Goal: Task Accomplishment & Management: Manage account settings

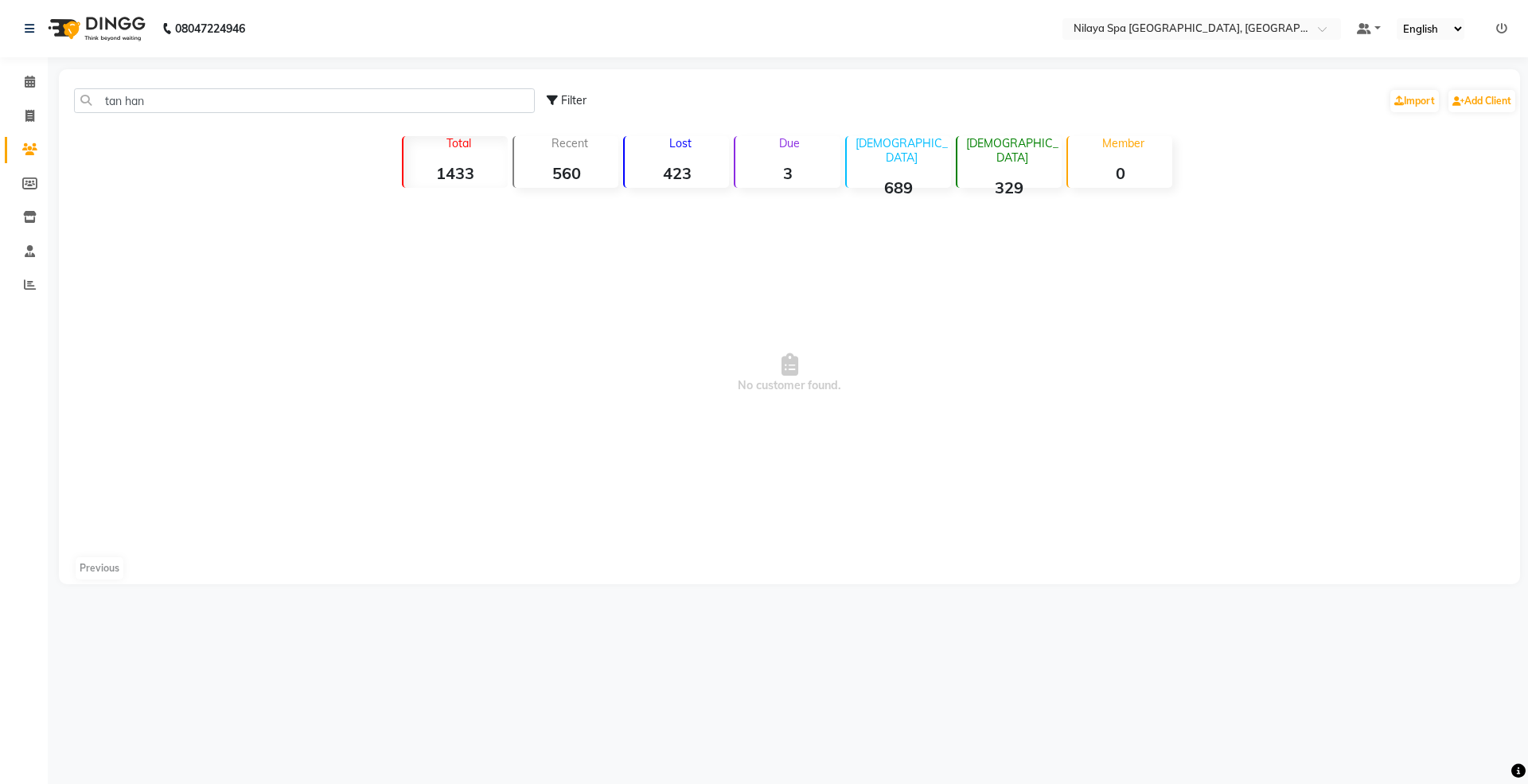
click at [57, 98] on main "tan han Filter Import Add Client Total 1433 Recent 560 Lost 423 Due 3 Male 689 …" at bounding box center [788, 338] width 1480 height 539
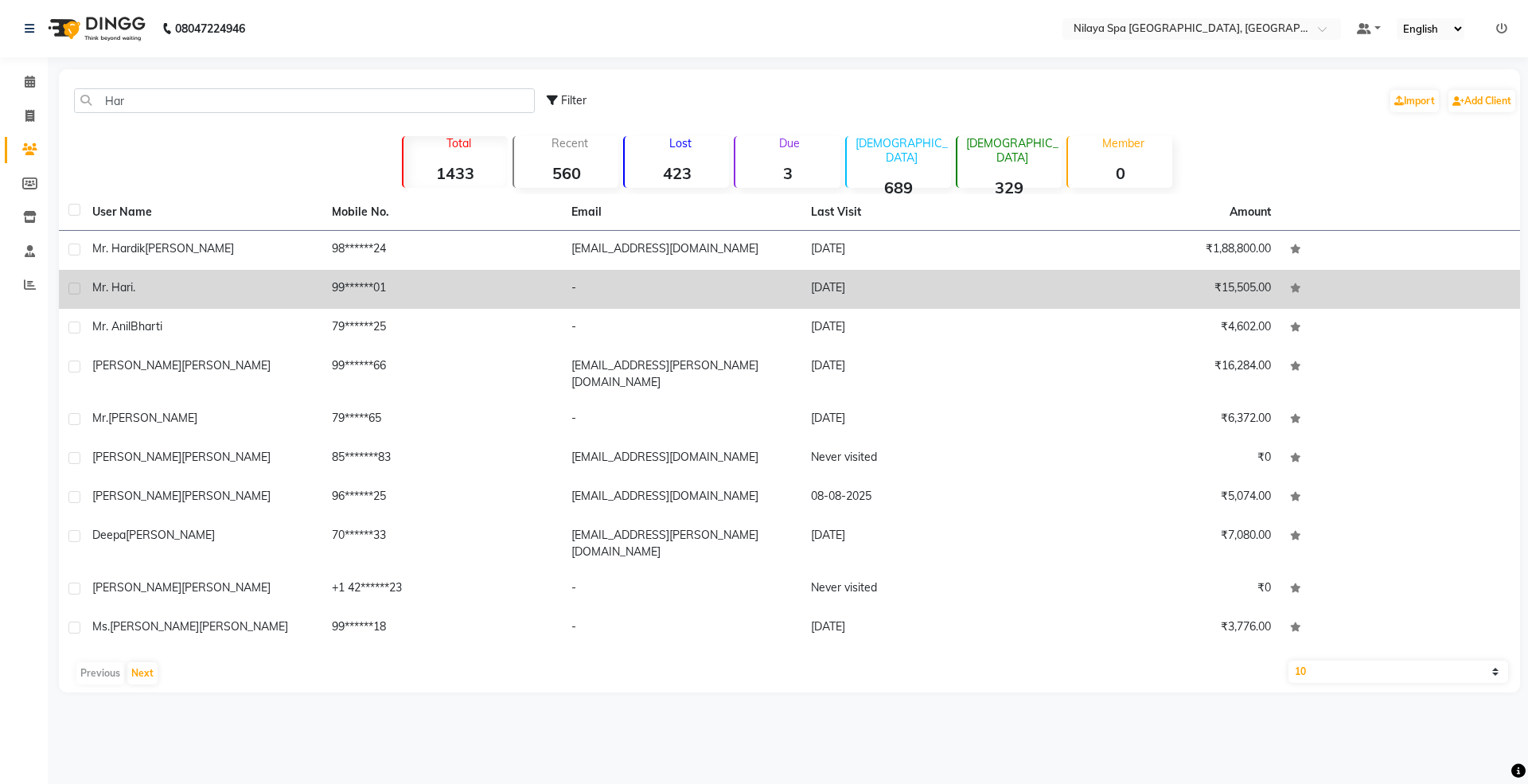
type input "Har"
click at [326, 288] on td "99******01" at bounding box center [442, 289] width 240 height 39
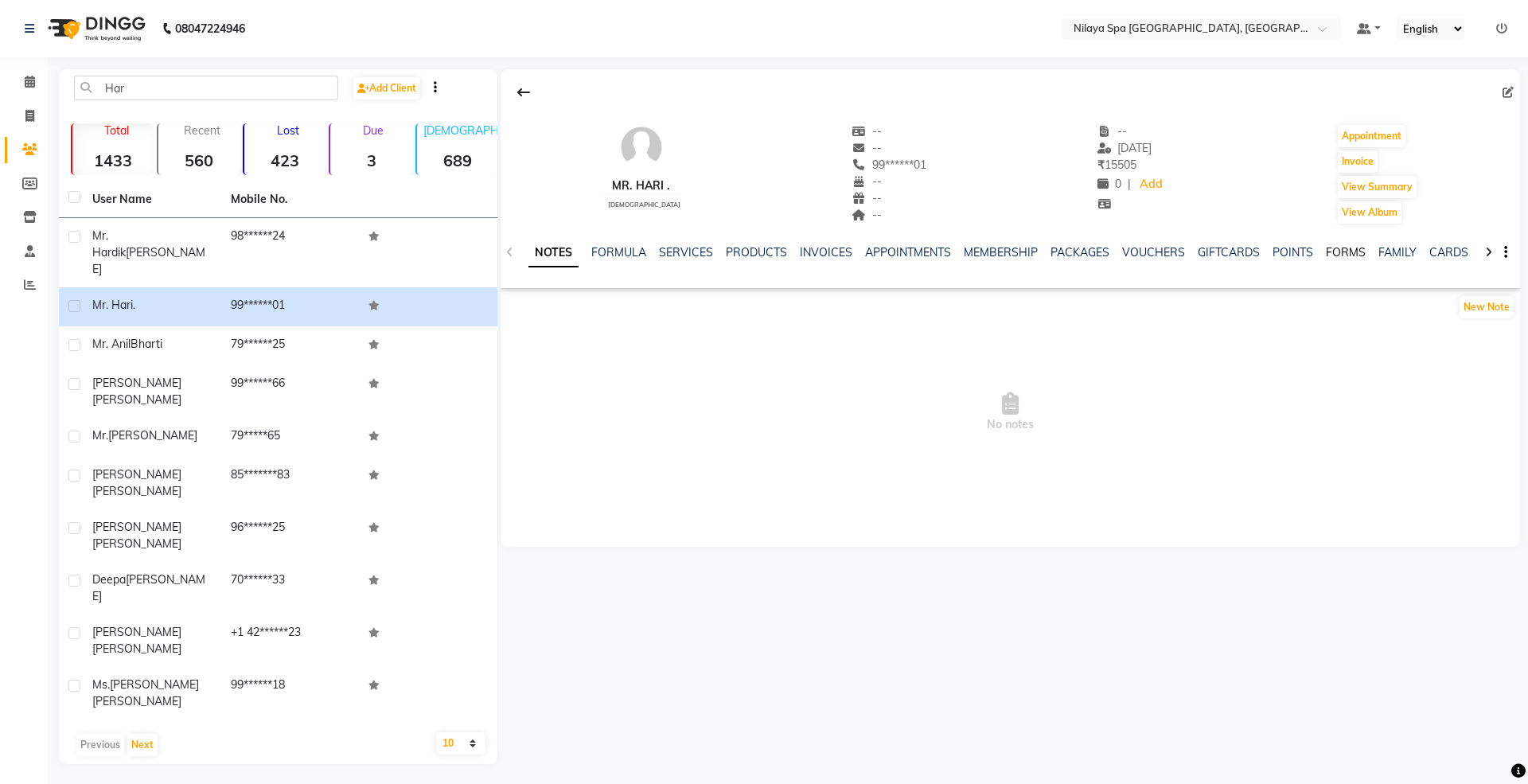
click at [1346, 251] on link "FORMS" at bounding box center [1345, 252] width 39 height 14
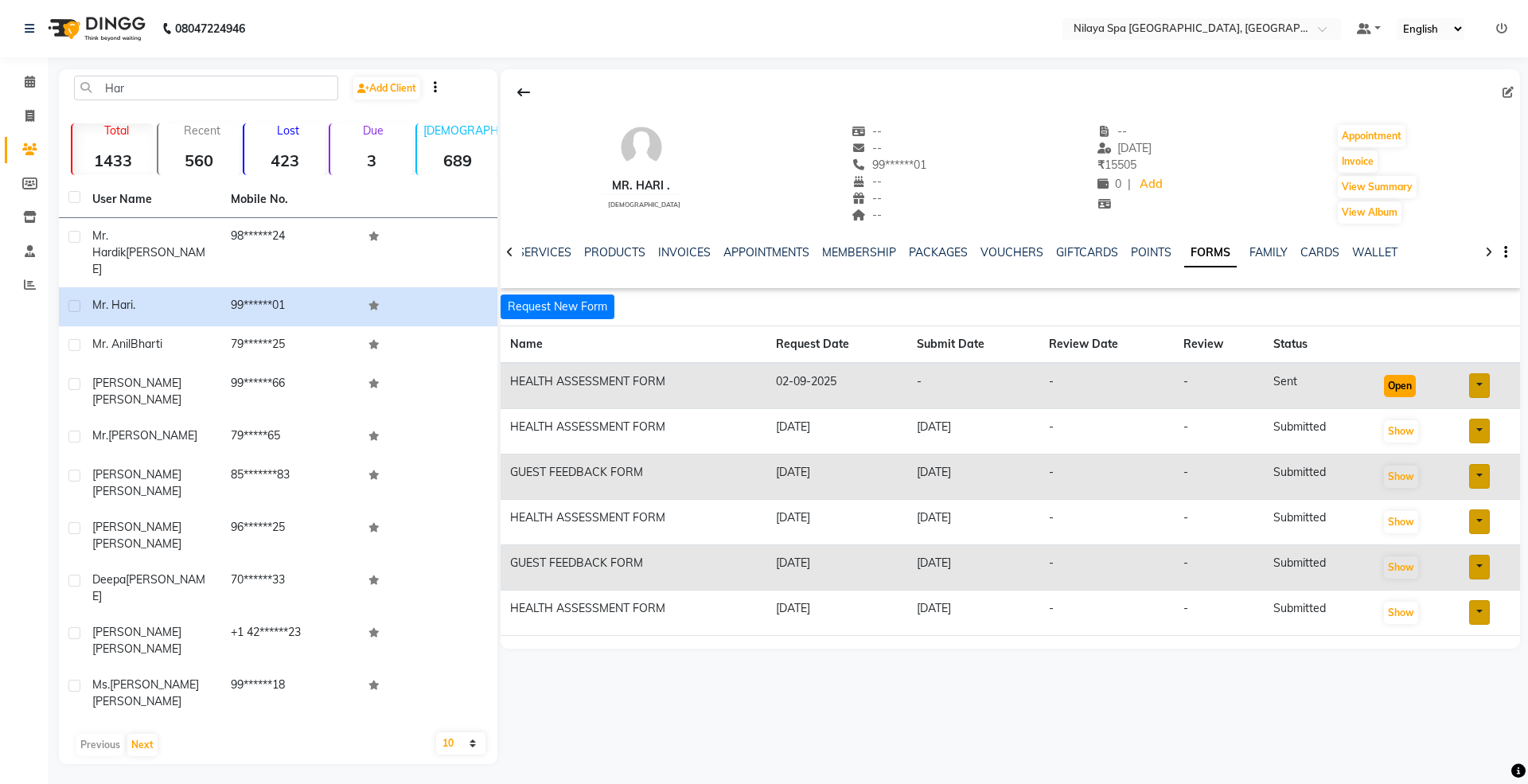
click at [1401, 383] on button "Open" at bounding box center [1400, 386] width 32 height 22
click at [1396, 431] on button "Show" at bounding box center [1401, 431] width 35 height 22
click at [1399, 383] on button "Open" at bounding box center [1400, 386] width 32 height 22
click at [1194, 666] on main "Har Add Client Total 1433 Recent 560 Lost 423 Due 3 Male 689 Female 329 Member …" at bounding box center [788, 428] width 1480 height 718
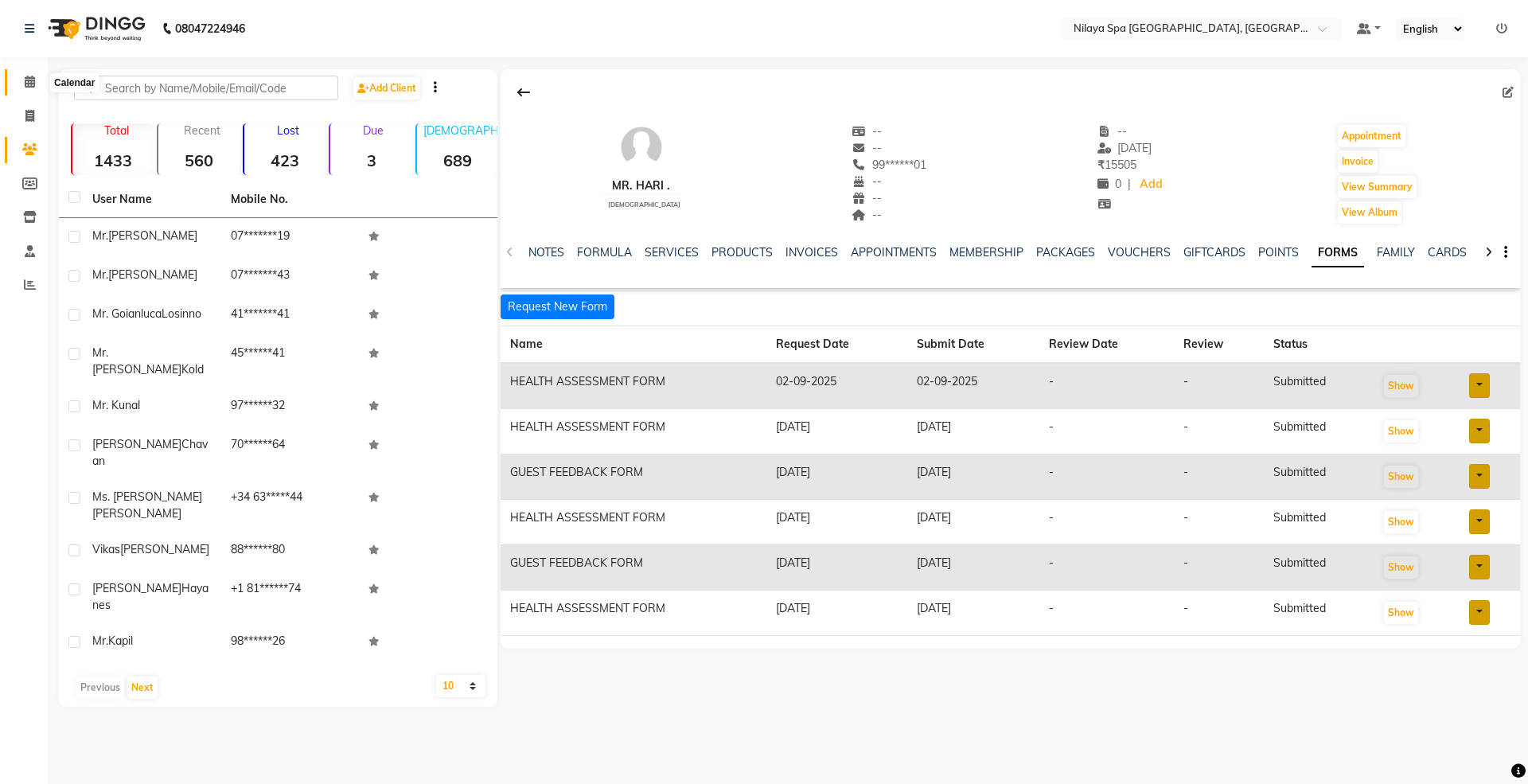
click at [22, 89] on span at bounding box center [30, 82] width 28 height 19
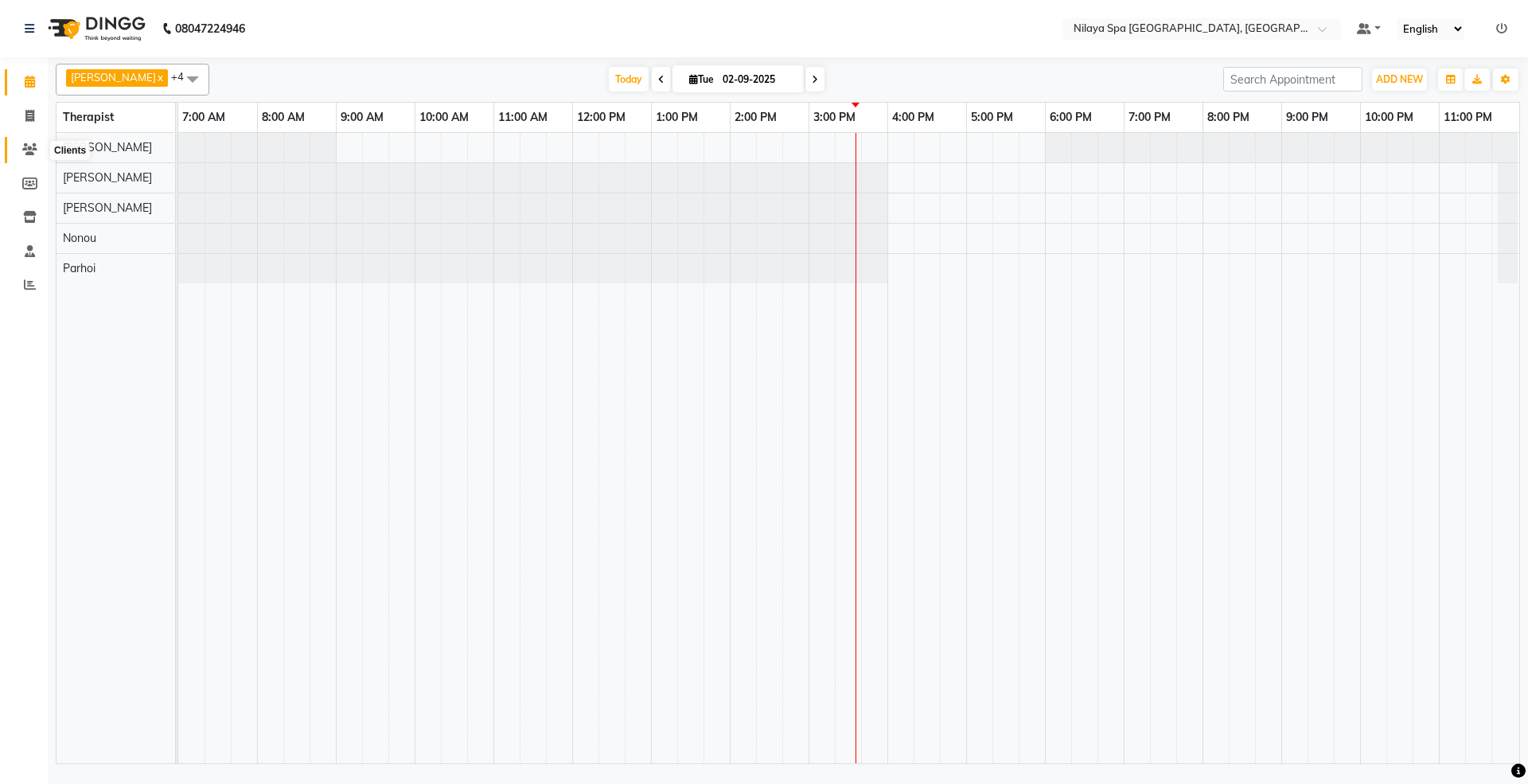
click at [33, 151] on icon at bounding box center [30, 149] width 15 height 12
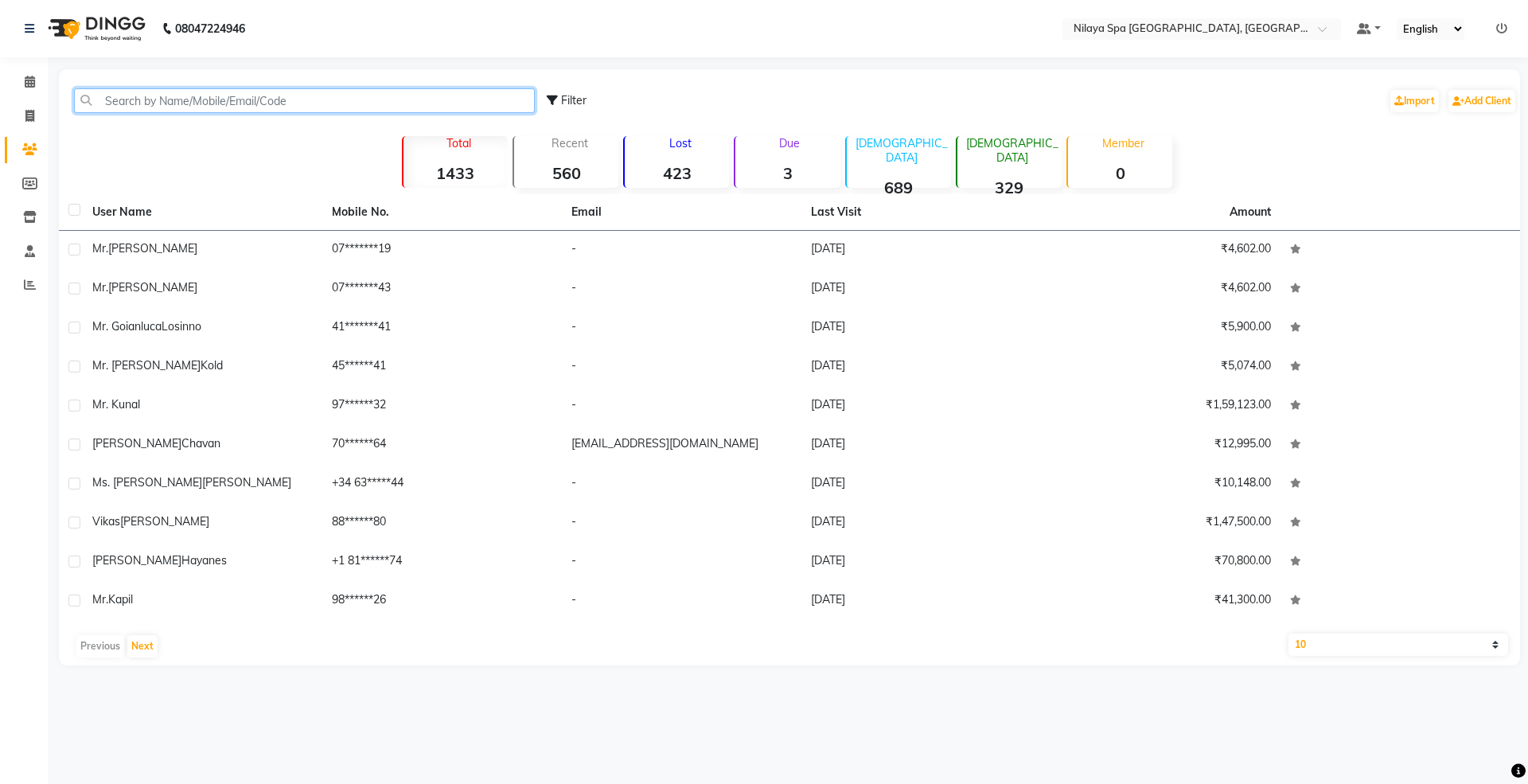
click at [139, 100] on input "text" at bounding box center [304, 100] width 461 height 24
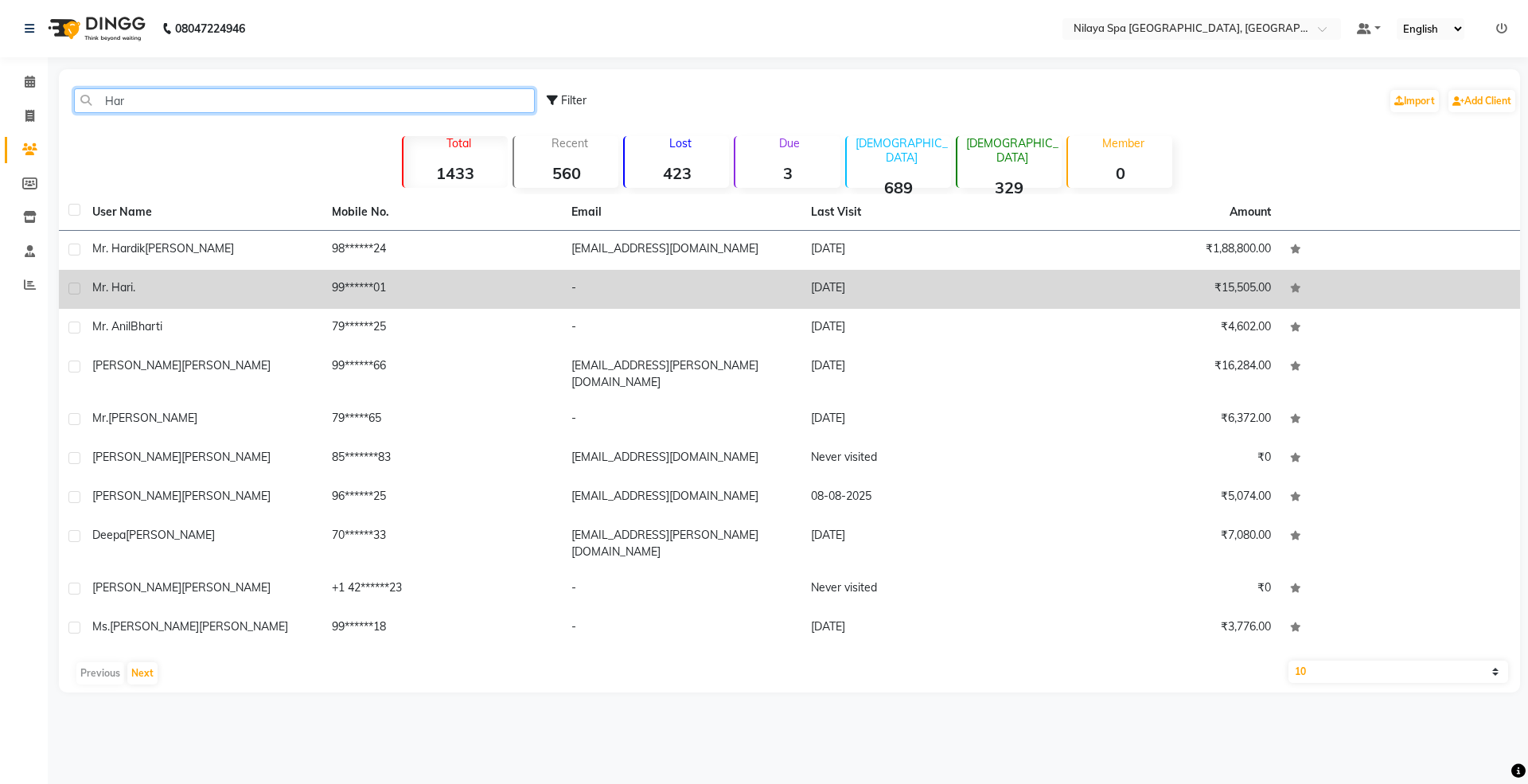
type input "Har"
click at [125, 293] on span "Mr. Hari" at bounding box center [112, 287] width 40 height 14
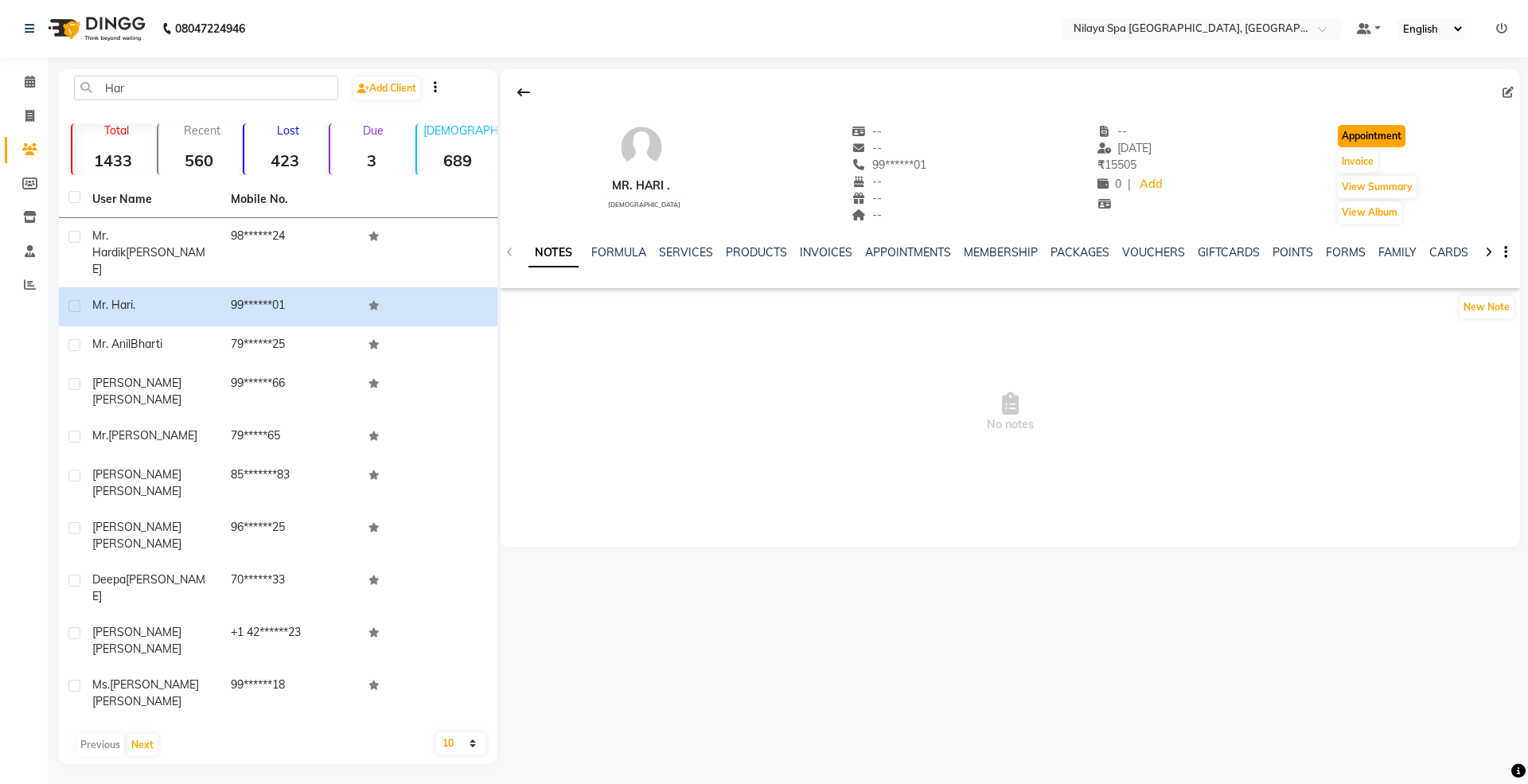
click at [1357, 143] on button "Appointment" at bounding box center [1372, 136] width 67 height 22
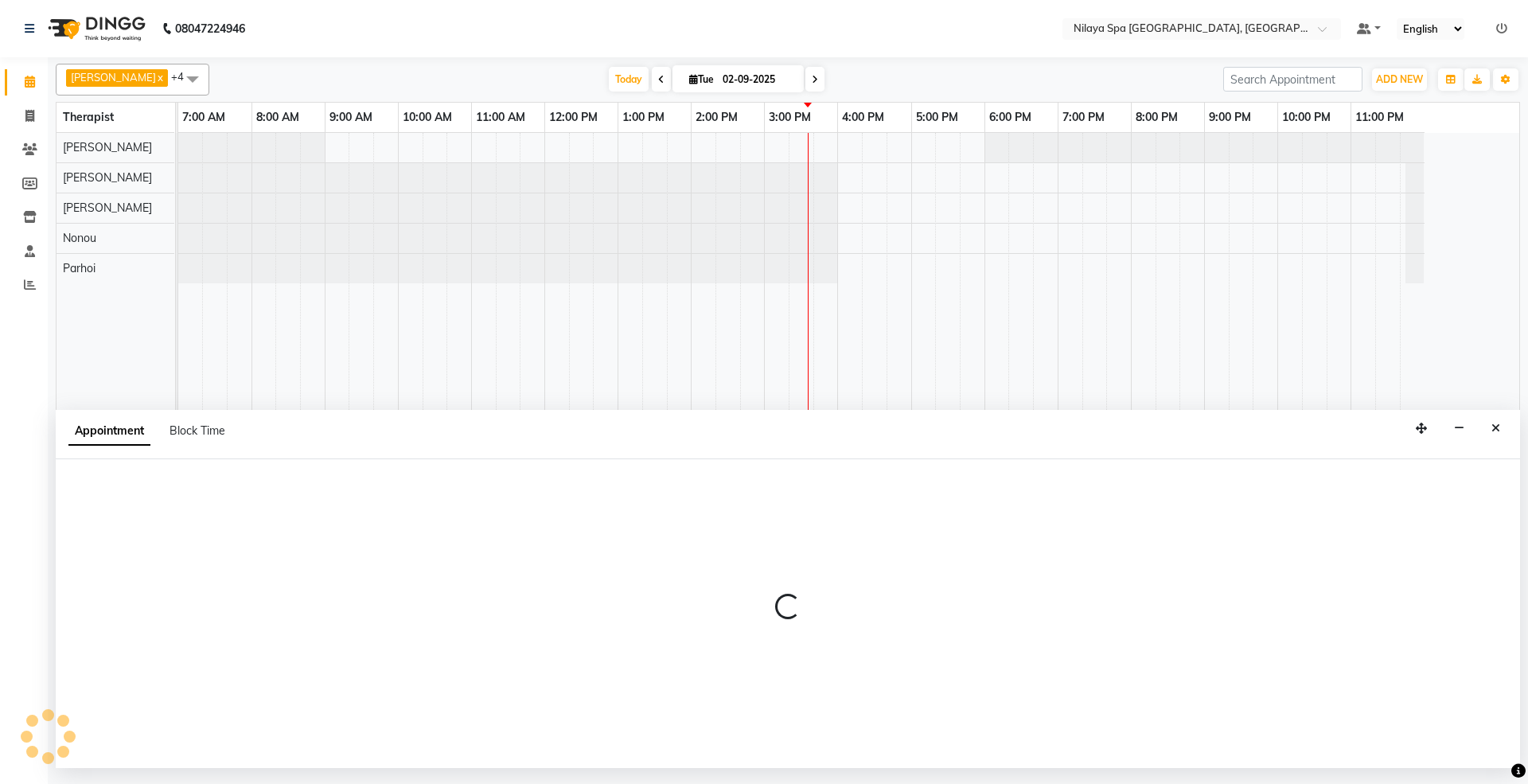
select select "480"
select select "tentative"
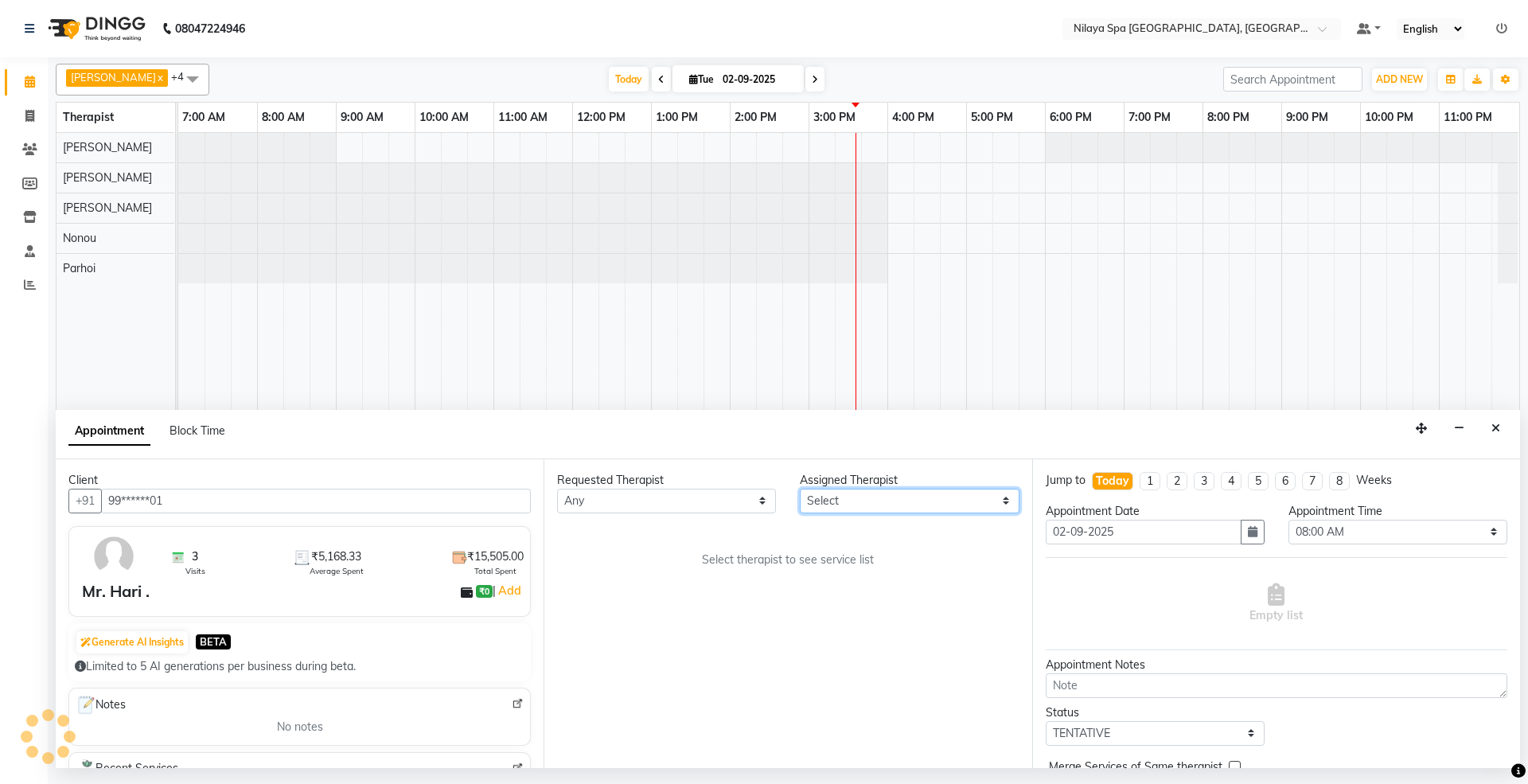
click at [823, 503] on select "Select [PERSON_NAME] [PERSON_NAME] [PERSON_NAME] Parhoi Vah" at bounding box center [910, 501] width 219 height 24
select select "71650"
click at [800, 489] on select "Select [PERSON_NAME] [PERSON_NAME] [PERSON_NAME] Parhoi Vah" at bounding box center [910, 501] width 219 height 24
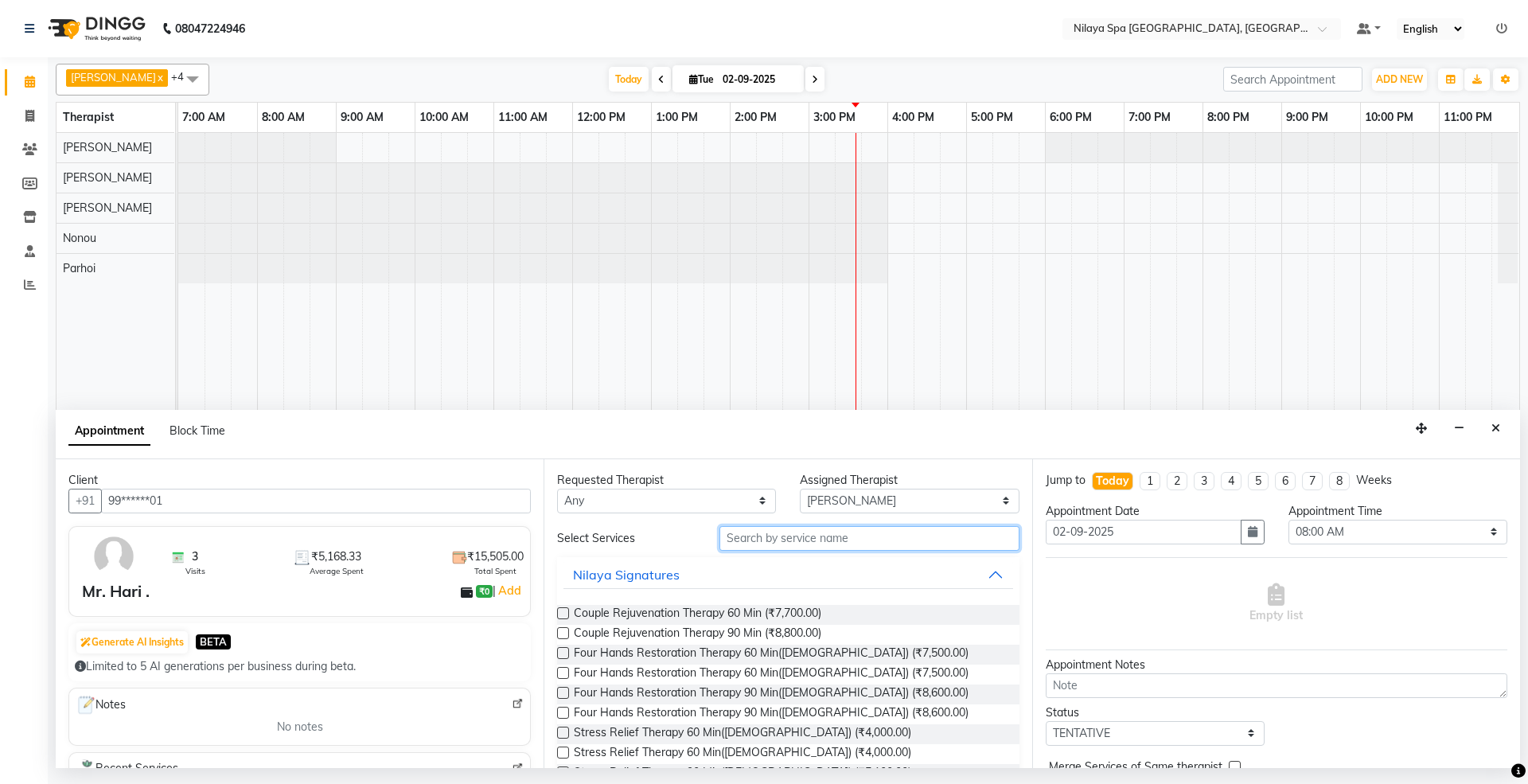
click at [785, 540] on input "text" at bounding box center [869, 538] width 300 height 24
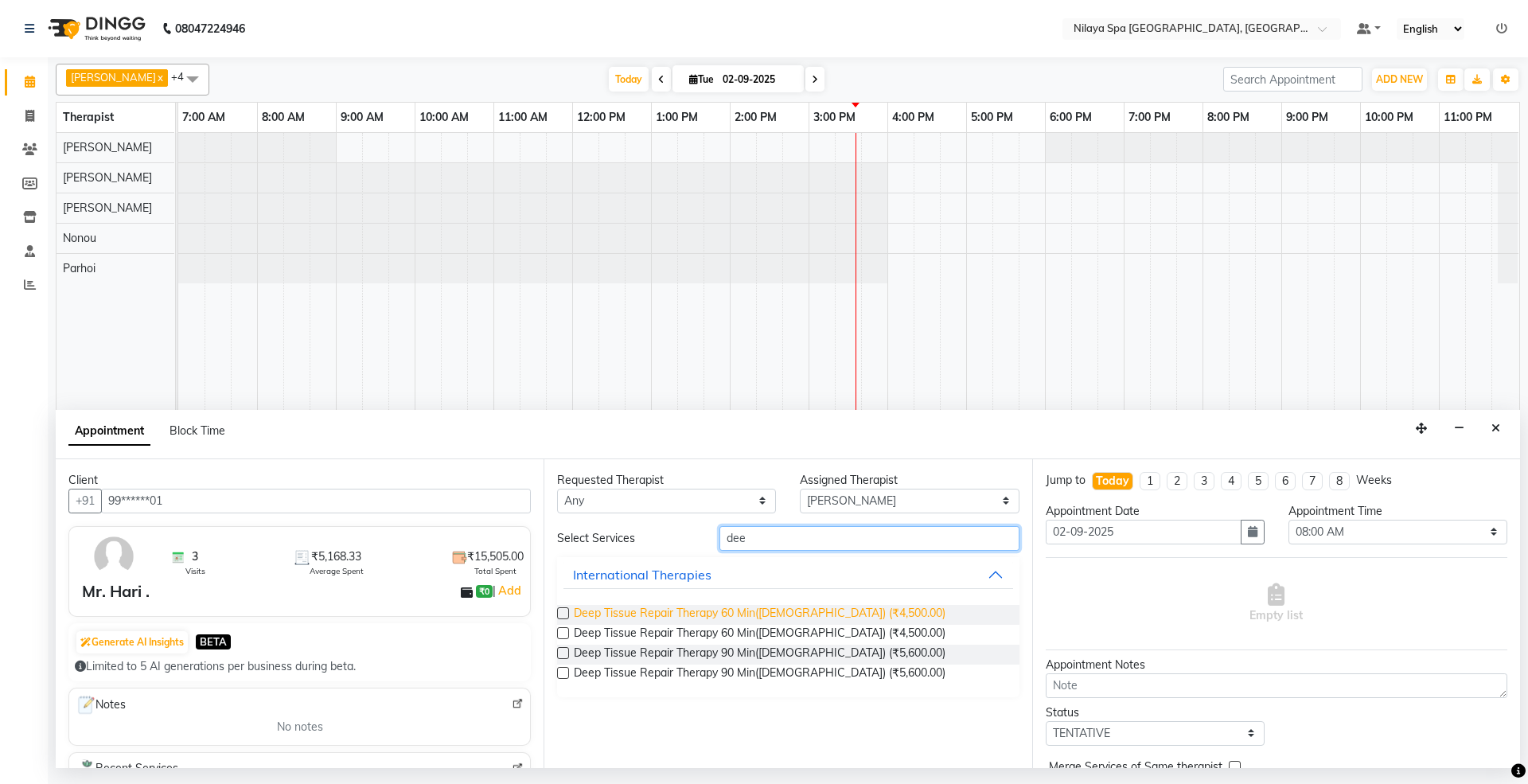
type input "dee"
click at [716, 615] on span "Deep Tissue Repair Therapy 60 Min(Male) (₹4,500.00)" at bounding box center [759, 614] width 372 height 20
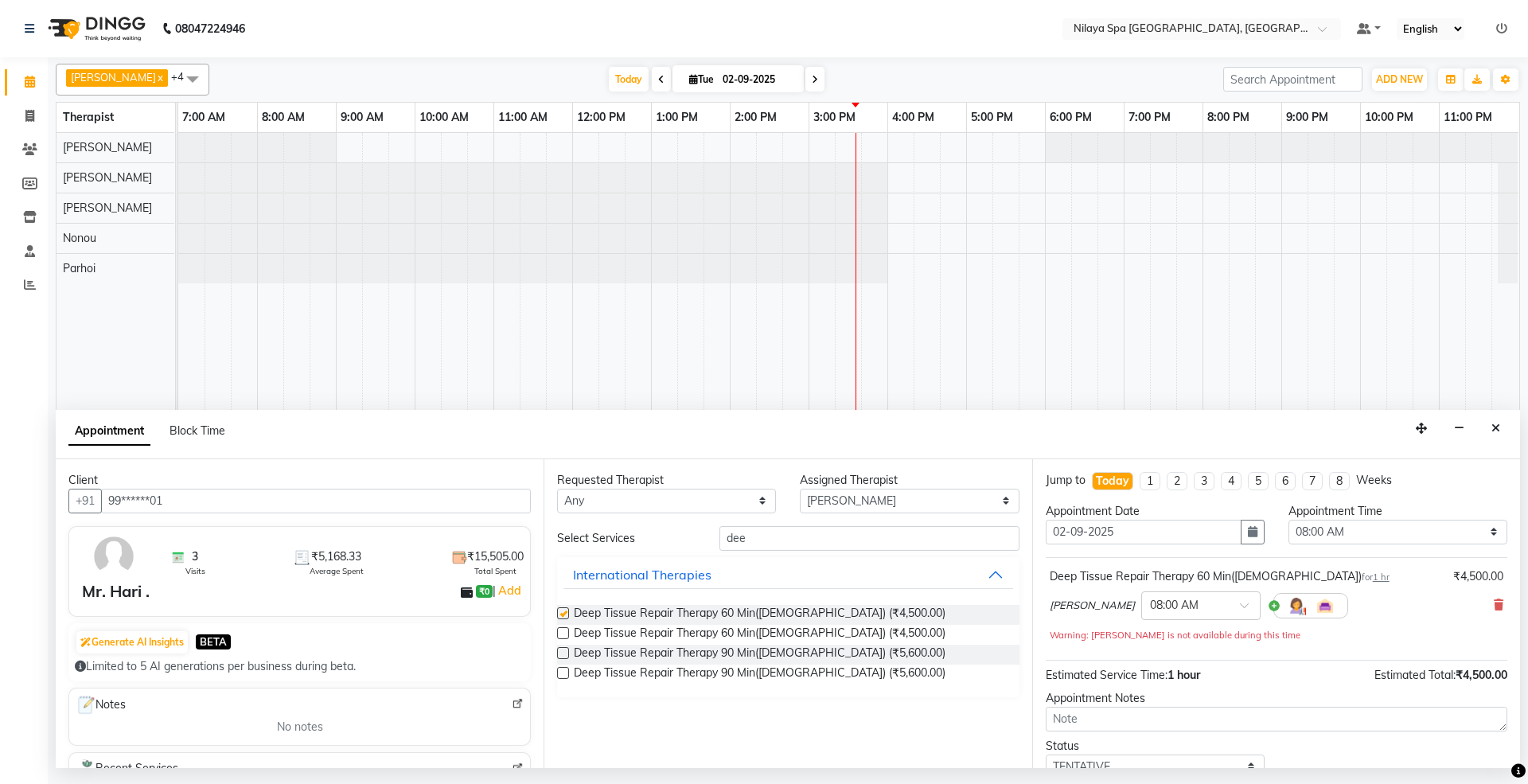
checkbox input "false"
click at [1314, 529] on select "Select 08:00 AM 08:15 AM 08:30 AM 08:45 AM 09:00 AM 09:15 AM 09:30 AM 09:45 AM …" at bounding box center [1398, 532] width 219 height 24
select select "930"
click at [1288, 521] on select "Select 08:00 AM 08:15 AM 08:30 AM 08:45 AM 09:00 AM 09:15 AM 09:30 AM 09:45 AM …" at bounding box center [1398, 532] width 219 height 24
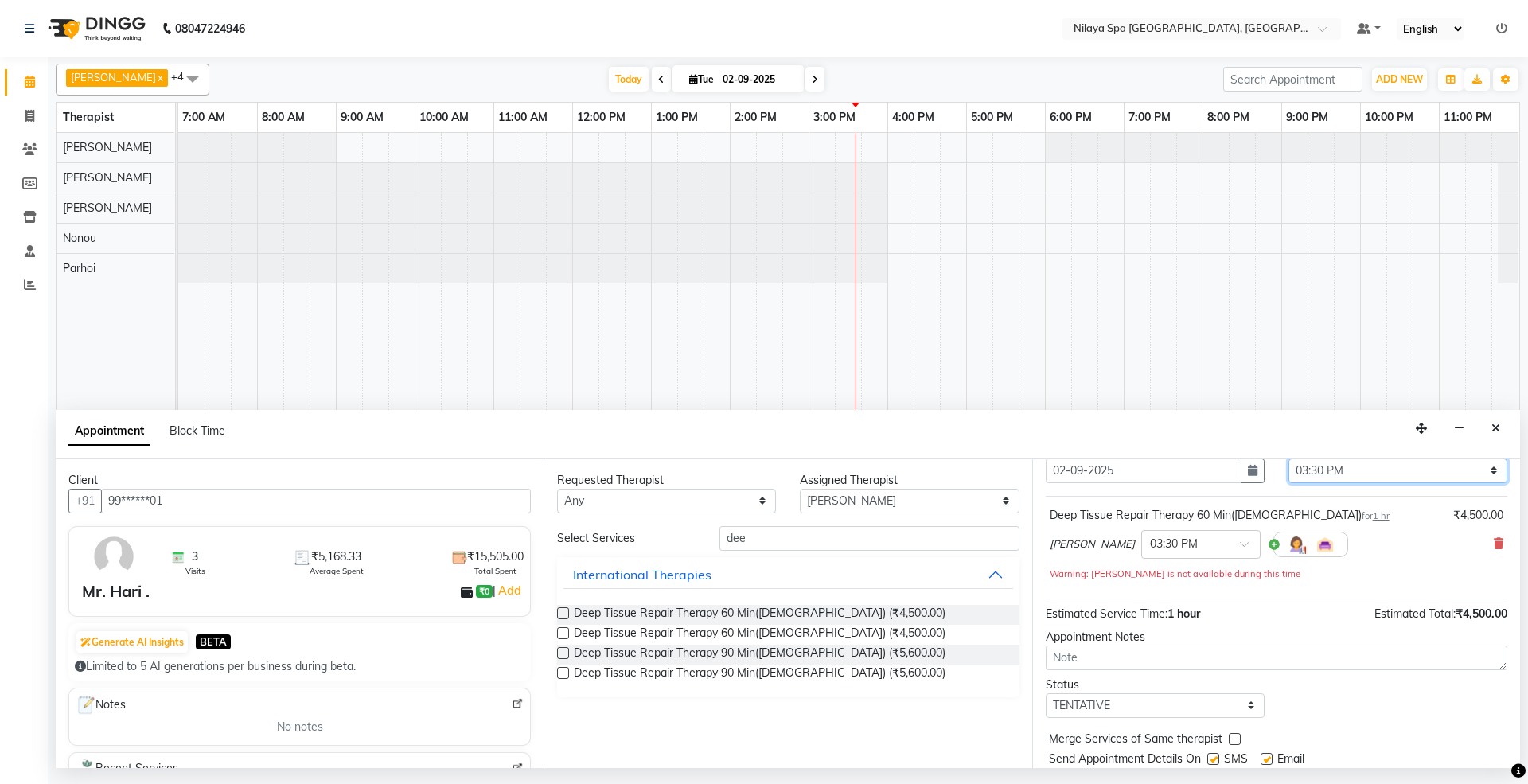
scroll to position [113, 0]
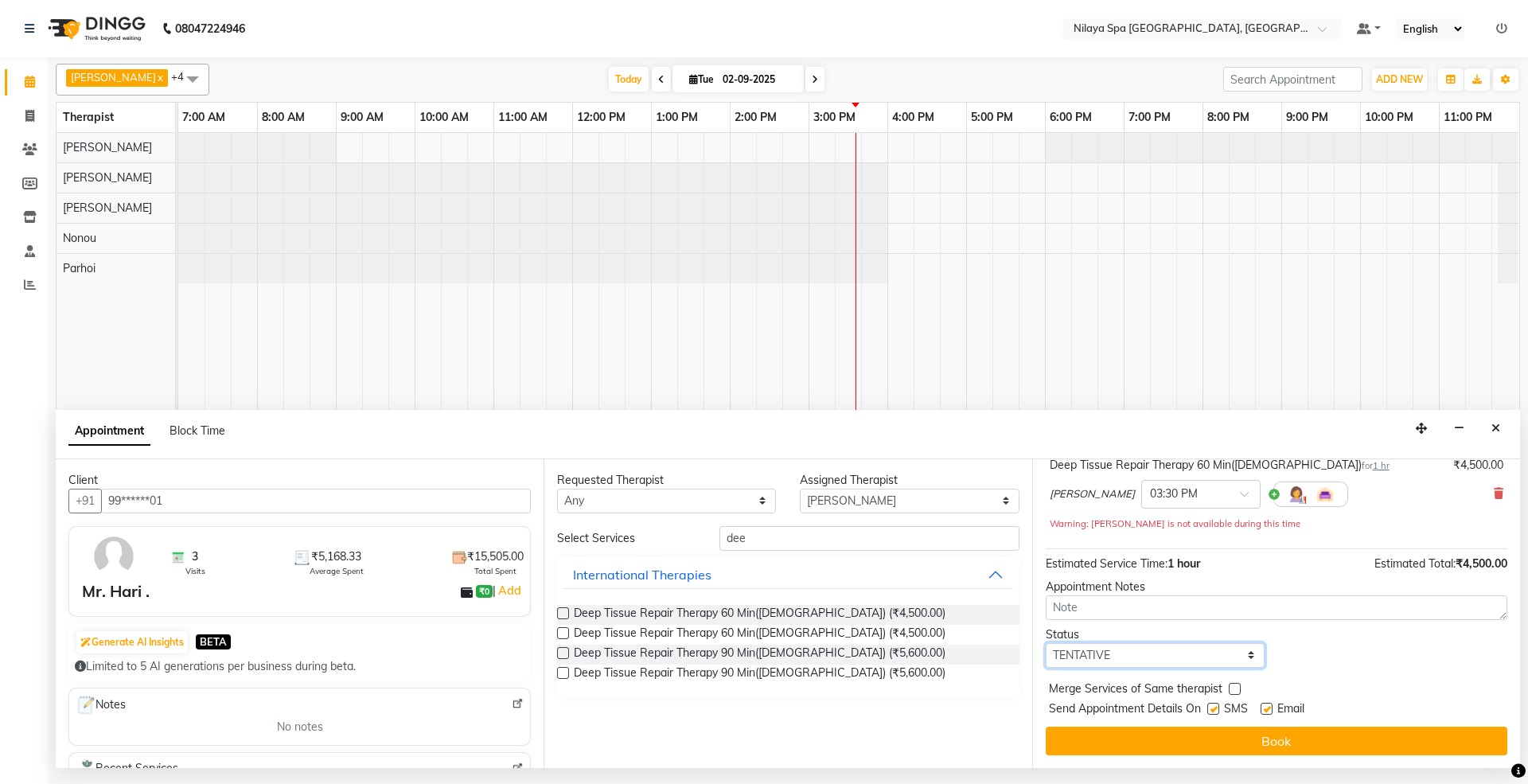
click at [1079, 650] on select "Select TENTATIVE CONFIRM CHECK-IN UPCOMING" at bounding box center [1155, 655] width 219 height 24
select select "confirm booking"
click at [1046, 643] on select "Select TENTATIVE CONFIRM CHECK-IN UPCOMING" at bounding box center [1155, 655] width 219 height 24
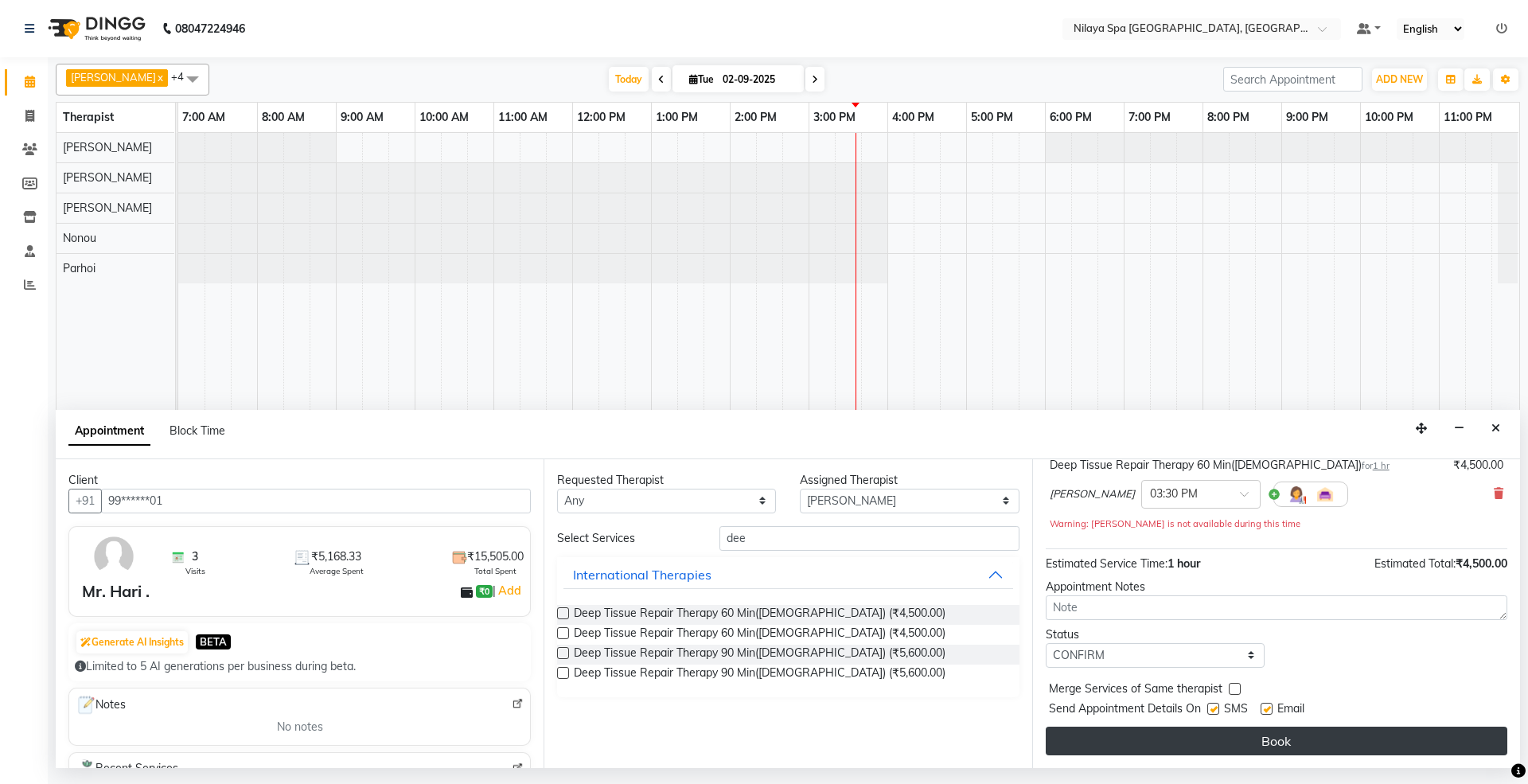
click at [1073, 732] on button "Book" at bounding box center [1276, 741] width 462 height 29
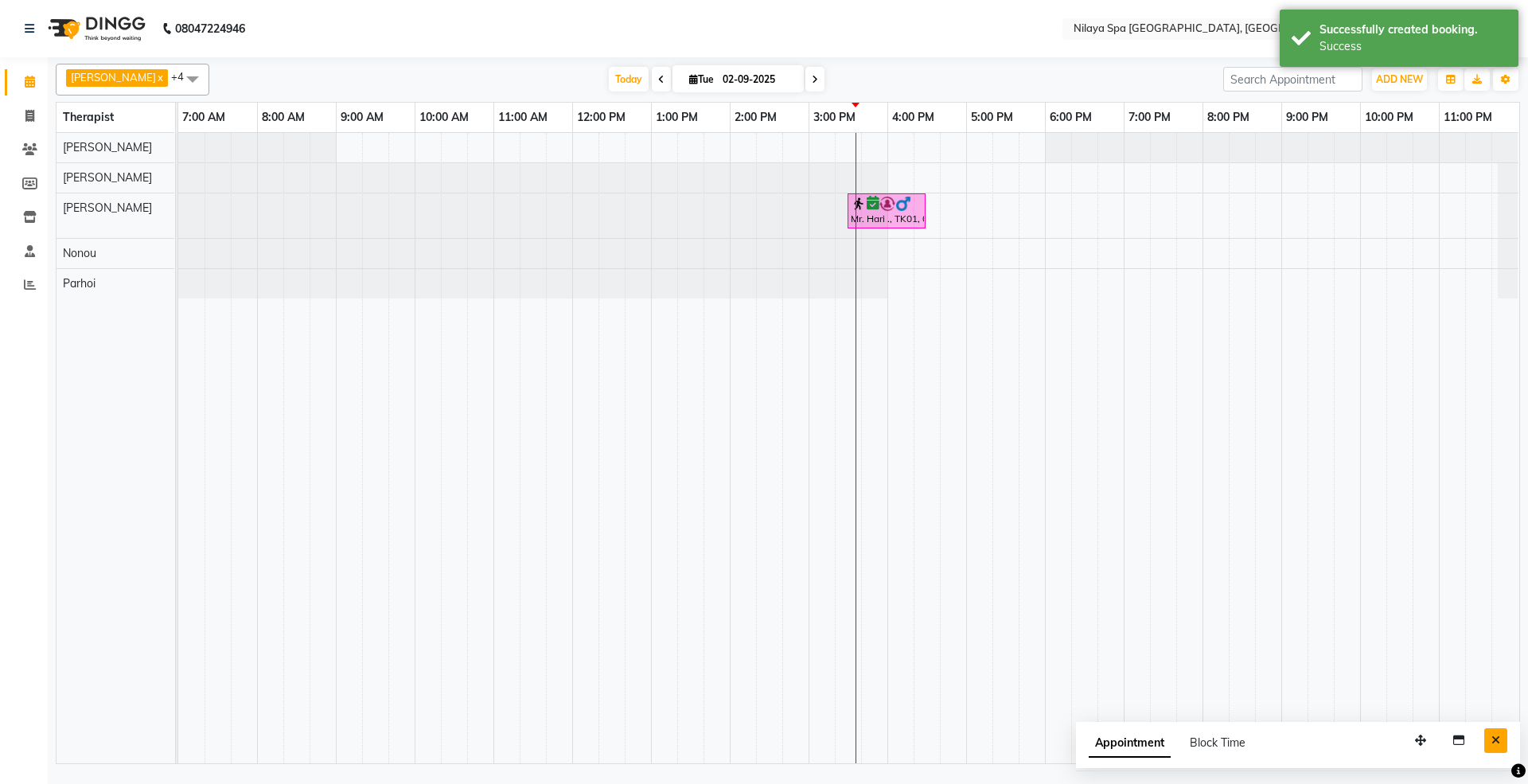
click at [1494, 739] on icon "Close" at bounding box center [1495, 740] width 8 height 11
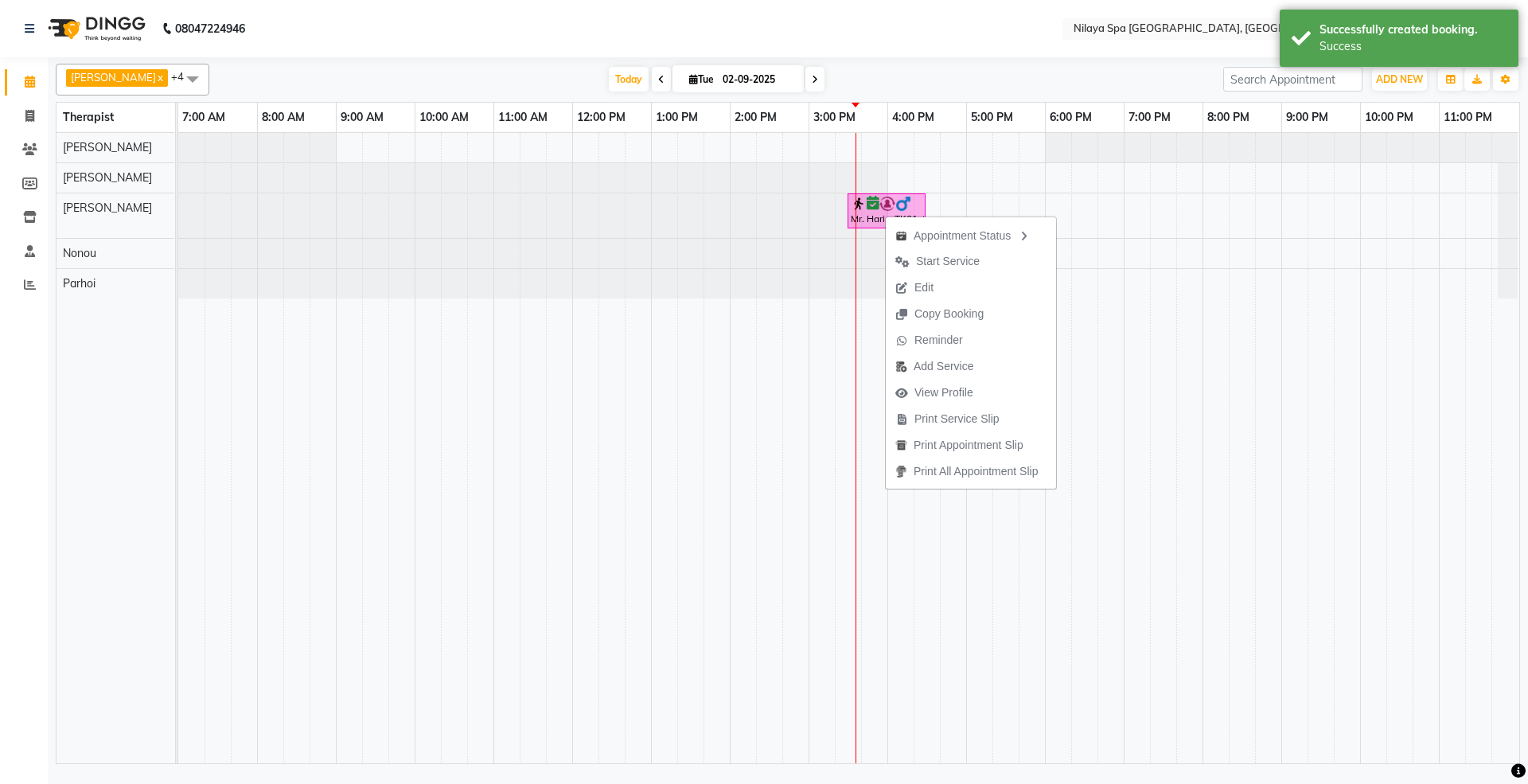
click at [924, 266] on span "Start Service" at bounding box center [948, 261] width 64 height 17
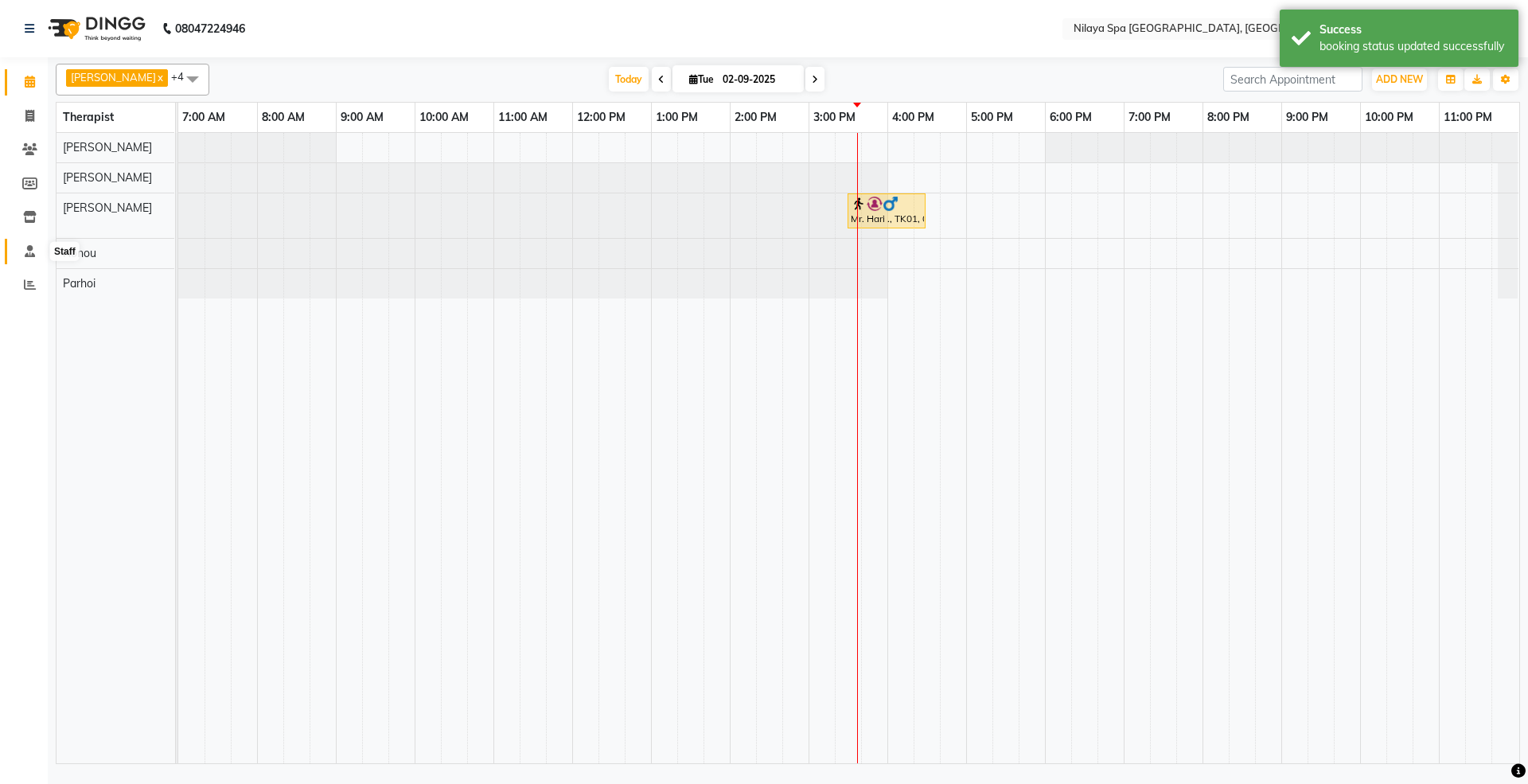
click at [27, 250] on icon at bounding box center [29, 251] width 10 height 12
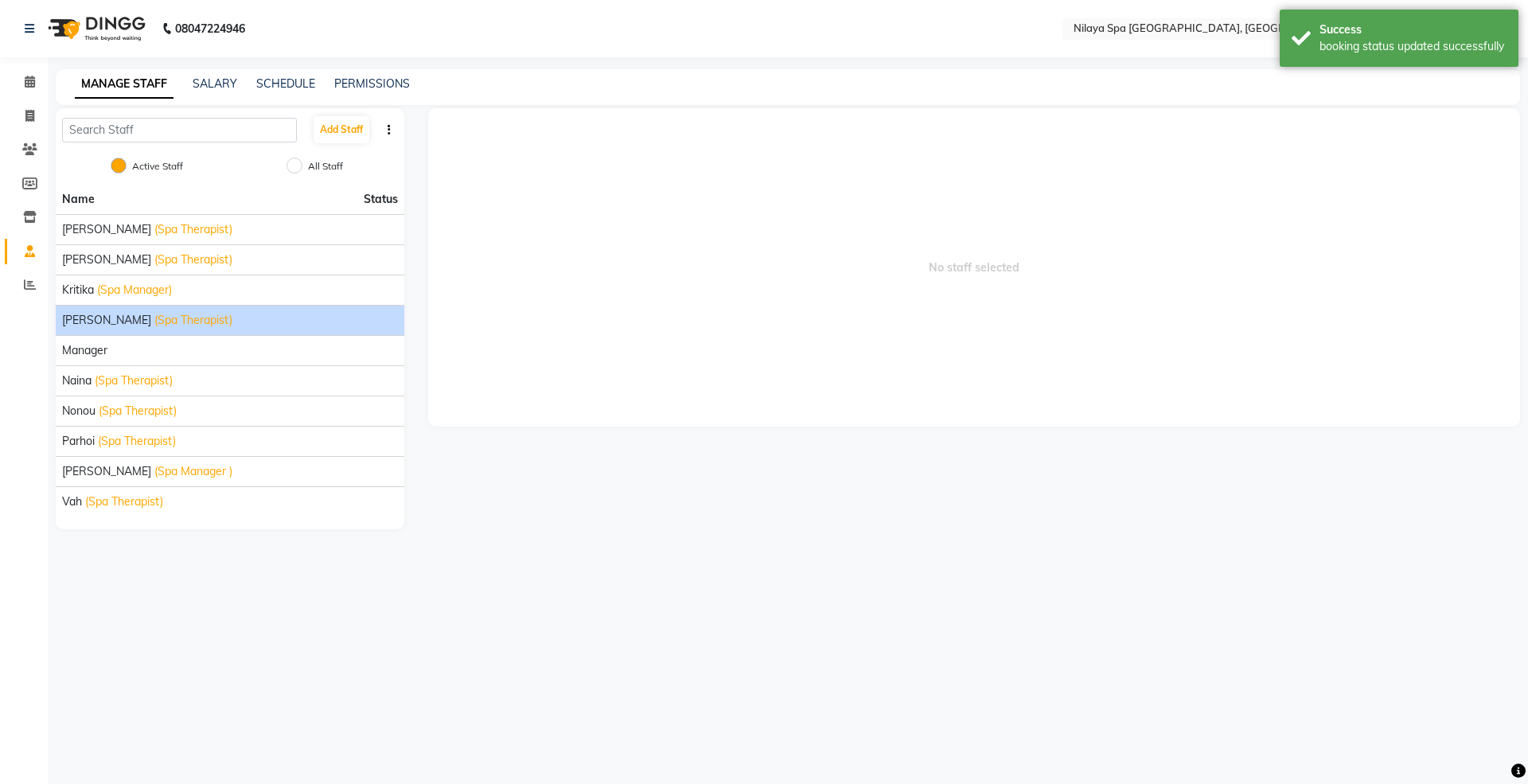
click at [155, 326] on span "(Spa Therapist)" at bounding box center [193, 320] width 78 height 17
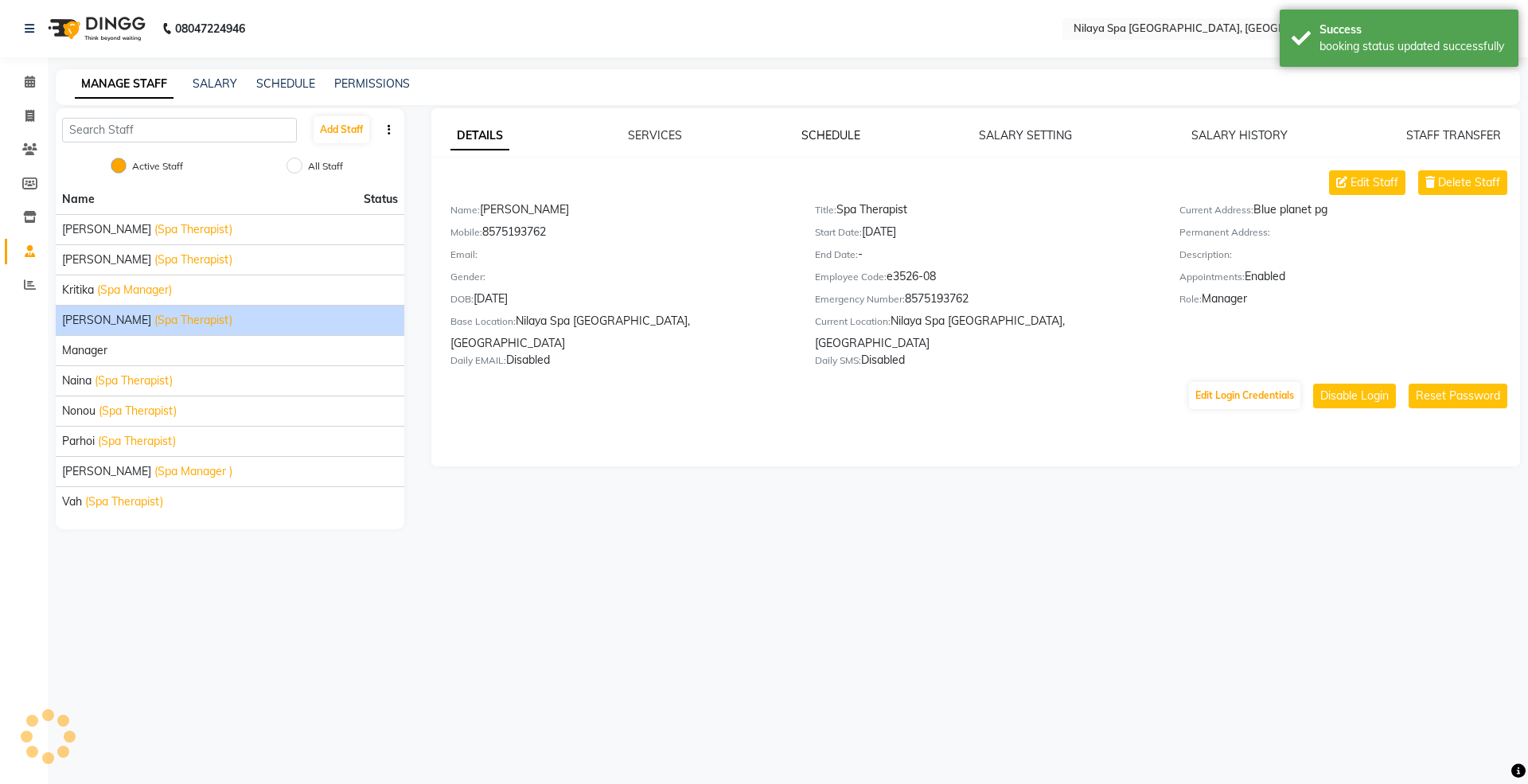
click at [823, 135] on link "SCHEDULE" at bounding box center [830, 135] width 59 height 14
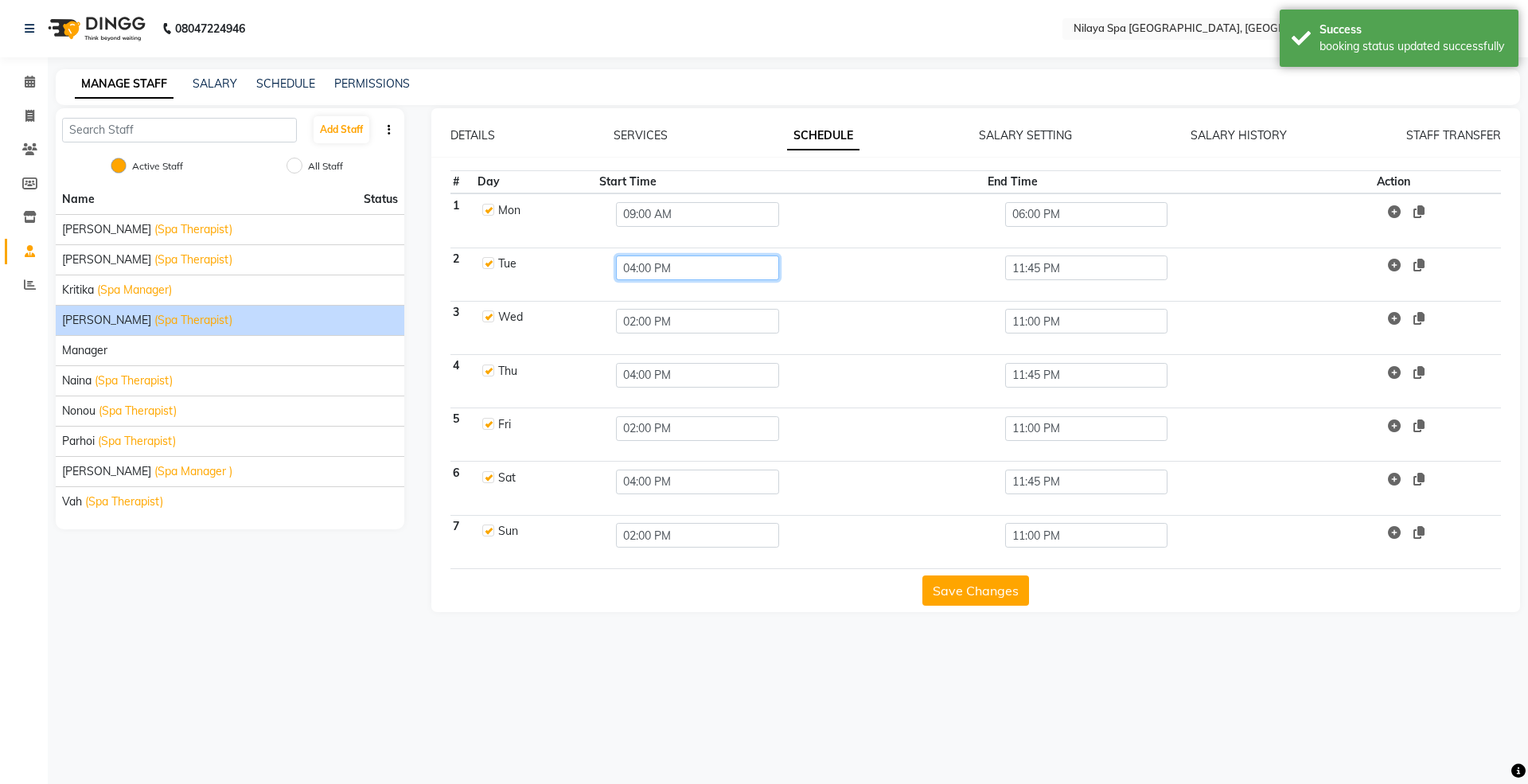
click at [658, 261] on input "04:00 PM" at bounding box center [697, 268] width 163 height 24
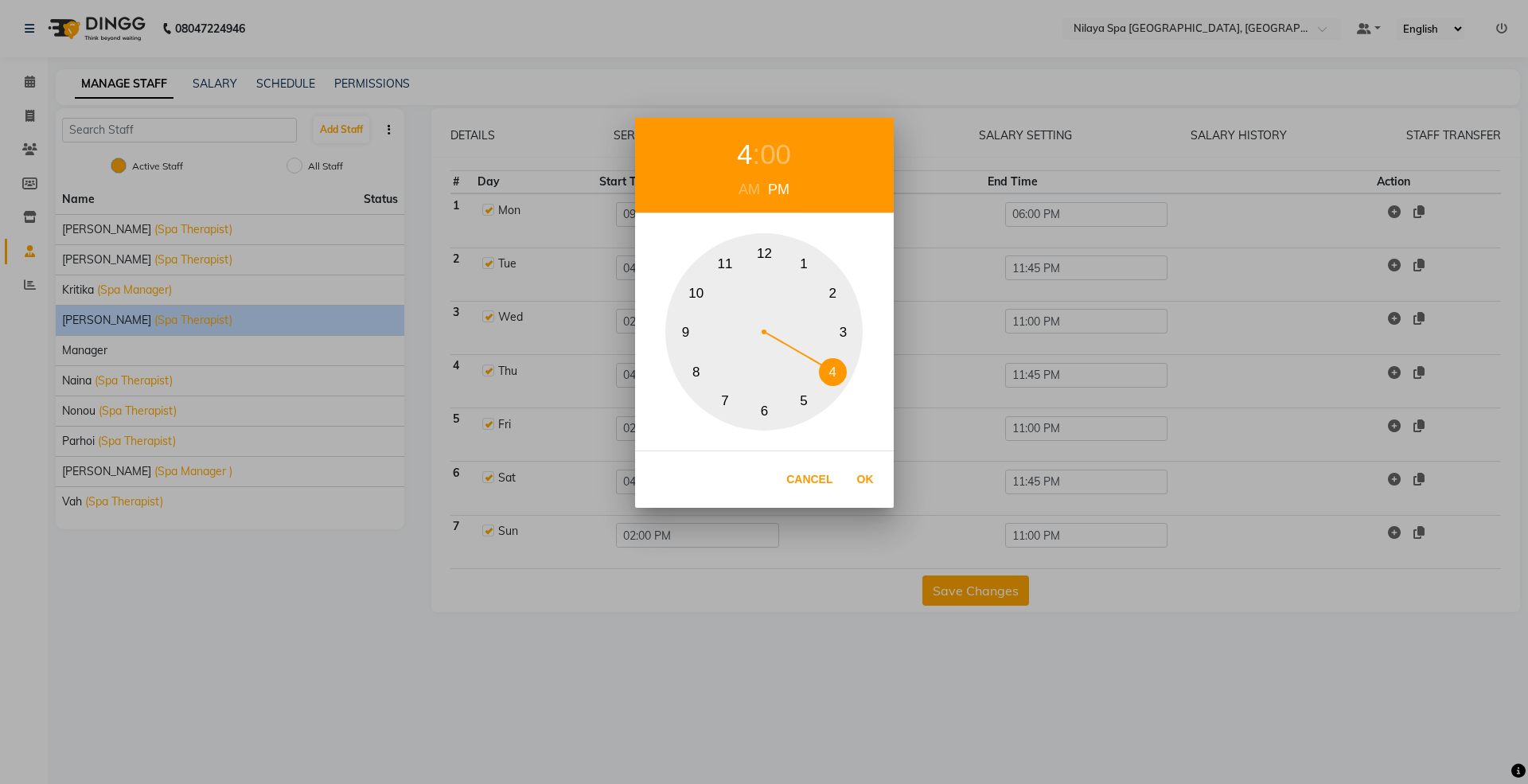
click at [685, 329] on button "9" at bounding box center [686, 333] width 28 height 28
click at [733, 193] on div "AM PM" at bounding box center [764, 189] width 259 height 22
click at [745, 185] on div "AM" at bounding box center [749, 189] width 29 height 22
click at [868, 484] on button "Ok" at bounding box center [865, 479] width 33 height 33
type input "09:00 AM"
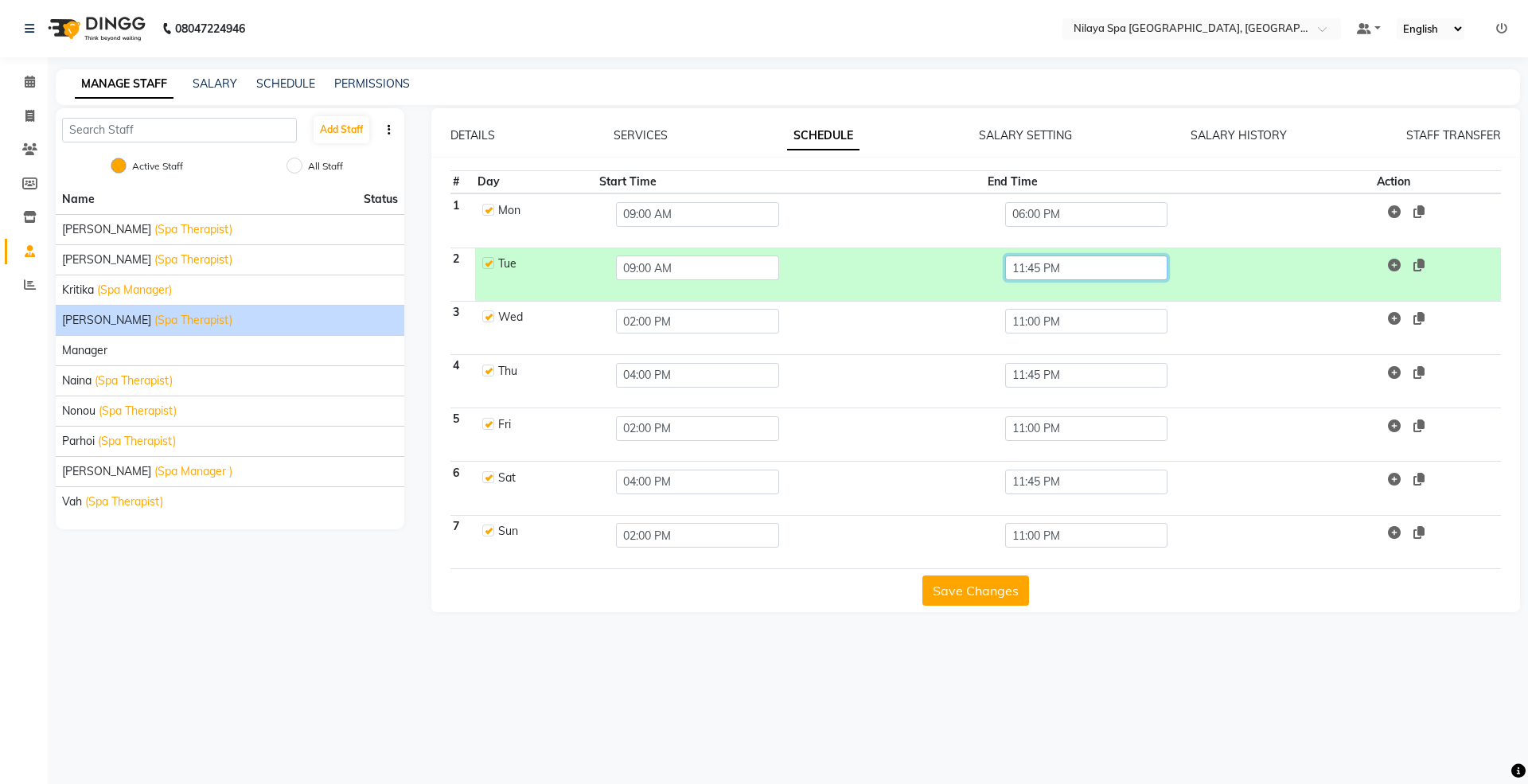
click at [1051, 280] on input "11:45 PM" at bounding box center [1087, 268] width 163 height 24
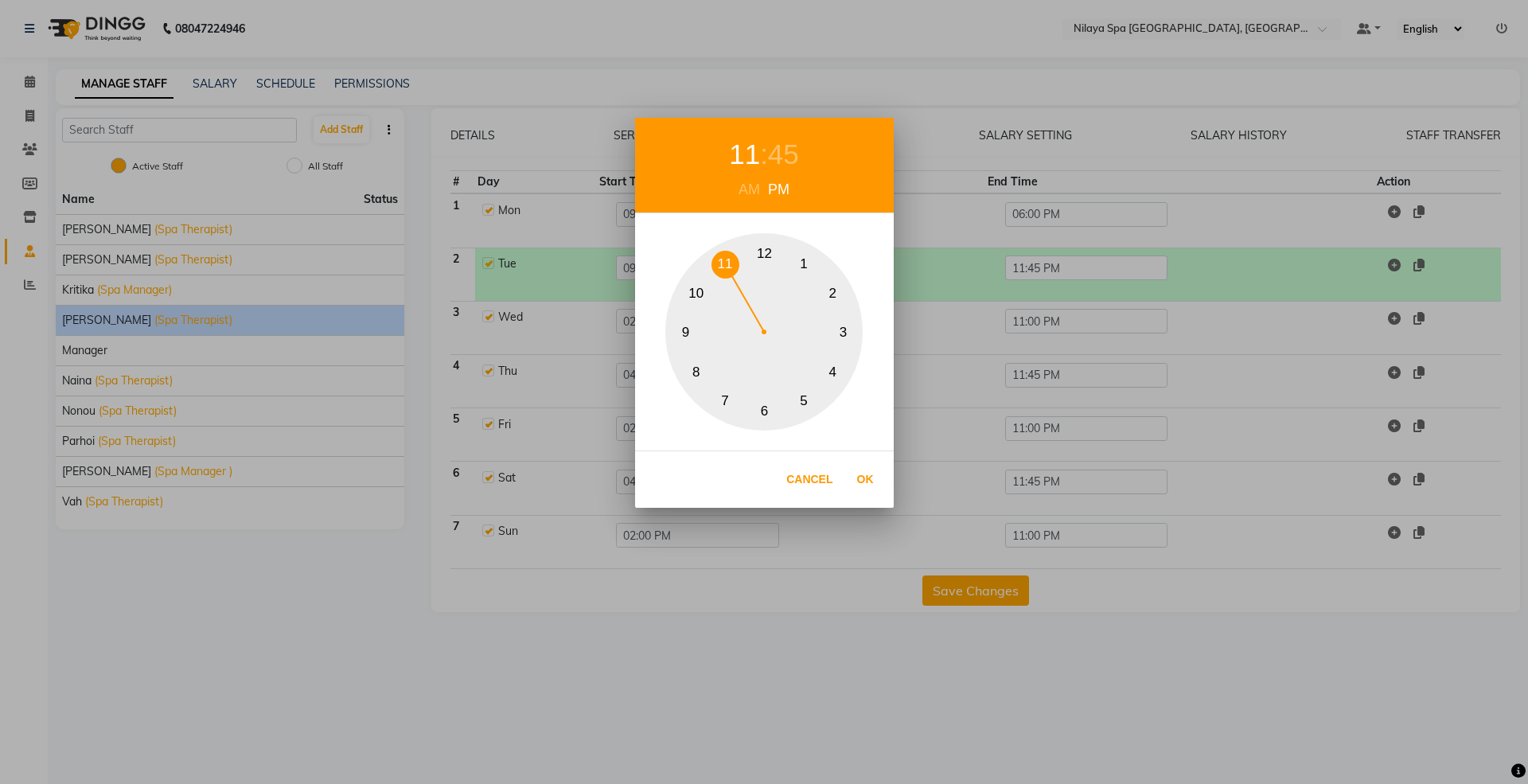
click at [779, 162] on div "45" at bounding box center [783, 155] width 31 height 42
click at [765, 251] on button "0" at bounding box center [764, 254] width 28 height 28
click at [861, 495] on button "Ok" at bounding box center [865, 479] width 33 height 33
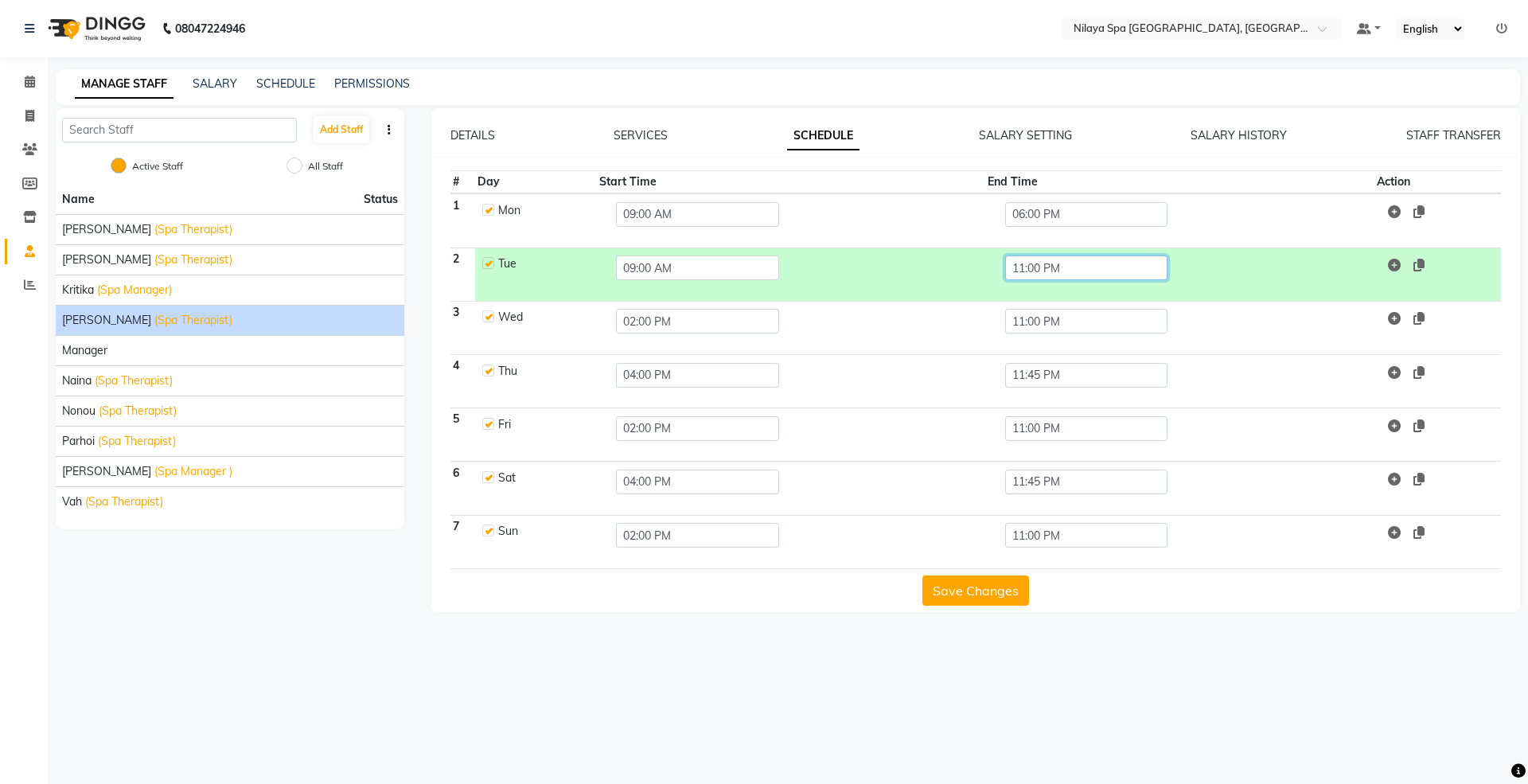
click at [1031, 261] on input "11:00 PM" at bounding box center [1087, 268] width 163 height 24
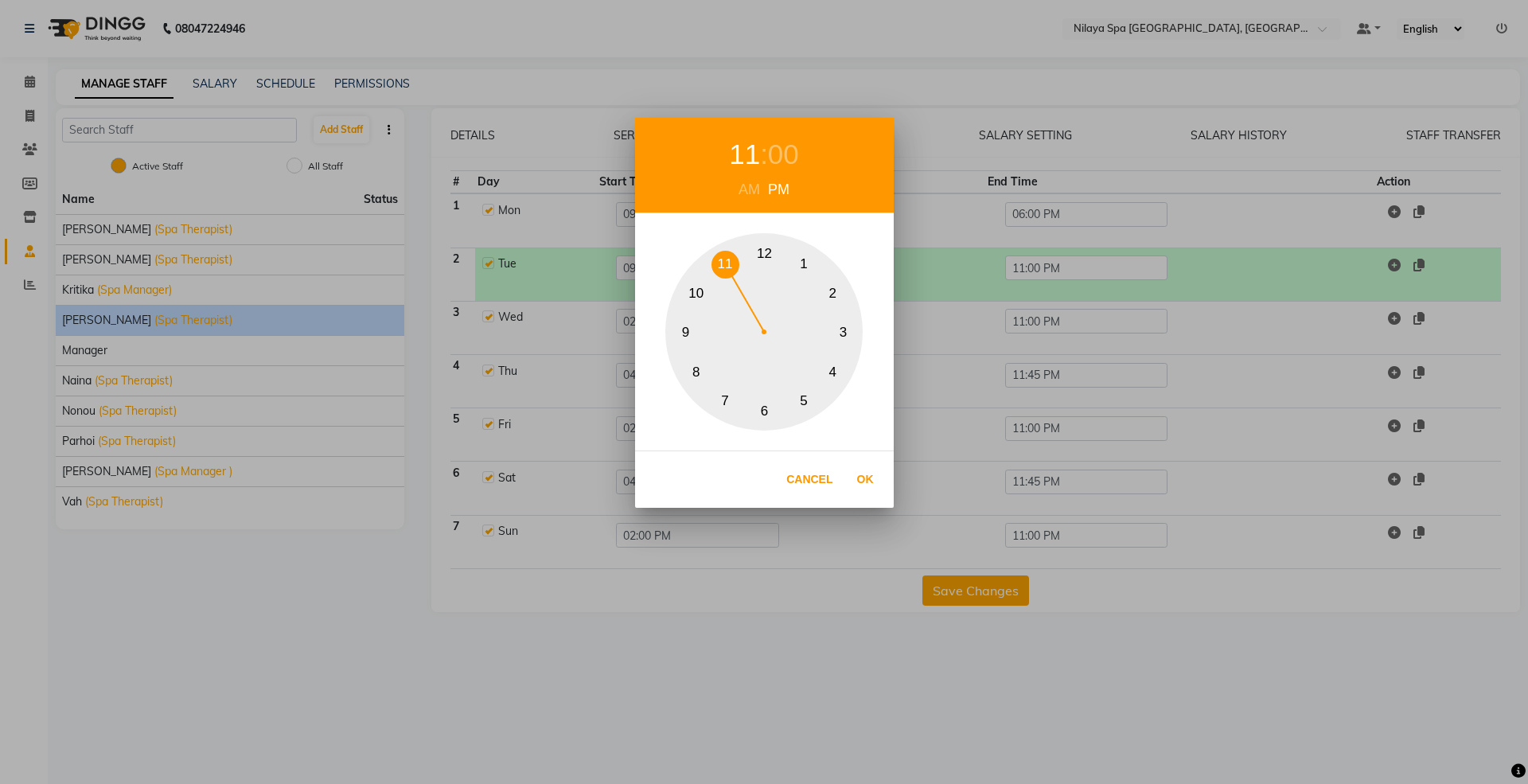
click at [751, 167] on div "11" at bounding box center [744, 155] width 31 height 42
click at [765, 412] on button "6" at bounding box center [764, 411] width 28 height 28
click at [863, 482] on button "Ok" at bounding box center [865, 479] width 33 height 33
type input "06:00 PM"
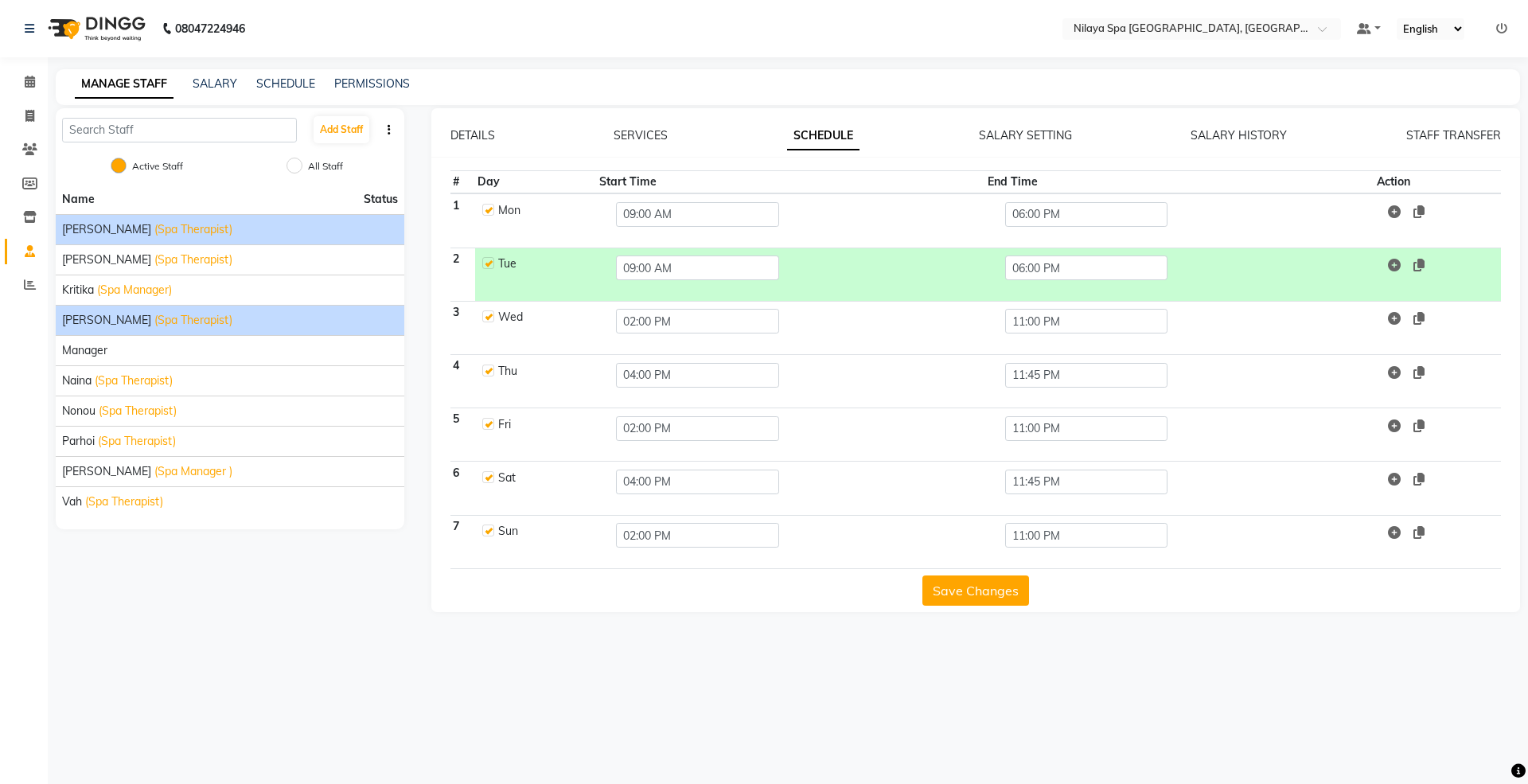
click at [93, 241] on li "Abigail (Spa Therapist)" at bounding box center [230, 229] width 349 height 30
click at [1013, 595] on button "Save Changes" at bounding box center [975, 590] width 107 height 30
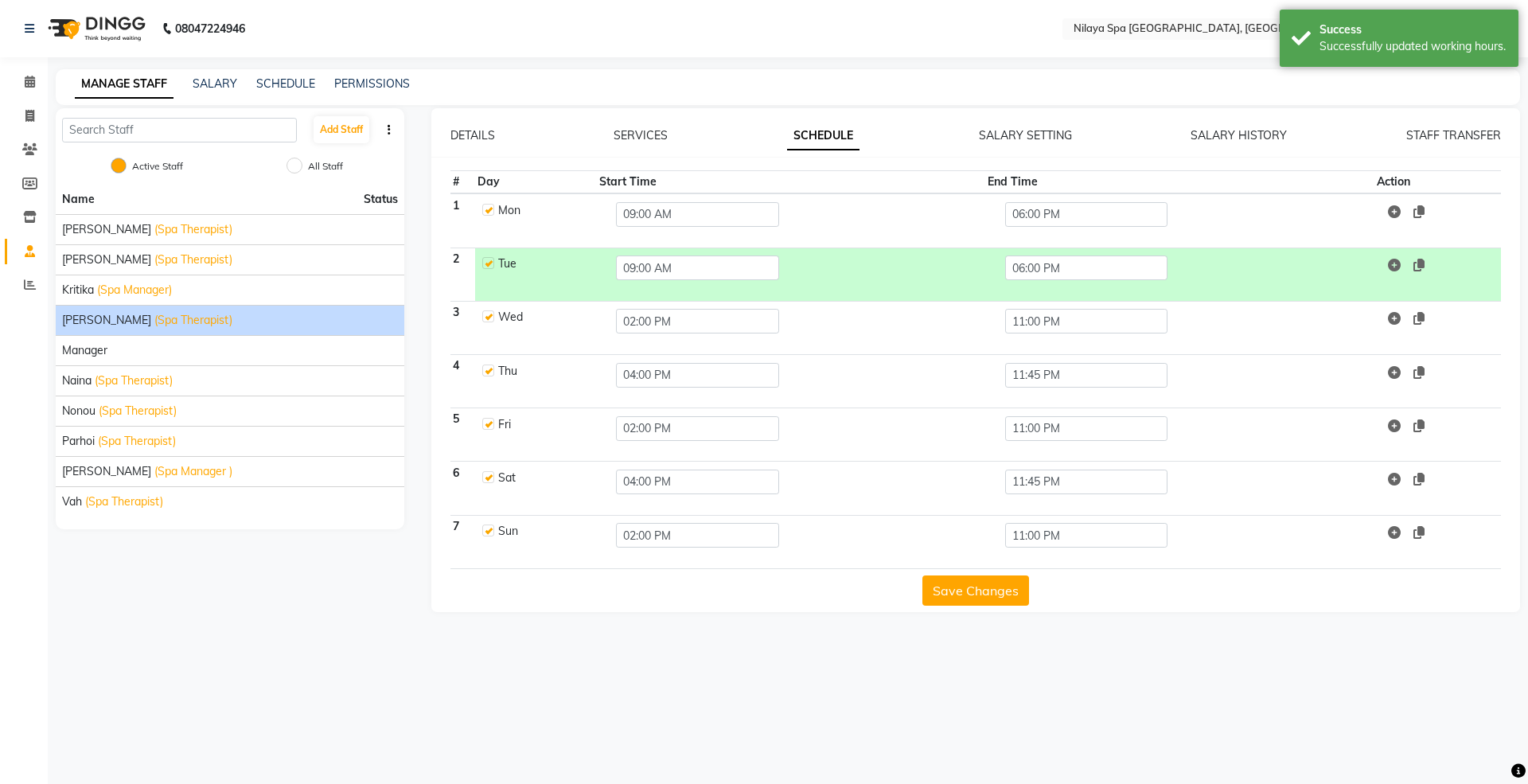
click at [1013, 595] on button "Save Changes" at bounding box center [975, 590] width 107 height 30
click at [81, 236] on span "[PERSON_NAME]" at bounding box center [106, 229] width 89 height 17
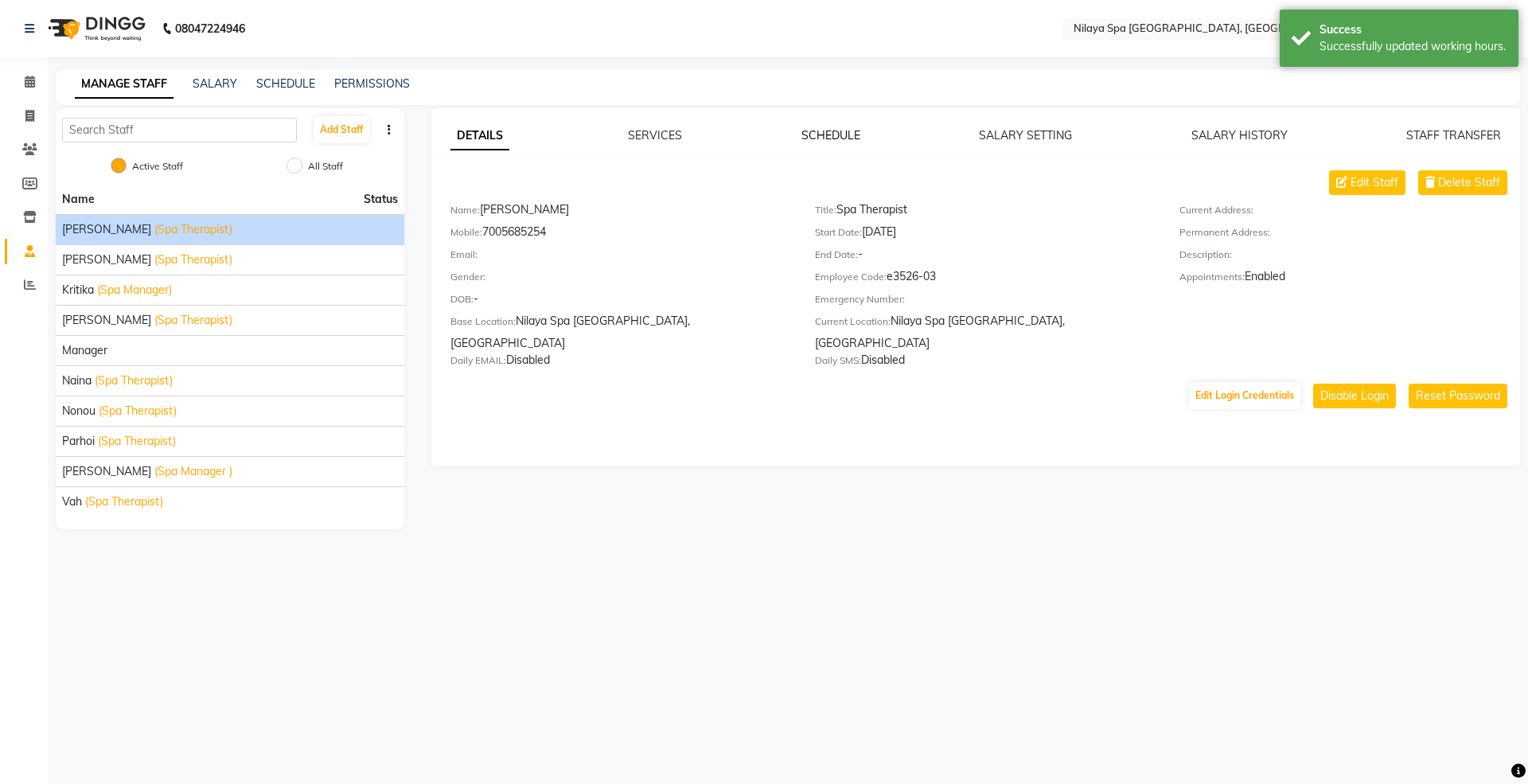
click at [827, 135] on link "SCHEDULE" at bounding box center [830, 135] width 59 height 14
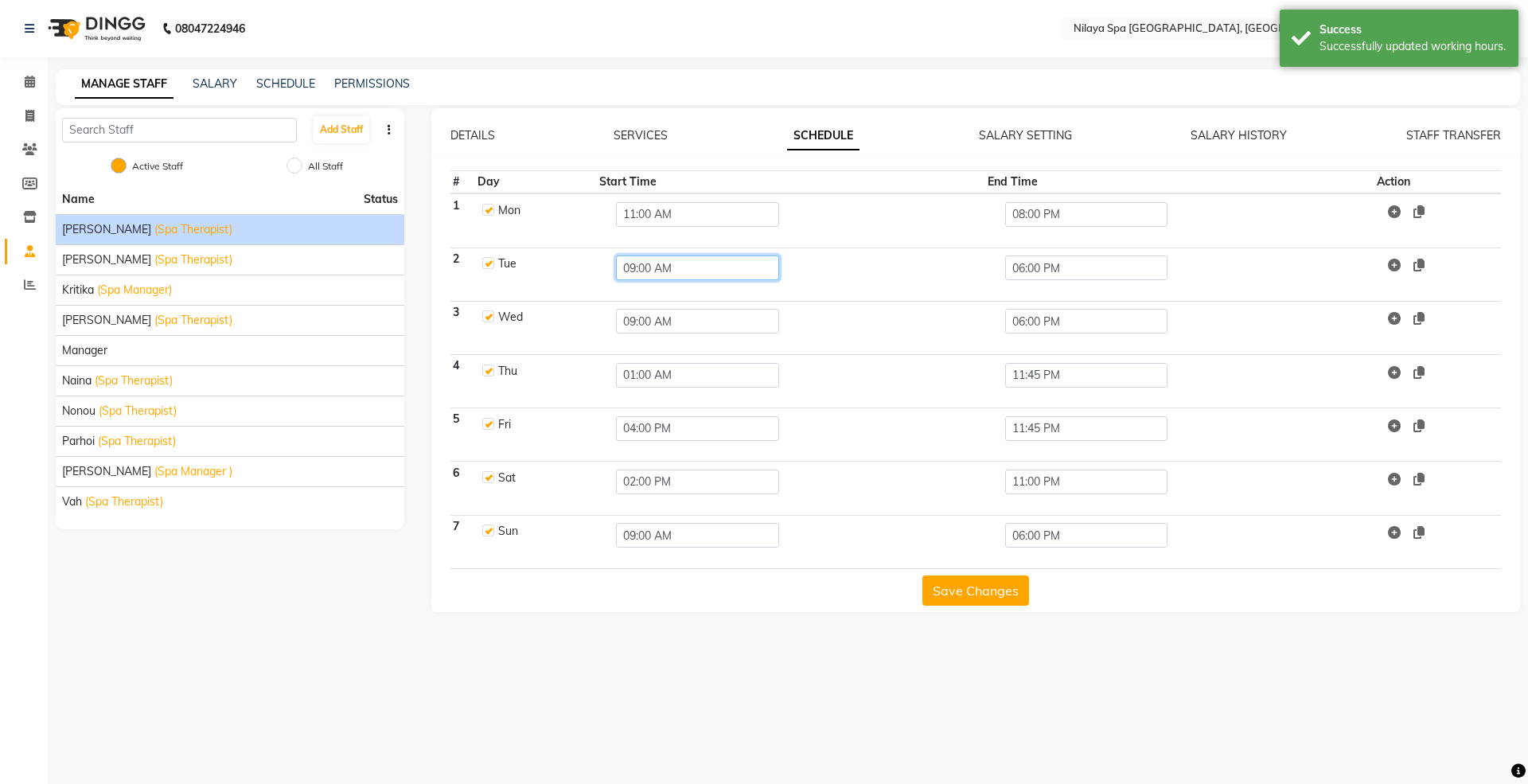
click at [643, 272] on input "09:00 AM" at bounding box center [697, 268] width 163 height 24
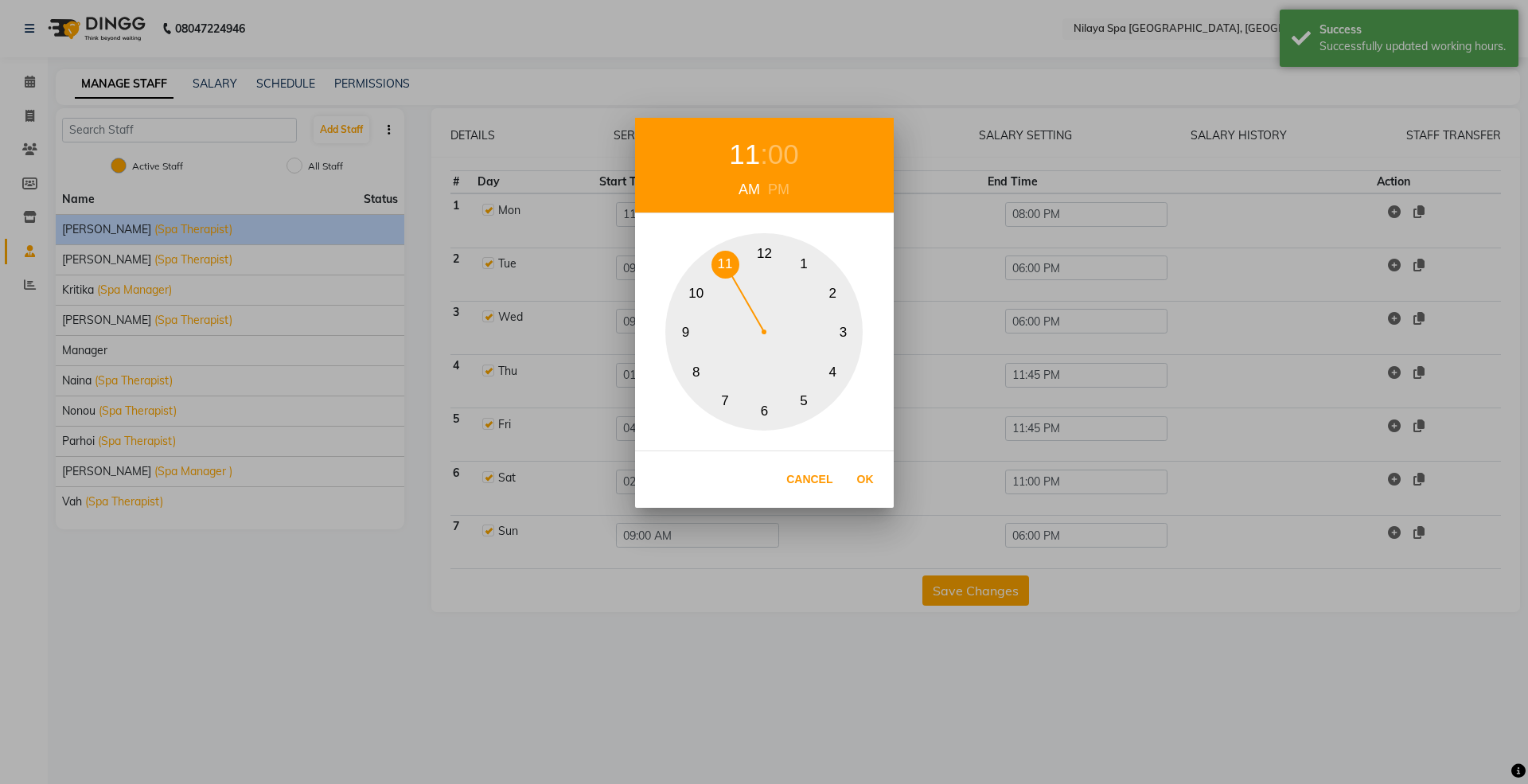
click at [729, 272] on button "11" at bounding box center [725, 265] width 28 height 28
click at [868, 490] on button "Ok" at bounding box center [865, 479] width 33 height 33
type input "11:00 AM"
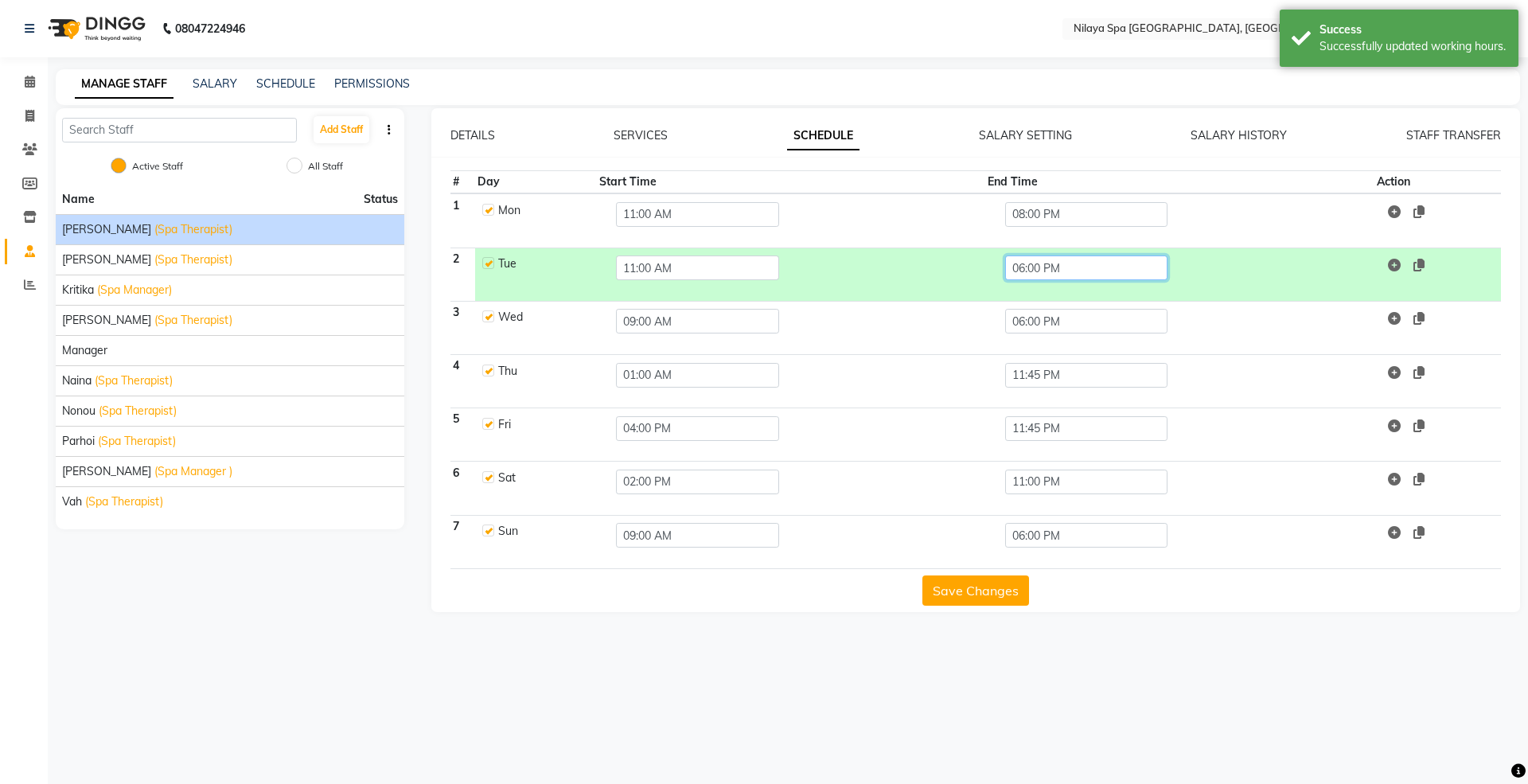
click at [1047, 267] on input "06:00 PM" at bounding box center [1087, 268] width 163 height 24
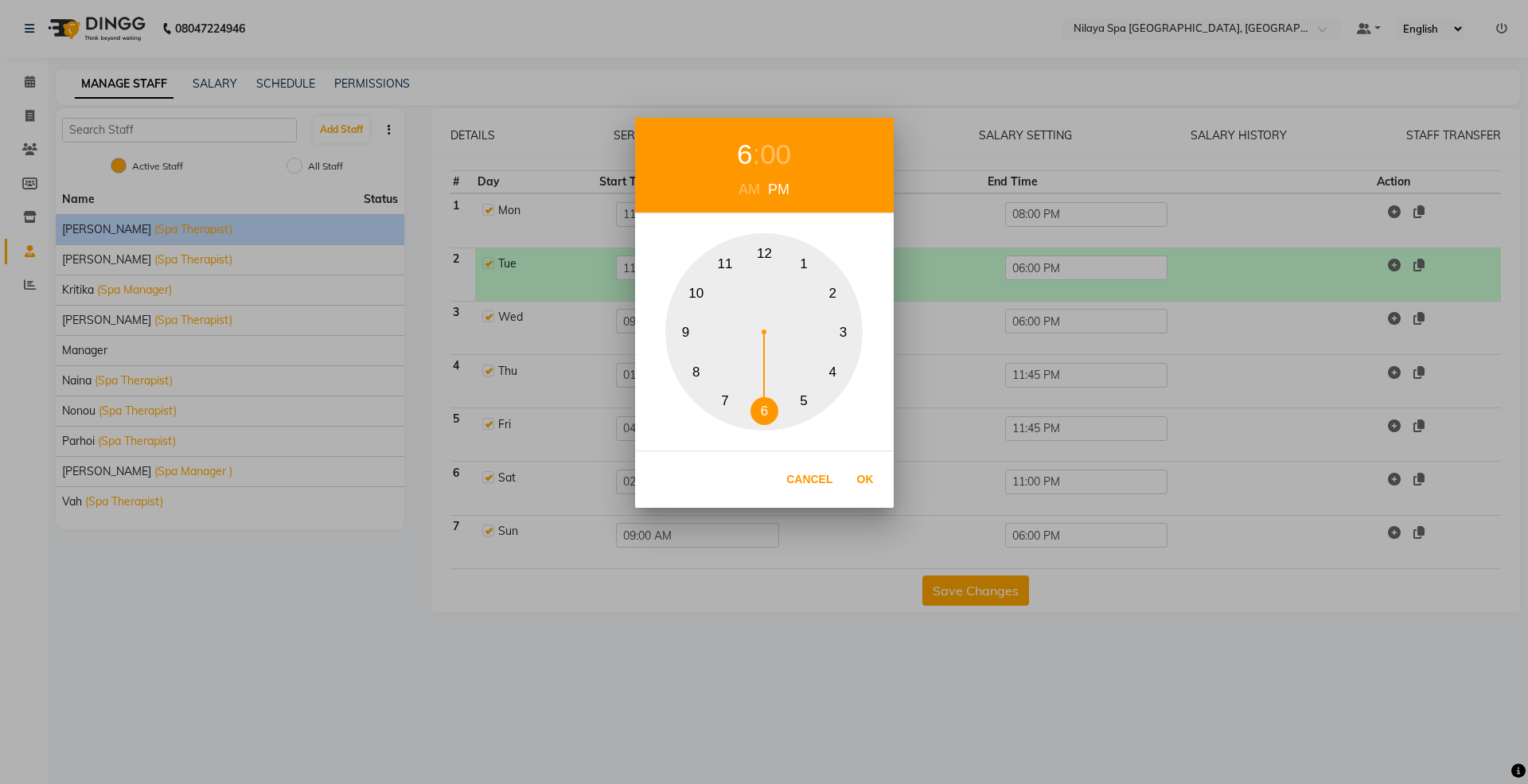
click at [684, 377] on button "8" at bounding box center [696, 372] width 28 height 28
click at [854, 478] on button "Ok" at bounding box center [865, 479] width 33 height 33
type input "08:00 PM"
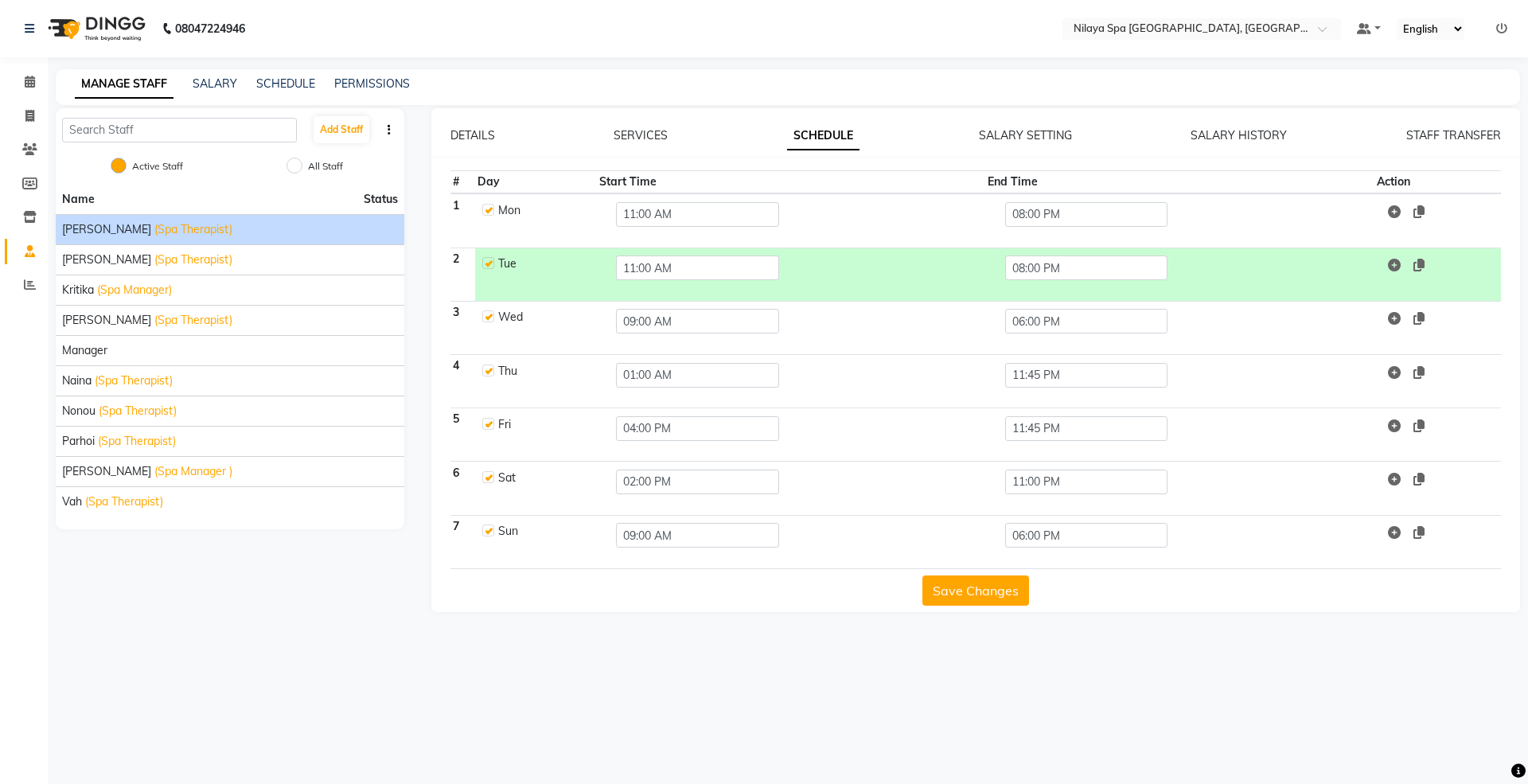
click at [934, 601] on button "Save Changes" at bounding box center [975, 590] width 107 height 30
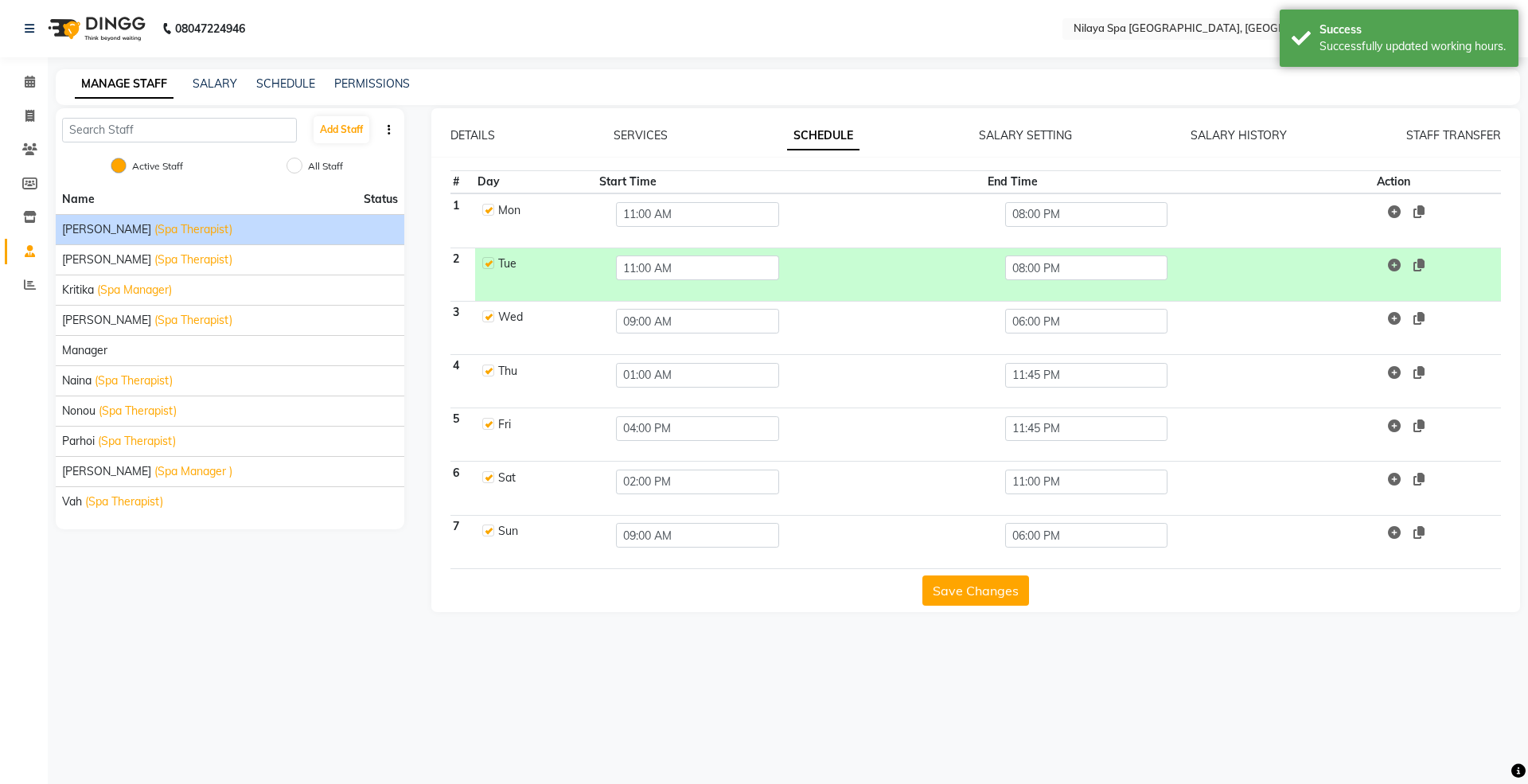
click at [934, 601] on button "Save Changes" at bounding box center [975, 590] width 107 height 30
click at [106, 385] on span "(Spa Therapist)" at bounding box center [133, 381] width 78 height 17
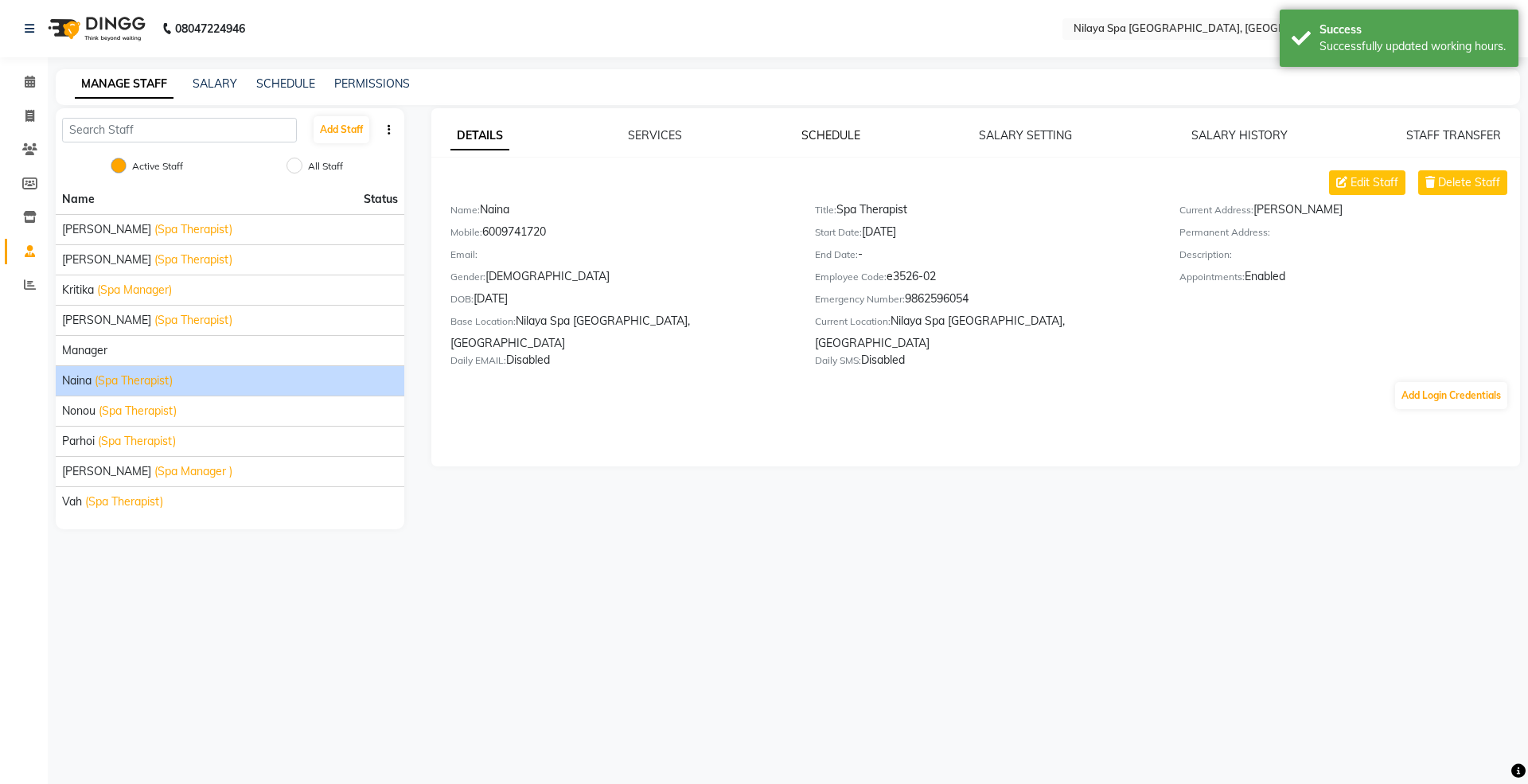
click at [825, 131] on link "SCHEDULE" at bounding box center [830, 135] width 59 height 14
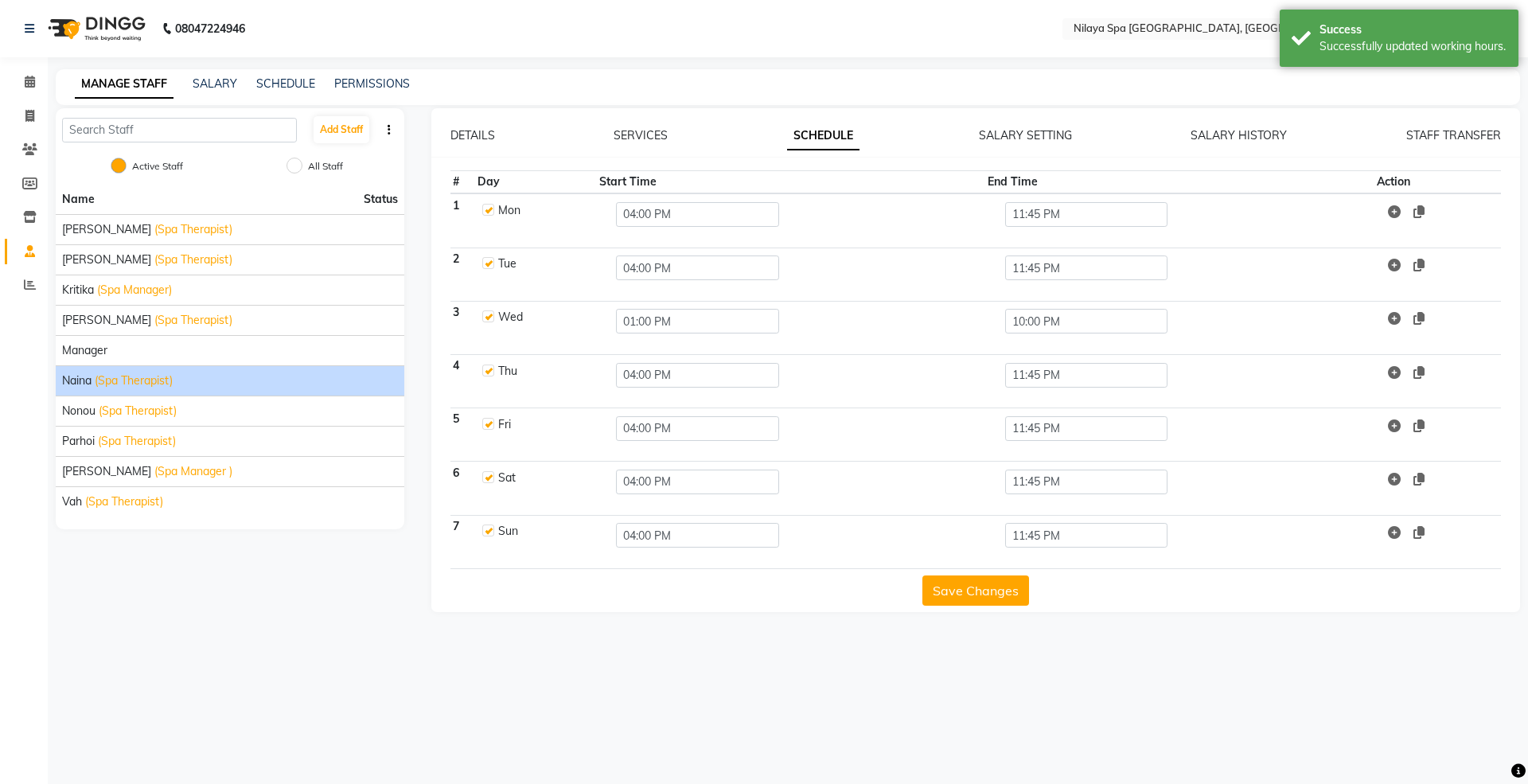
click at [647, 251] on td "04:00 PM" at bounding box center [791, 274] width 389 height 53
click at [649, 271] on input "04:00 PM" at bounding box center [697, 268] width 163 height 24
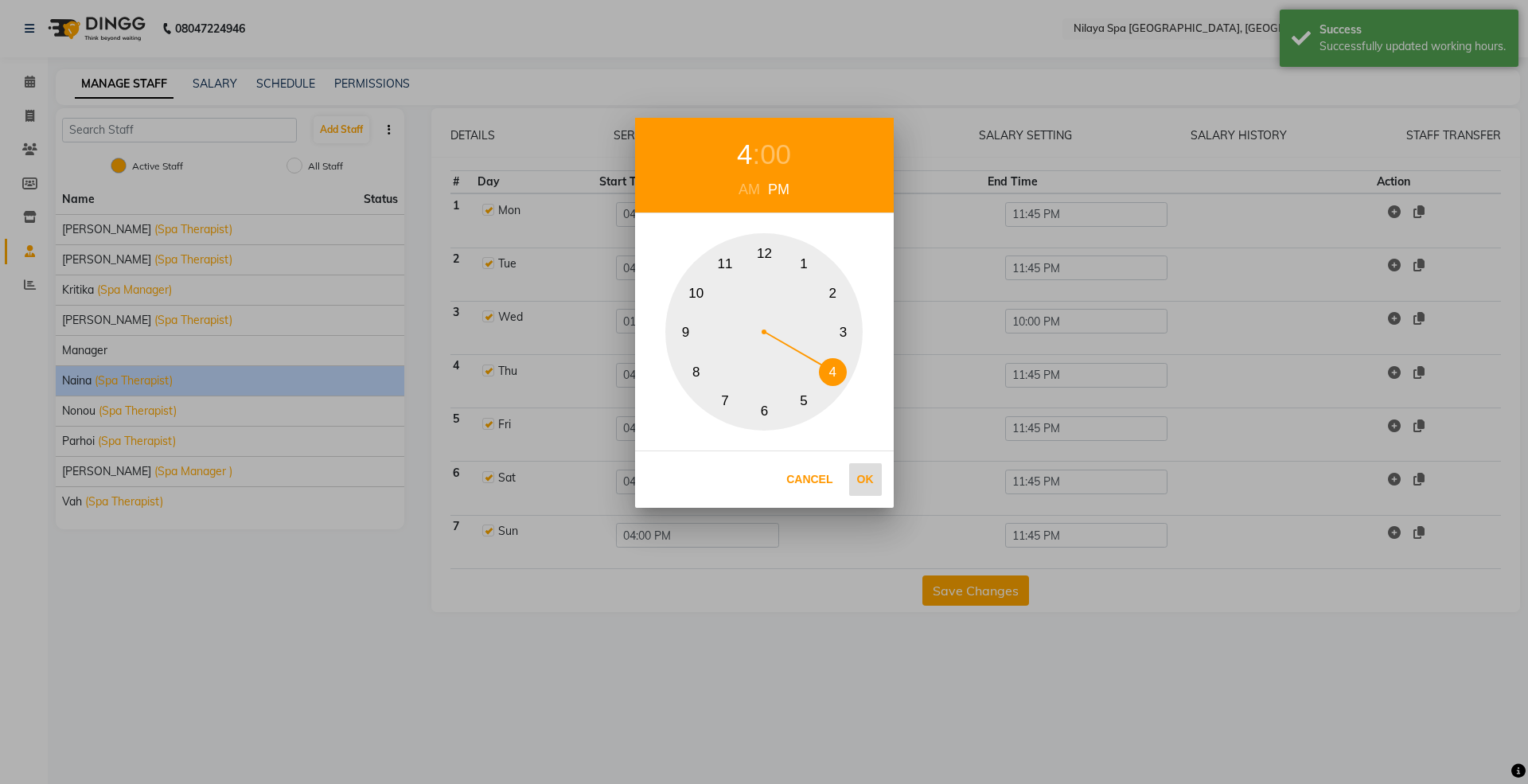
click at [856, 476] on button "Ok" at bounding box center [865, 479] width 33 height 33
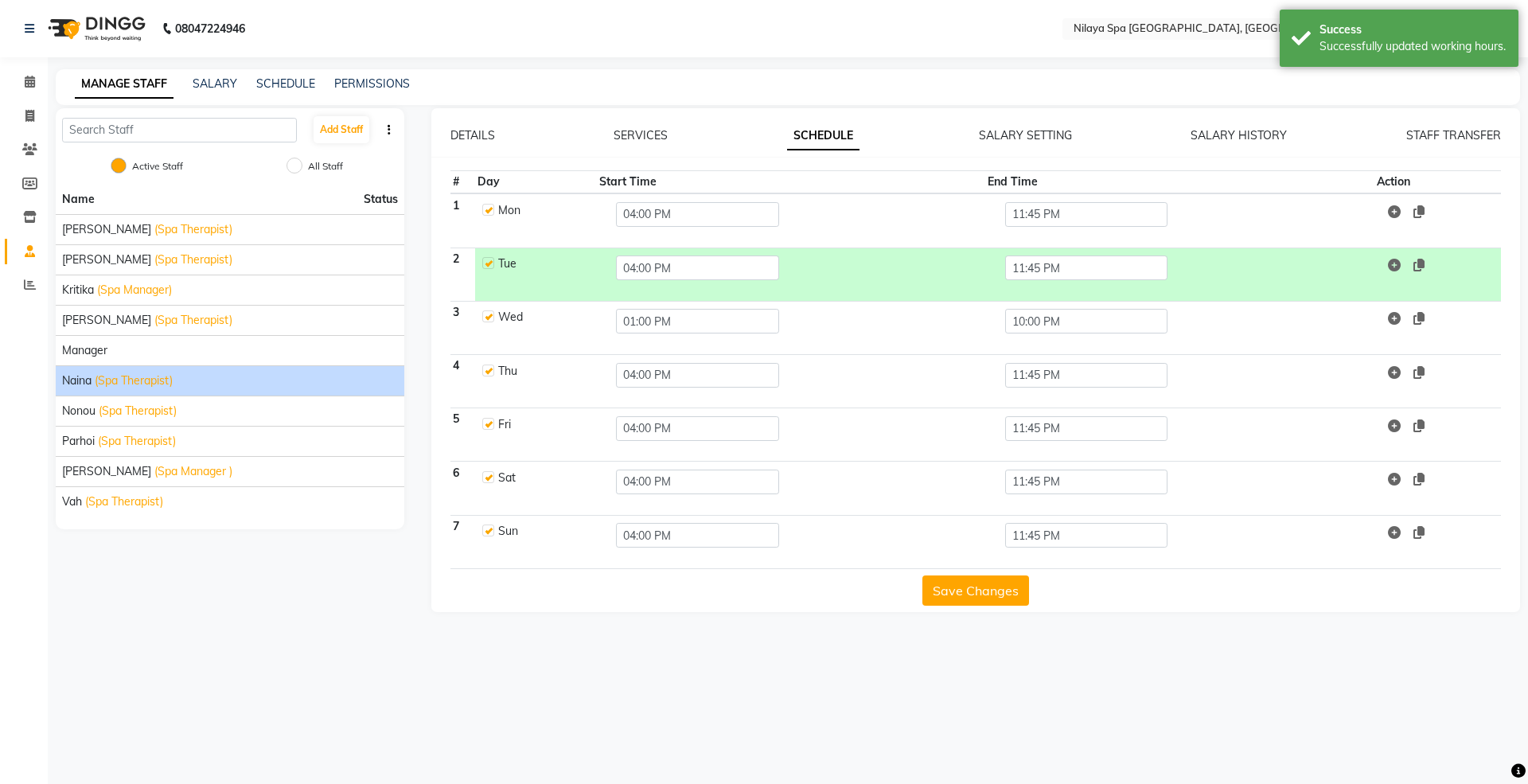
click at [984, 590] on button "Save Changes" at bounding box center [975, 590] width 107 height 30
click at [982, 590] on button "Save Changes" at bounding box center [975, 590] width 107 height 30
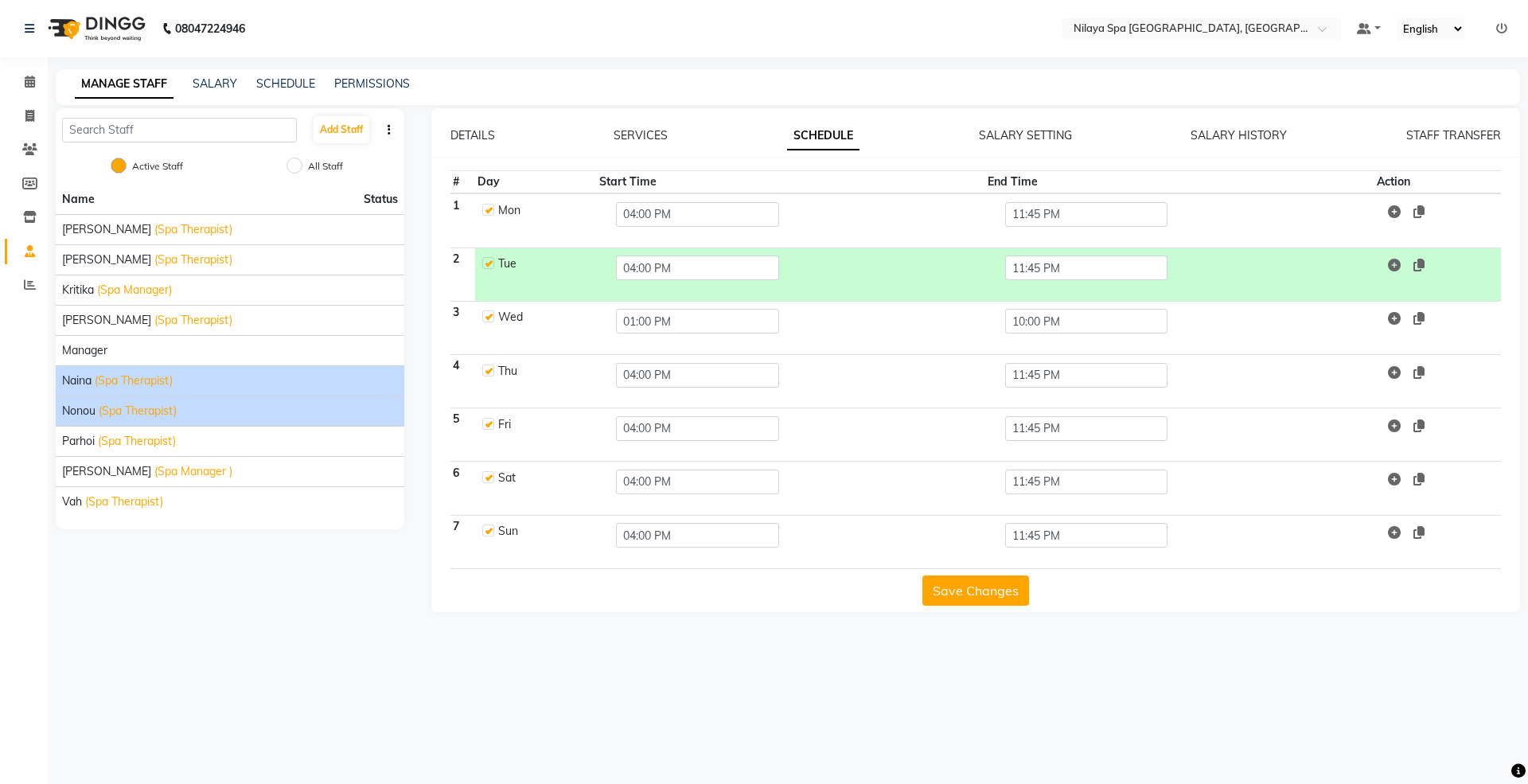
click at [126, 415] on span "(Spa Therapist)" at bounding box center [137, 411] width 78 height 17
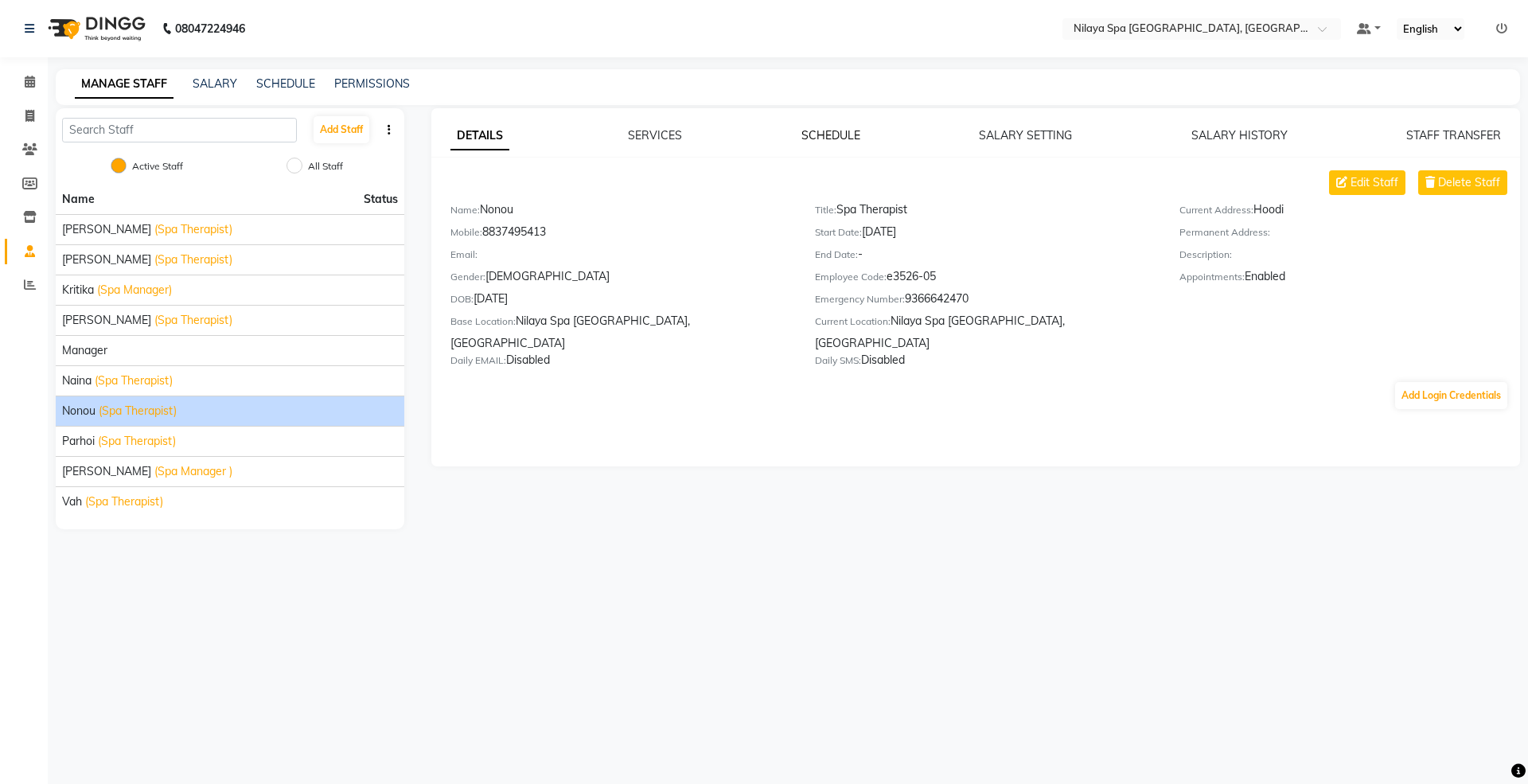
click at [844, 128] on link "SCHEDULE" at bounding box center [830, 135] width 59 height 14
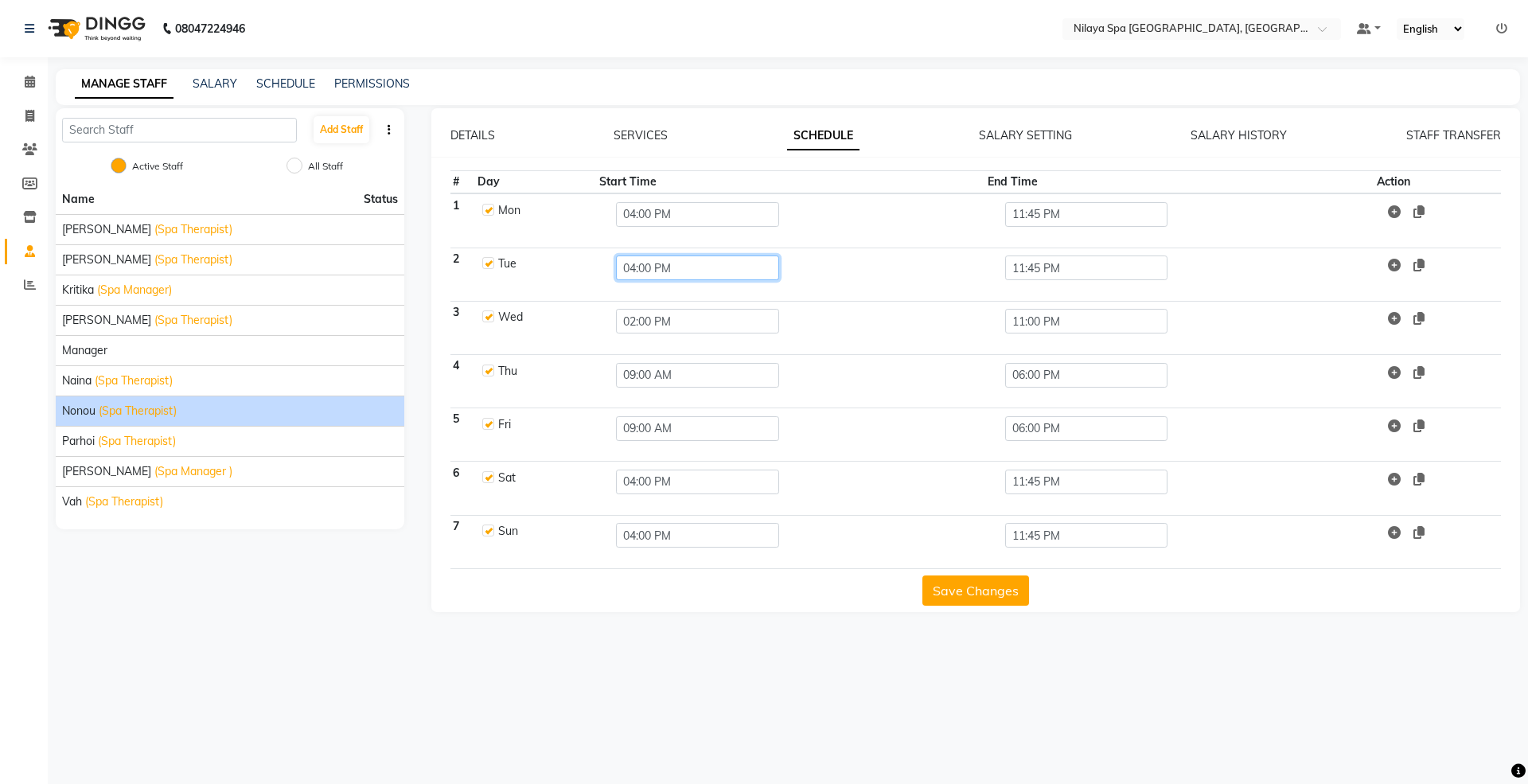
click at [660, 277] on input "04:00 PM" at bounding box center [697, 268] width 163 height 24
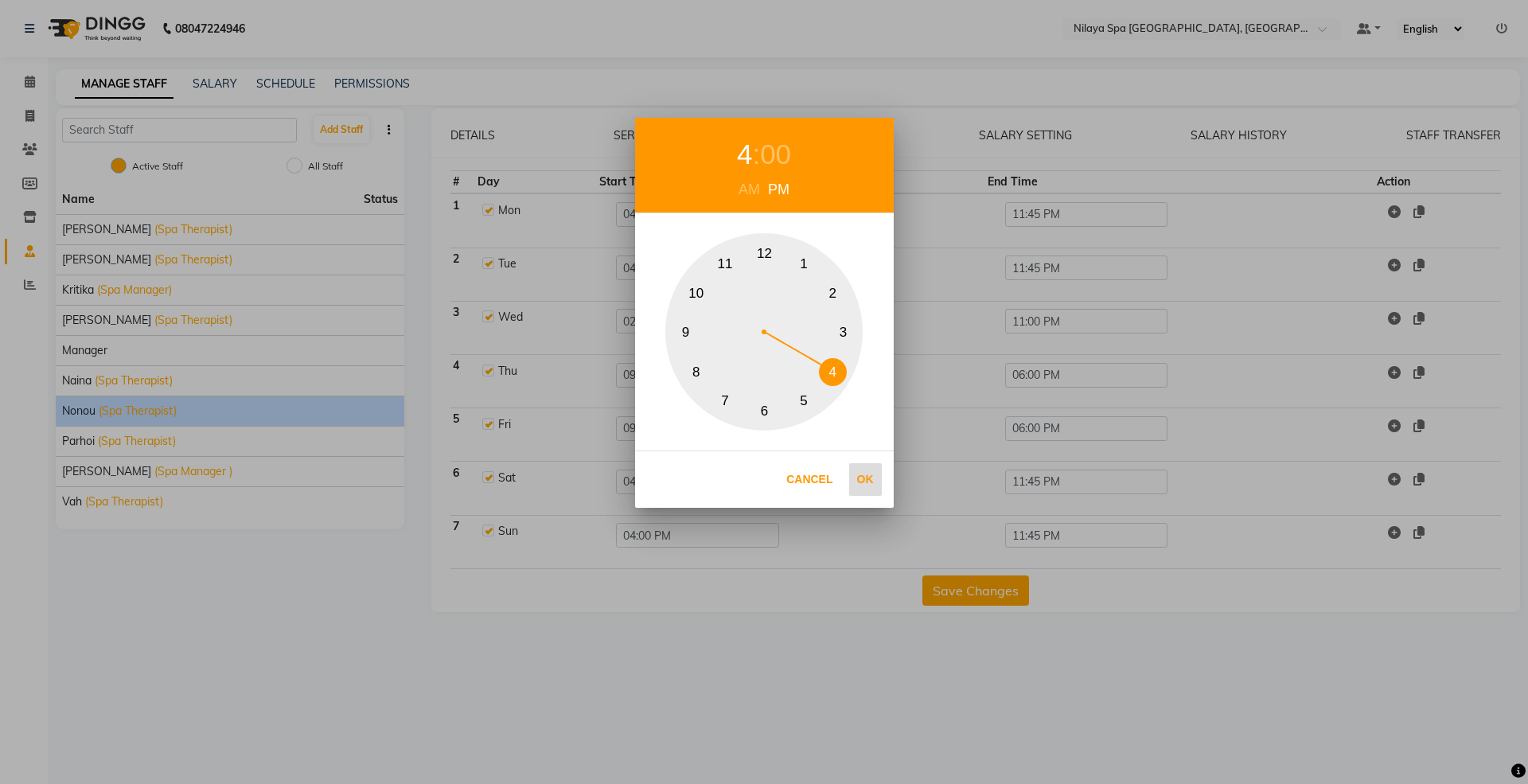
click at [876, 478] on button "Ok" at bounding box center [865, 479] width 33 height 33
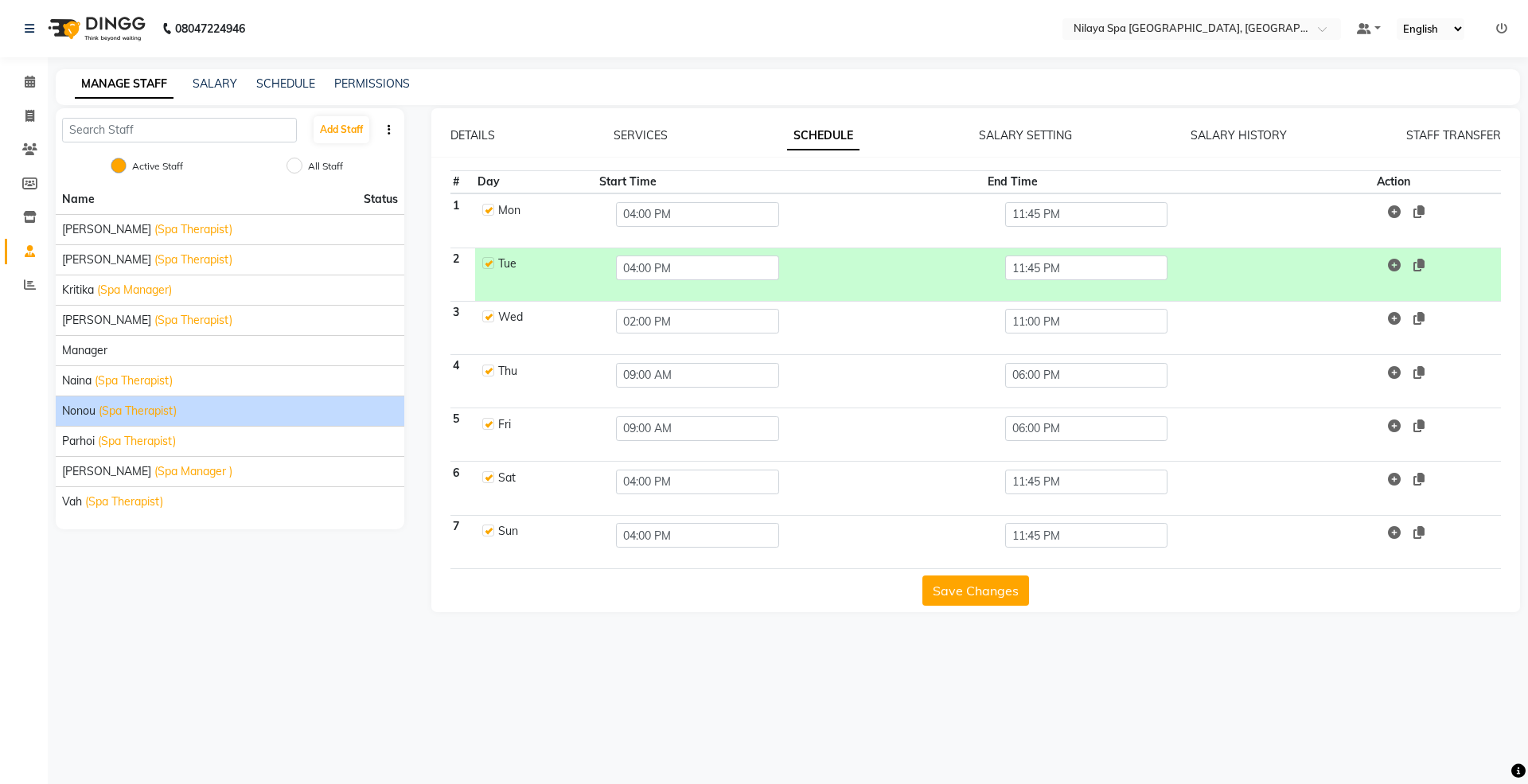
click at [987, 595] on button "Save Changes" at bounding box center [975, 590] width 107 height 30
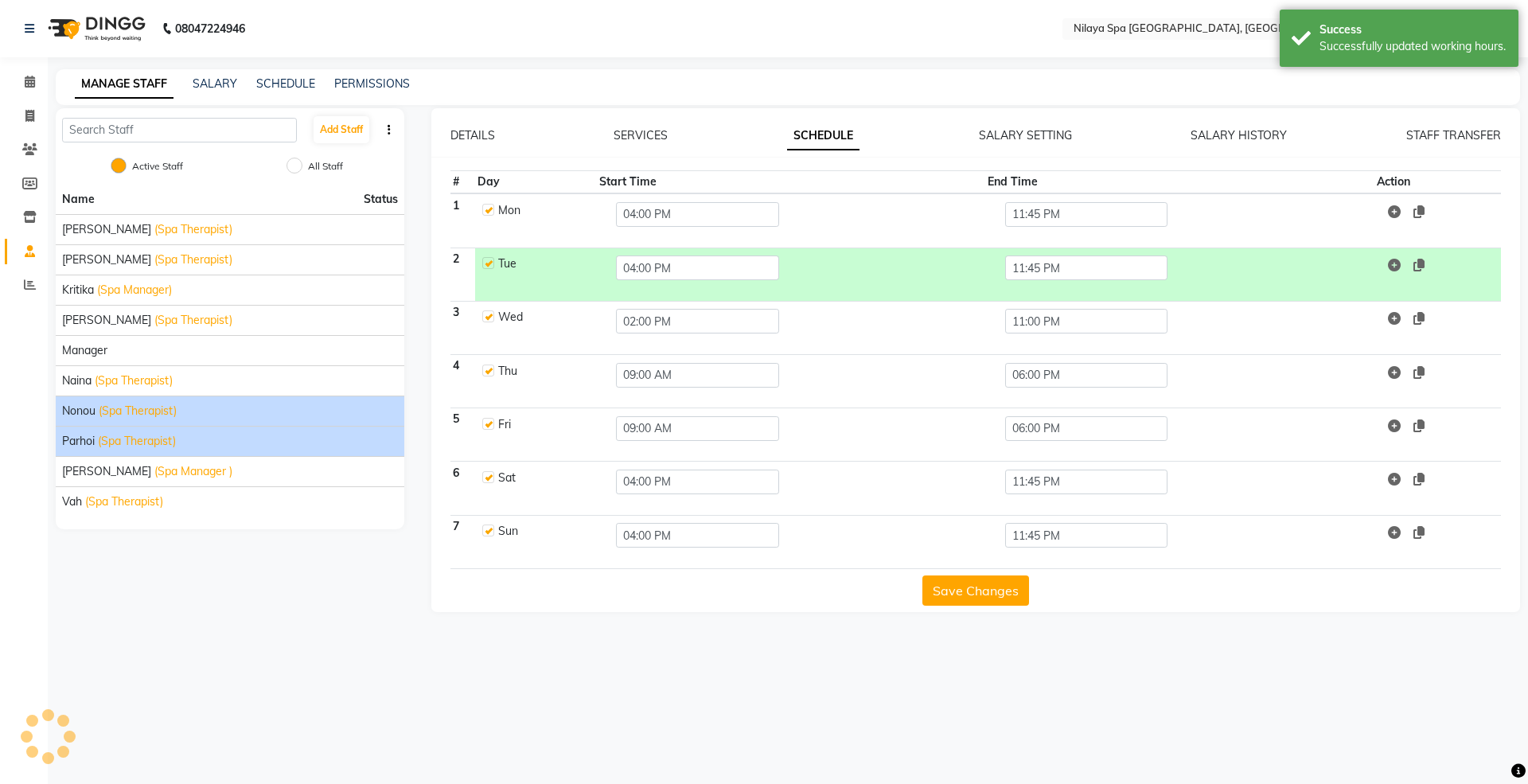
click at [83, 449] on span "Parhoi" at bounding box center [78, 441] width 33 height 17
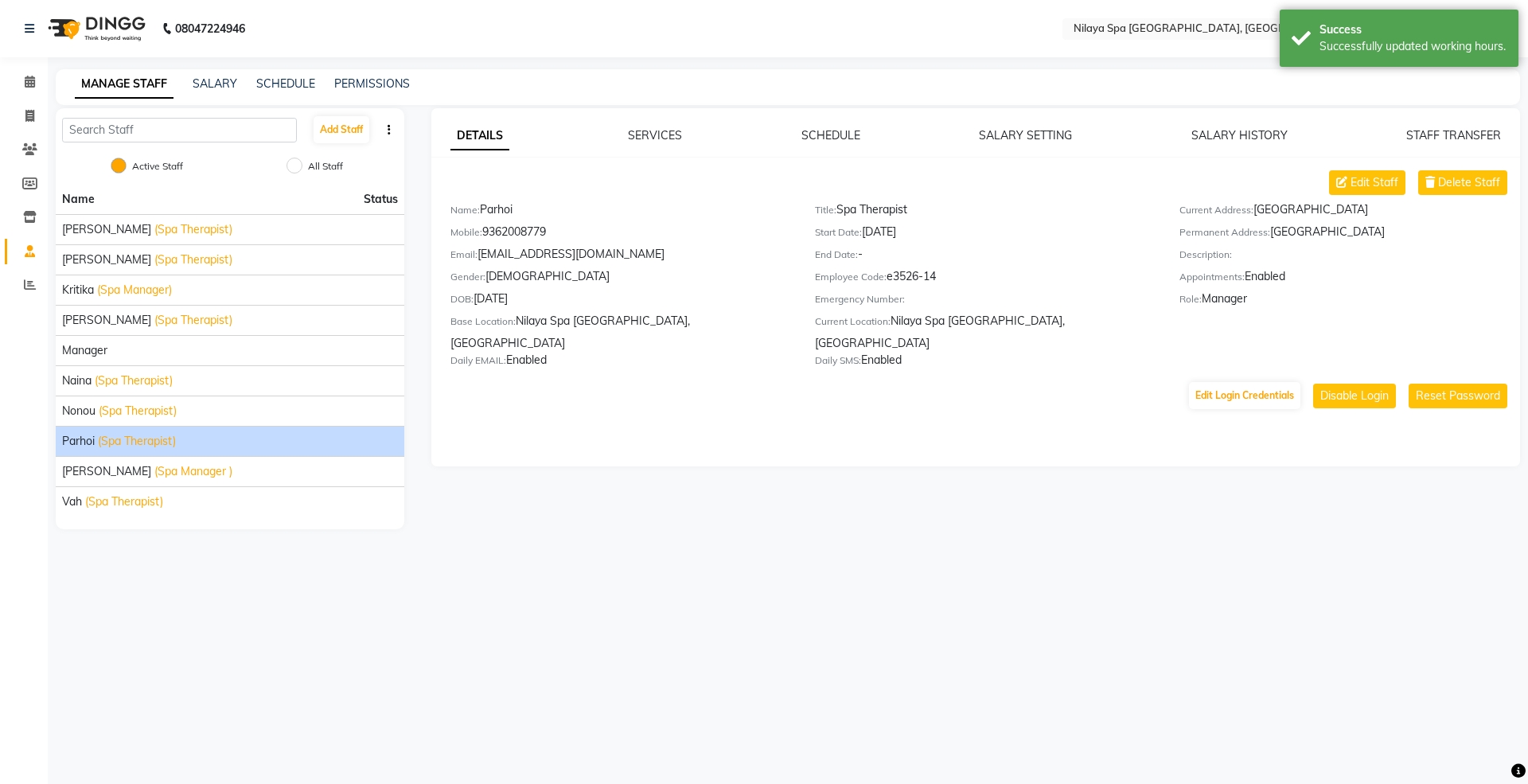
click at [828, 123] on div "DETAILS SERVICES SCHEDULE SALARY SETTING SALARY HISTORY STAFF TRANSFER Edit Sta…" at bounding box center [975, 288] width 1090 height 358
click at [826, 139] on link "SCHEDULE" at bounding box center [830, 135] width 59 height 14
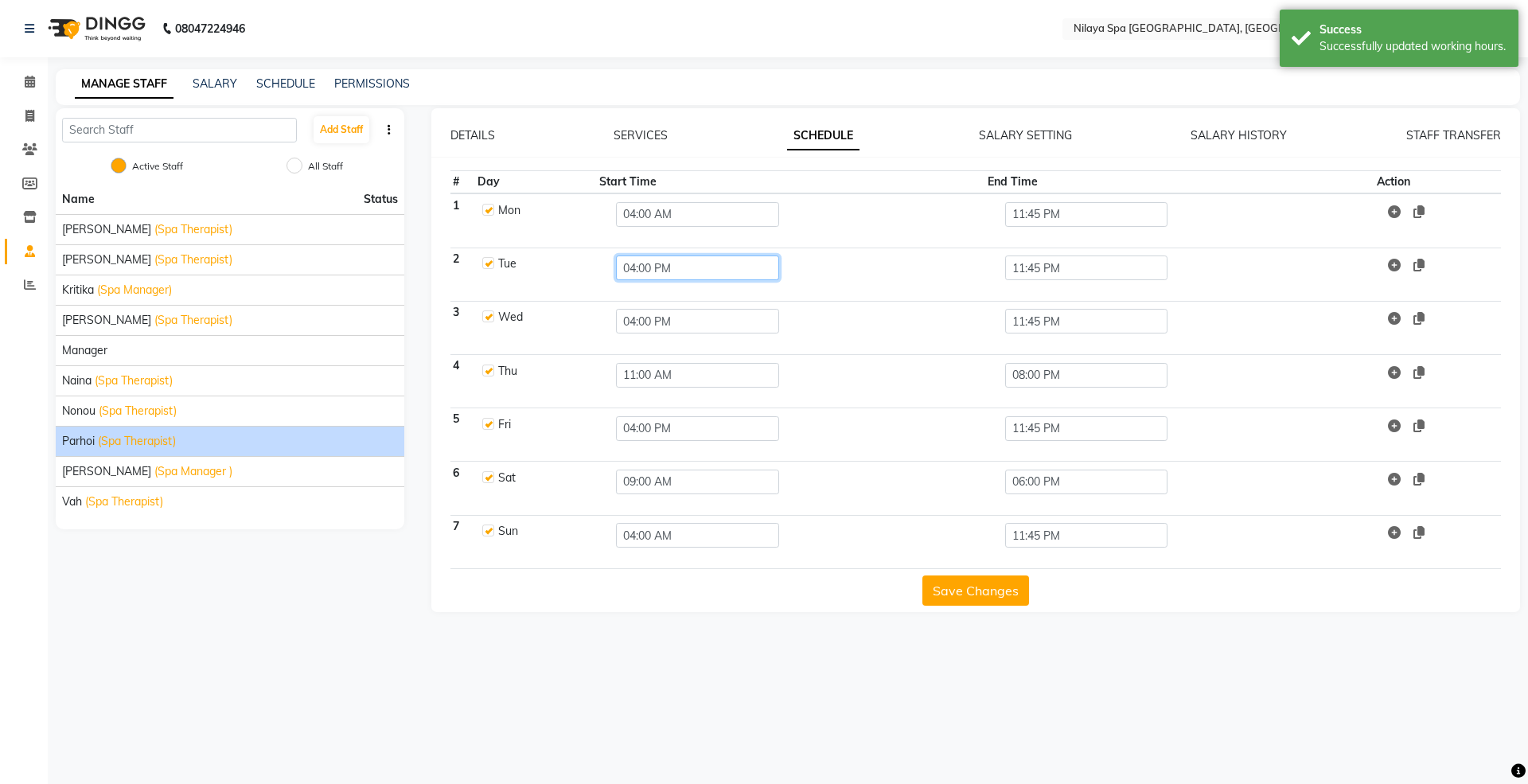
click at [679, 272] on input "04:00 PM" at bounding box center [697, 268] width 163 height 24
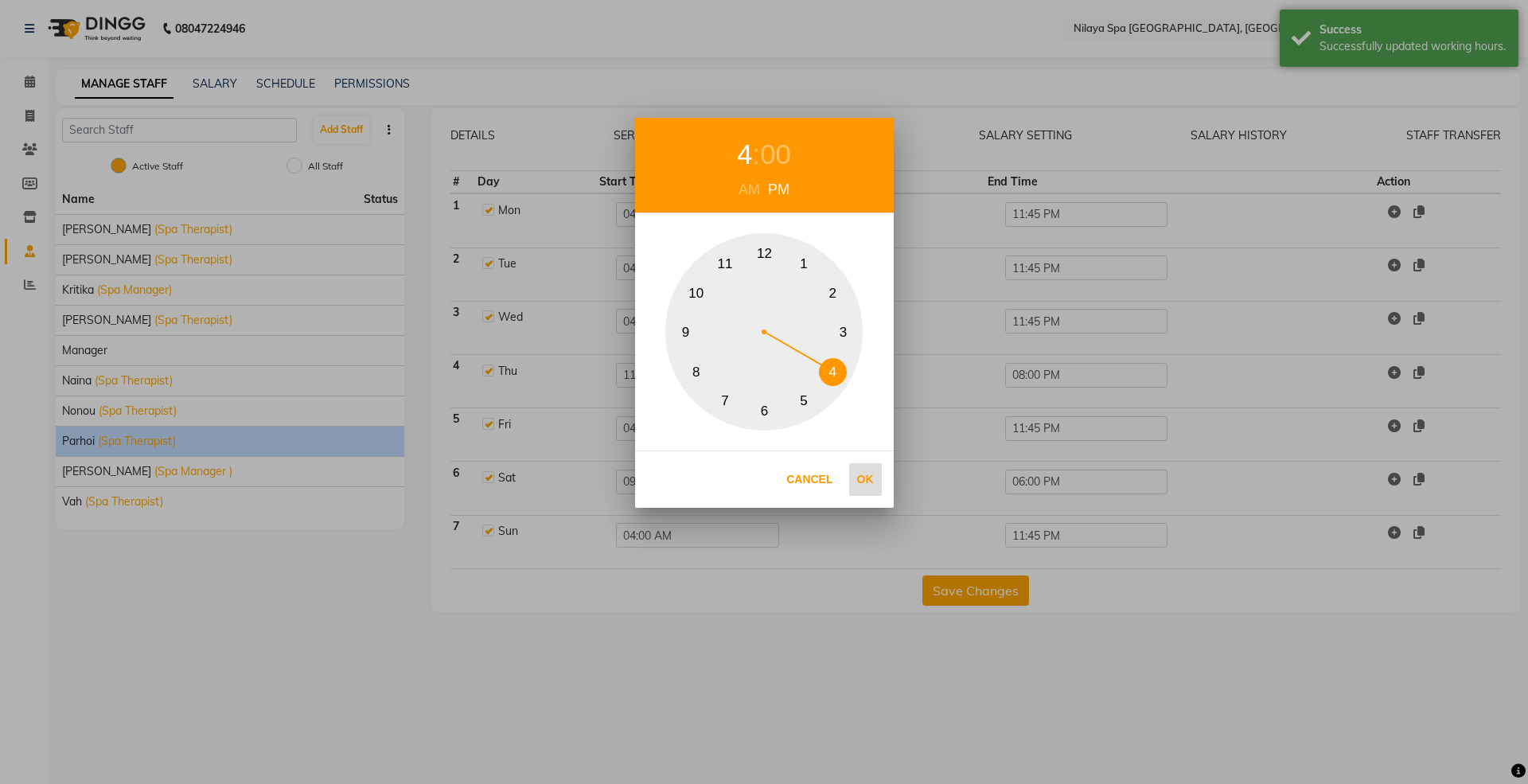
click at [856, 478] on button "Ok" at bounding box center [865, 479] width 33 height 33
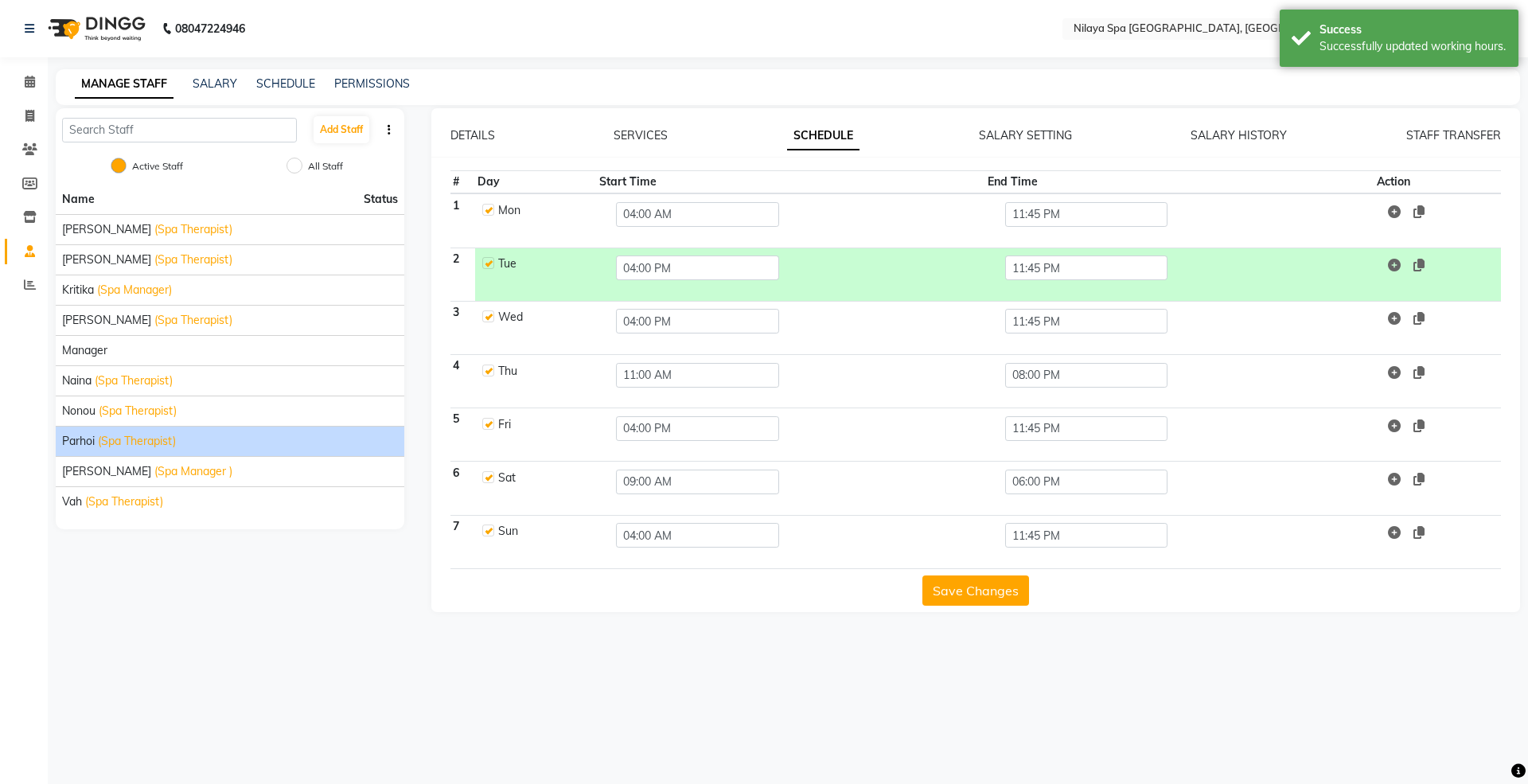
click at [965, 593] on button "Save Changes" at bounding box center [975, 590] width 107 height 30
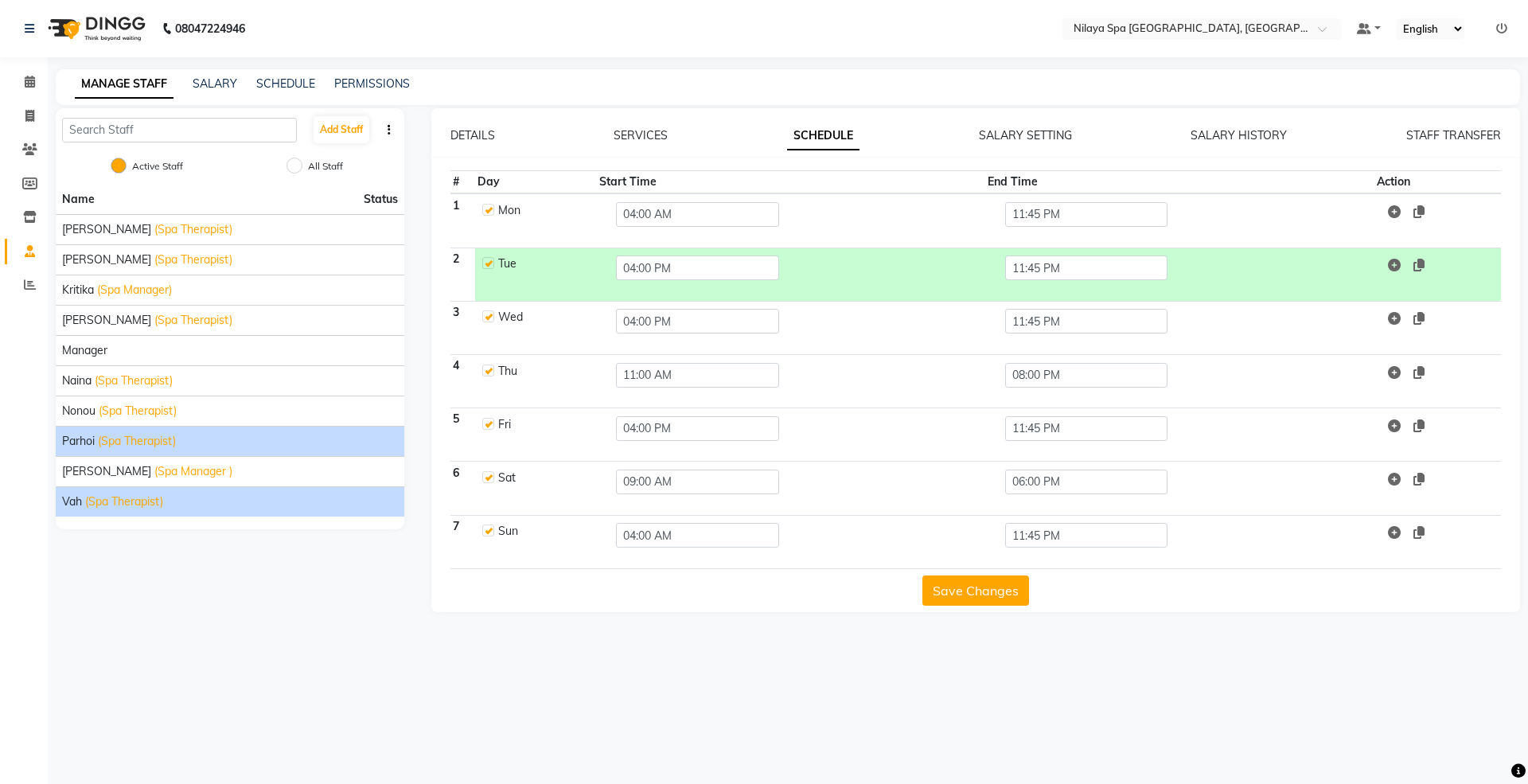
click at [107, 503] on span "(Spa Therapist)" at bounding box center [124, 502] width 78 height 17
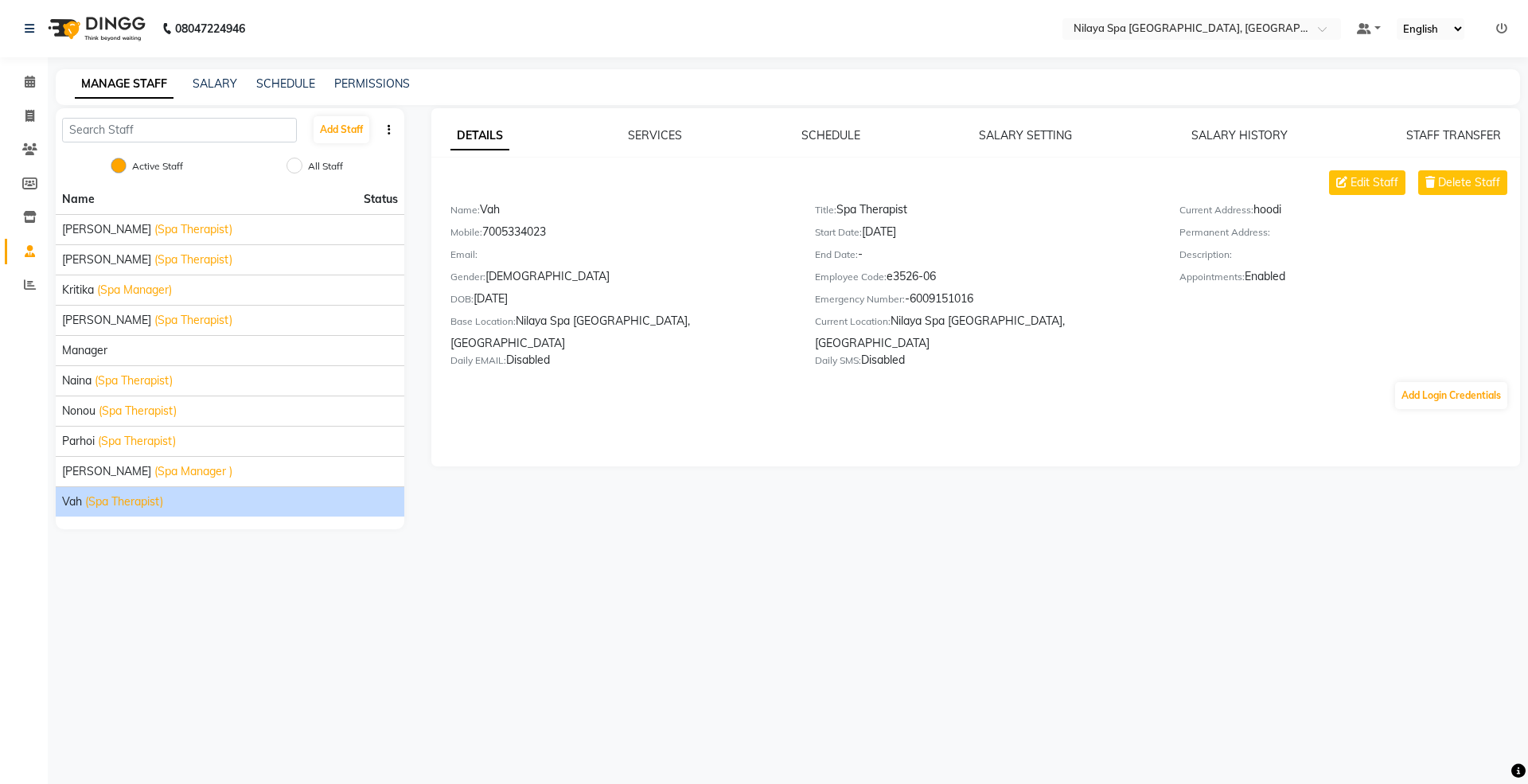
click at [795, 129] on div "DETAILS SERVICES SCHEDULE SALARY SETTING SALARY HISTORY STAFF TRANSFER" at bounding box center [976, 136] width 1051 height 17
click at [816, 128] on link "SCHEDULE" at bounding box center [830, 135] width 59 height 14
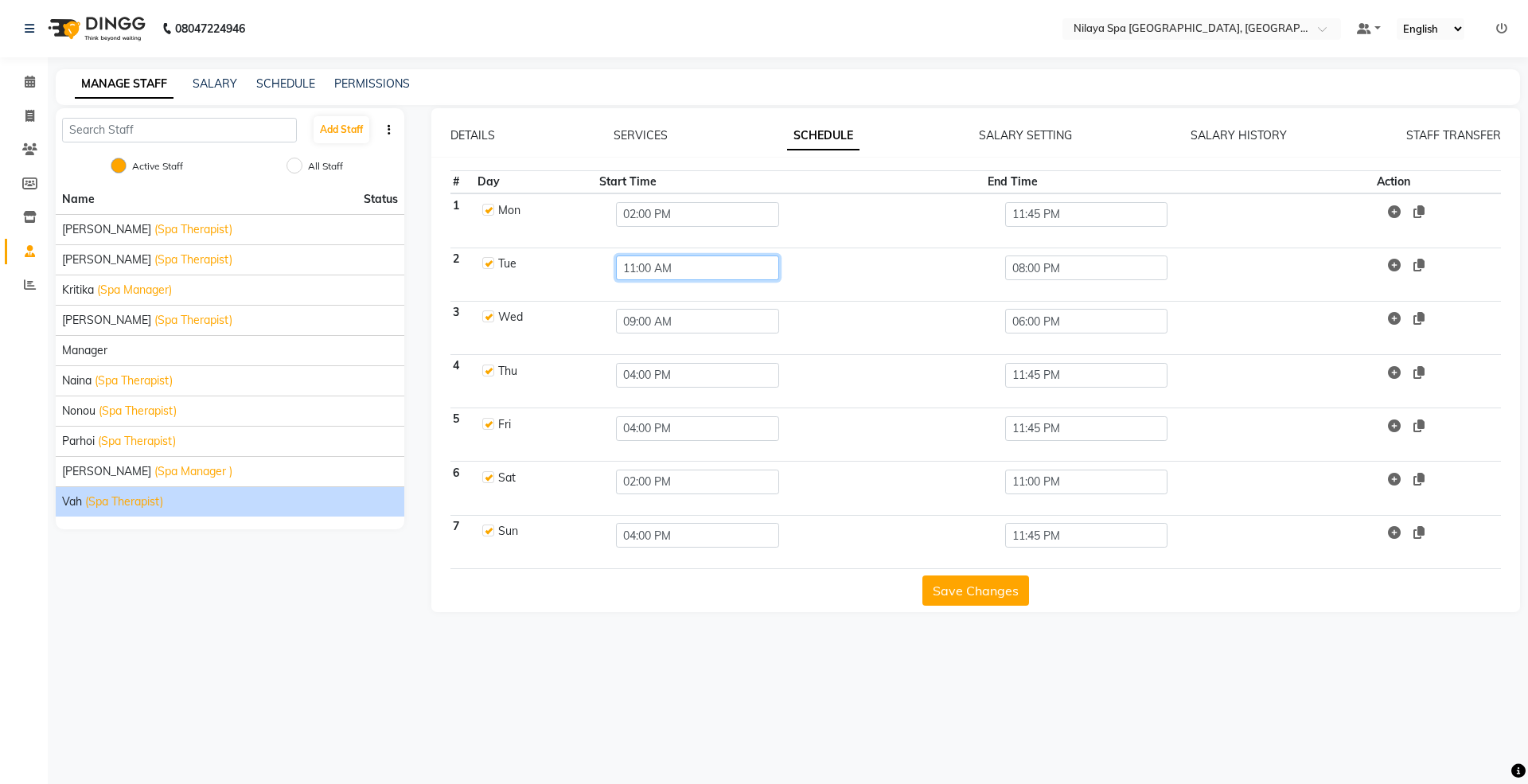
click at [659, 268] on input "11:00 AM" at bounding box center [697, 268] width 163 height 24
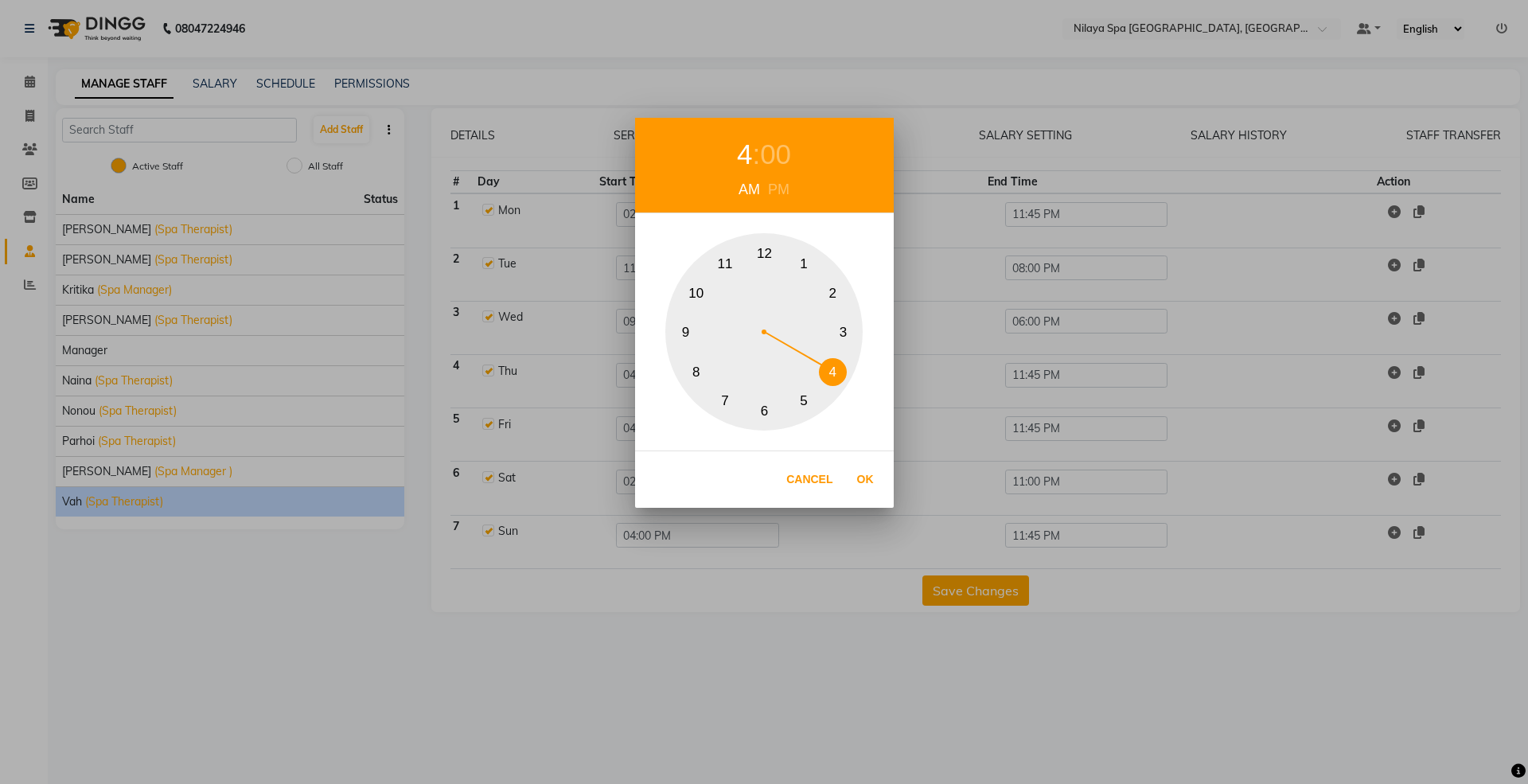
click at [838, 370] on button "4" at bounding box center [833, 372] width 28 height 28
click at [780, 198] on div "PM" at bounding box center [778, 189] width 29 height 22
click at [861, 494] on button "Ok" at bounding box center [865, 479] width 33 height 33
type input "04:00 PM"
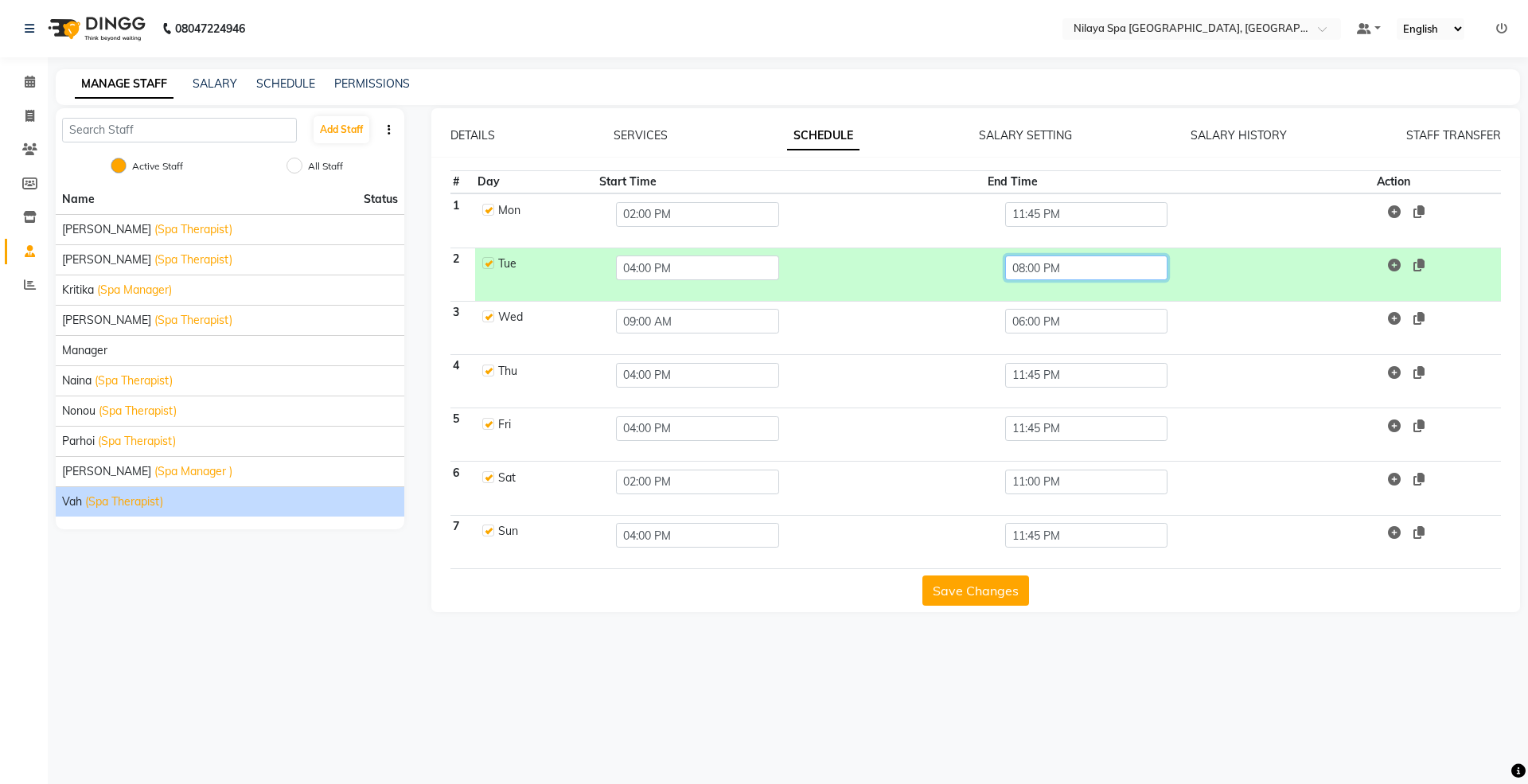
click at [1022, 267] on input "08:00 PM" at bounding box center [1087, 268] width 163 height 24
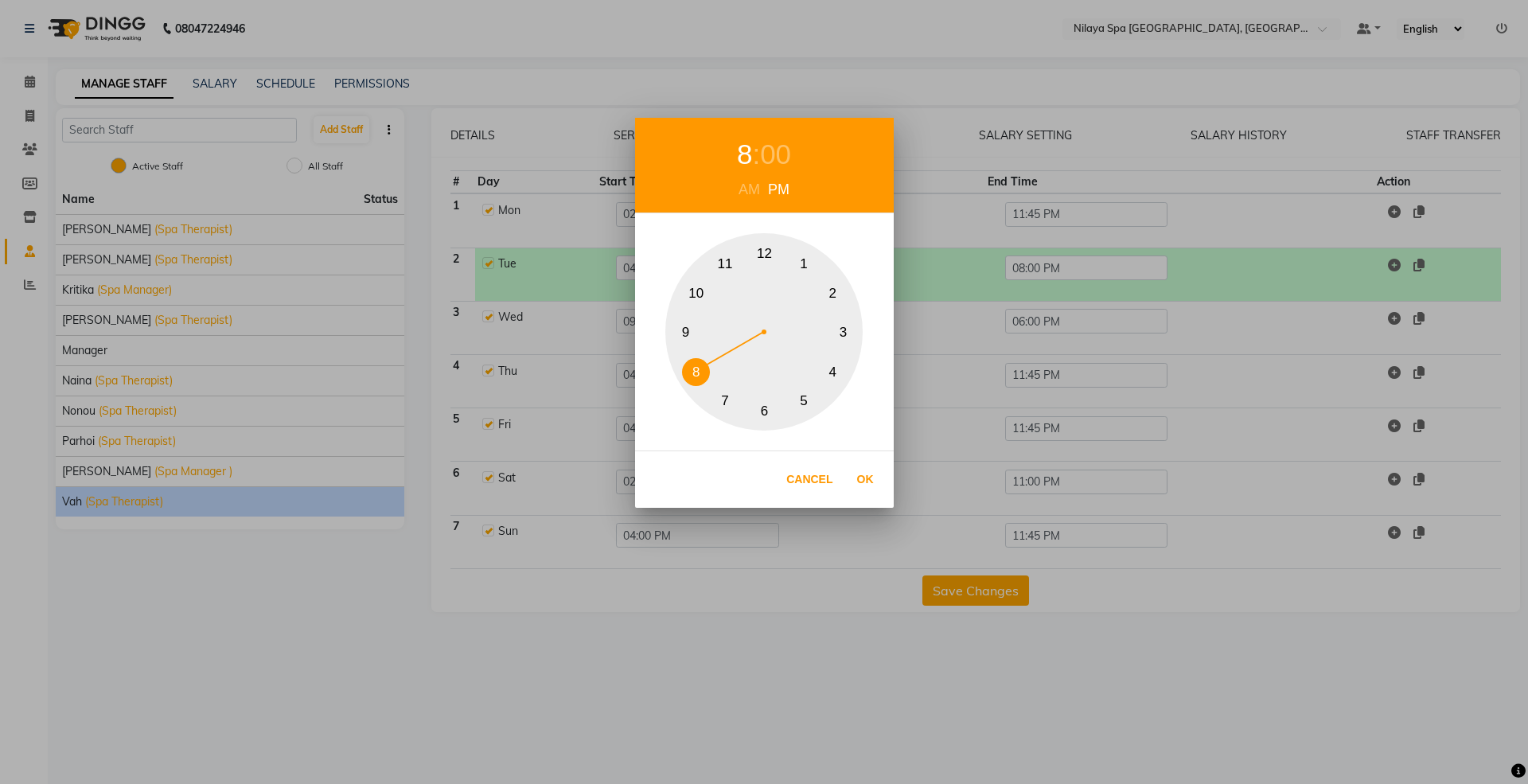
click at [727, 262] on button "11" at bounding box center [725, 265] width 28 height 28
click at [794, 151] on div "00" at bounding box center [783, 155] width 31 height 42
click at [686, 331] on button "45" at bounding box center [686, 333] width 28 height 28
click at [872, 492] on button "Ok" at bounding box center [865, 479] width 33 height 33
type input "11:45 PM"
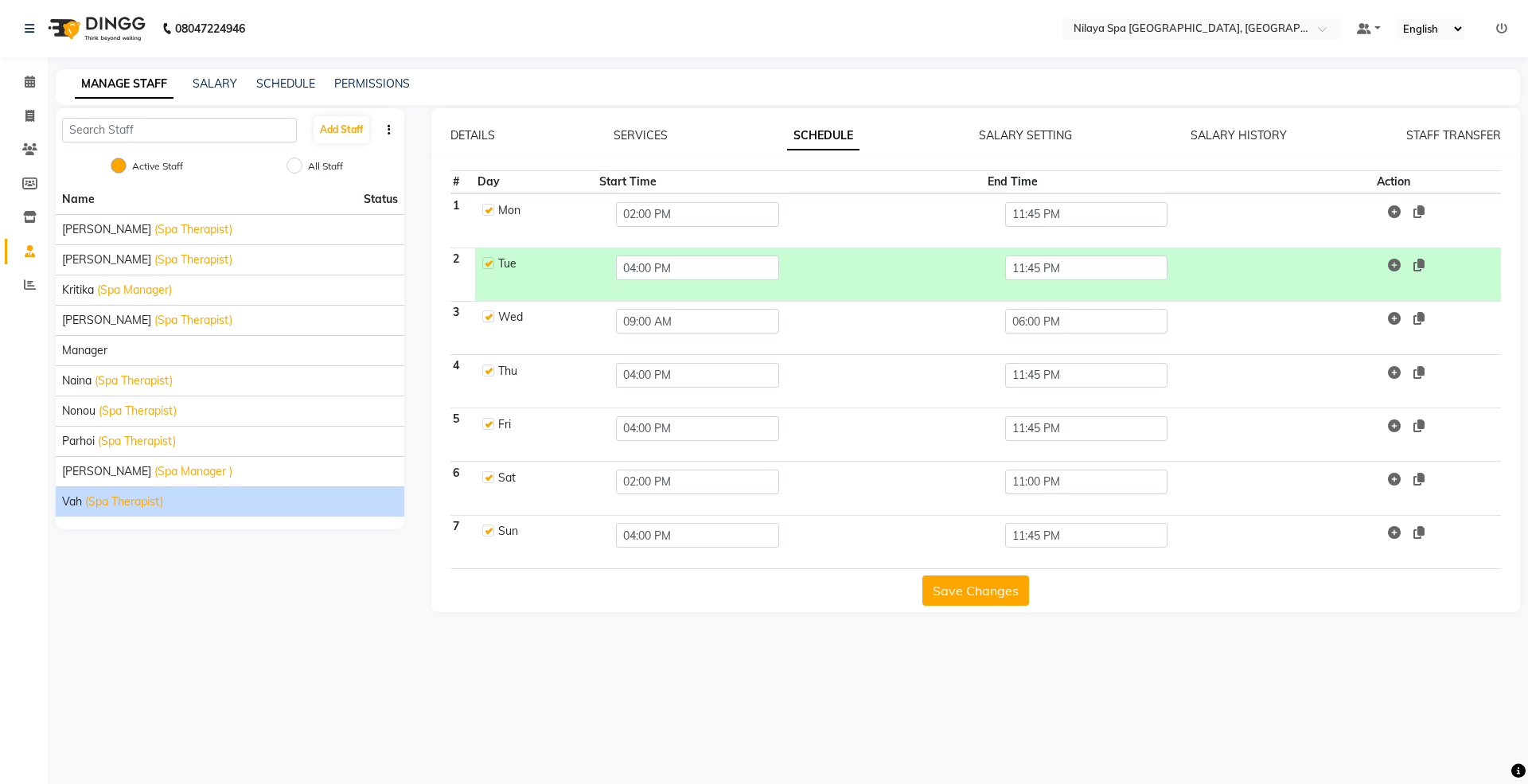
click at [954, 590] on button "Save Changes" at bounding box center [975, 590] width 107 height 30
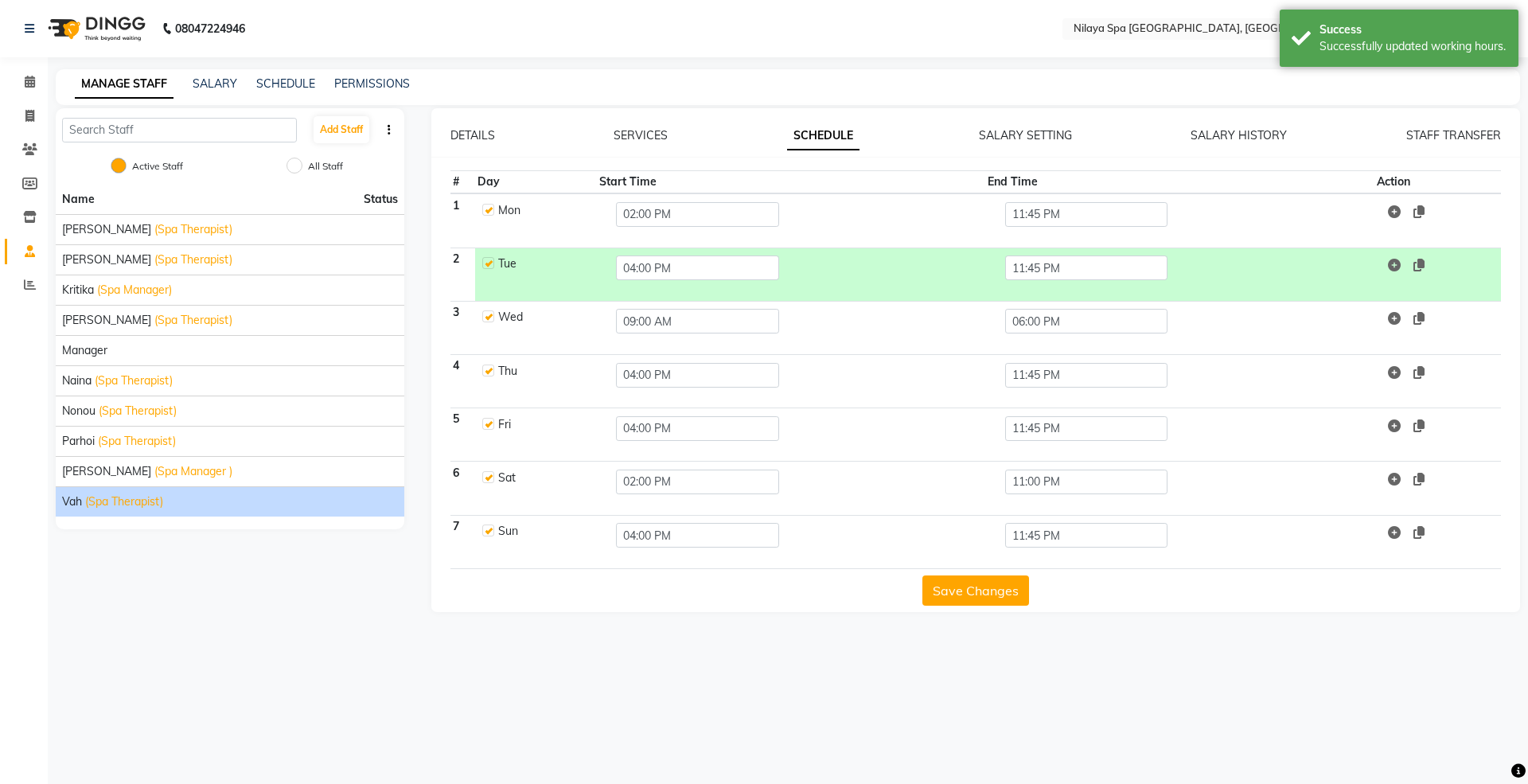
click at [954, 590] on button "Save Changes" at bounding box center [975, 590] width 107 height 30
click at [36, 84] on span at bounding box center [30, 82] width 28 height 19
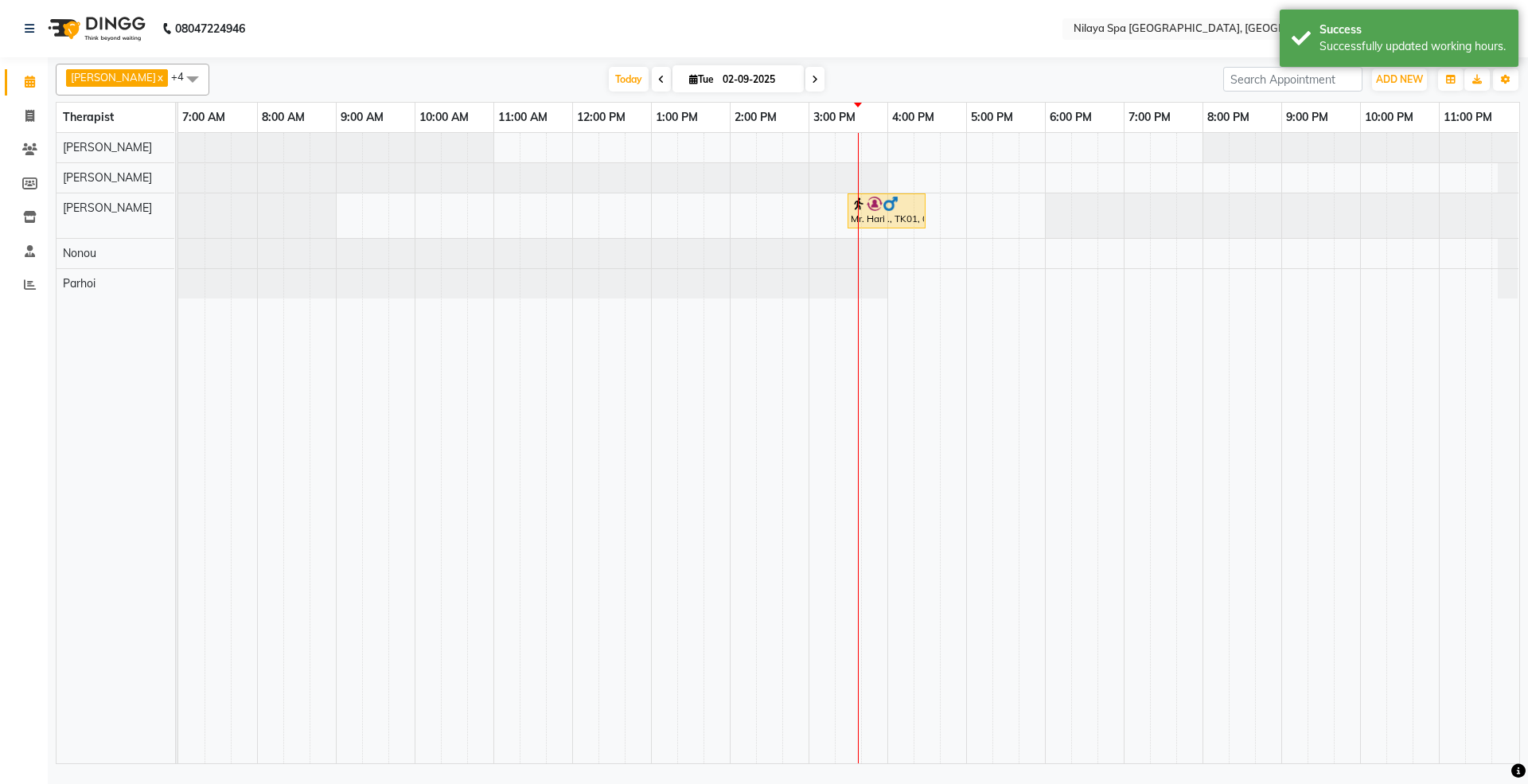
click at [177, 84] on span at bounding box center [193, 79] width 32 height 30
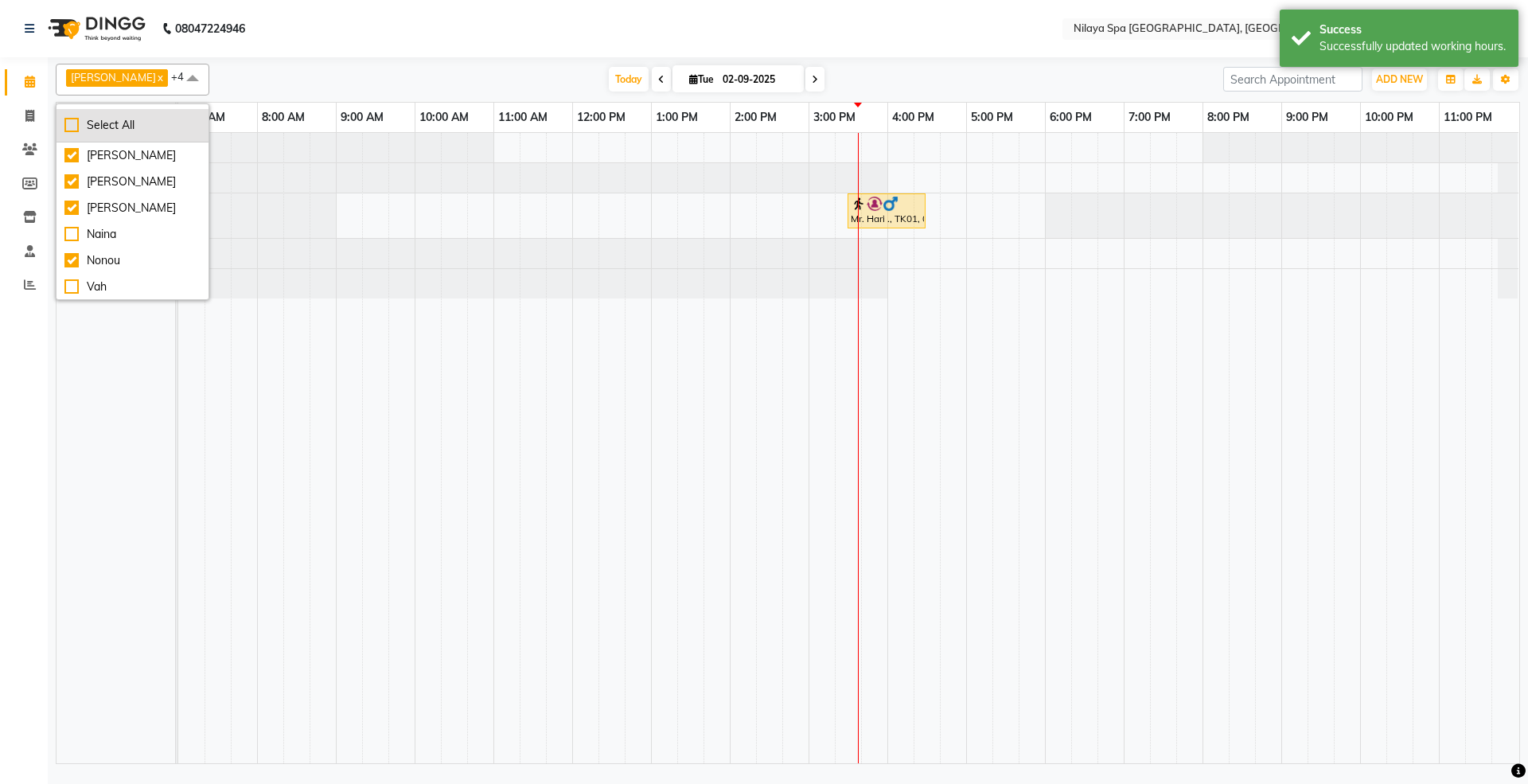
click at [107, 118] on div "Select All" at bounding box center [132, 126] width 136 height 17
checkbox input "true"
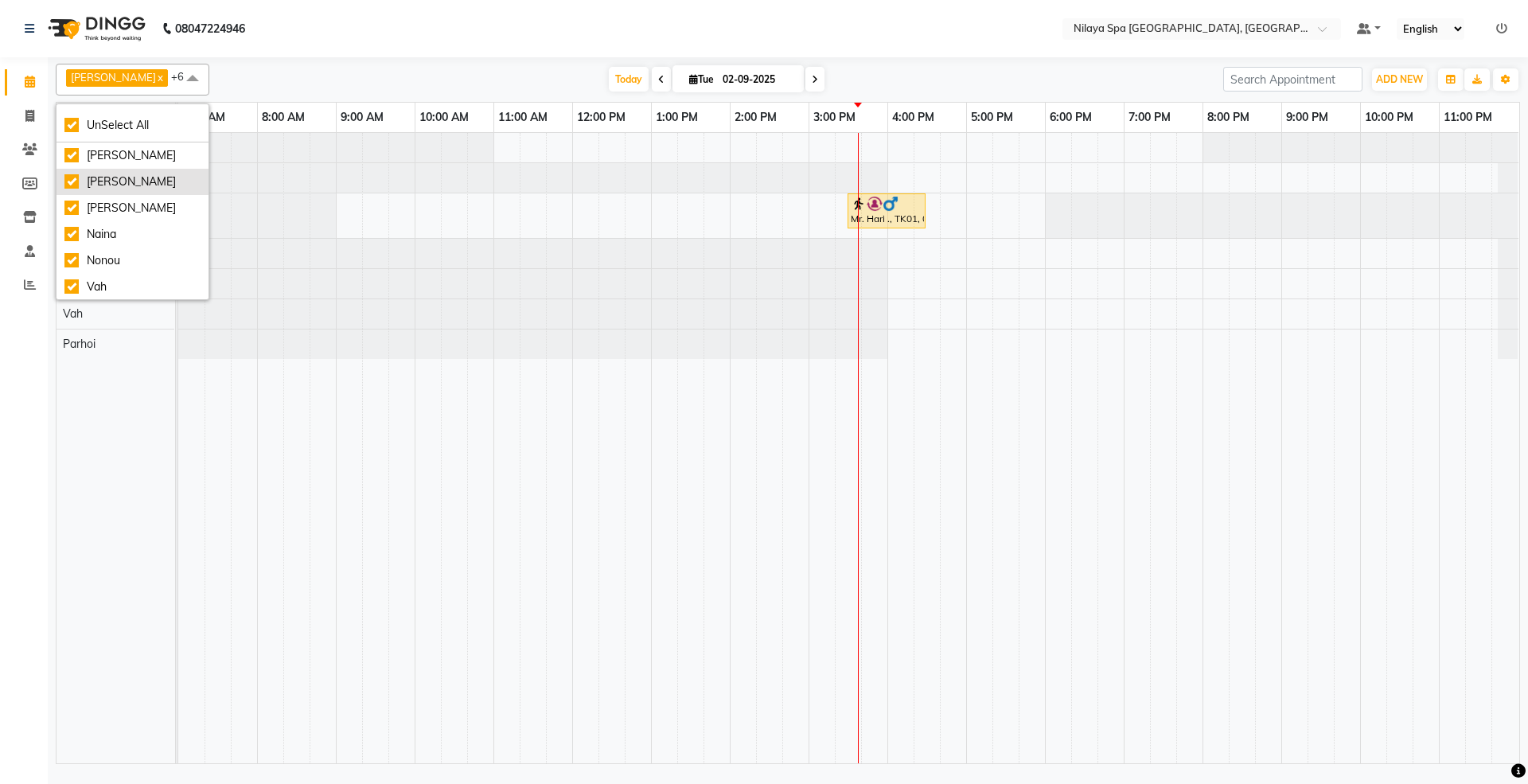
click at [109, 185] on div "[PERSON_NAME]" at bounding box center [132, 182] width 136 height 17
checkbox input "false"
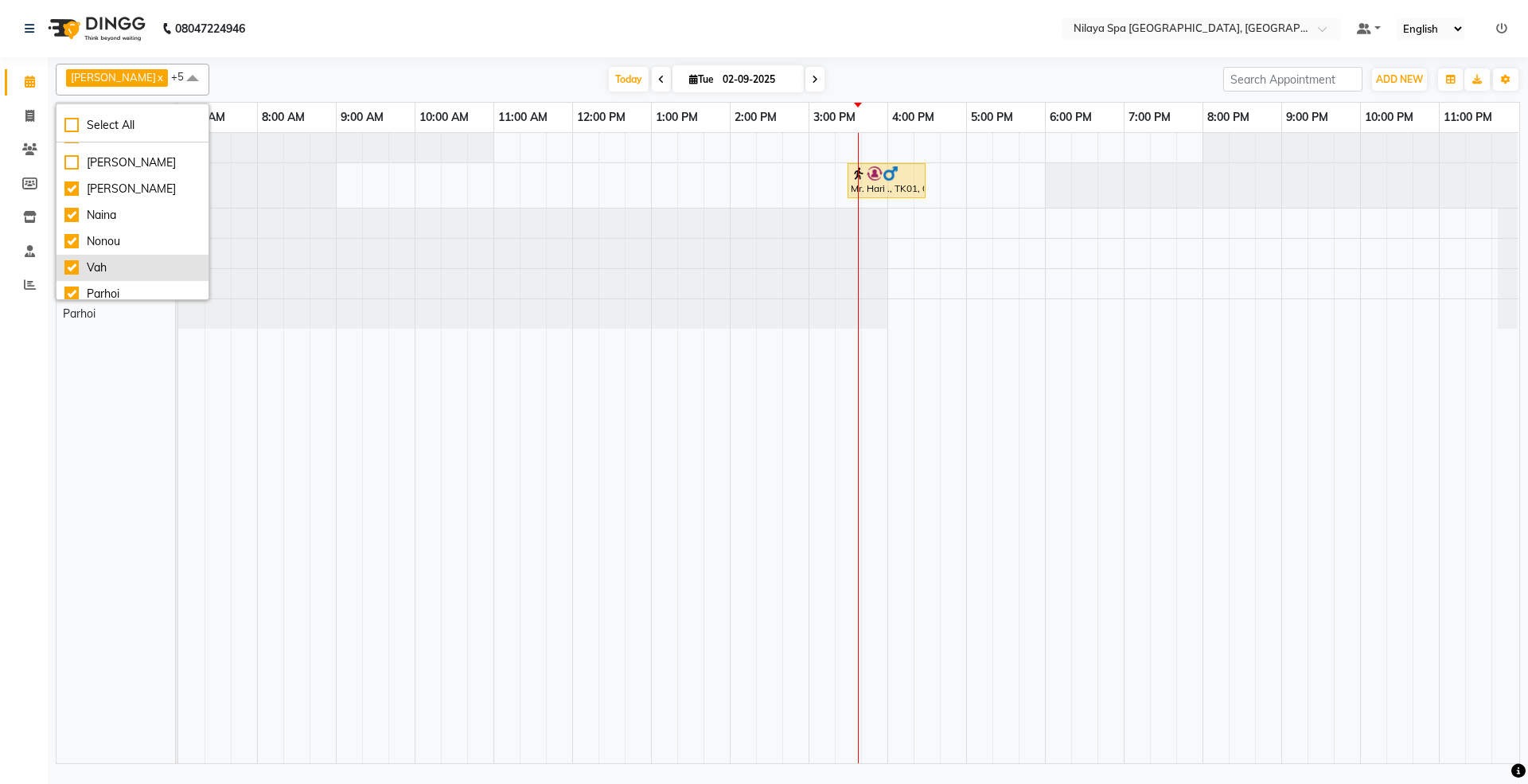
scroll to position [26, 0]
click at [109, 291] on div "Parhoi" at bounding box center [132, 287] width 136 height 17
checkbox input "false"
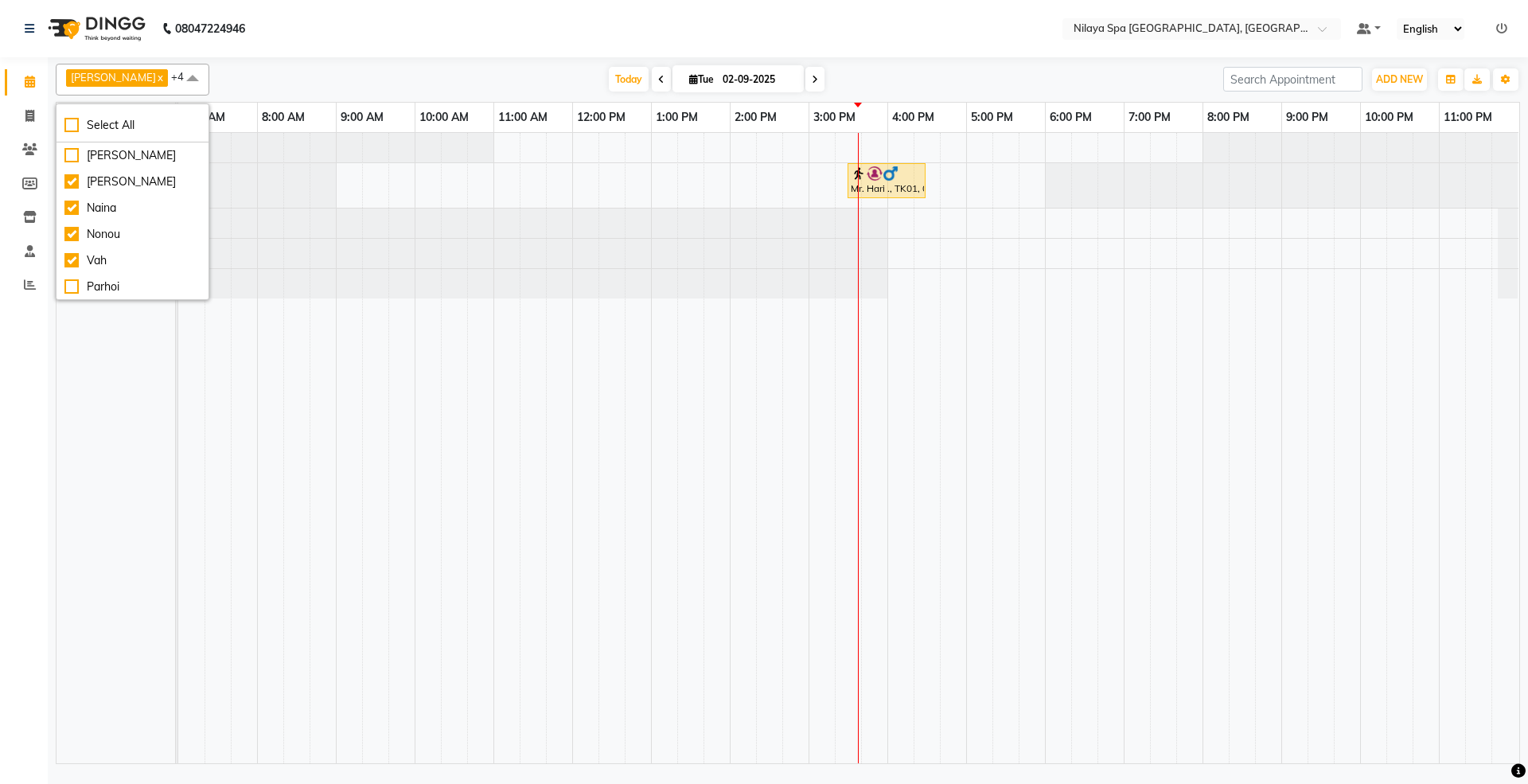
click at [670, 447] on td at bounding box center [664, 448] width 26 height 630
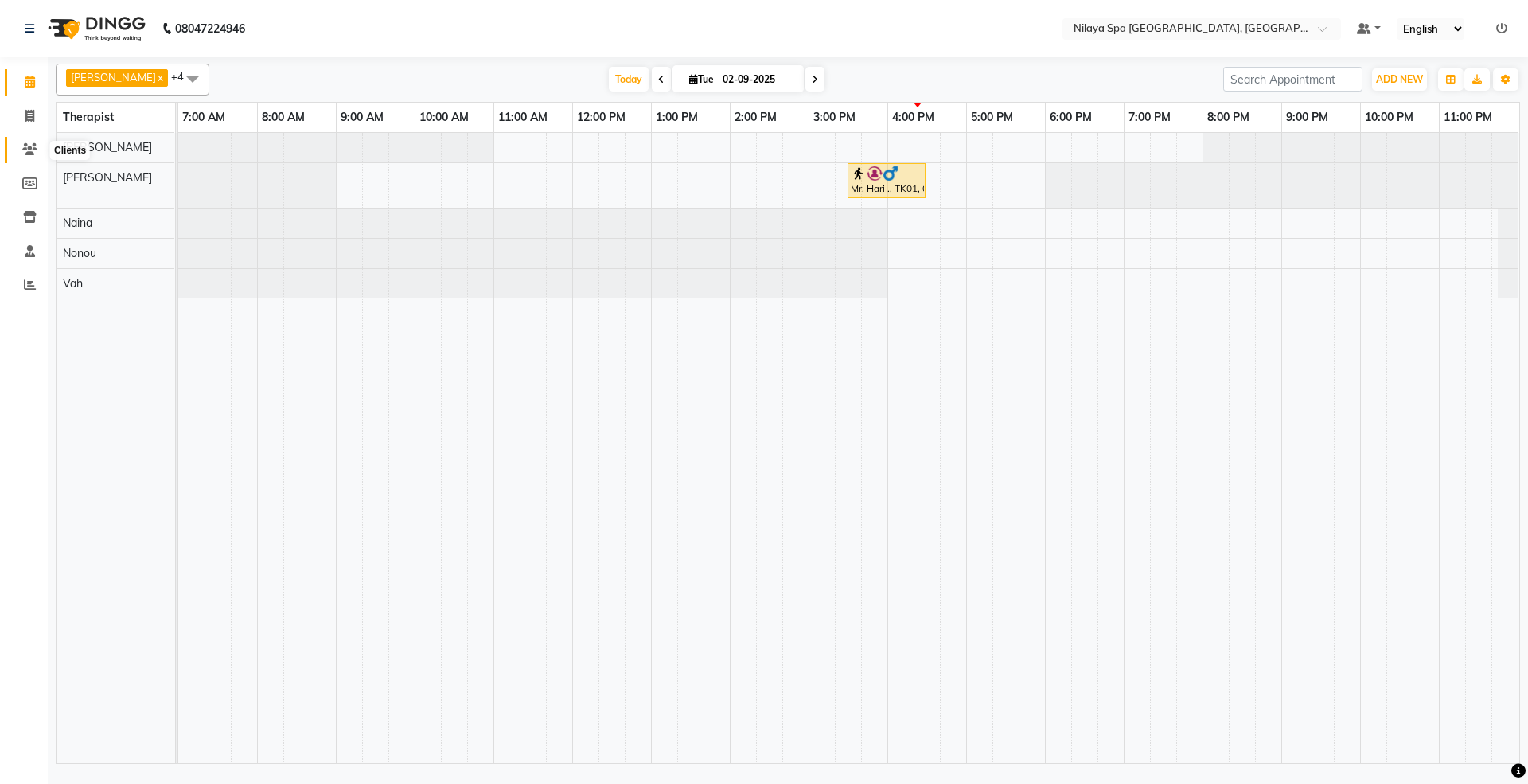
click at [29, 146] on icon at bounding box center [30, 149] width 15 height 12
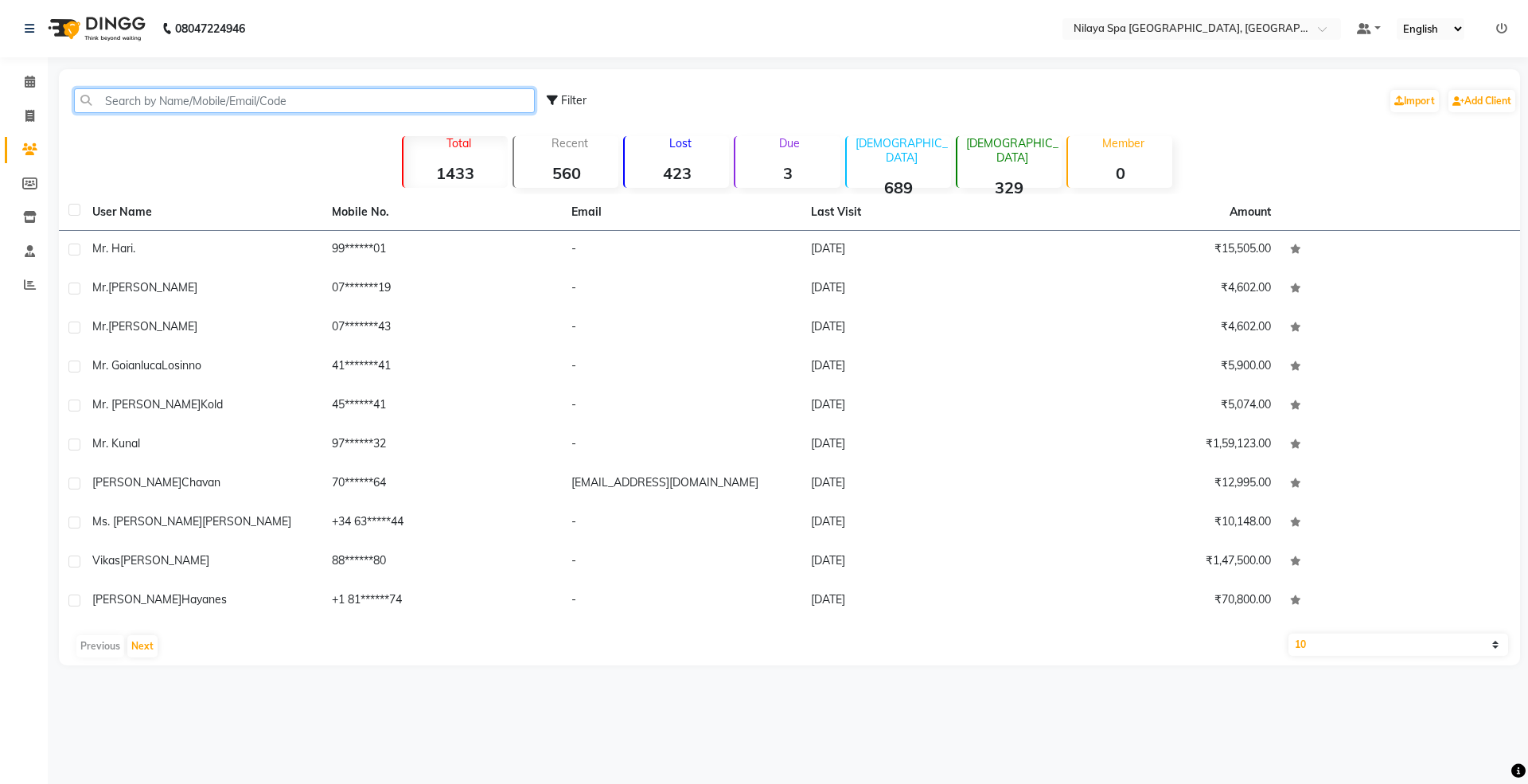
click at [214, 103] on input "text" at bounding box center [304, 100] width 461 height 24
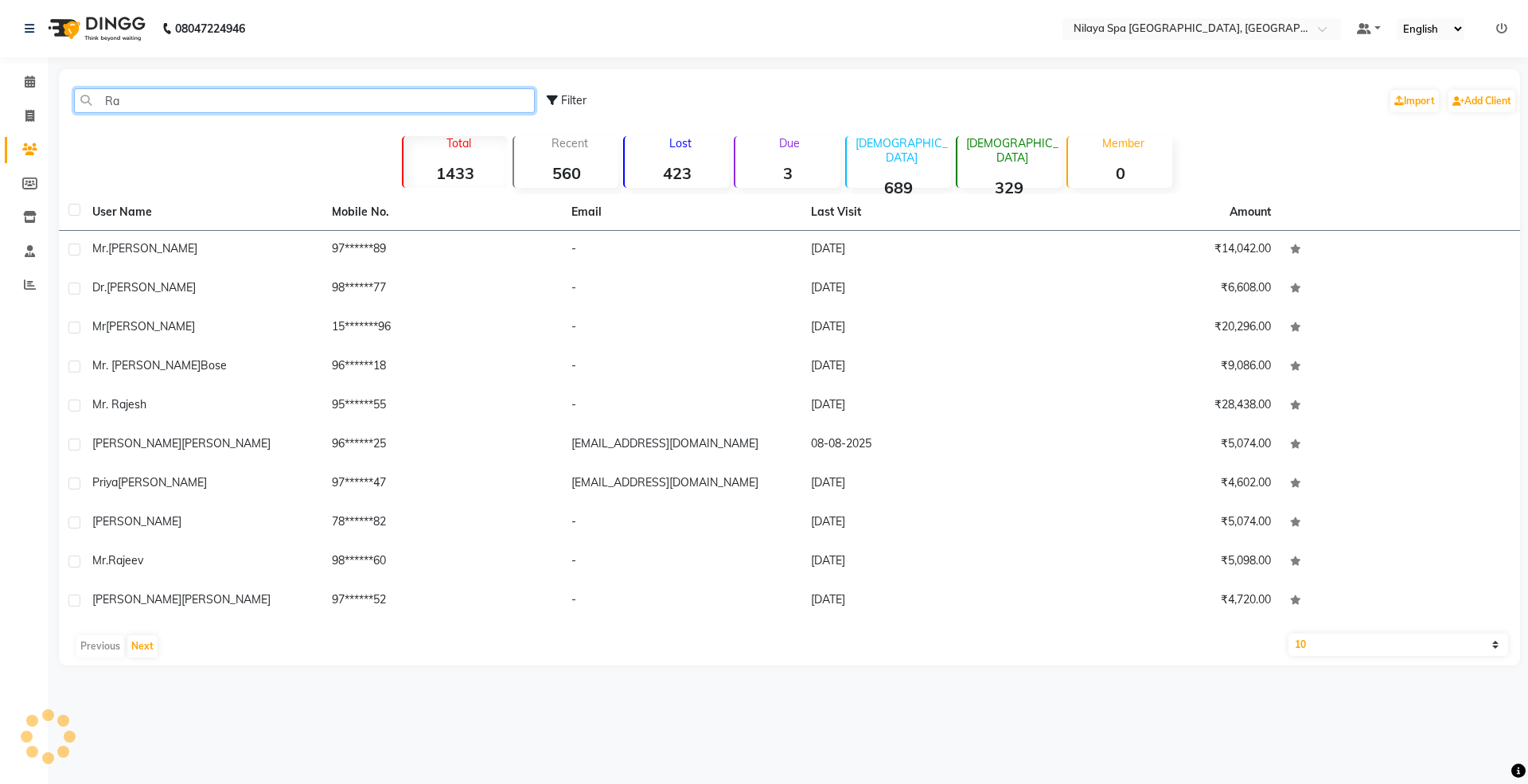
type input "R"
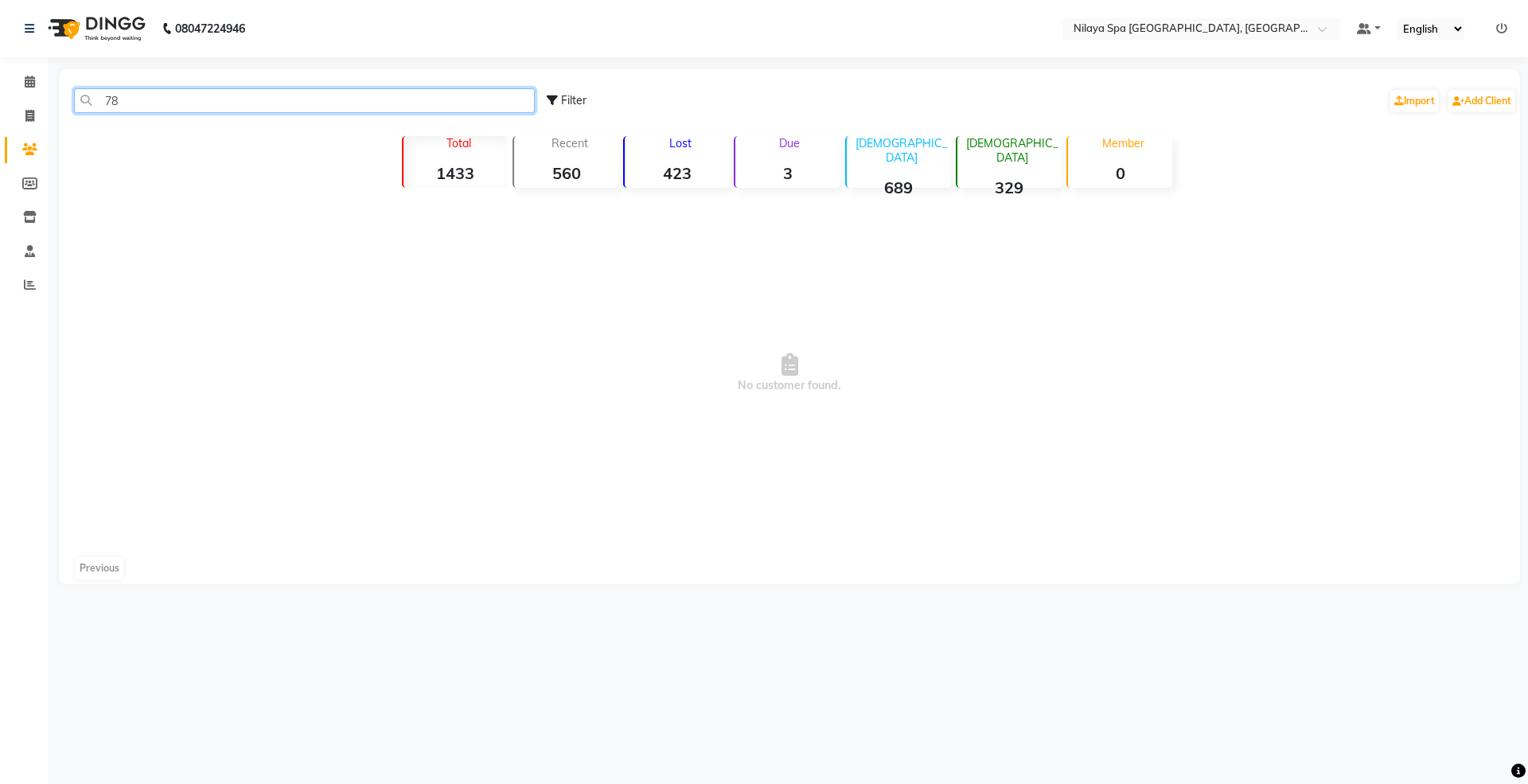
type input "7"
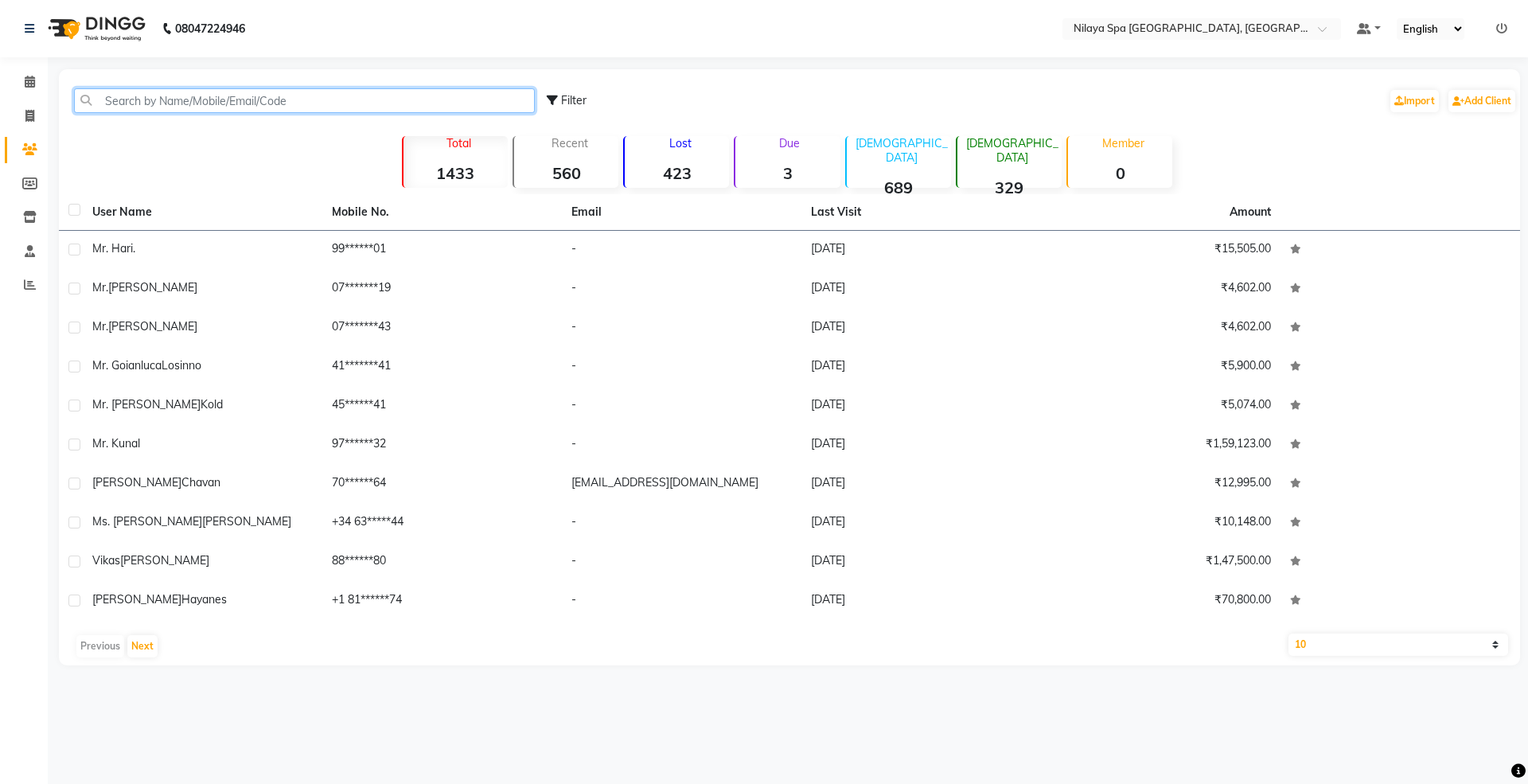
drag, startPoint x: 143, startPoint y: 96, endPoint x: 135, endPoint y: 109, distance: 15.3
click at [140, 100] on input "text" at bounding box center [304, 100] width 461 height 24
paste input "33603603287"
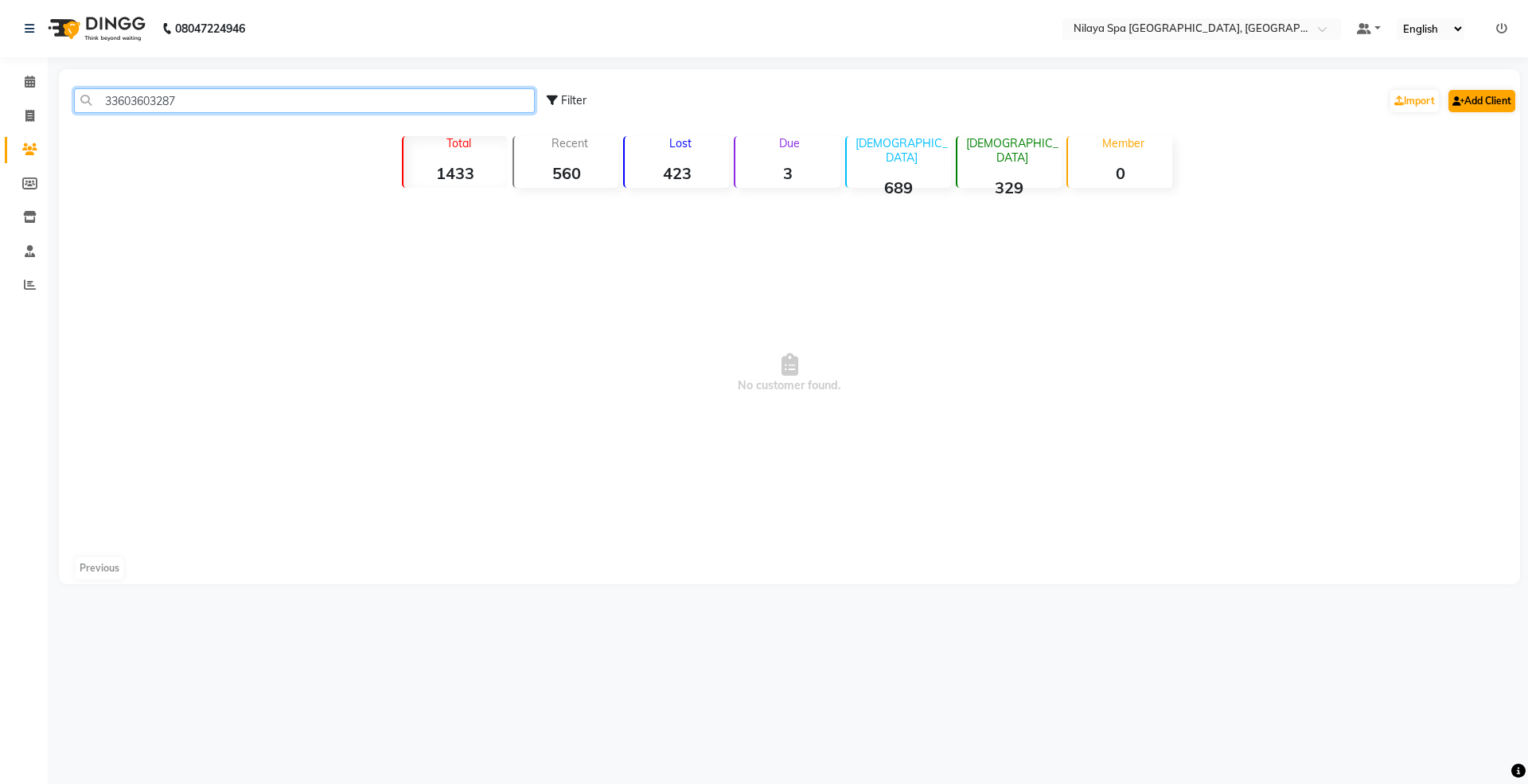
type input "33603603287"
click at [1467, 103] on link "Add Client" at bounding box center [1481, 101] width 67 height 22
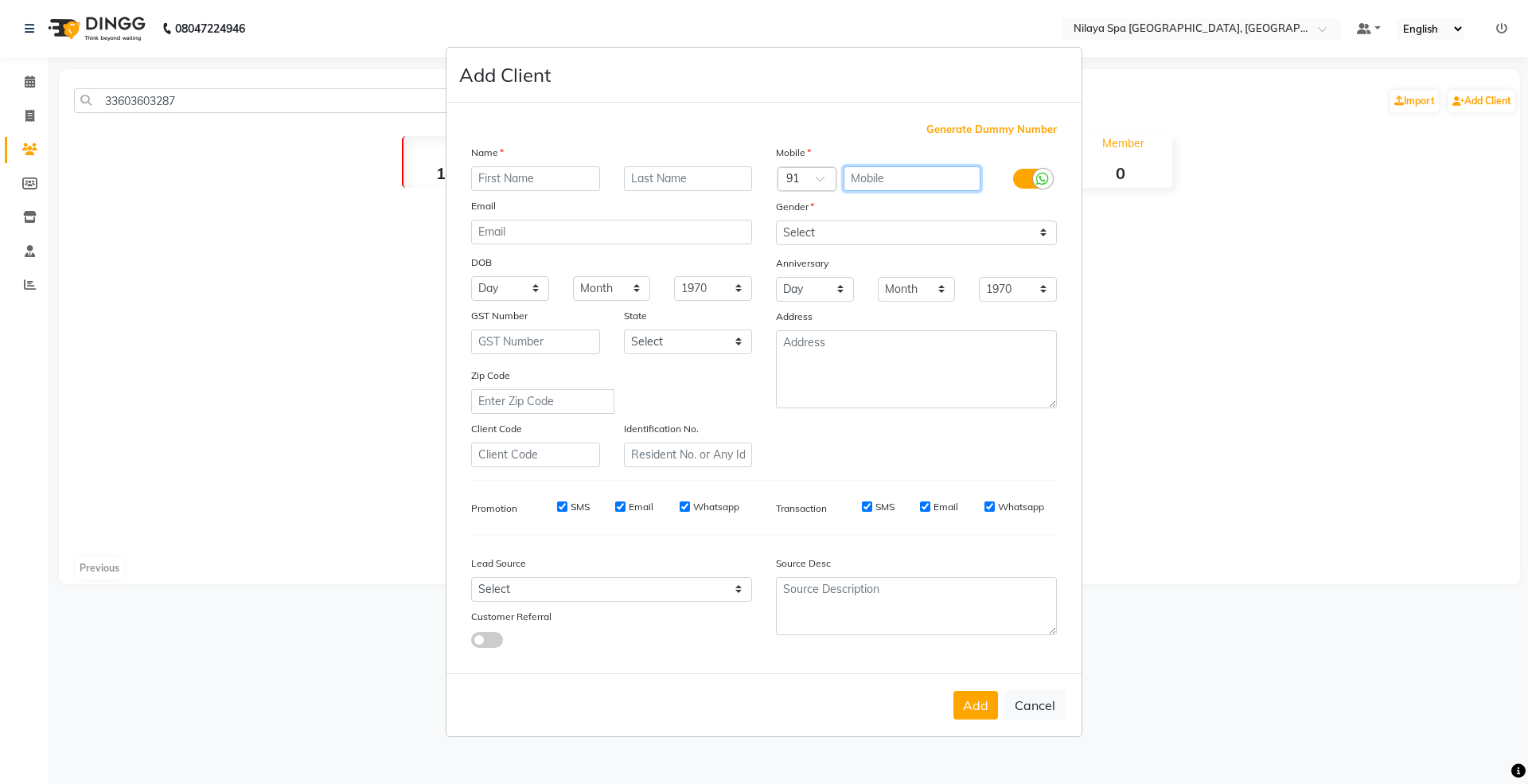
click at [883, 186] on input "text" at bounding box center [912, 179] width 138 height 24
paste input "33603603287"
click at [867, 177] on input "33603603287" at bounding box center [912, 179] width 138 height 24
type input "603603287"
click at [804, 177] on div at bounding box center [807, 180] width 57 height 17
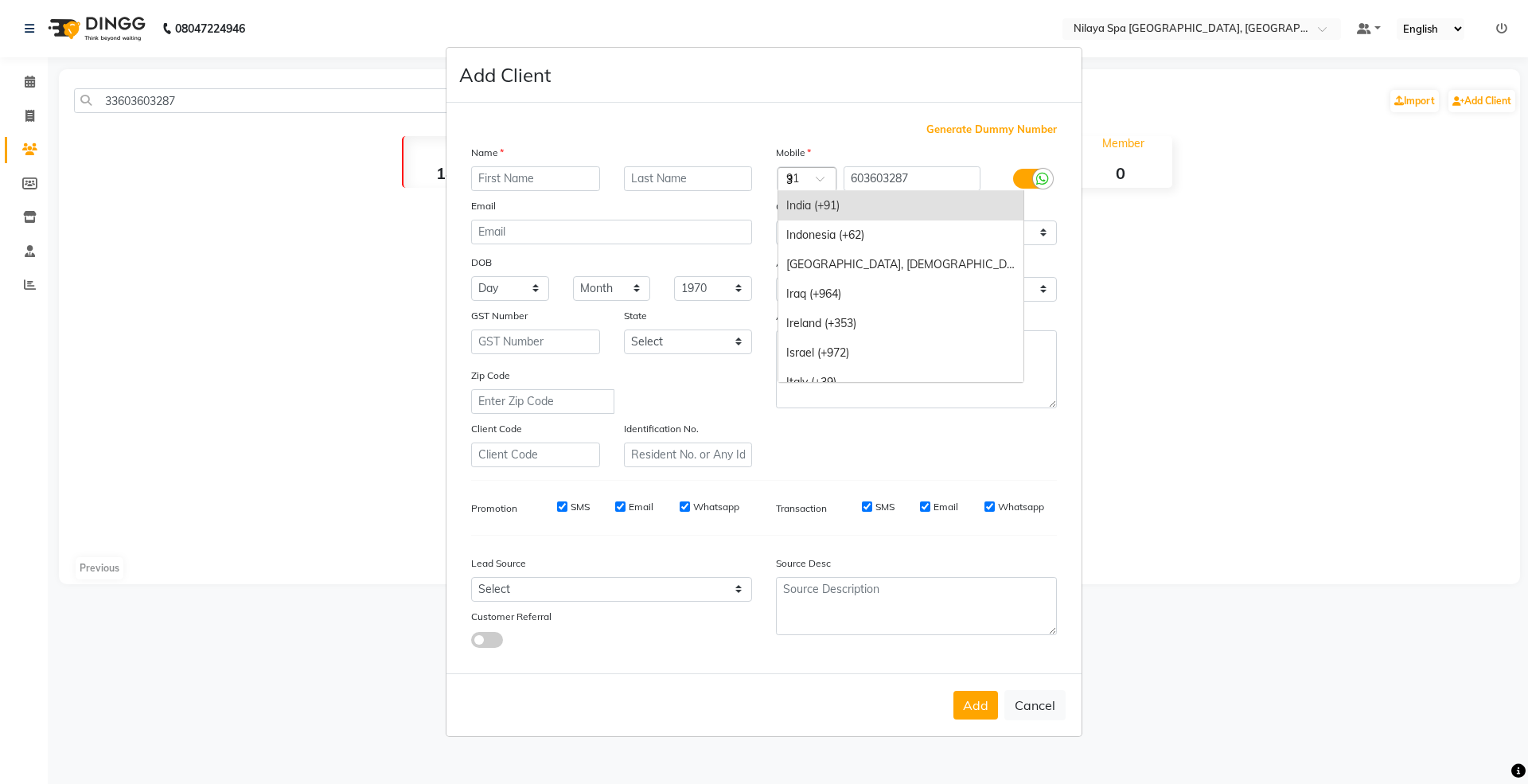
scroll to position [1694, 0]
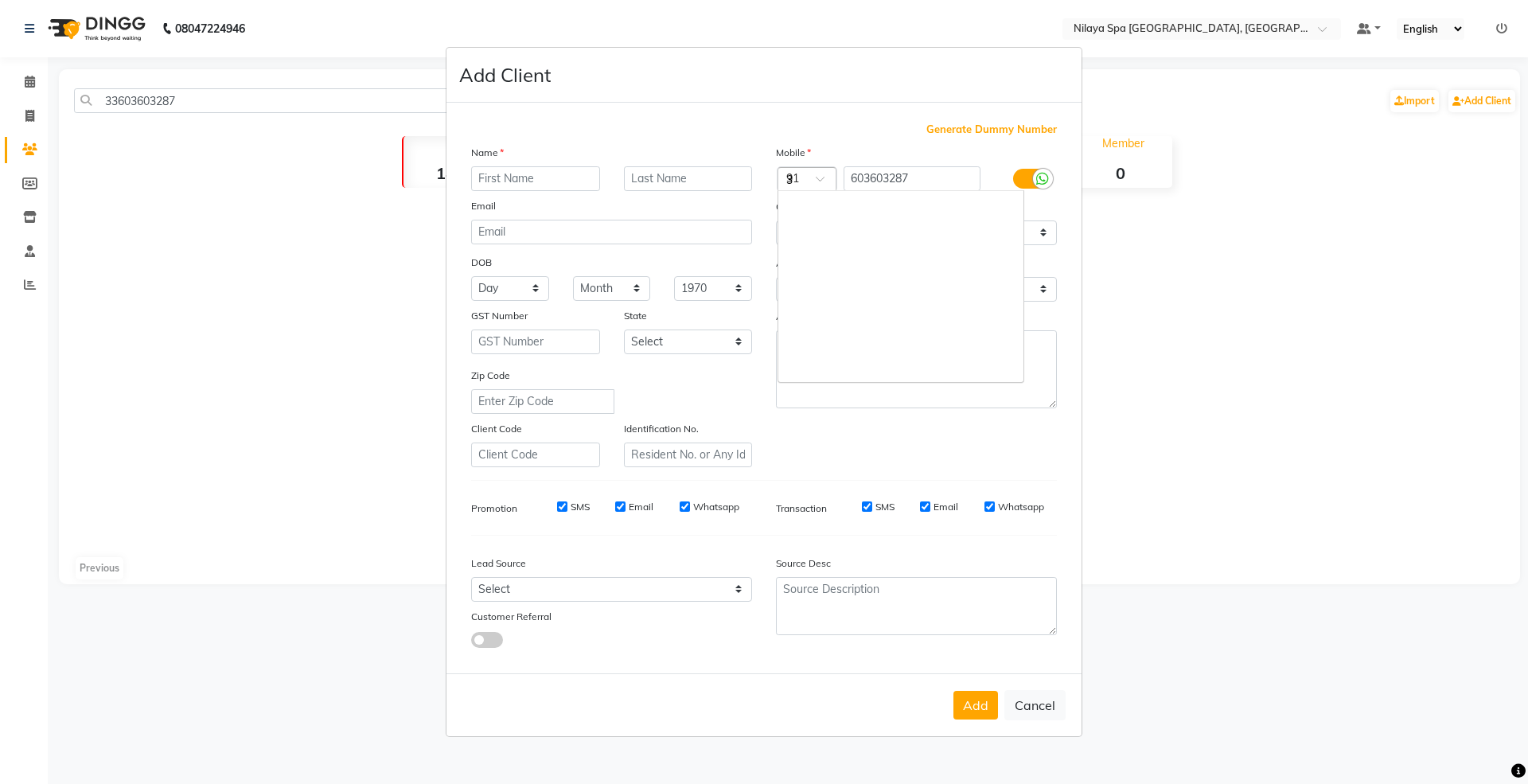
type input "33"
click at [843, 203] on div "France (+33)" at bounding box center [901, 205] width 245 height 29
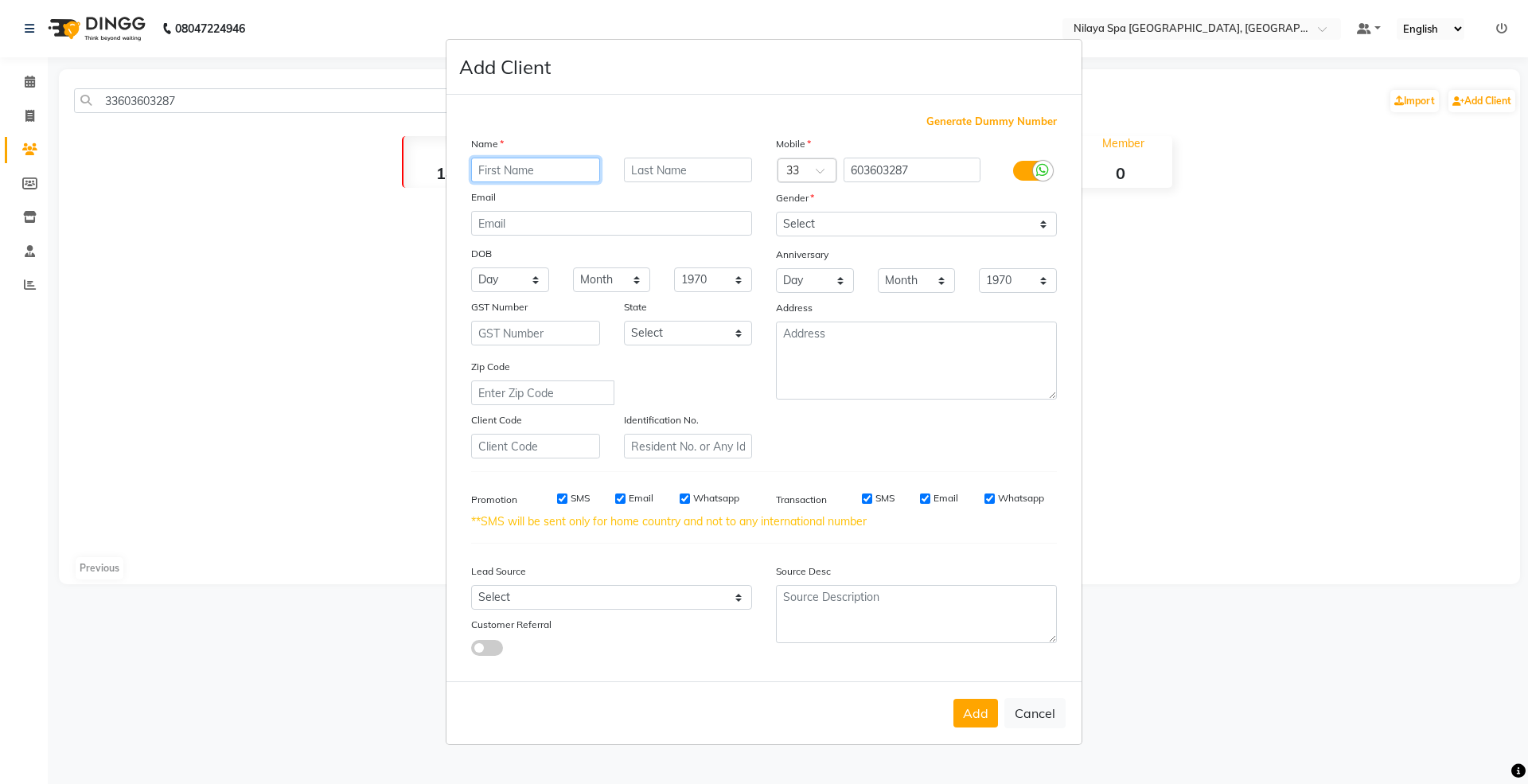
click at [538, 175] on input "text" at bounding box center [536, 170] width 129 height 24
click at [505, 167] on input "Ms." at bounding box center [536, 170] width 129 height 24
type input "Ms."
click at [546, 170] on input "Ms." at bounding box center [536, 170] width 129 height 24
click at [524, 169] on input "Ms." at bounding box center [536, 170] width 129 height 24
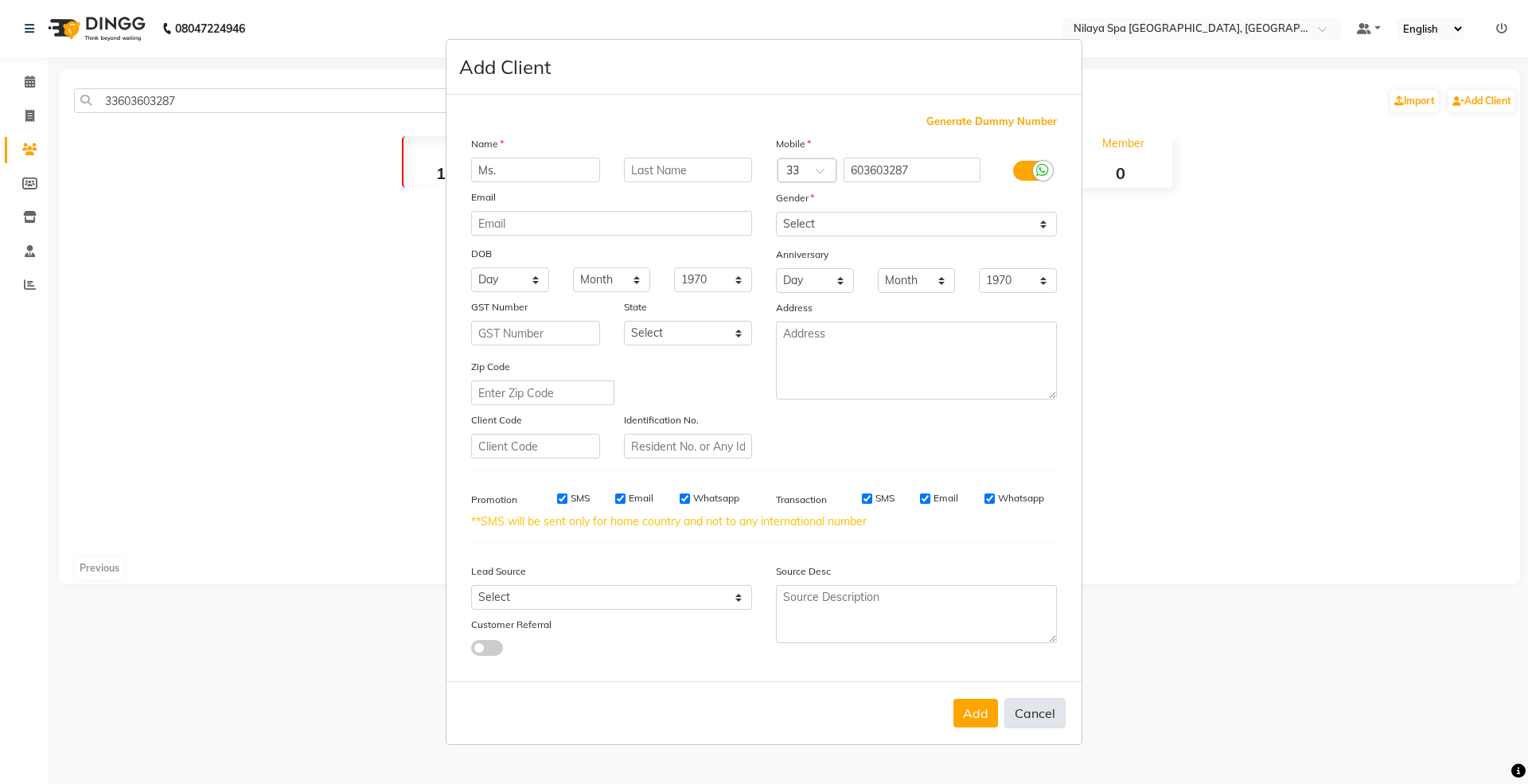
click at [1048, 714] on button "Cancel" at bounding box center [1034, 713] width 61 height 30
select select
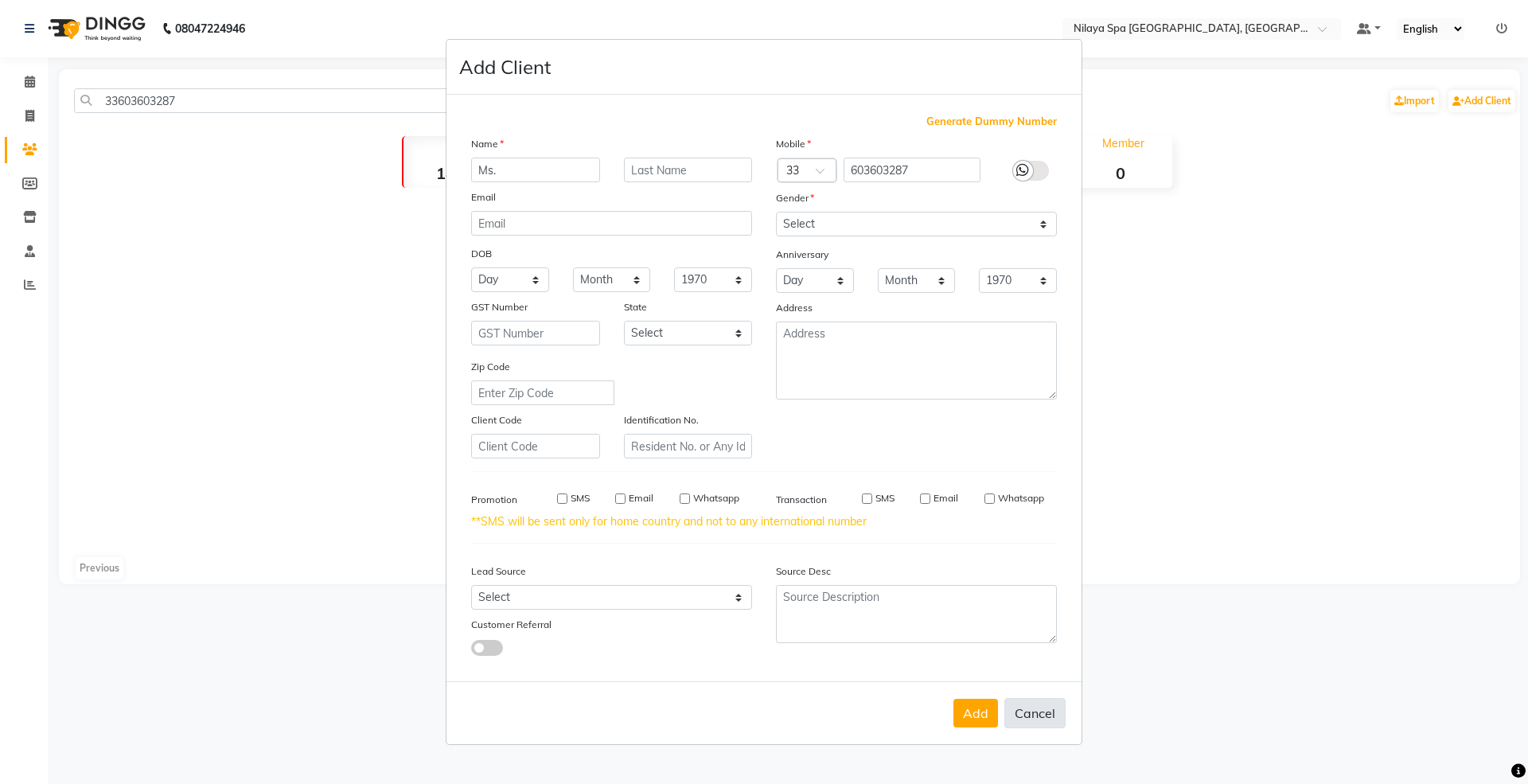
select select
checkbox input "false"
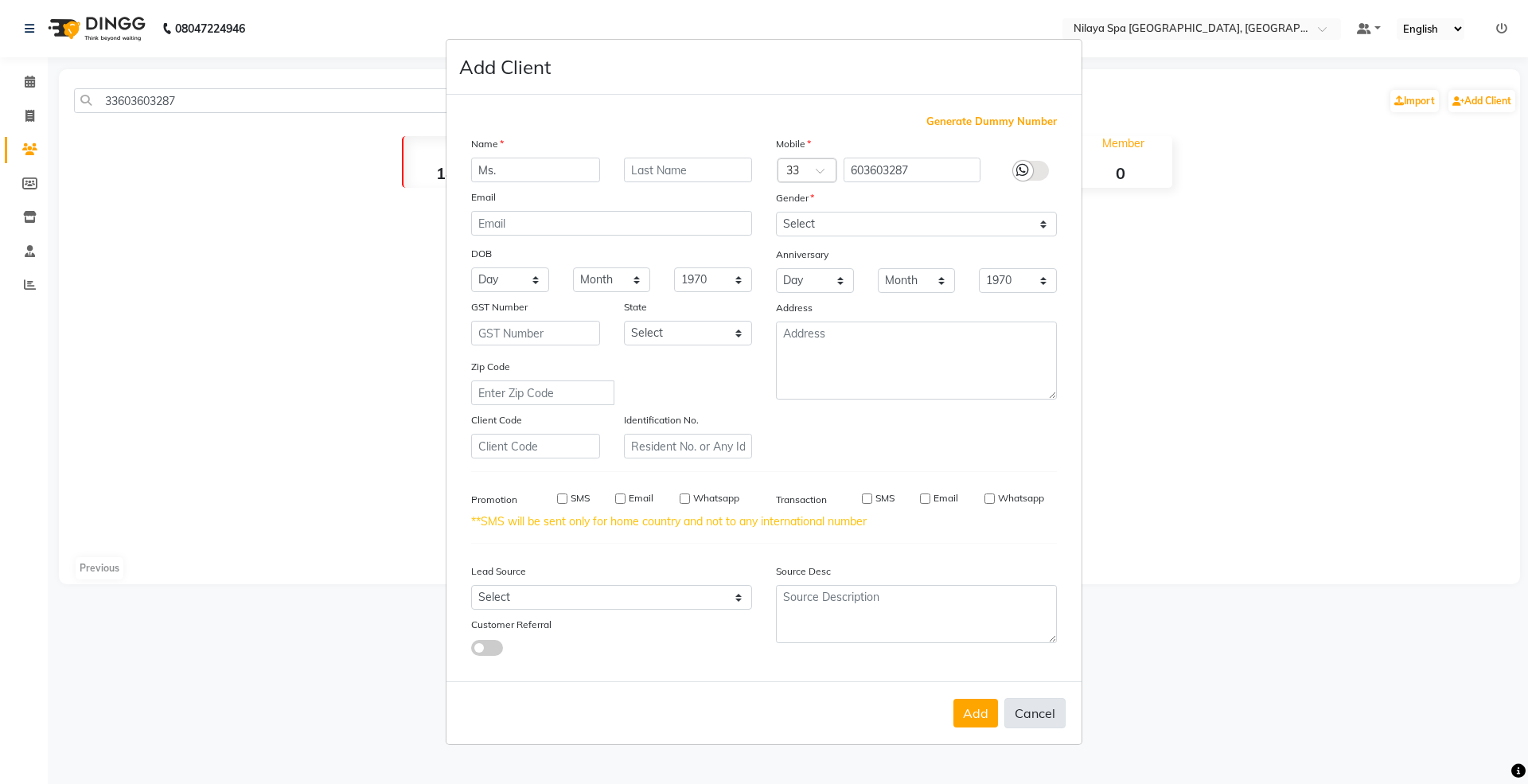
checkbox input "false"
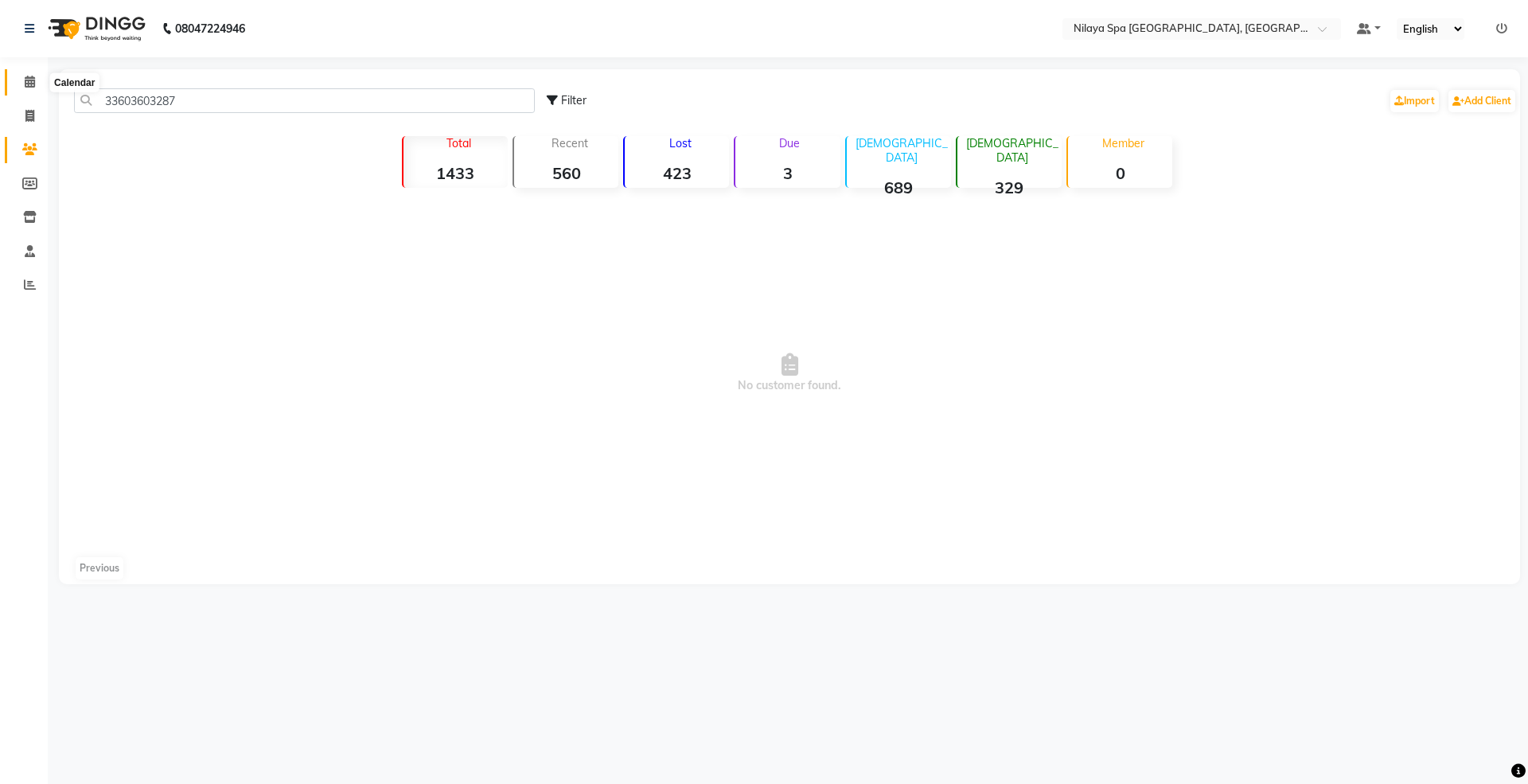
click at [29, 81] on icon at bounding box center [29, 81] width 10 height 12
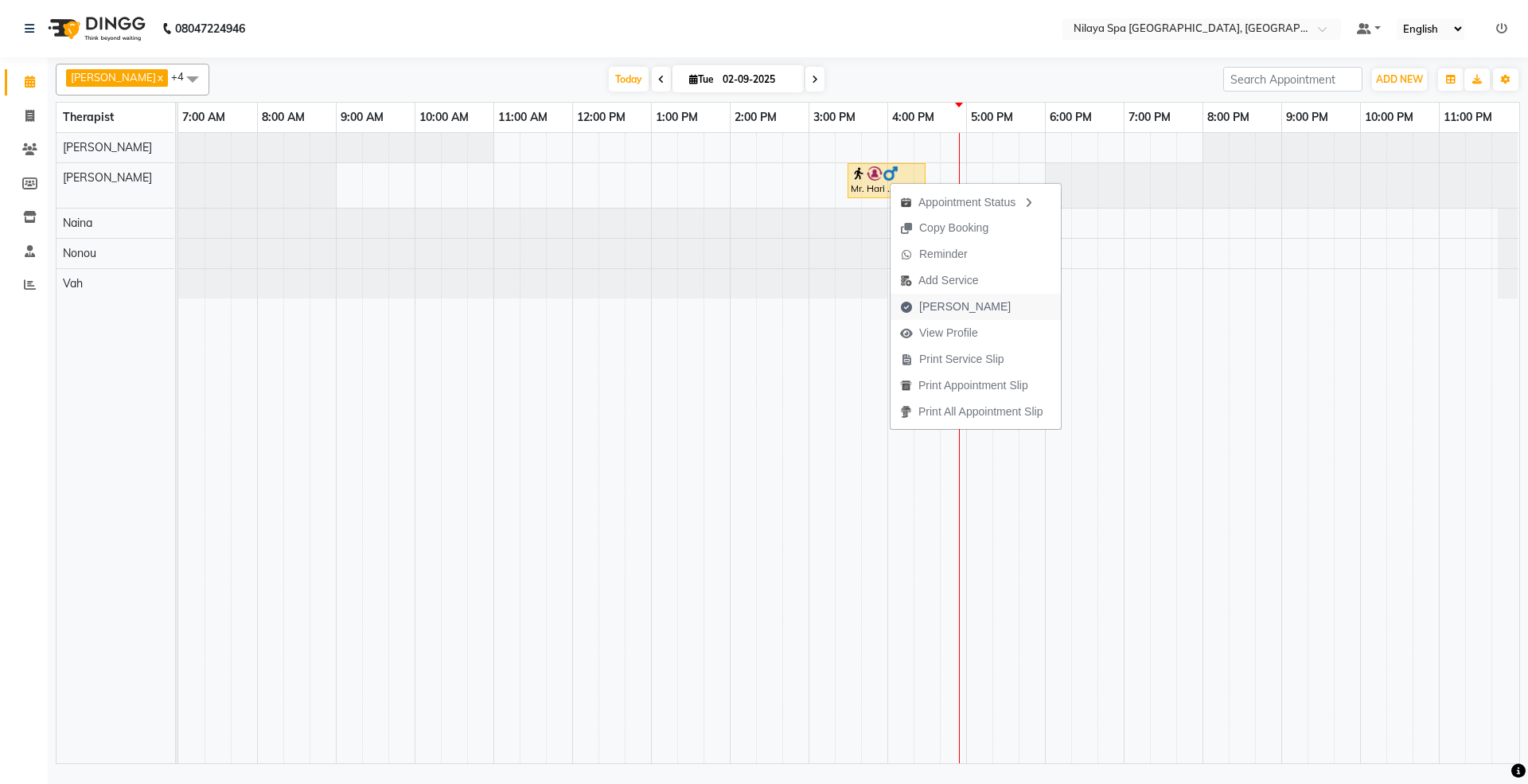
click at [956, 303] on span "[PERSON_NAME]" at bounding box center [965, 307] width 92 height 17
select select "7950"
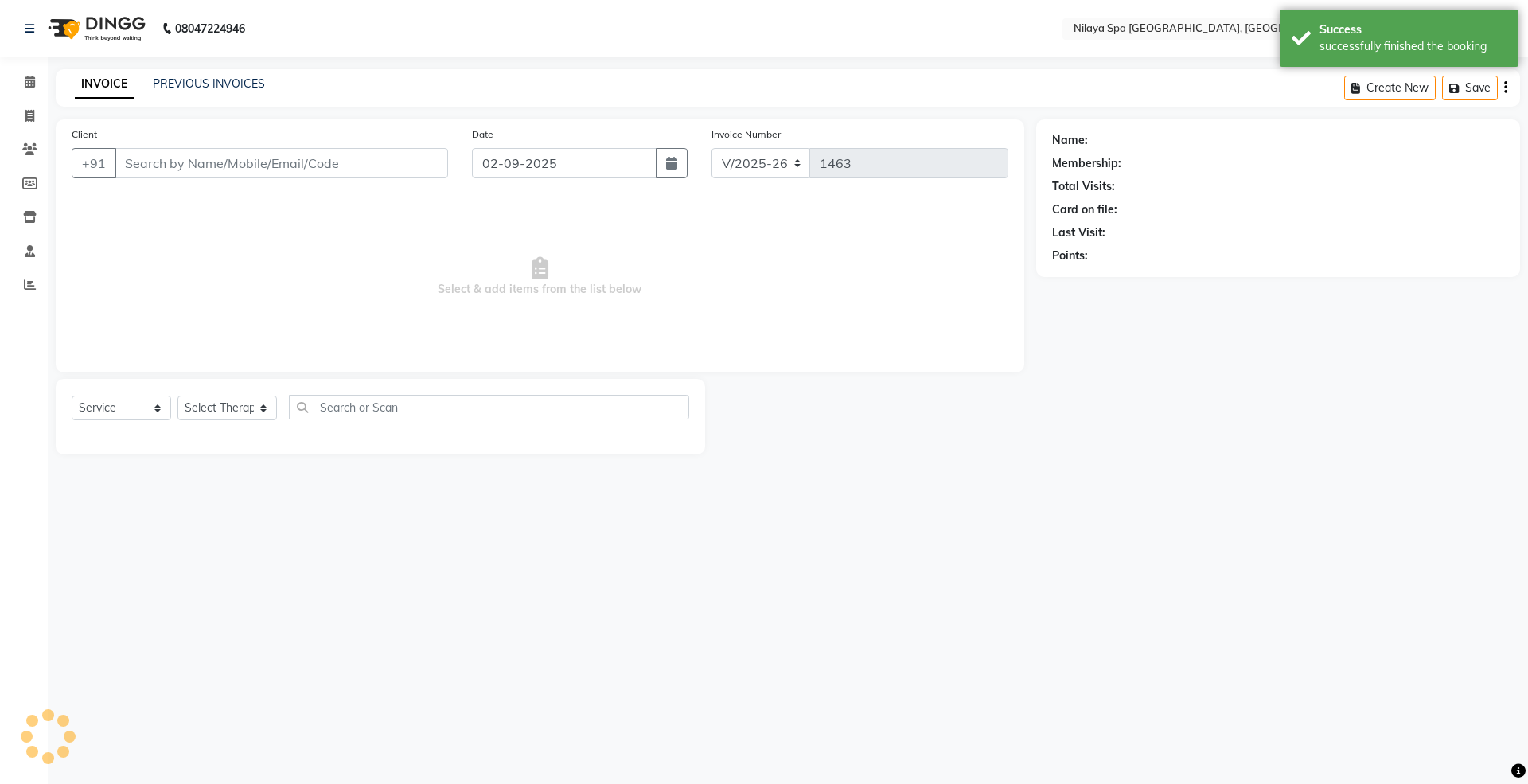
select select "package"
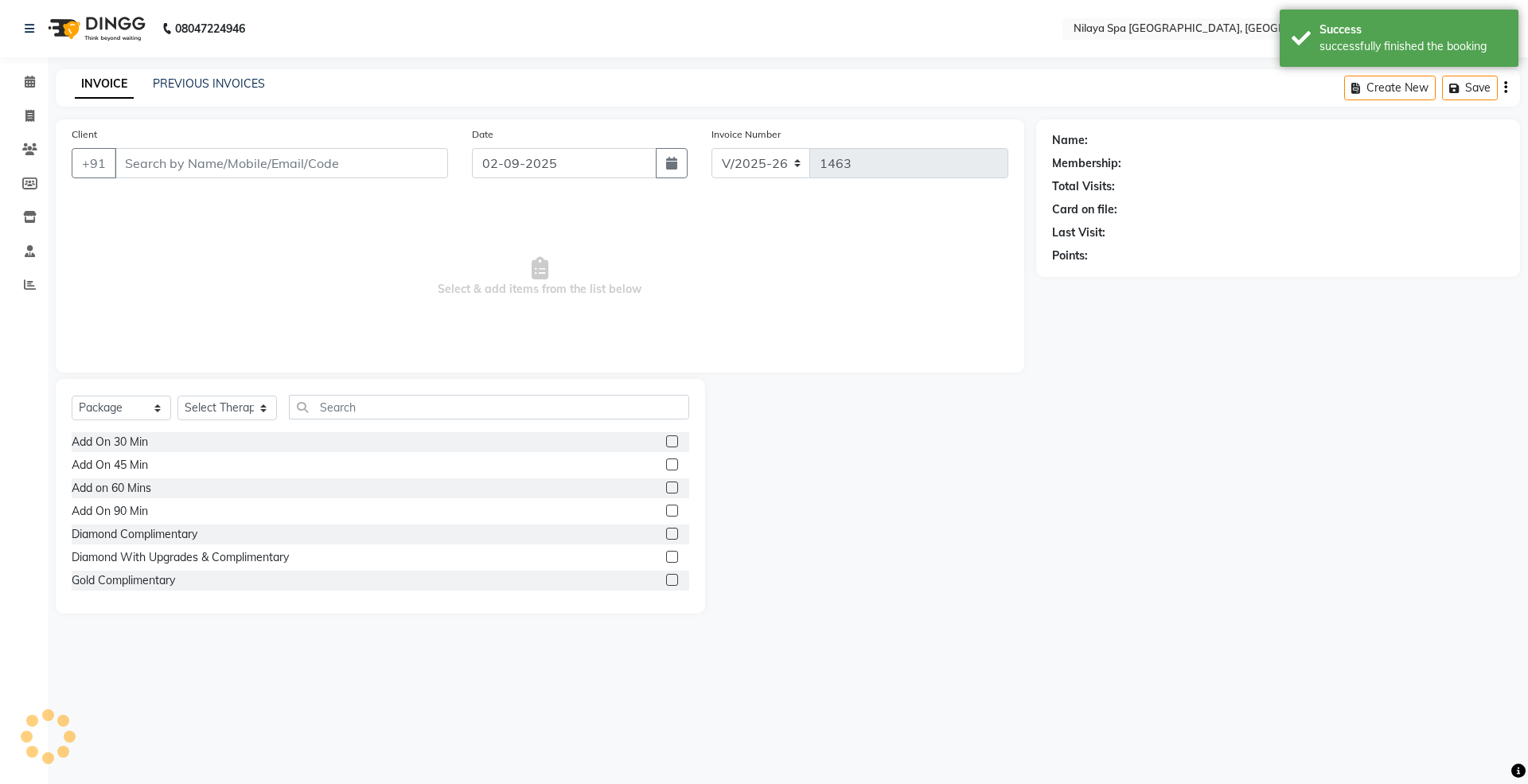
type input "99******01"
select select "71650"
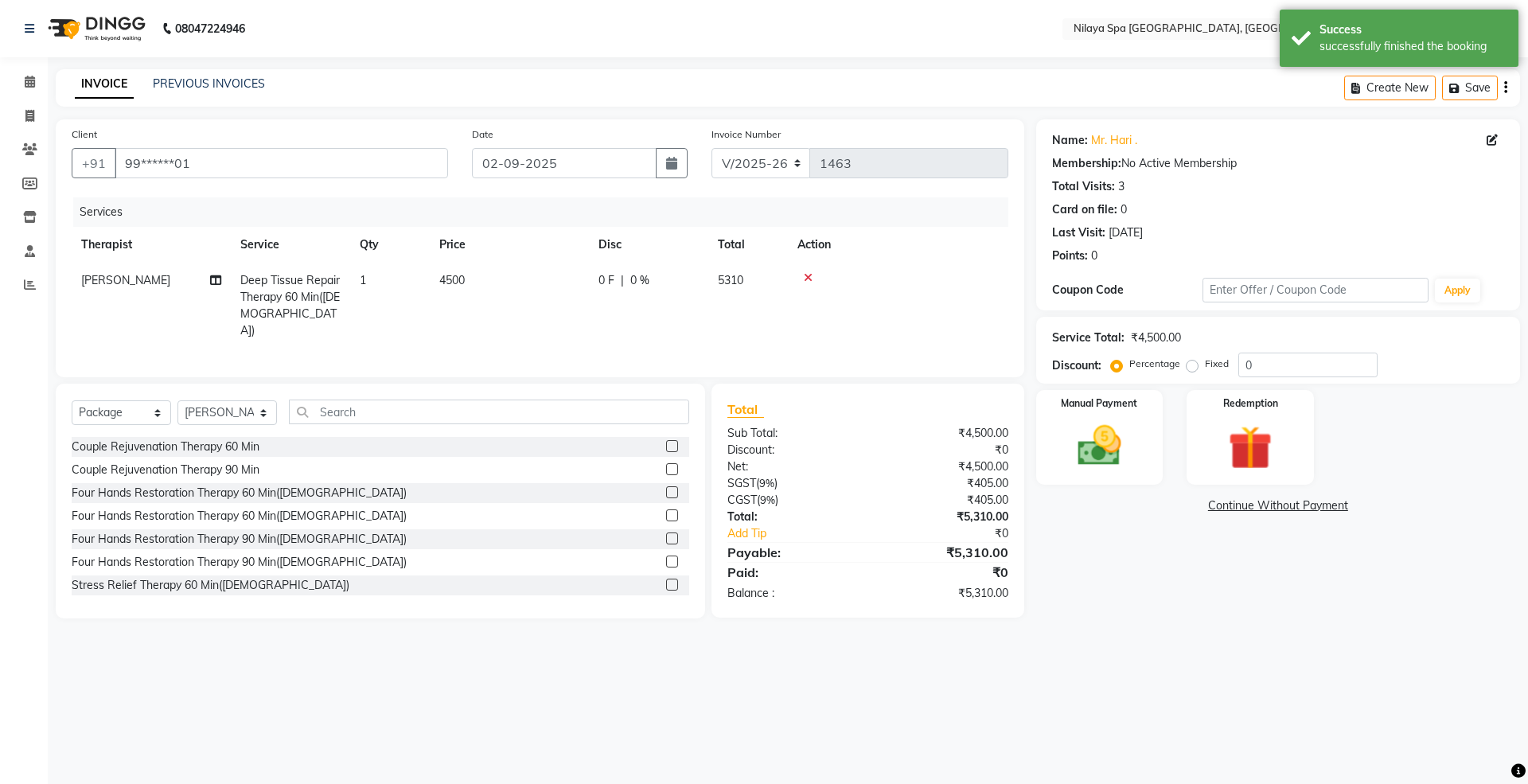
click at [642, 278] on span "0 %" at bounding box center [640, 280] width 19 height 17
select select "71650"
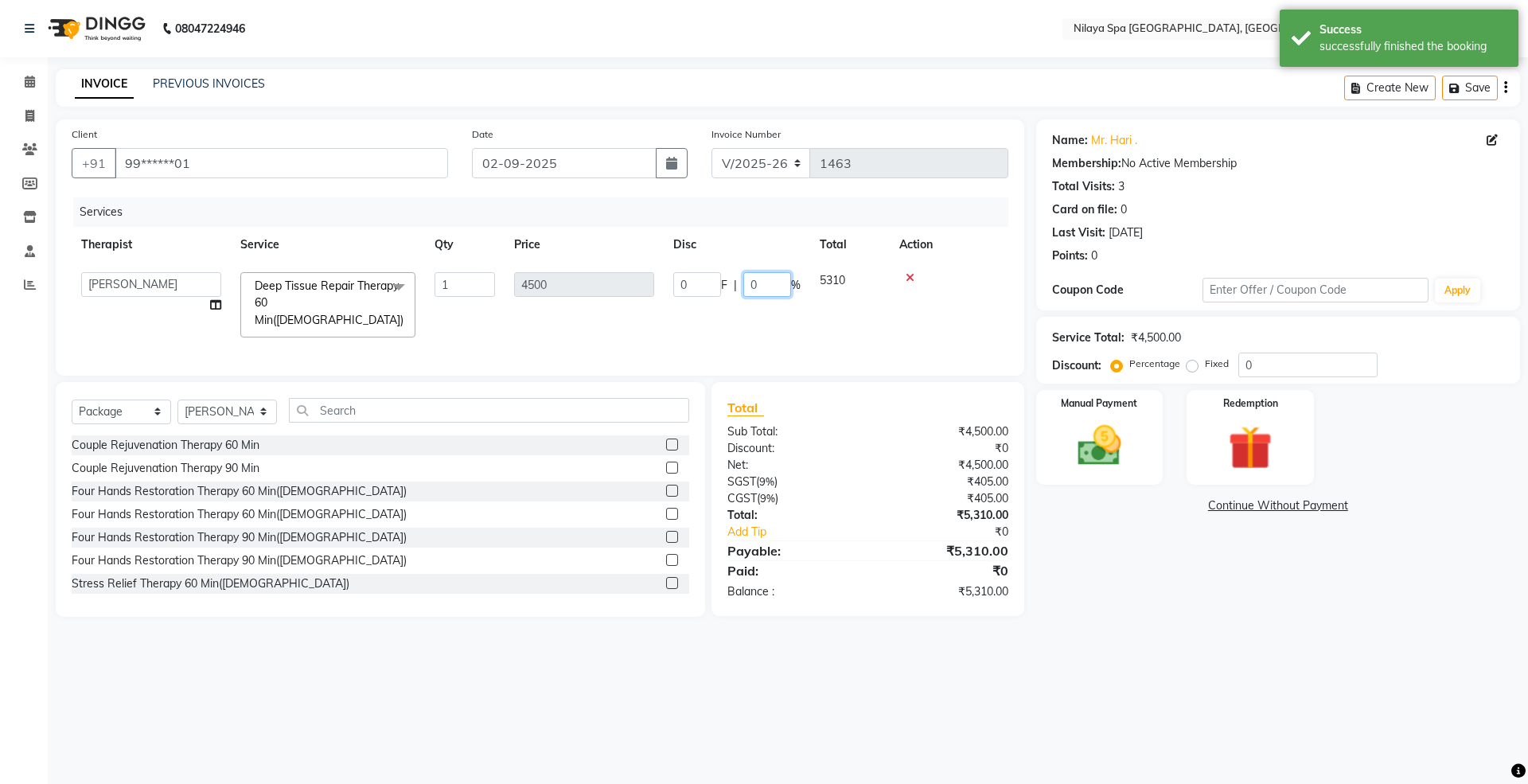
click at [774, 280] on input "0" at bounding box center [766, 284] width 48 height 24
type input "0"
type input "10"
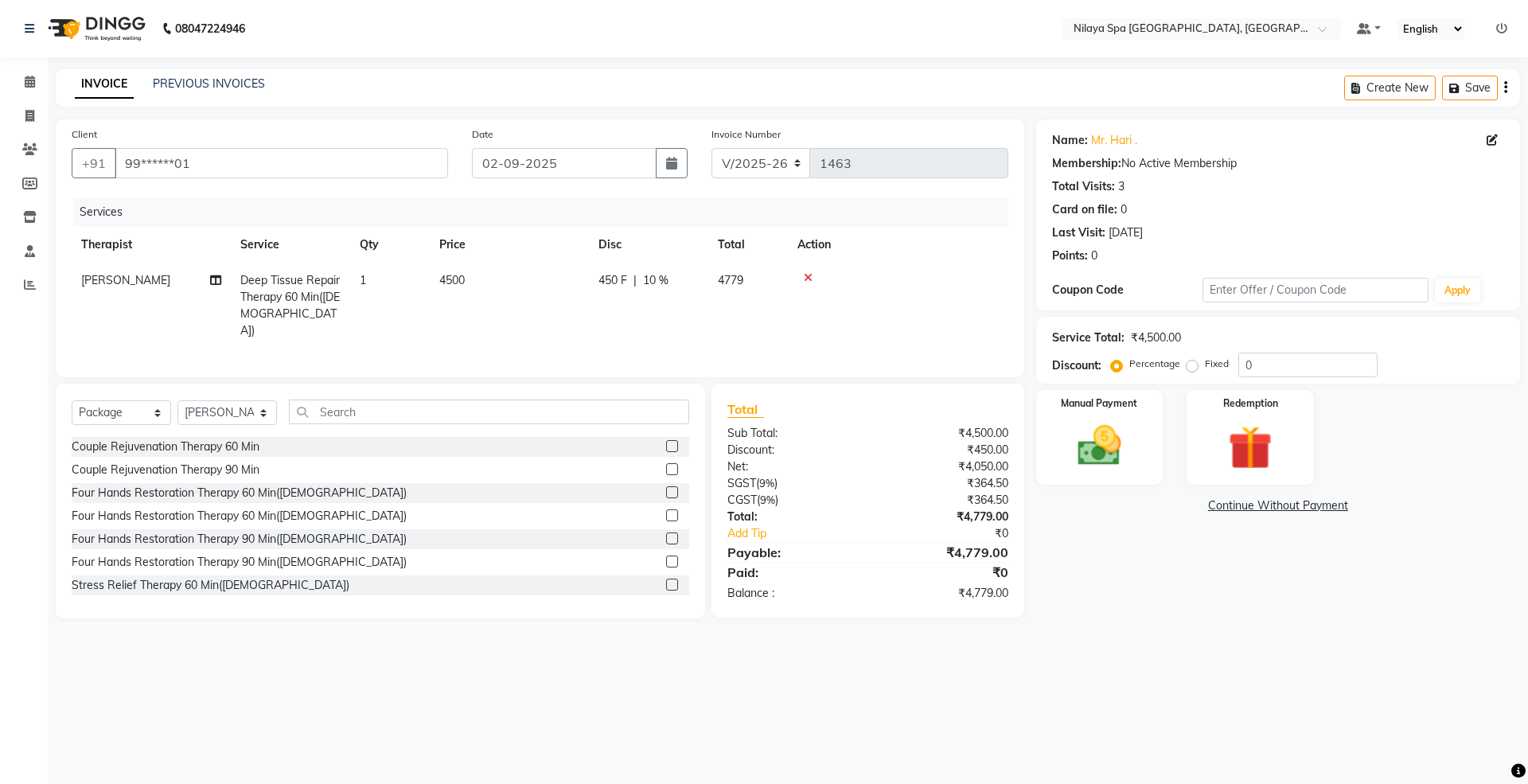
click at [1360, 729] on div "08047224946 Select Location × [GEOGRAPHIC_DATA] Marriott [GEOGRAPHIC_DATA], Whi…" at bounding box center [764, 392] width 1528 height 784
click at [1111, 451] on img at bounding box center [1099, 446] width 74 height 52
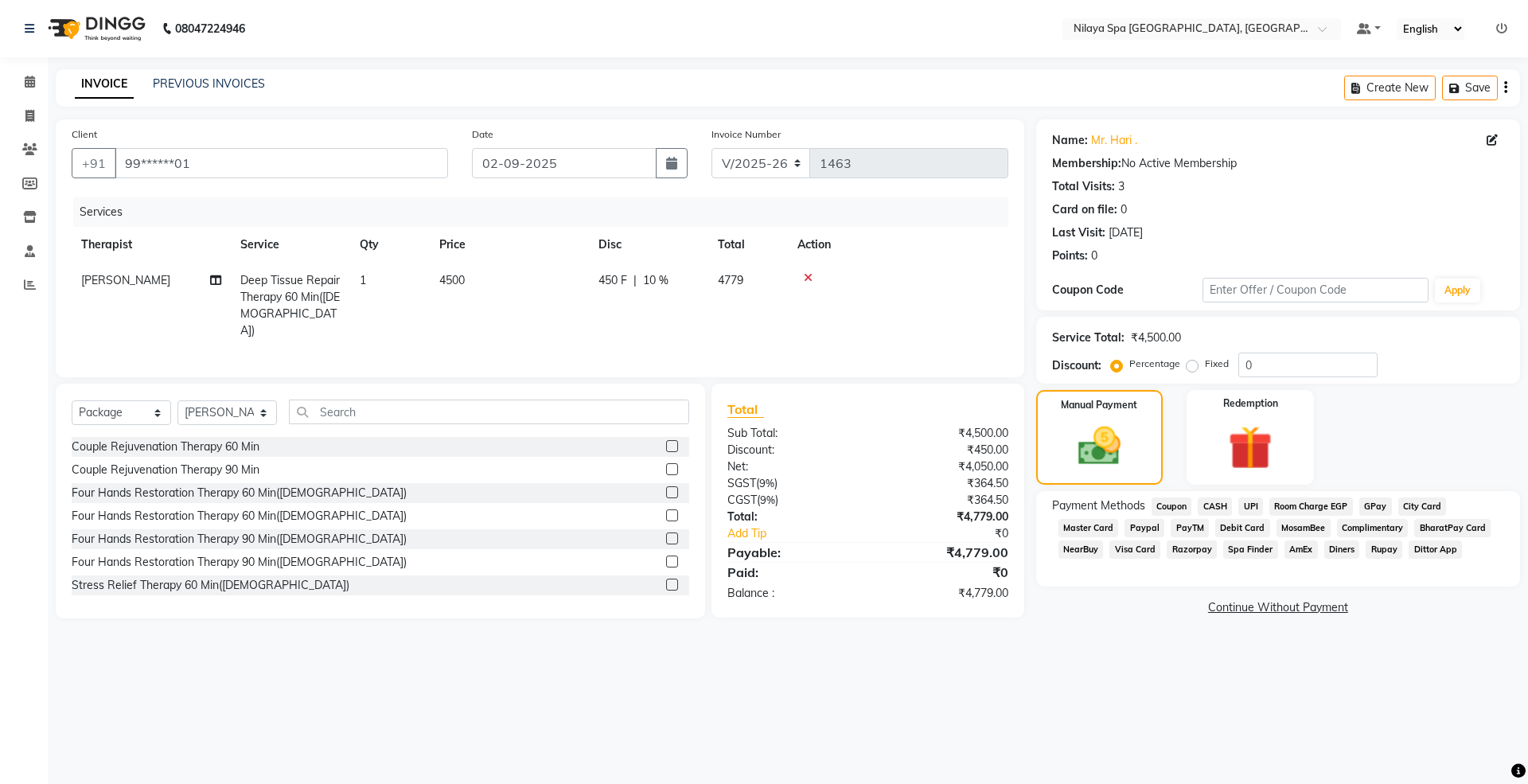
click at [1211, 504] on span "CASH" at bounding box center [1214, 507] width 35 height 19
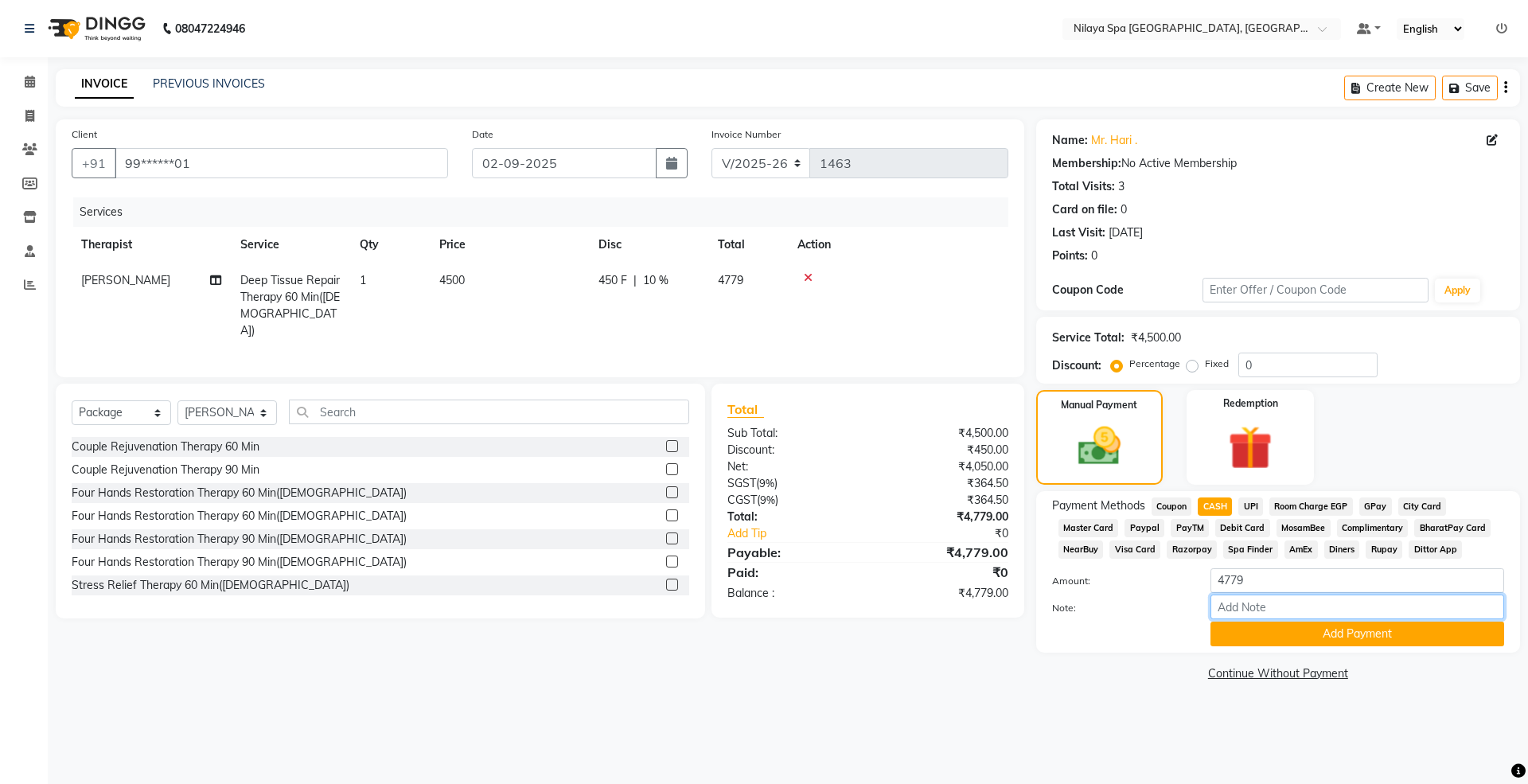
click at [1230, 603] on input "Note:" at bounding box center [1357, 607] width 293 height 24
type input "Nilaya Voucher 10%"
click at [1260, 641] on button "Add Payment" at bounding box center [1357, 633] width 293 height 24
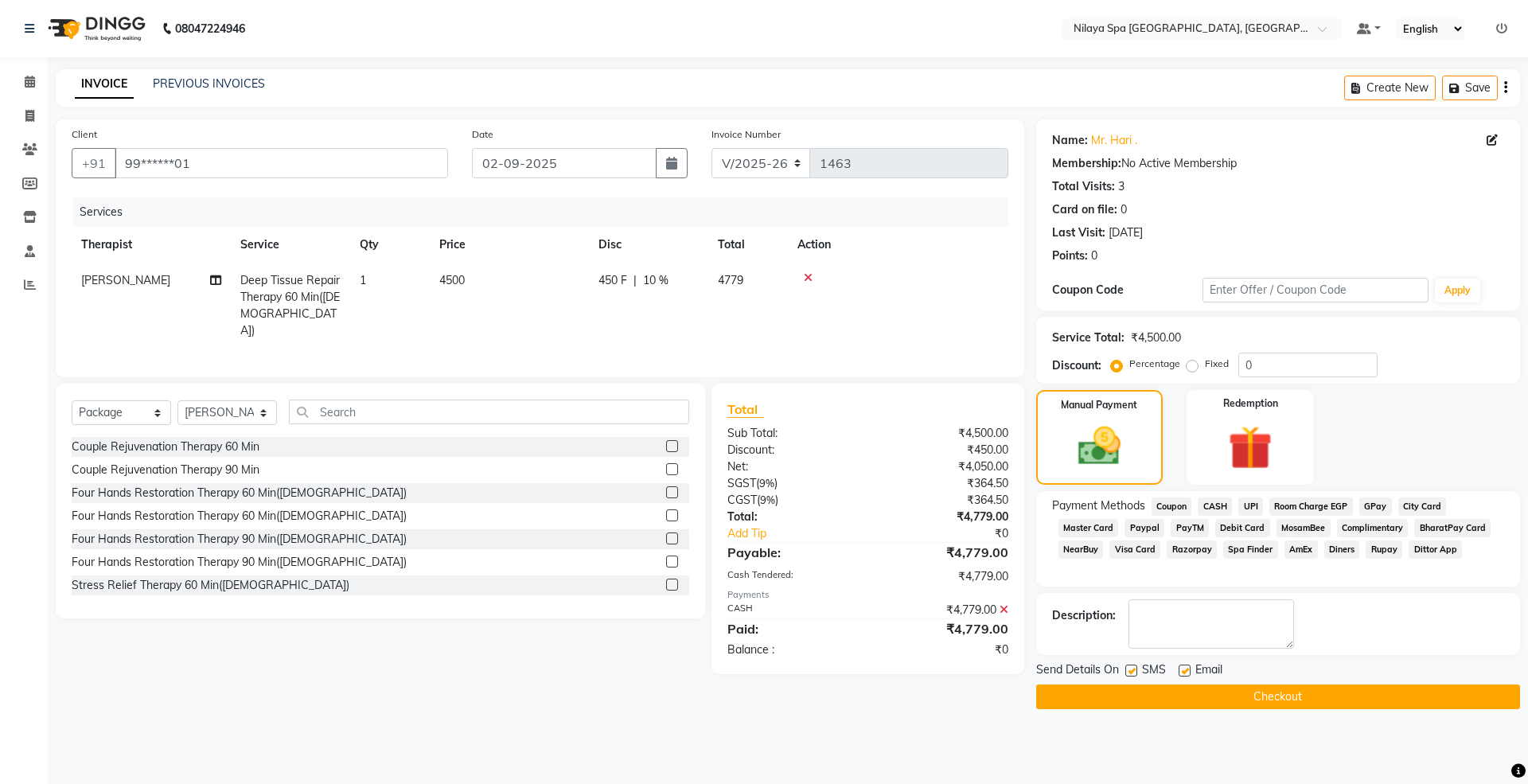
click at [1283, 695] on button "Checkout" at bounding box center [1278, 696] width 483 height 24
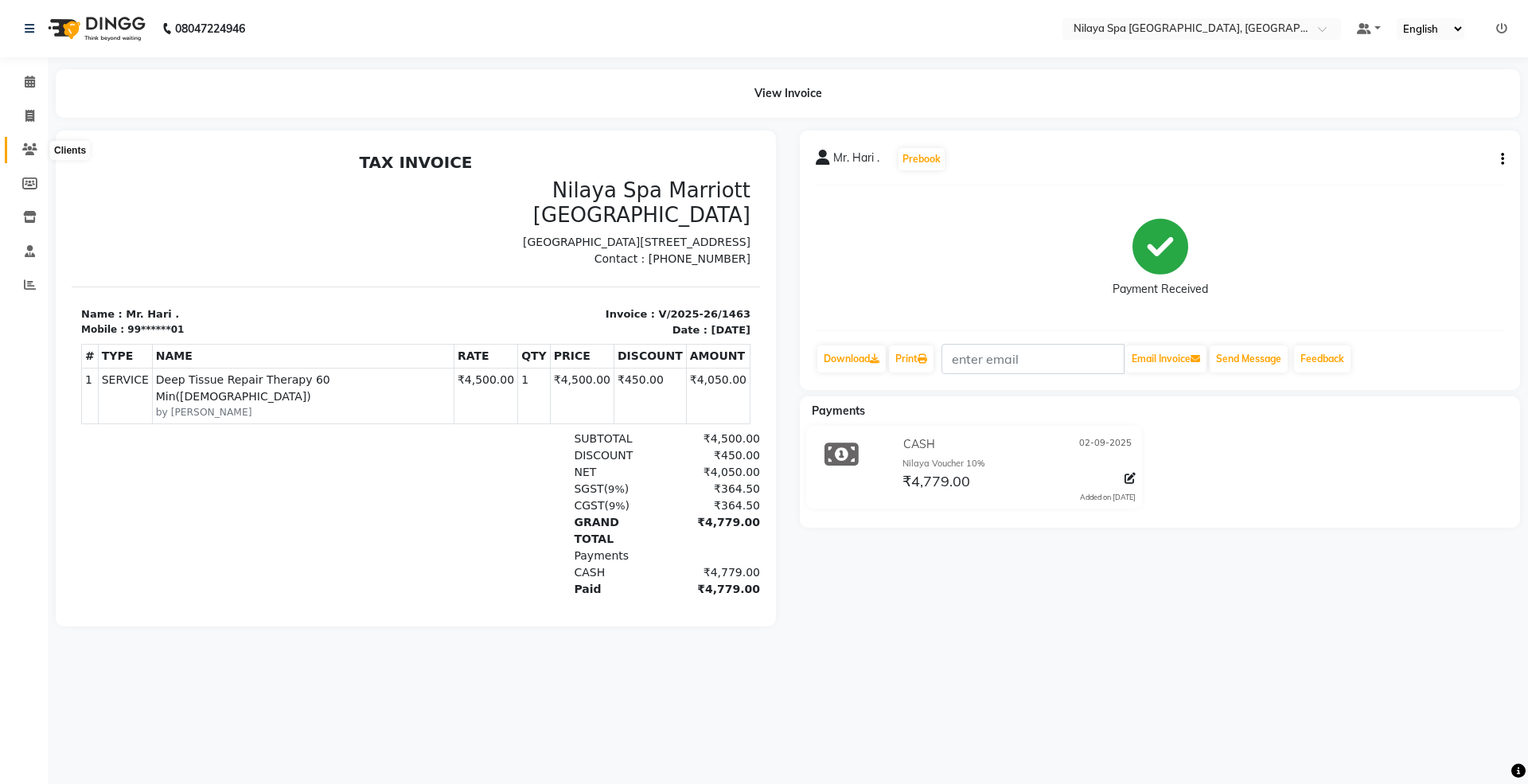
click at [27, 145] on icon at bounding box center [30, 149] width 15 height 12
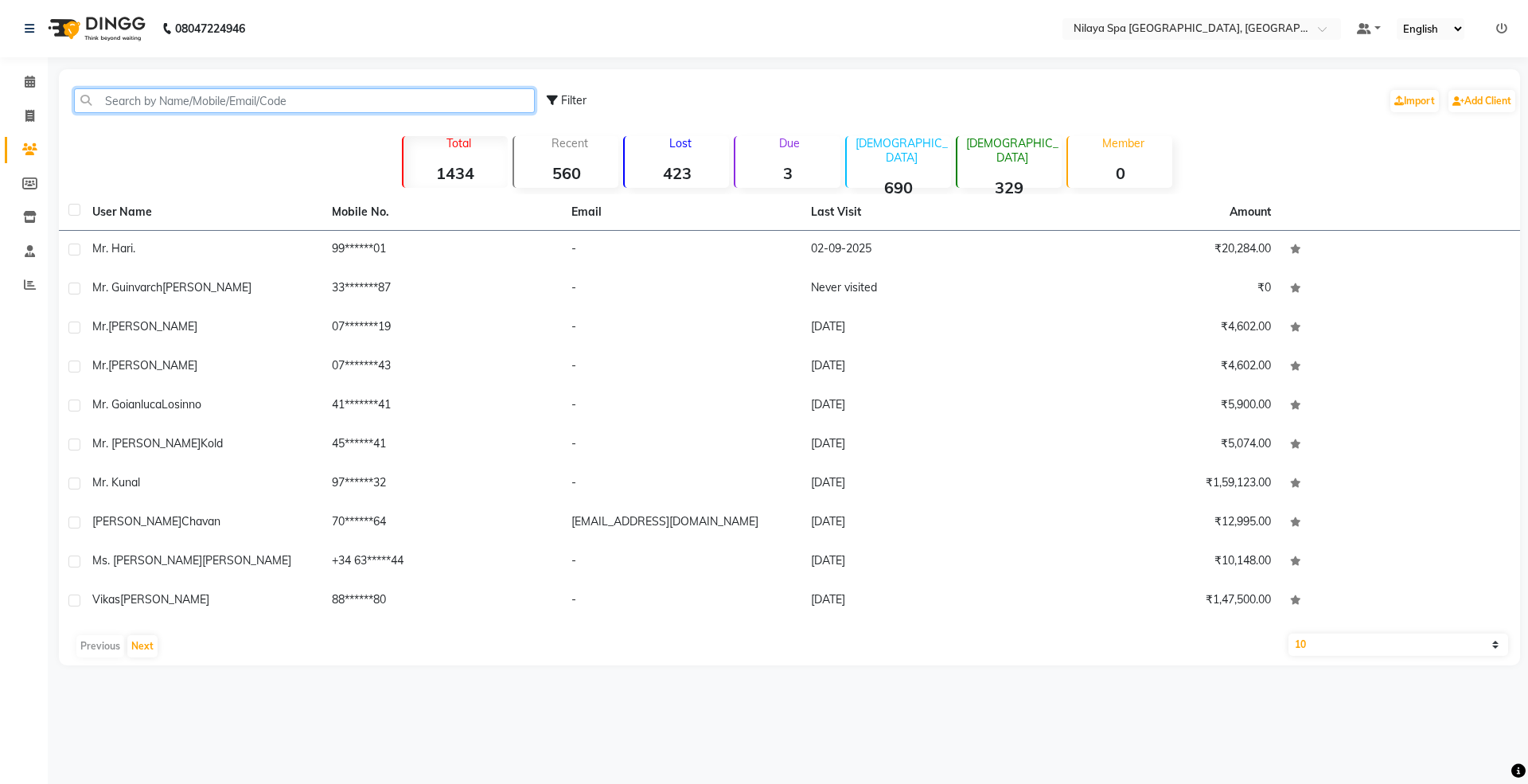
click at [244, 97] on input "text" at bounding box center [304, 100] width 461 height 24
paste input "9964622526"
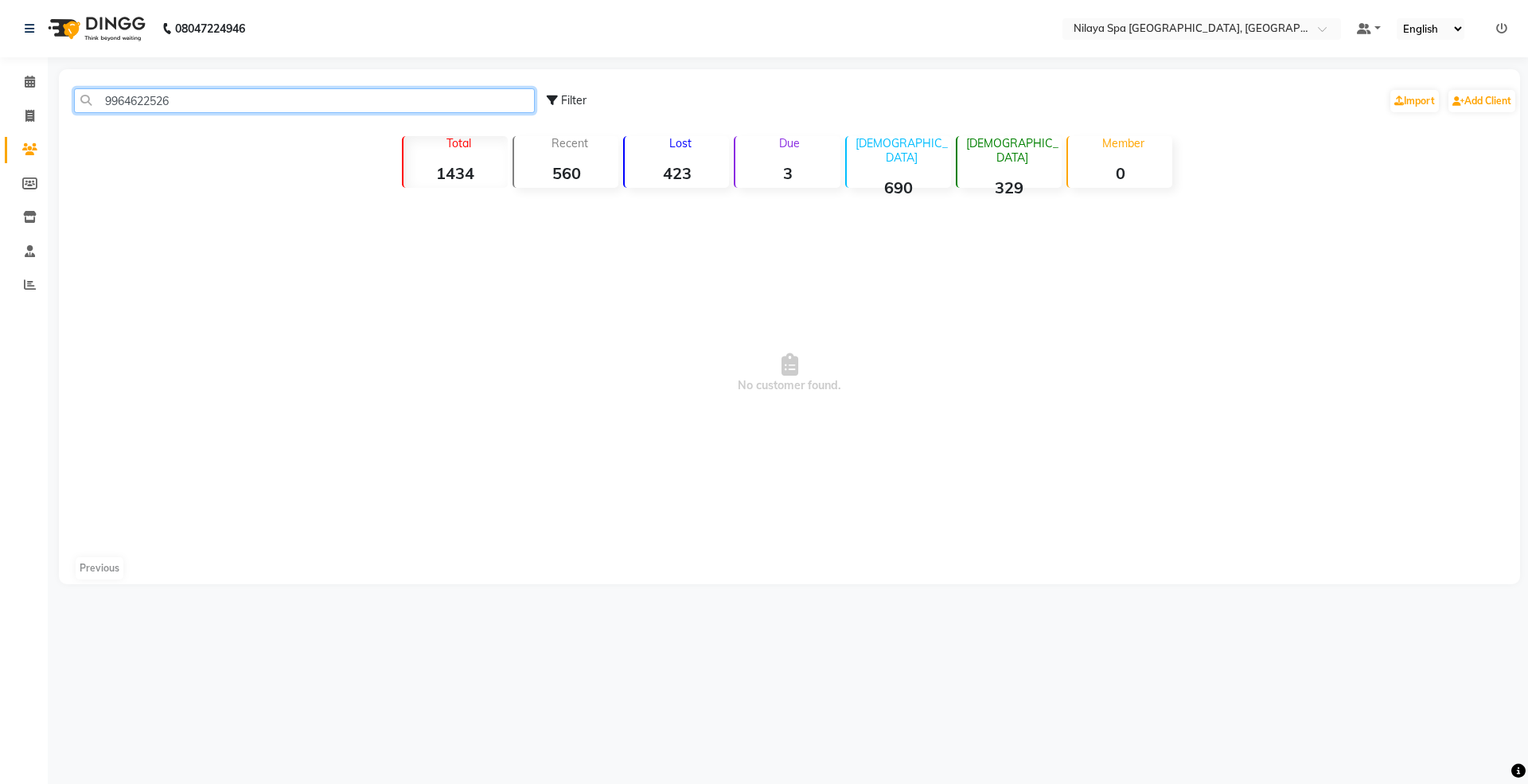
type input "9964622526"
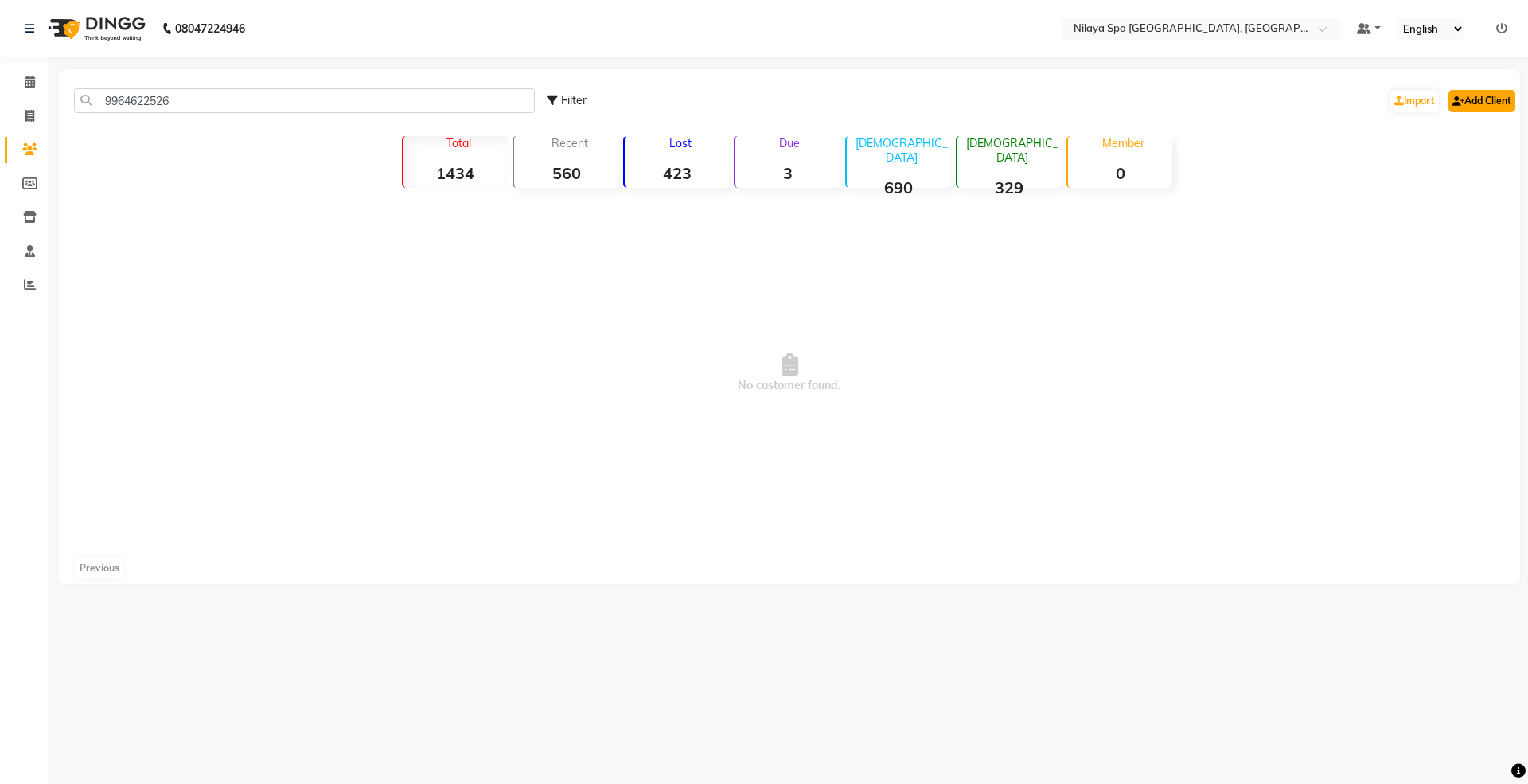
click at [1499, 97] on link "Add Client" at bounding box center [1481, 101] width 67 height 22
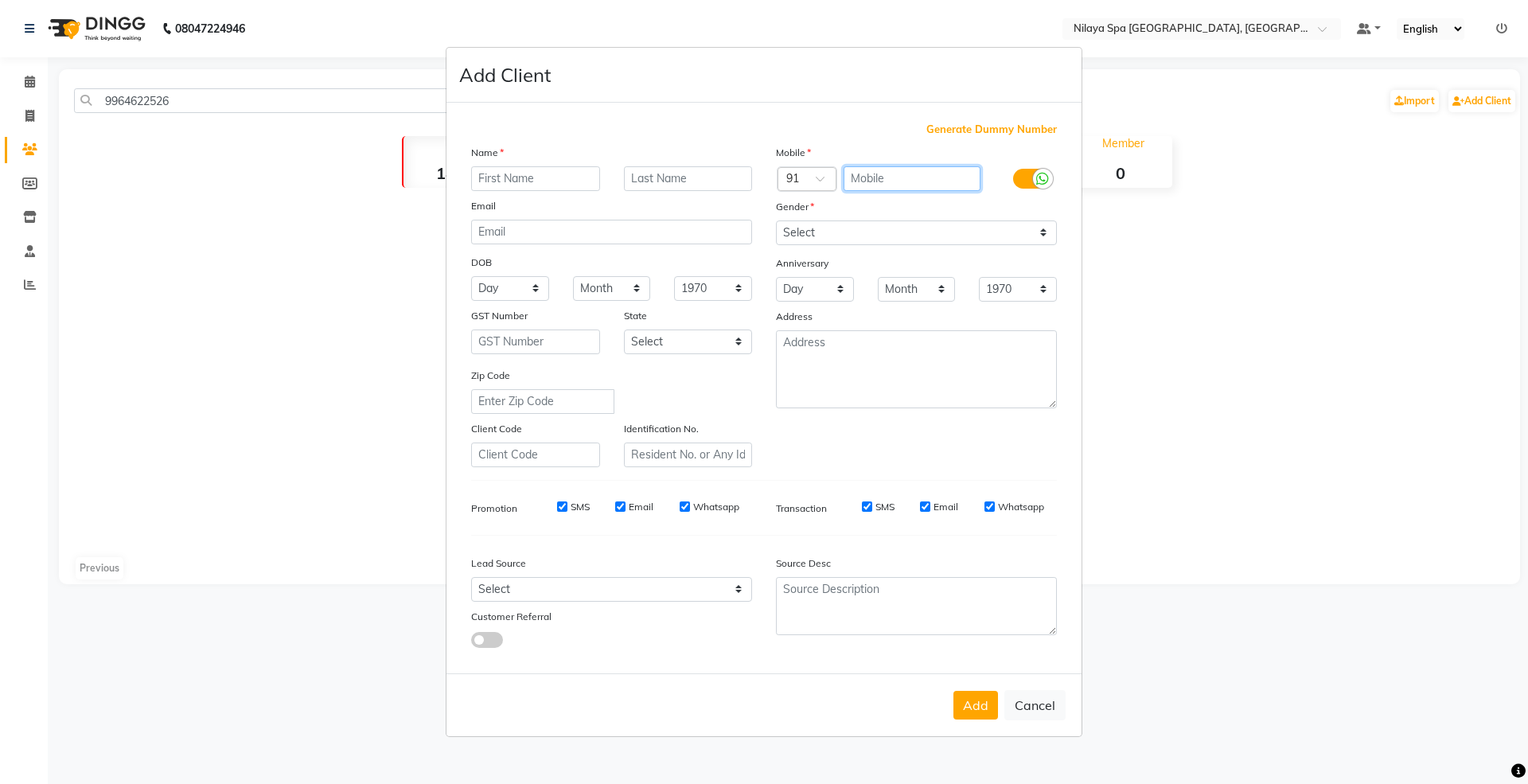
click at [880, 169] on input "text" at bounding box center [912, 179] width 138 height 24
paste input "9964622526"
type input "9964622526"
click at [517, 183] on input "text" at bounding box center [536, 179] width 129 height 24
drag, startPoint x: 527, startPoint y: 177, endPoint x: 402, endPoint y: 177, distance: 125.0
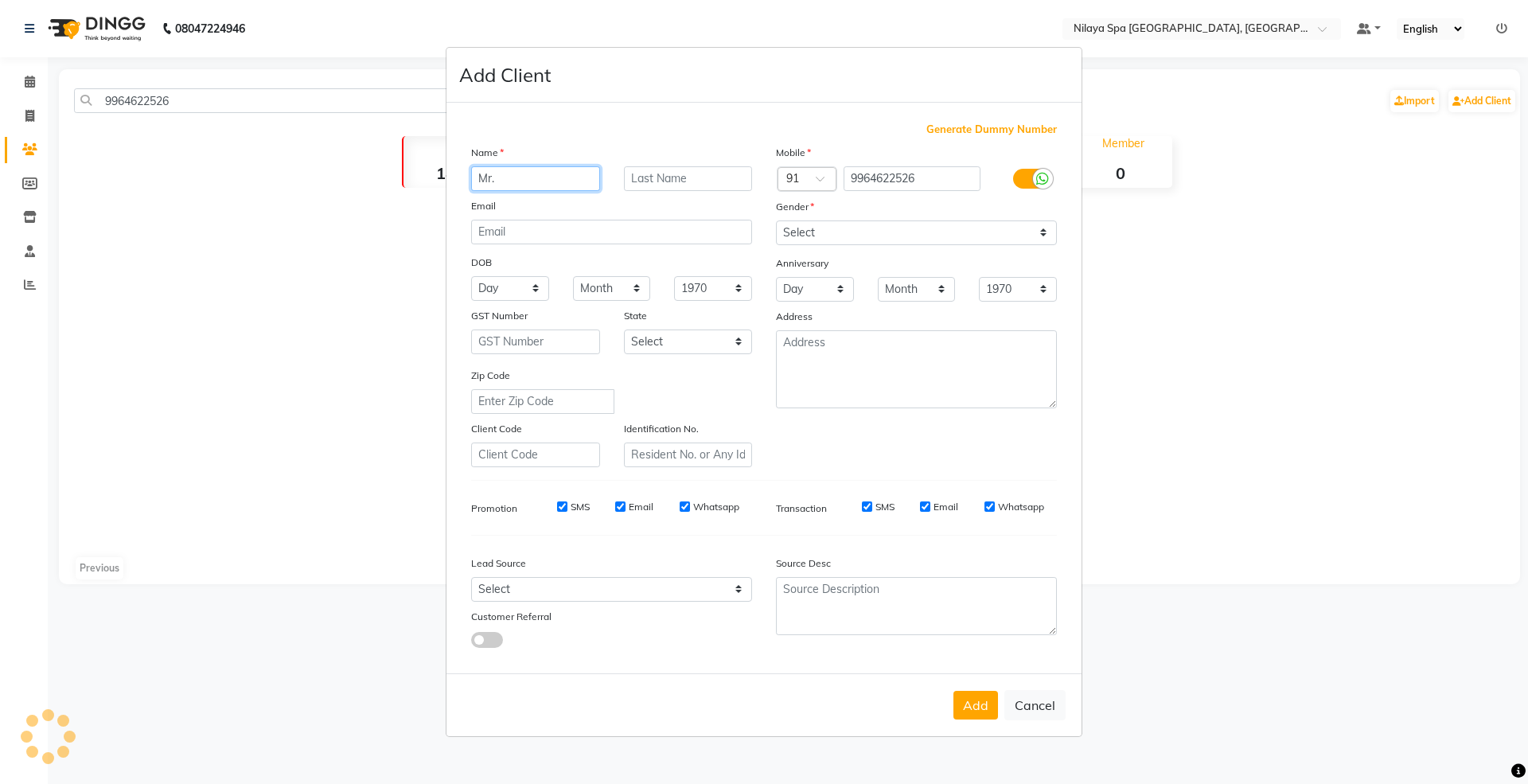
click at [402, 177] on ngb-modal-window "Add Client Generate Dummy Number Name Mr. Email DOB Day 01 02 03 04 05 06 07 08…" at bounding box center [764, 392] width 1528 height 784
paste input "[PERSON_NAME]"
type input "[PERSON_NAME]"
click at [715, 175] on input "text" at bounding box center [689, 179] width 129 height 24
paste input "Suman"
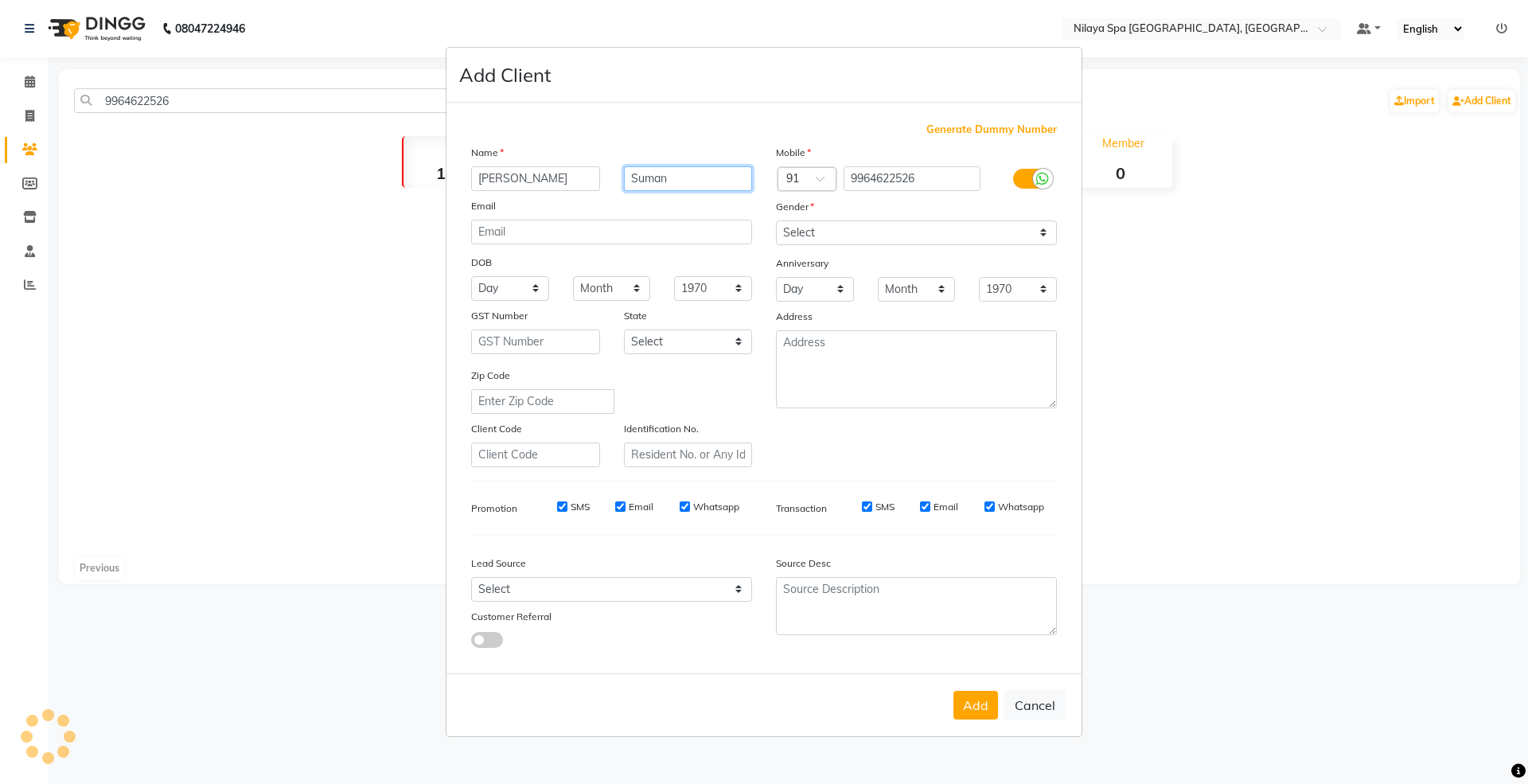
type input "Suman"
click at [812, 239] on select "Select [DEMOGRAPHIC_DATA] [DEMOGRAPHIC_DATA] Other Prefer Not To Say" at bounding box center [916, 232] width 281 height 24
select select "[DEMOGRAPHIC_DATA]"
click at [776, 221] on select "Select [DEMOGRAPHIC_DATA] [DEMOGRAPHIC_DATA] Other Prefer Not To Say" at bounding box center [916, 232] width 281 height 24
click at [532, 583] on select "Select Walk-in Referral Internet Friend Word of Mouth Advertisement Facebook Ju…" at bounding box center [612, 589] width 281 height 24
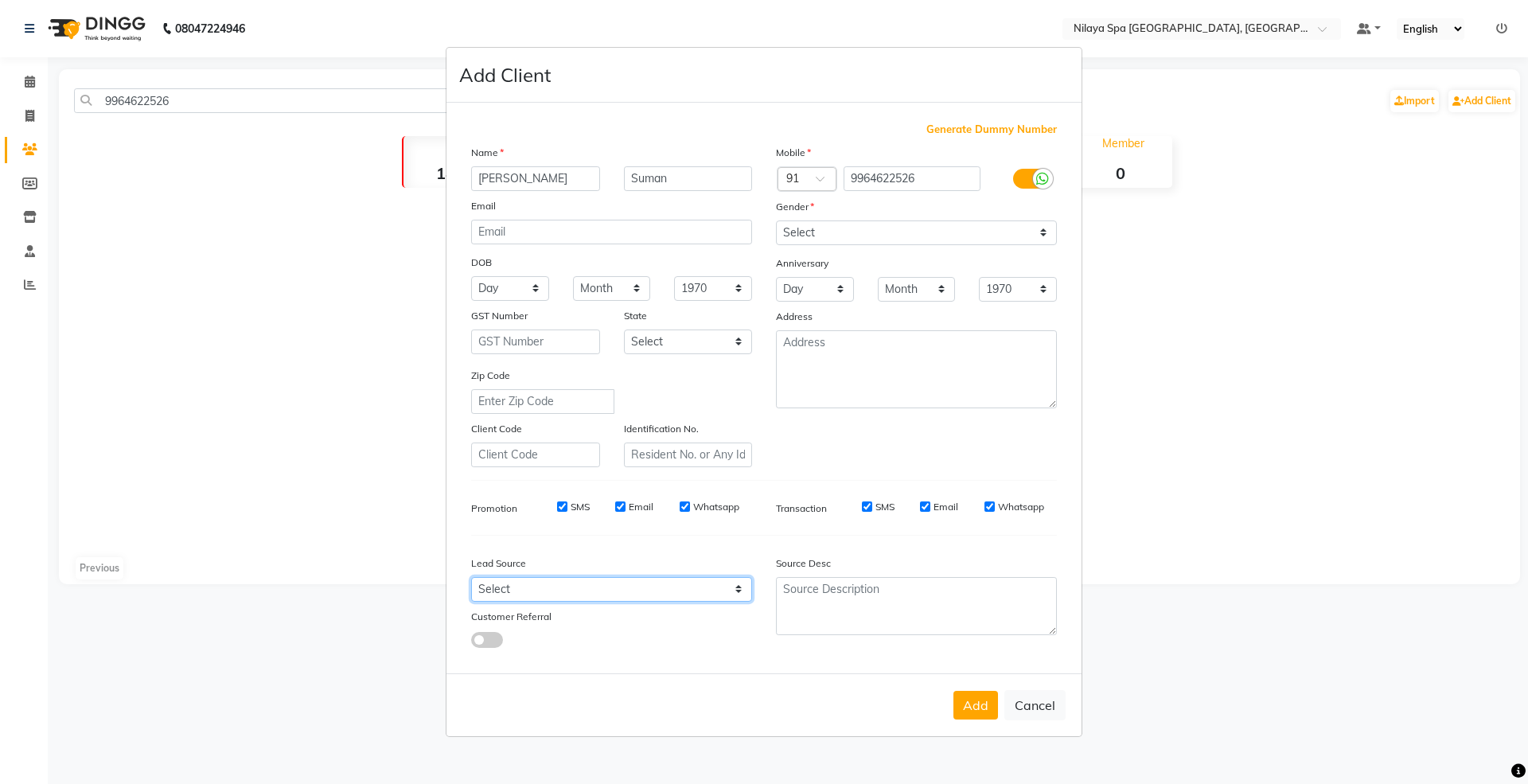
select select "53133"
click at [471, 577] on select "Select Walk-in Referral Internet Friend Word of Mouth Advertisement Facebook Ju…" at bounding box center [612, 589] width 281 height 24
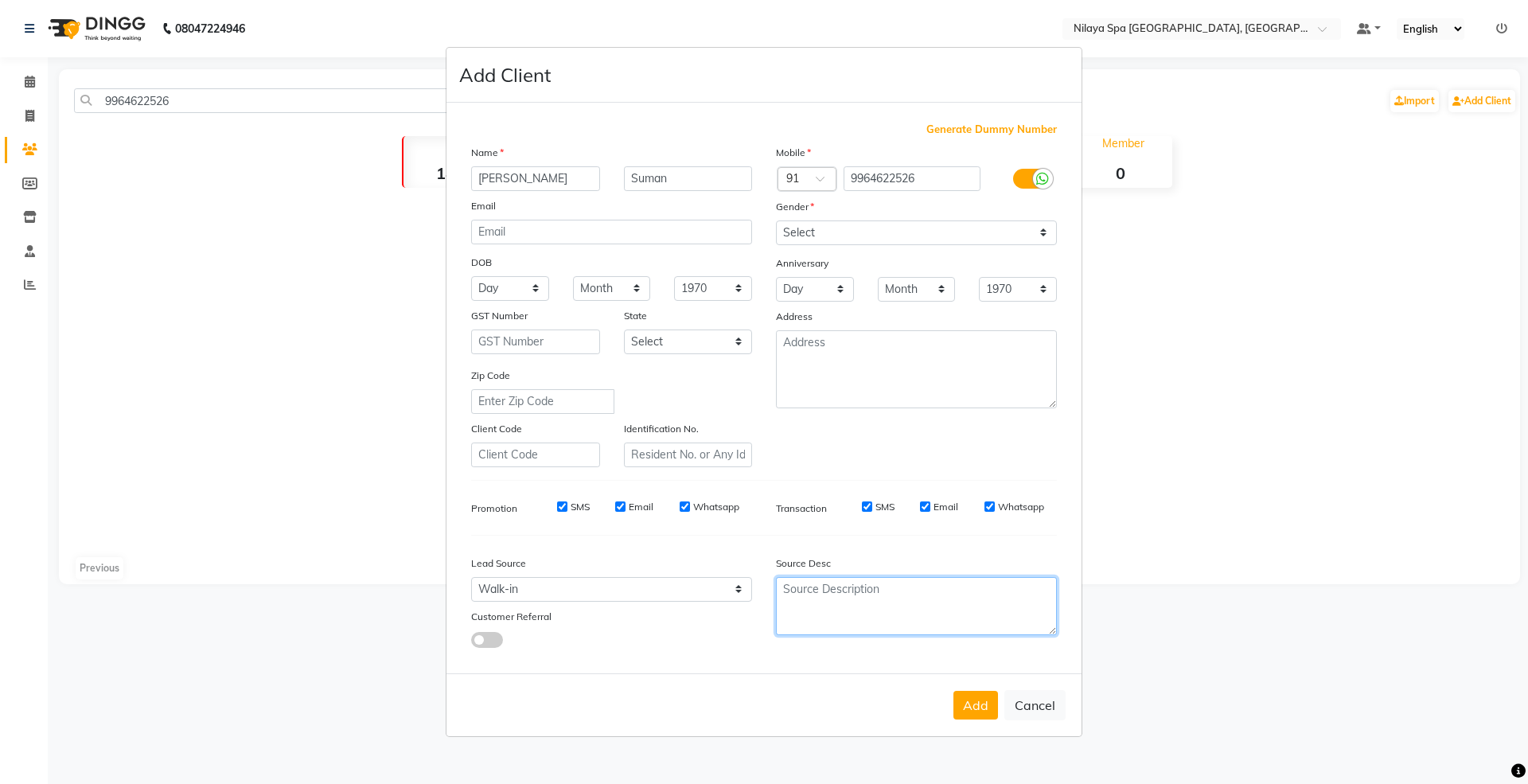
click at [852, 585] on textarea at bounding box center [916, 606] width 281 height 58
type textarea "Nr"
click at [975, 702] on button "Add" at bounding box center [976, 704] width 45 height 29
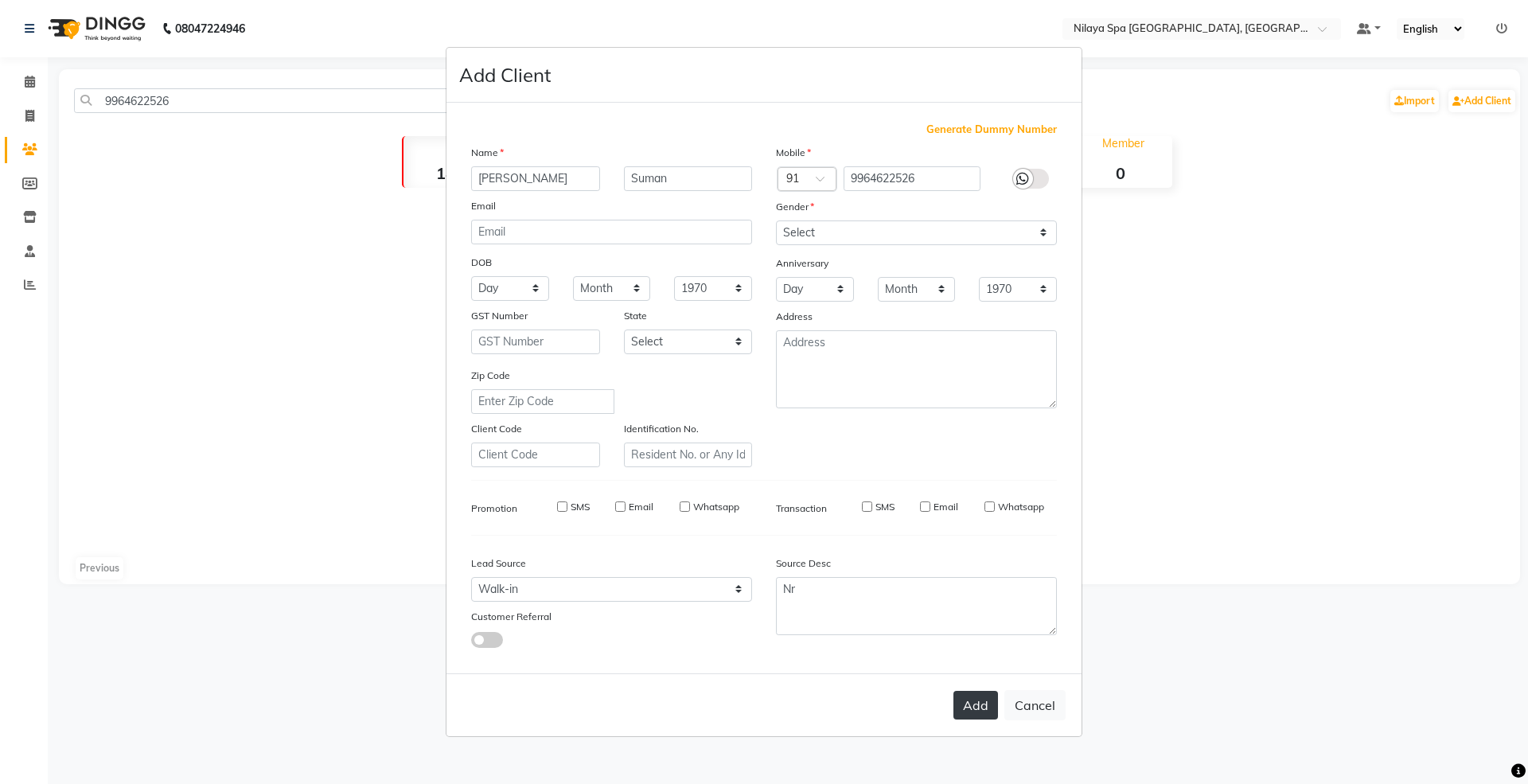
select select
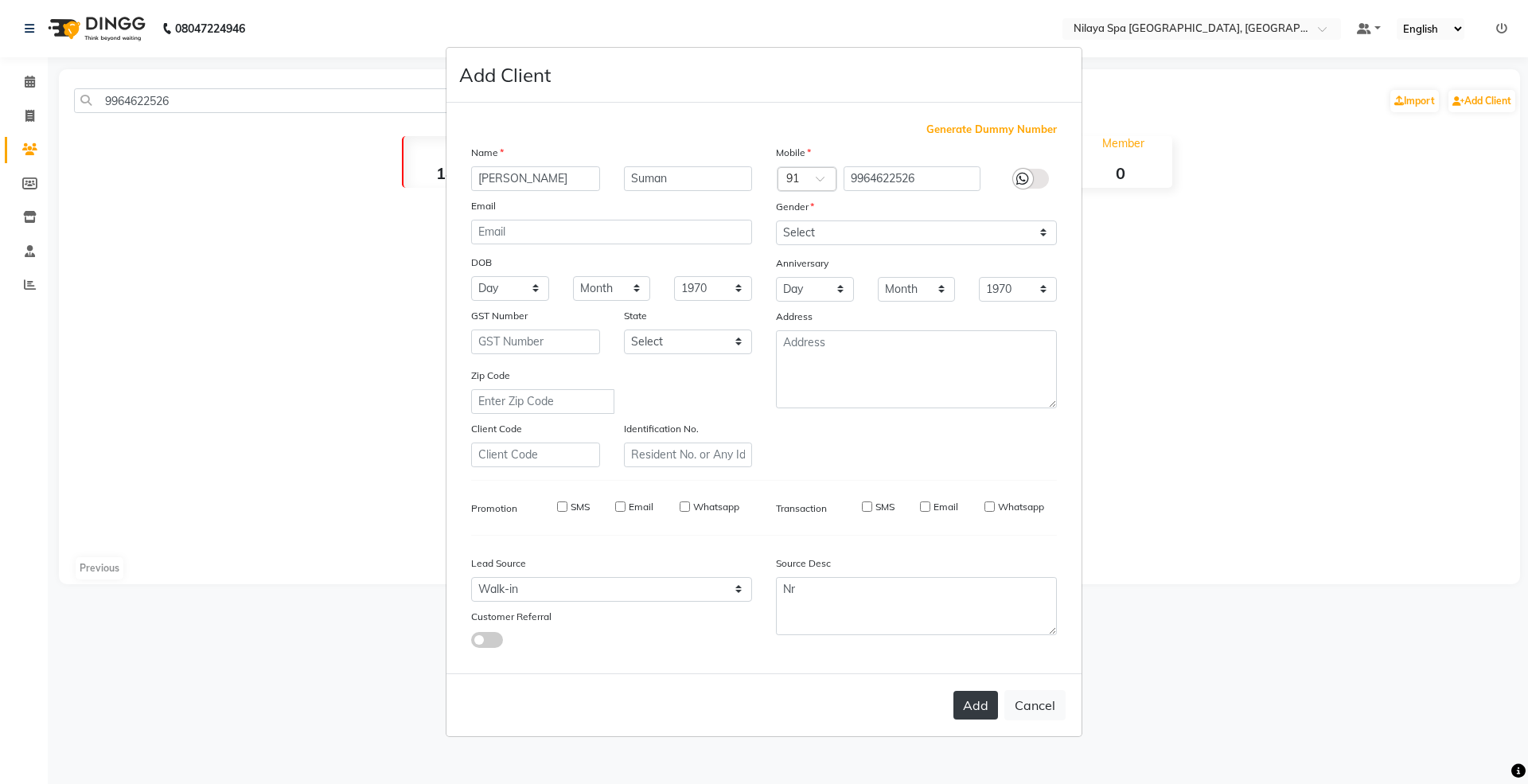
select select
checkbox input "false"
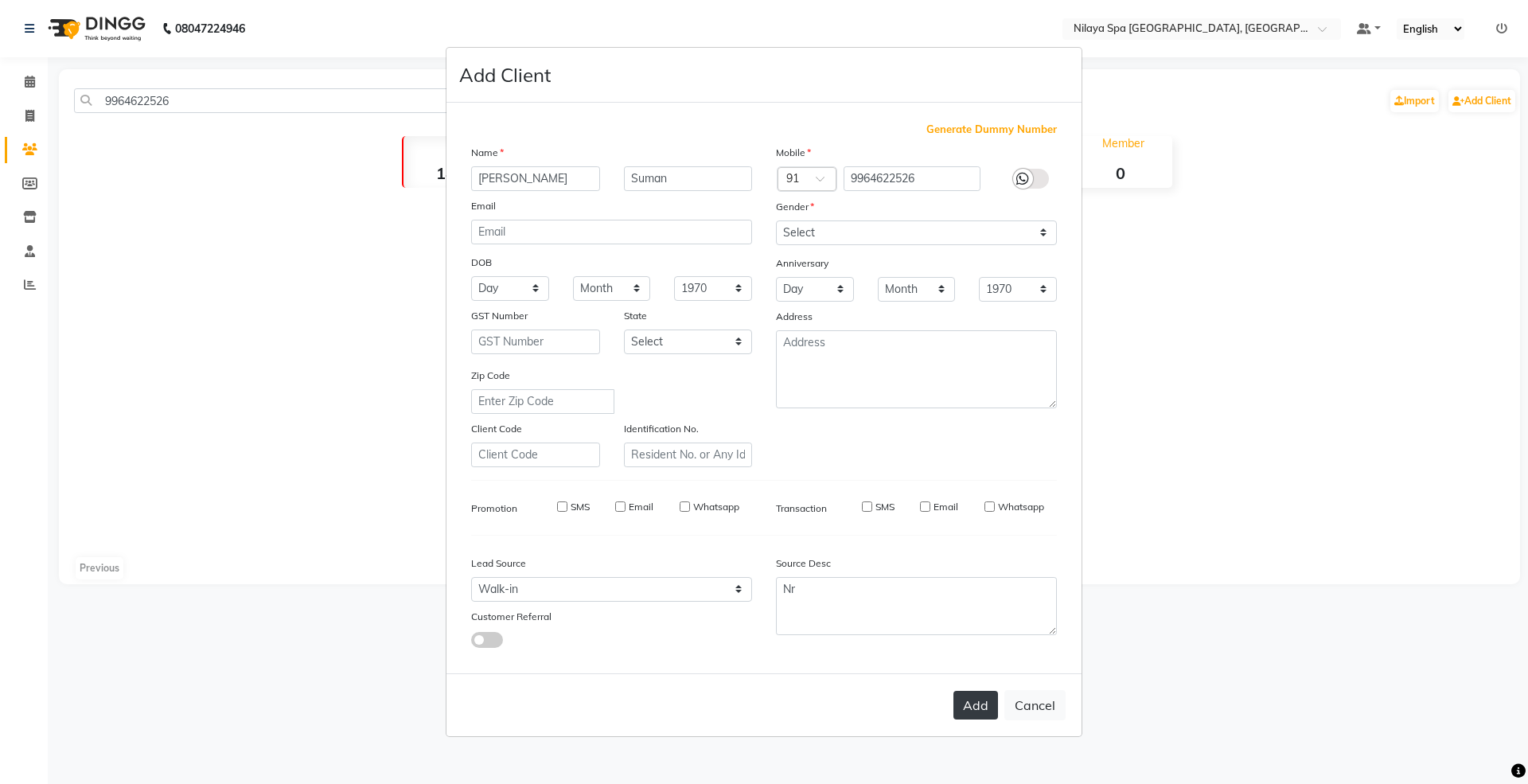
checkbox input "false"
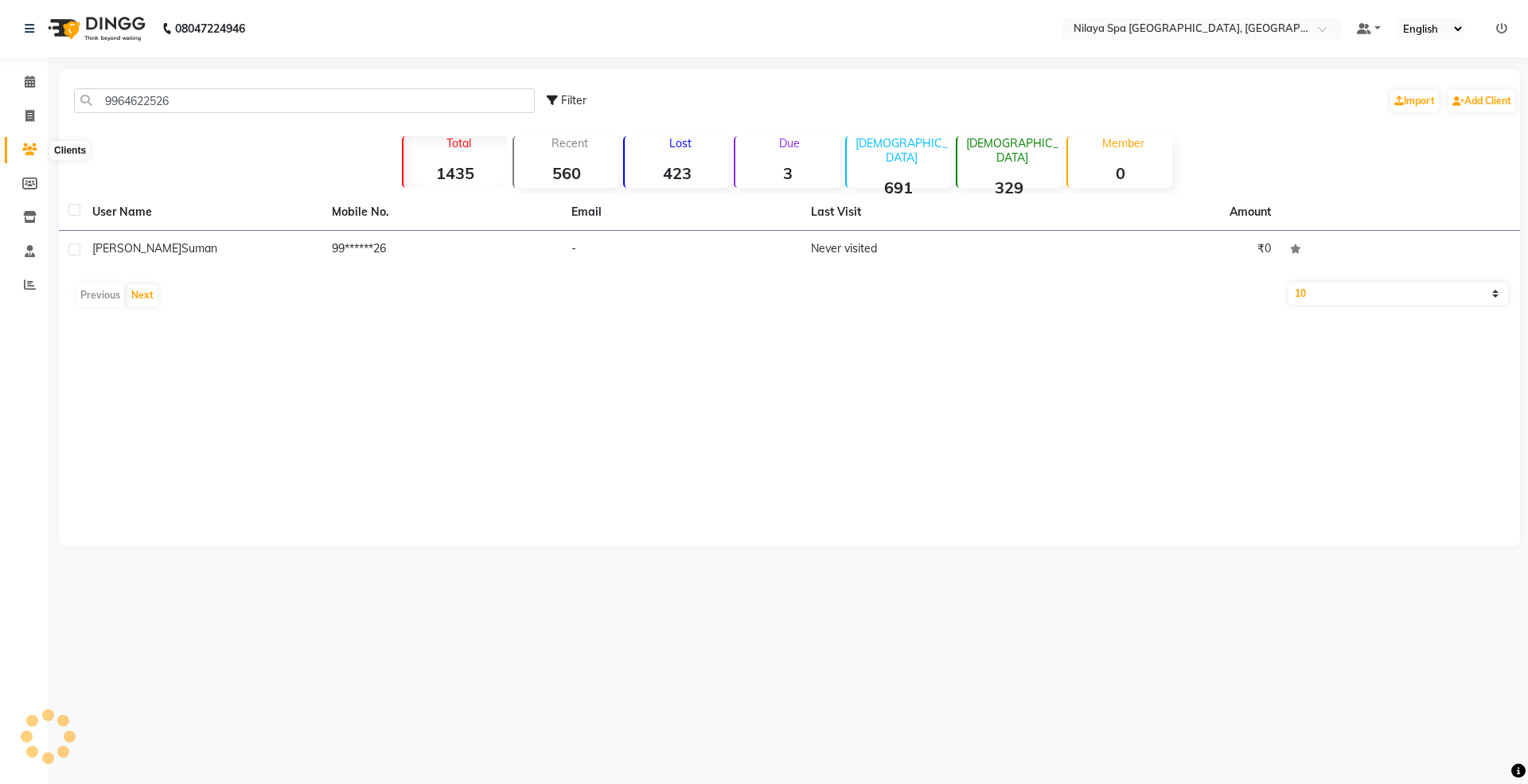
click at [18, 155] on span at bounding box center [30, 150] width 28 height 19
click at [33, 151] on icon at bounding box center [30, 149] width 15 height 12
click at [29, 145] on icon at bounding box center [30, 149] width 15 height 12
click at [32, 119] on icon at bounding box center [29, 115] width 8 height 12
select select "7950"
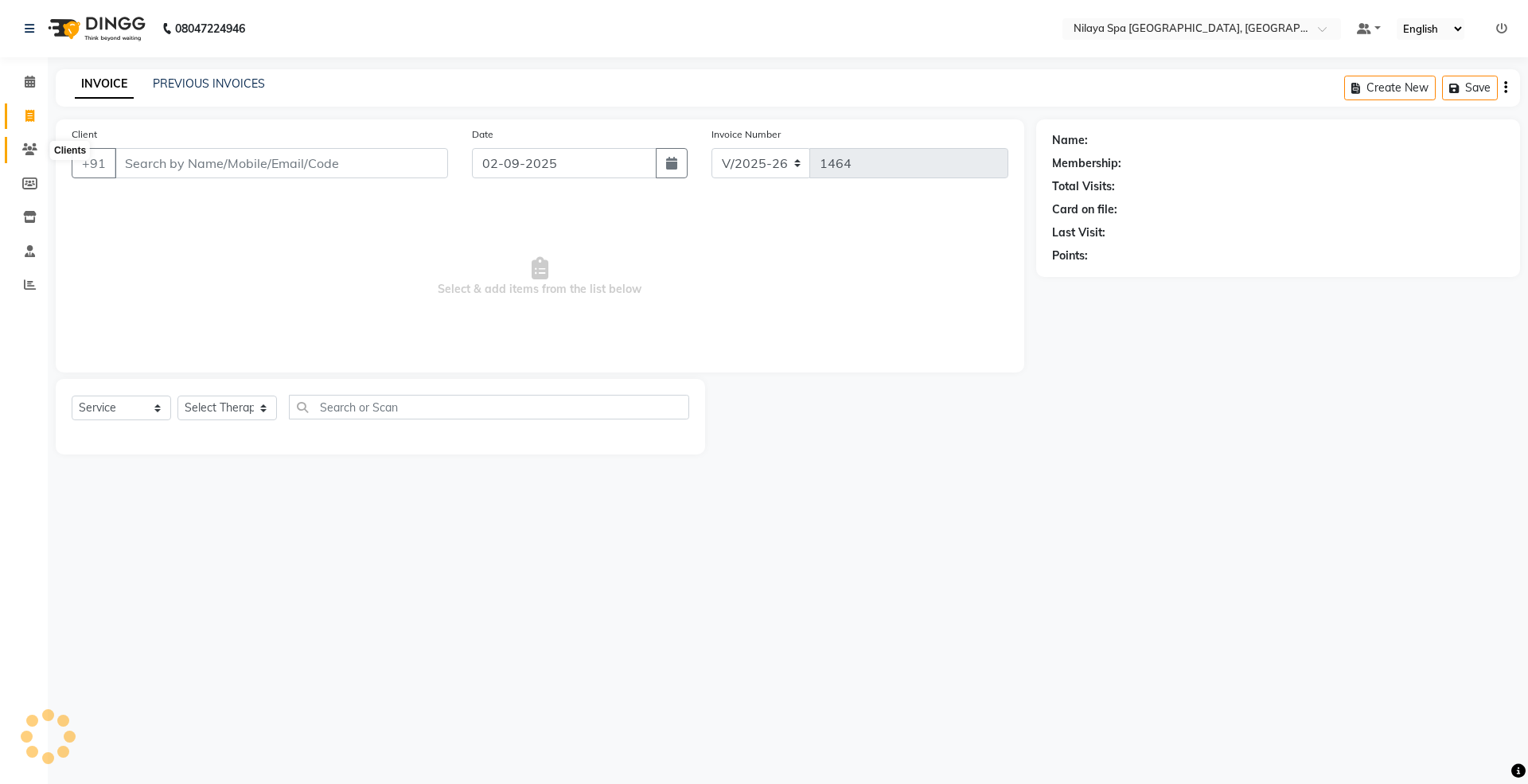
select select "package"
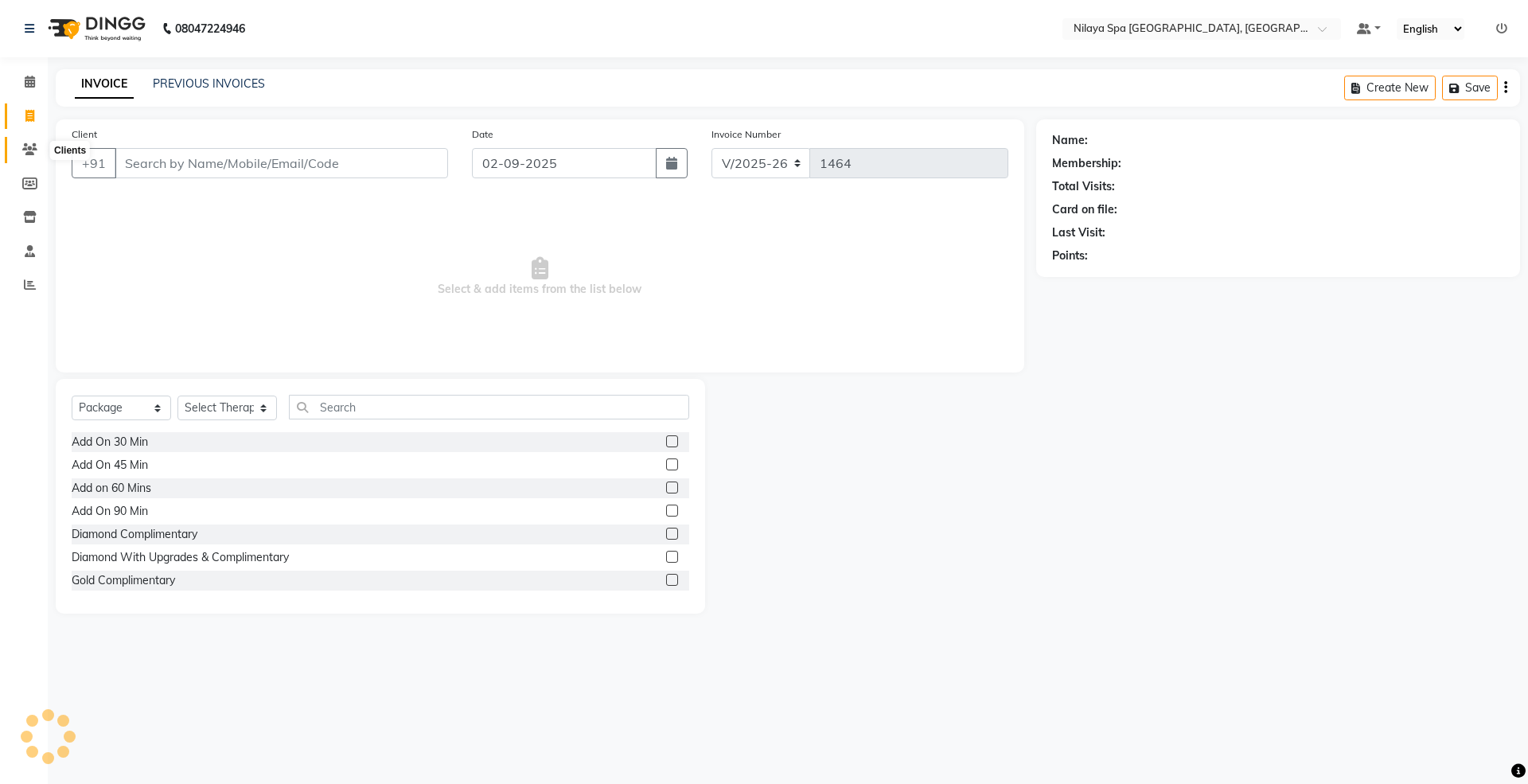
click at [26, 150] on icon at bounding box center [30, 149] width 15 height 12
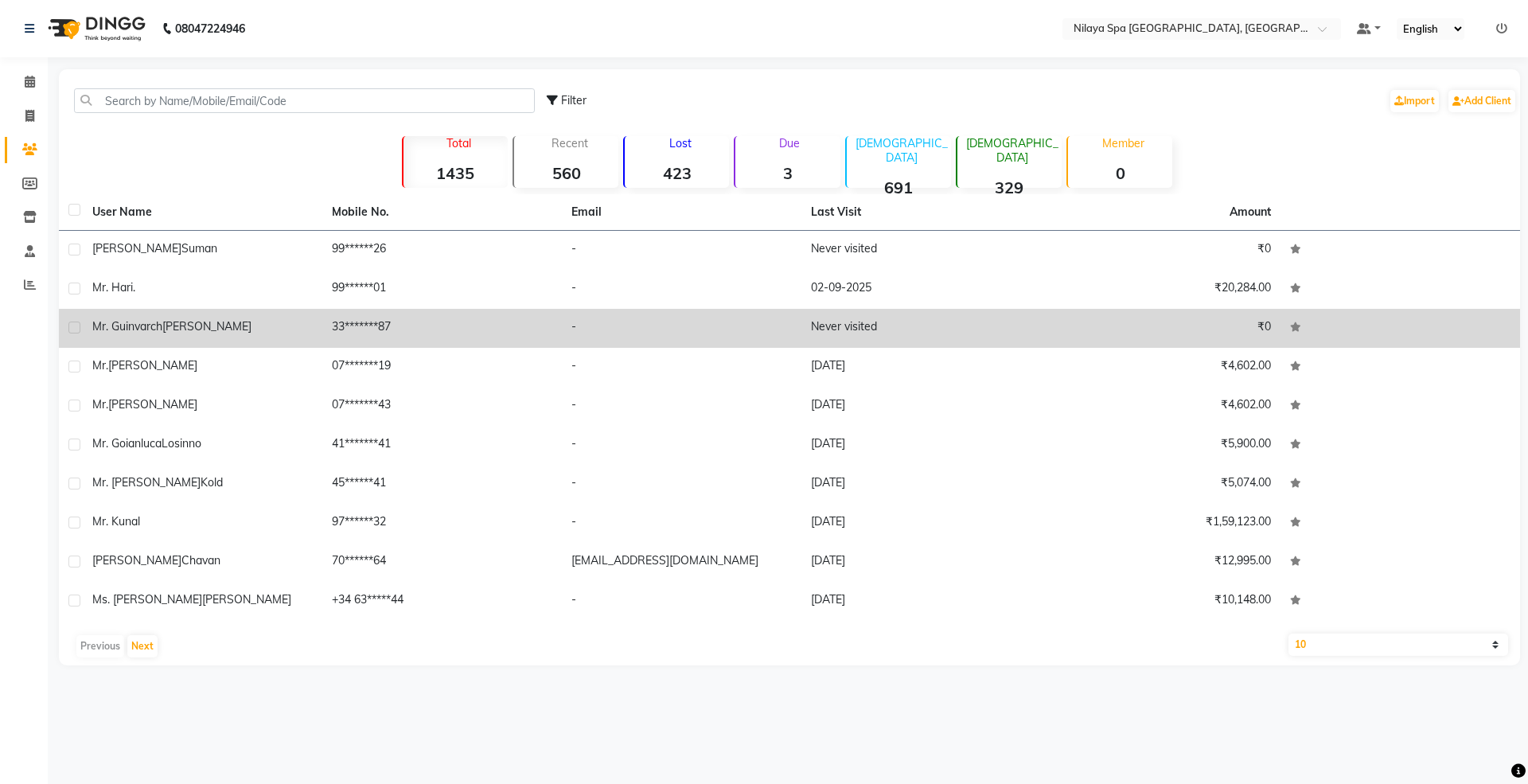
click at [151, 329] on span "Mr. Guinvarch" at bounding box center [127, 326] width 70 height 14
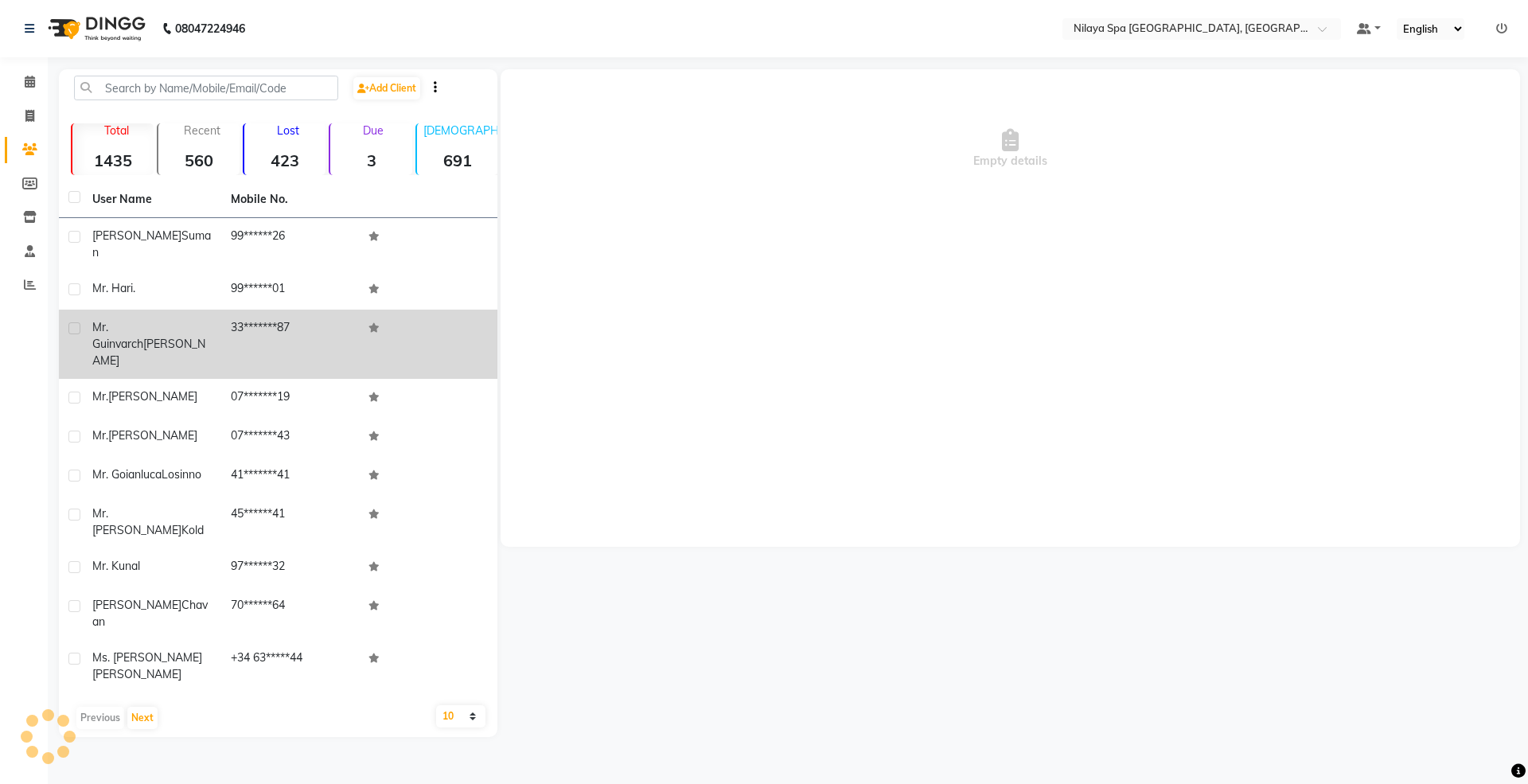
click at [150, 326] on td "[PERSON_NAME]" at bounding box center [152, 344] width 139 height 69
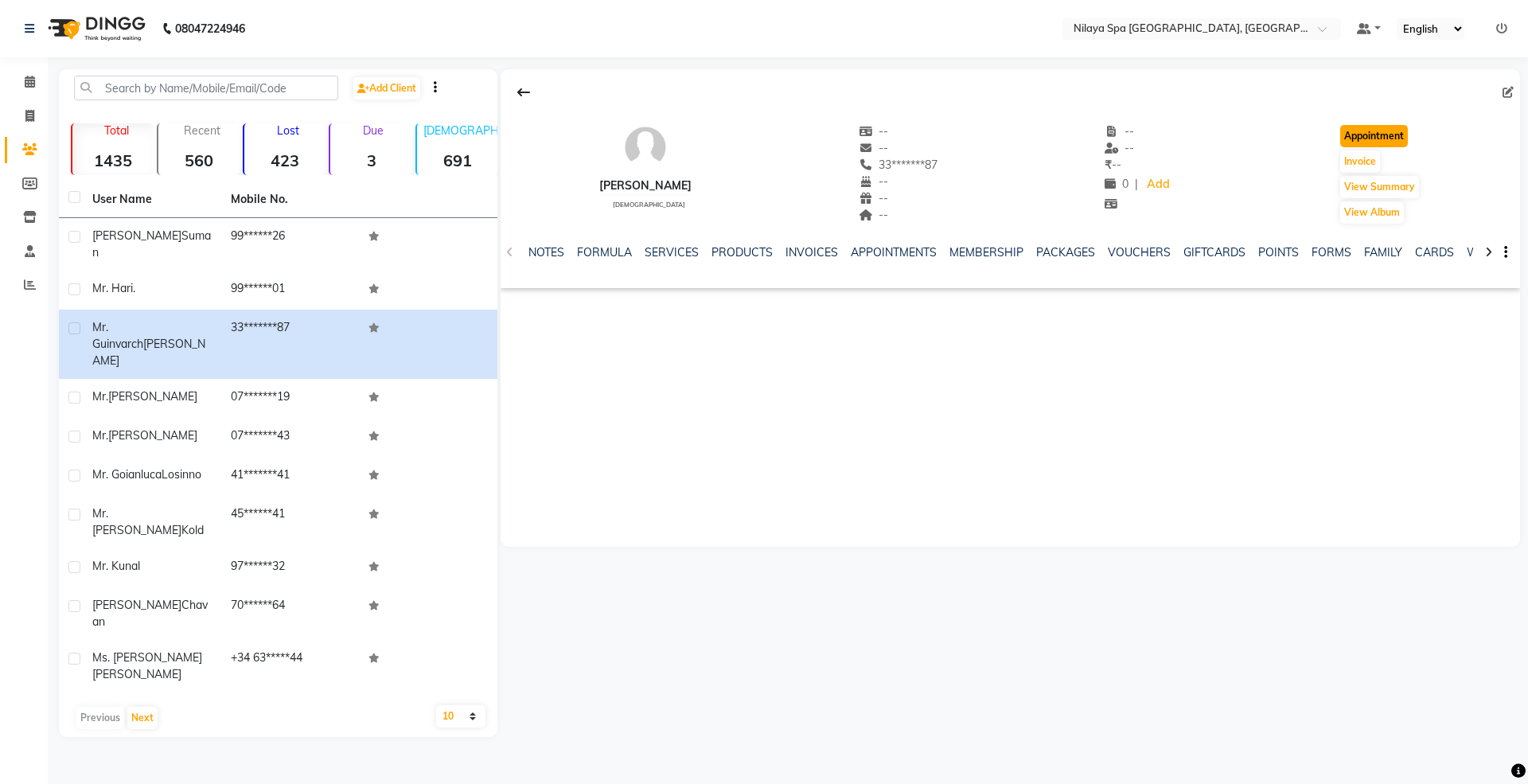
click at [1380, 138] on button "Appointment" at bounding box center [1373, 136] width 67 height 22
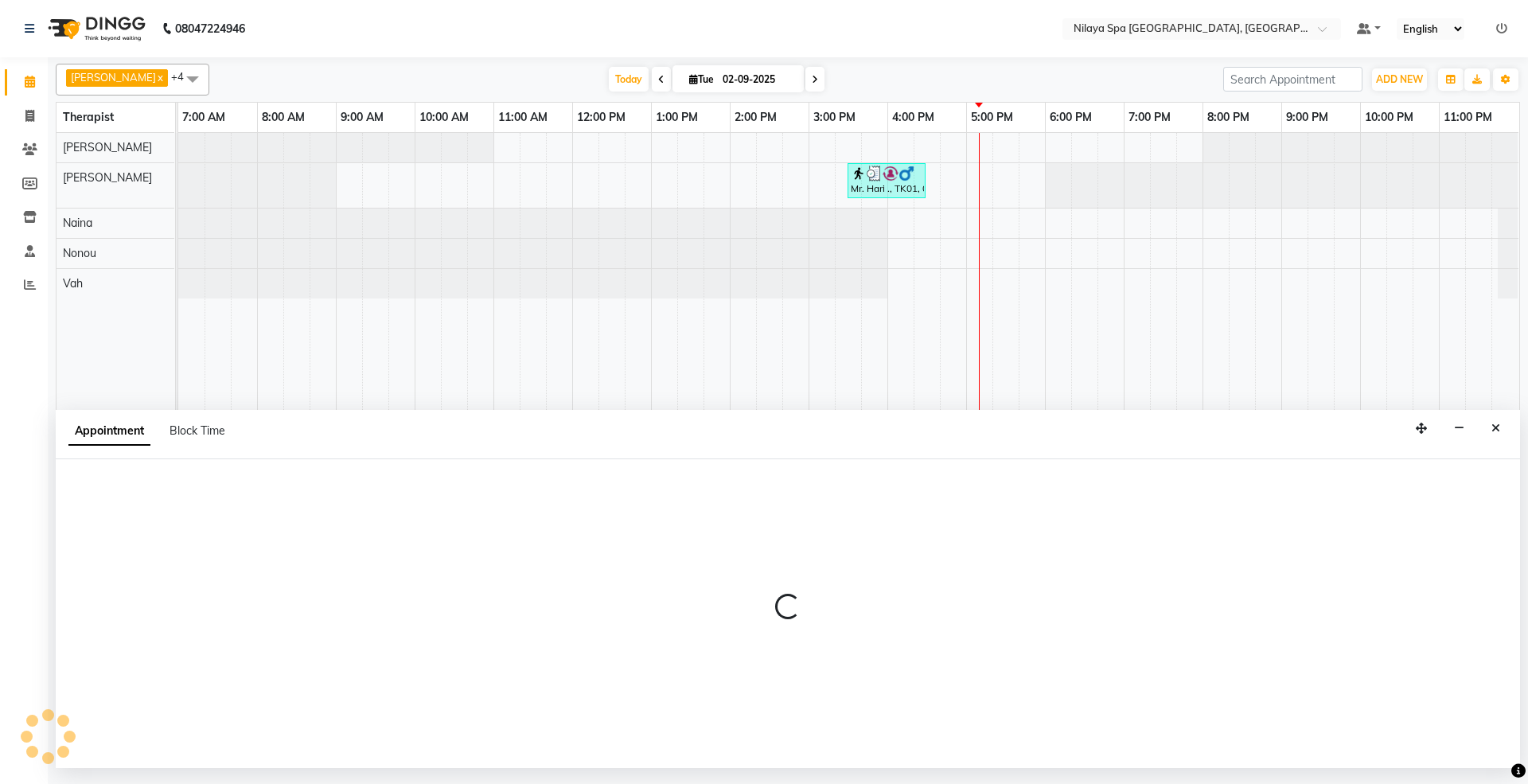
select select "480"
select select "tentative"
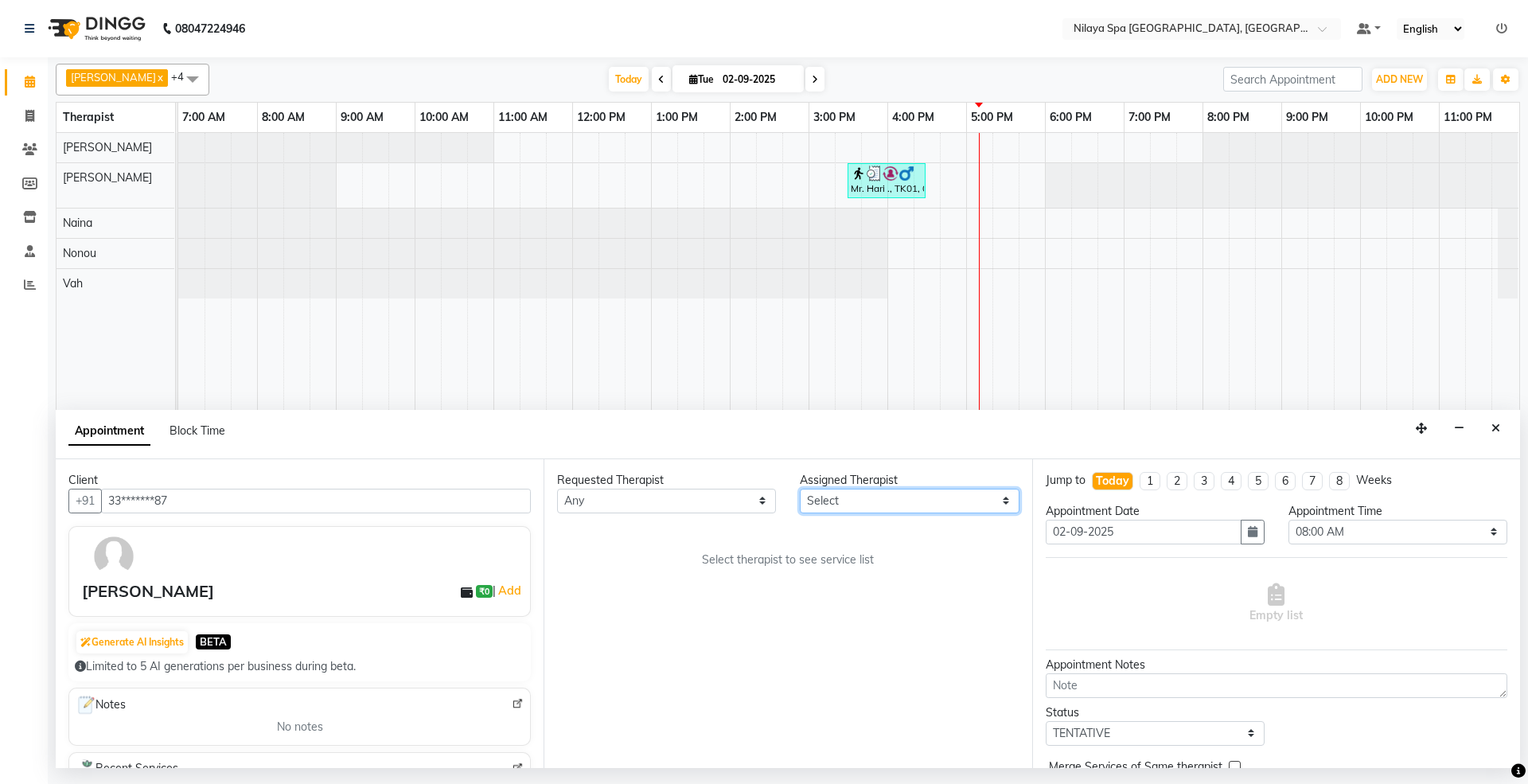
click at [838, 508] on select "Select [PERSON_NAME] [PERSON_NAME] [PERSON_NAME] Parhoi Vah" at bounding box center [910, 501] width 219 height 24
select select "71645"
click at [800, 489] on select "Select [PERSON_NAME] [PERSON_NAME] [PERSON_NAME] Parhoi Vah" at bounding box center [910, 501] width 219 height 24
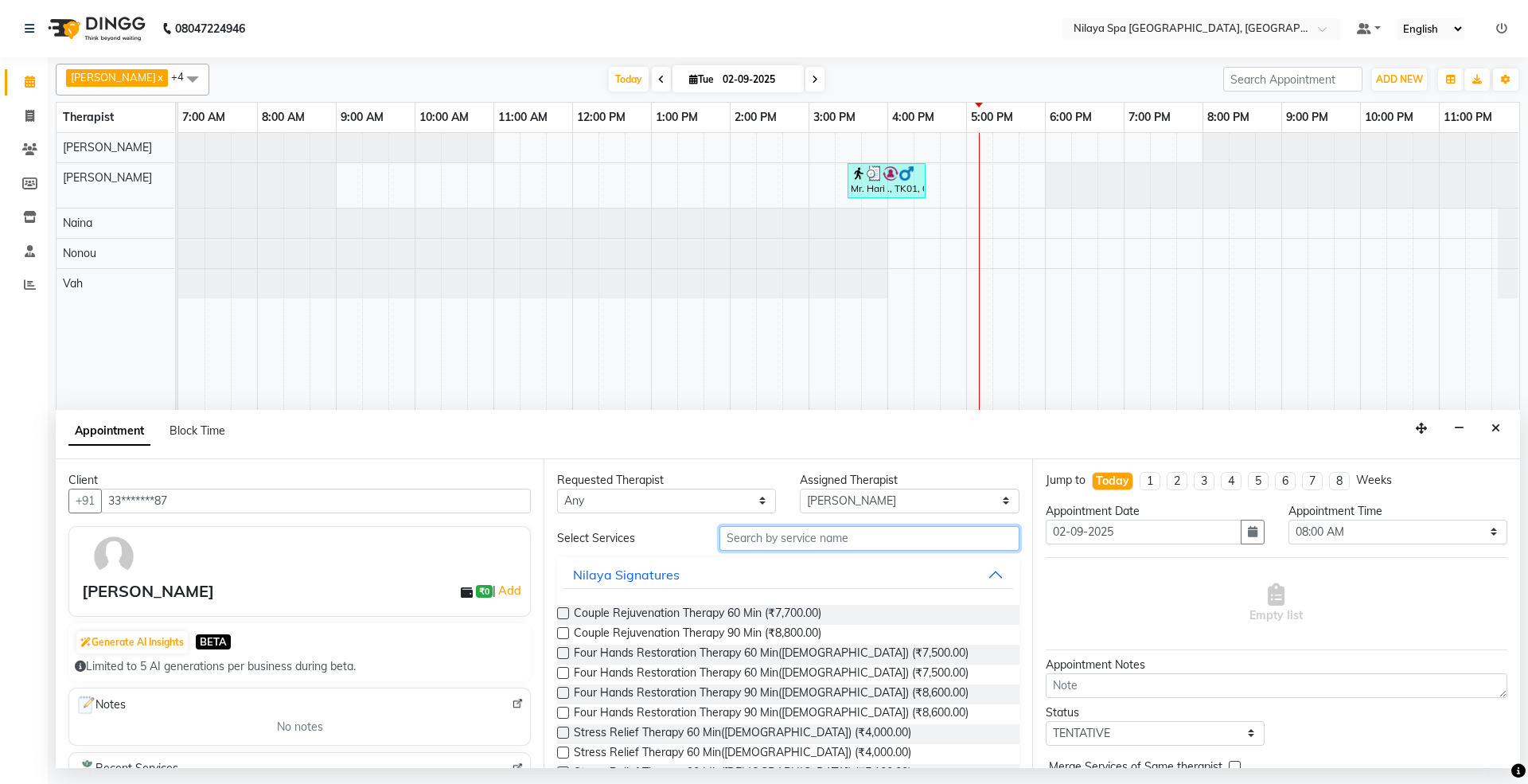
click at [743, 536] on input "text" at bounding box center [869, 538] width 300 height 24
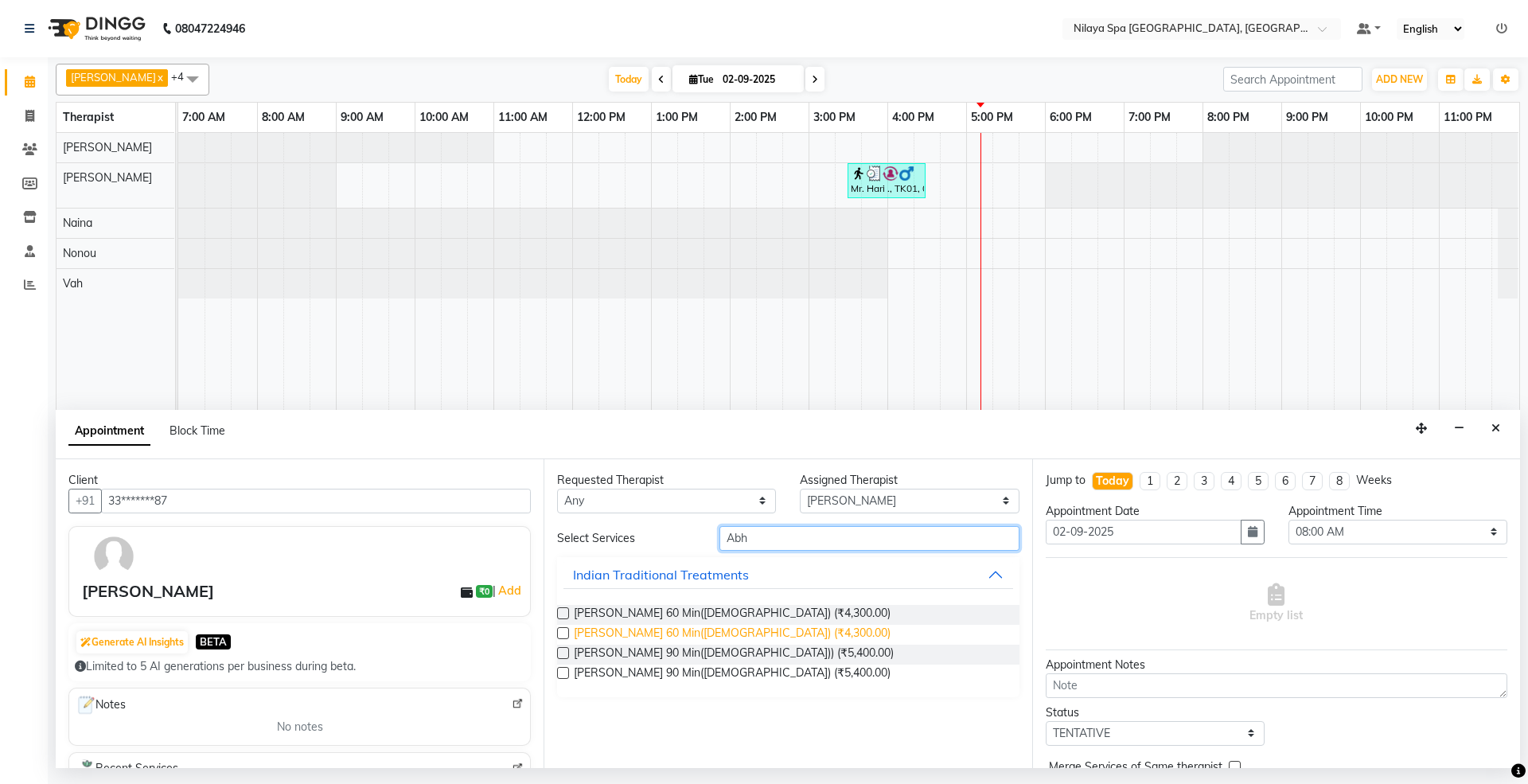
type input "Abh"
click at [672, 630] on span "[PERSON_NAME] 60 Min([DEMOGRAPHIC_DATA]) (₹4,300.00)" at bounding box center [732, 634] width 317 height 20
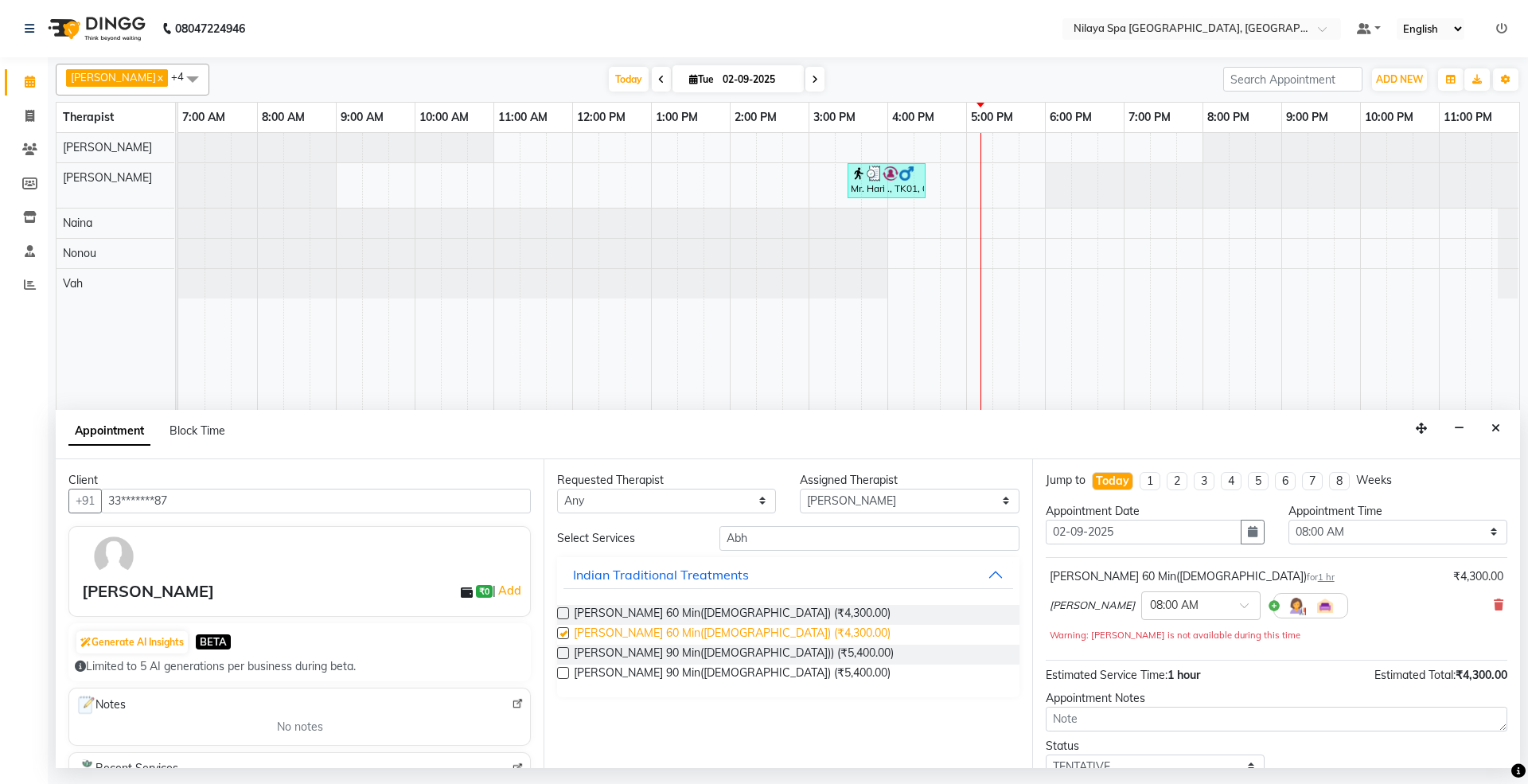
checkbox input "false"
click at [1302, 538] on select "Select 08:00 AM 08:15 AM 08:30 AM 08:45 AM 09:00 AM 09:15 AM 09:30 AM 09:45 AM …" at bounding box center [1398, 532] width 219 height 24
select select "1020"
click at [1288, 521] on select "Select 08:00 AM 08:15 AM 08:30 AM 08:45 AM 09:00 AM 09:15 AM 09:30 AM 09:45 AM …" at bounding box center [1398, 532] width 219 height 24
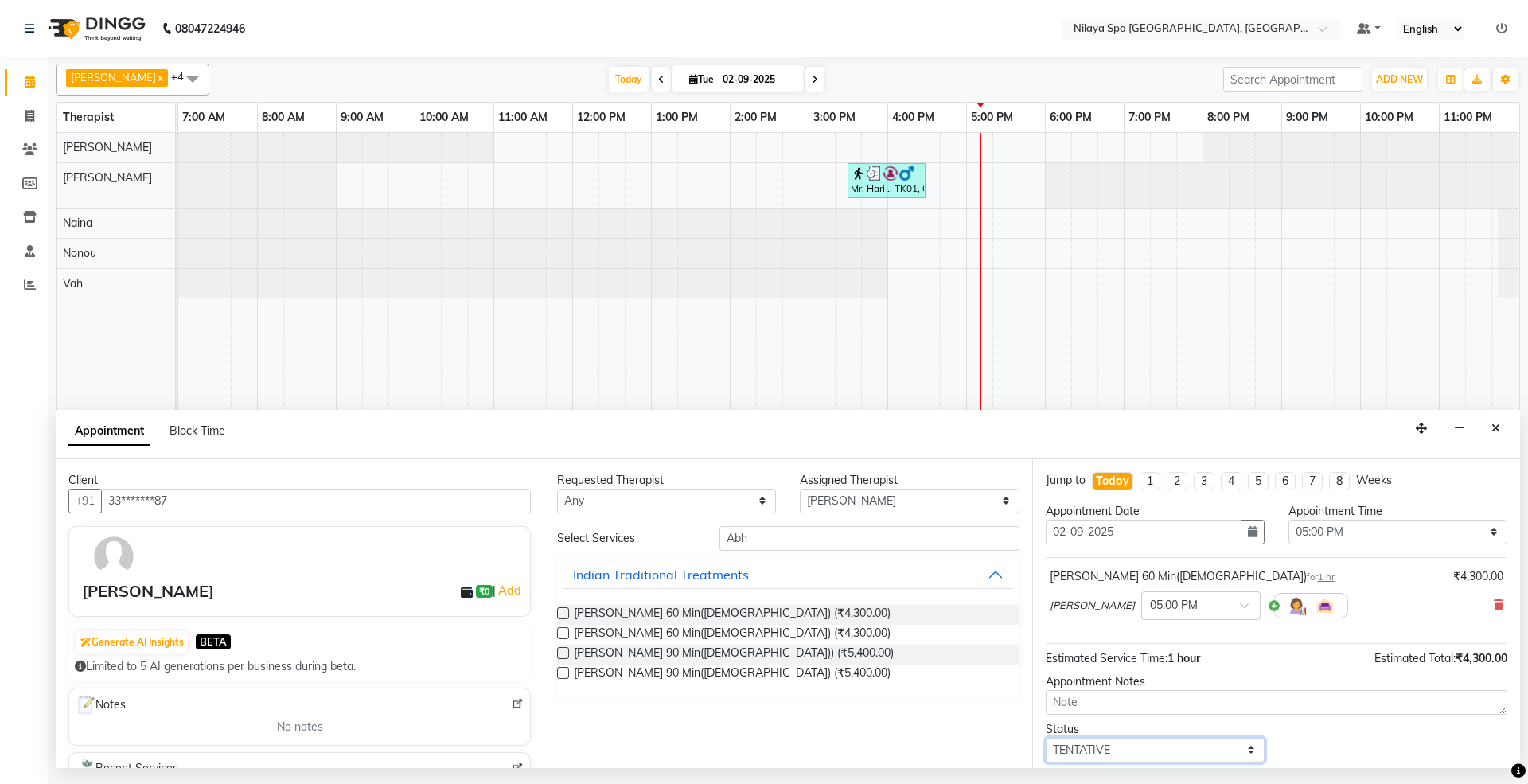
click at [1079, 752] on select "Select TENTATIVE CONFIRM CHECK-IN UPCOMING" at bounding box center [1155, 749] width 219 height 24
select select "confirm booking"
click at [1046, 741] on select "Select TENTATIVE CONFIRM CHECK-IN UPCOMING" at bounding box center [1155, 749] width 219 height 24
click at [768, 539] on input "Abh" at bounding box center [869, 538] width 300 height 24
type input "A"
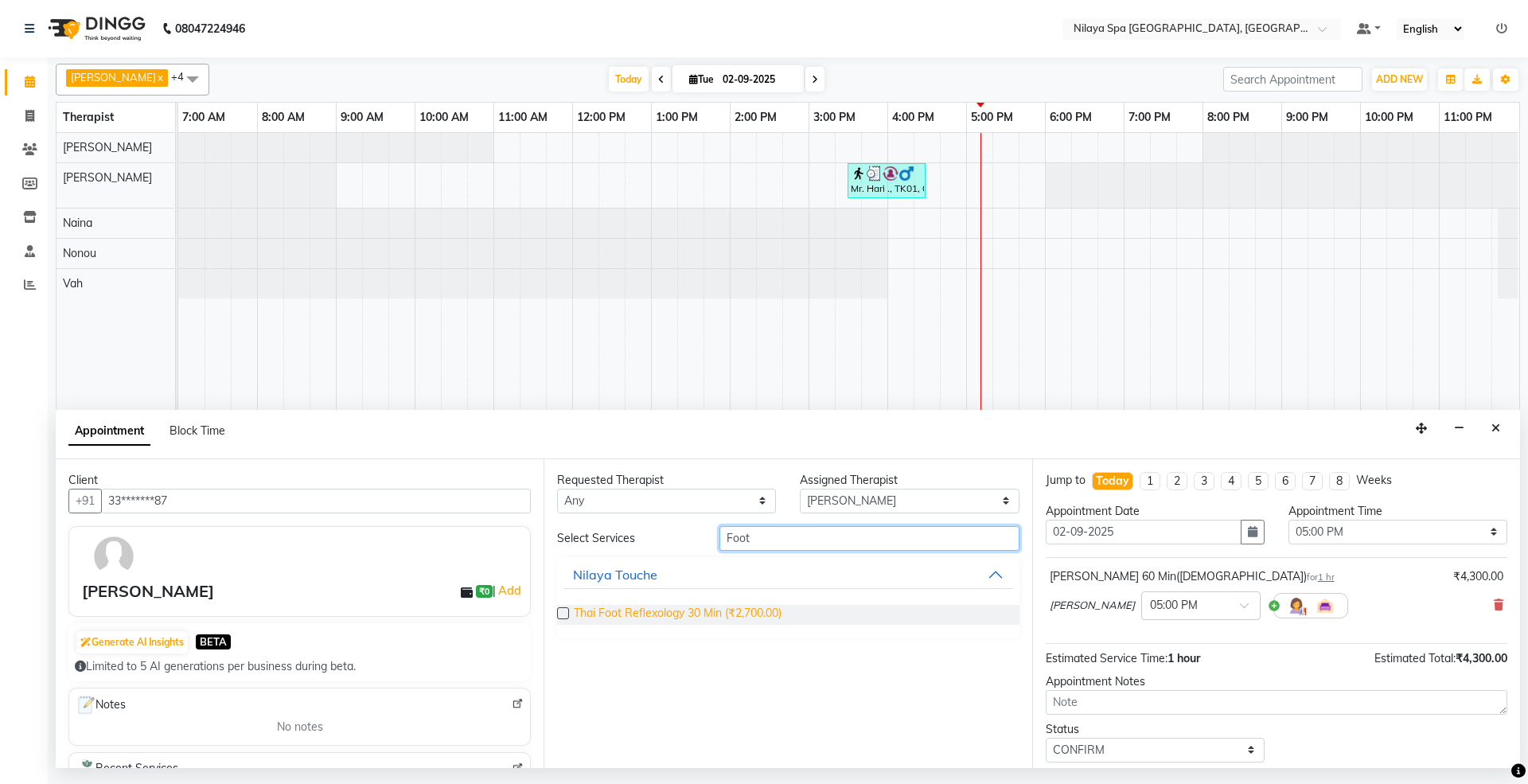
type input "Foot"
click at [723, 610] on span "Thai Foot Reflexology 30 Min (₹2,700.00)" at bounding box center [677, 614] width 208 height 20
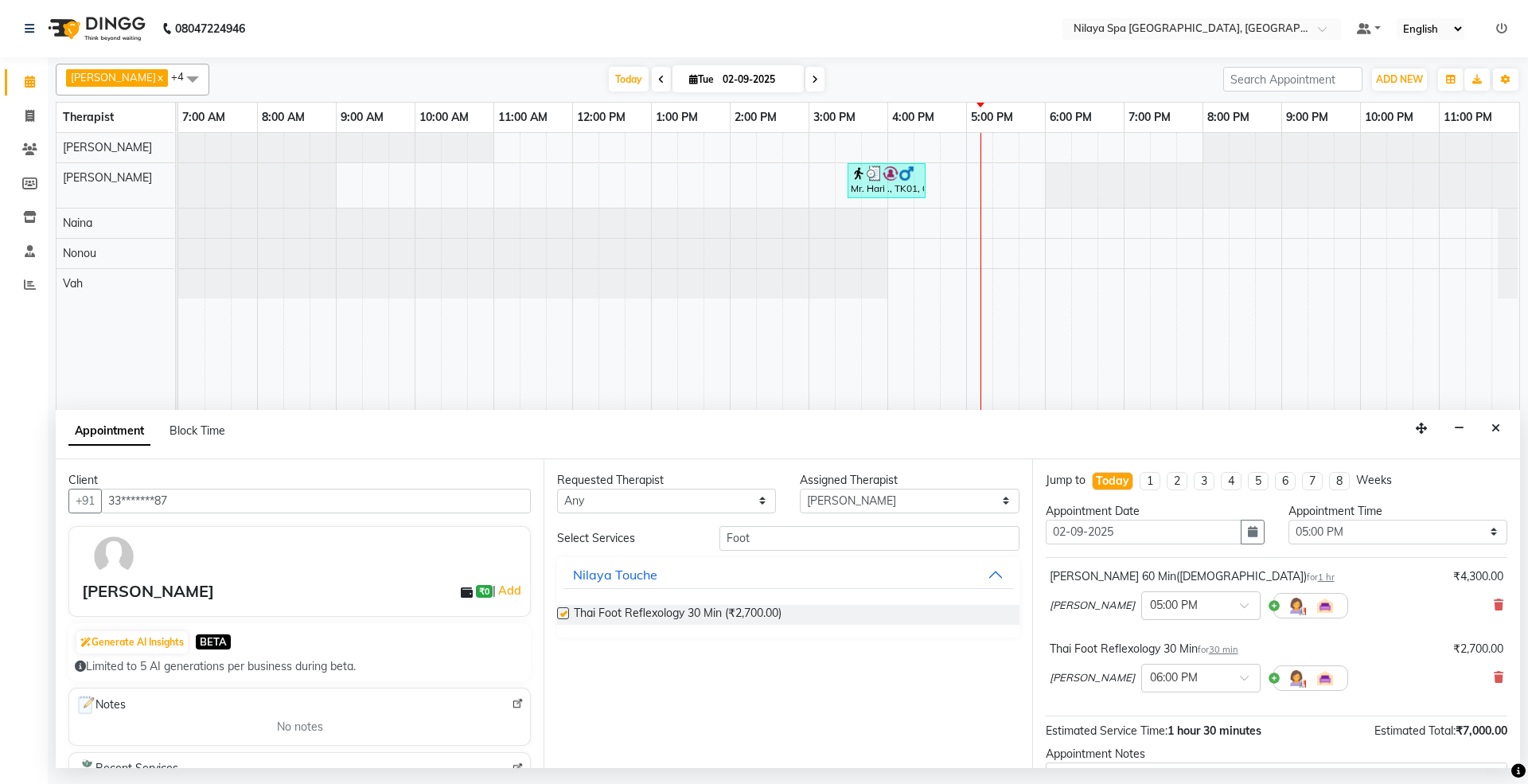
checkbox input "false"
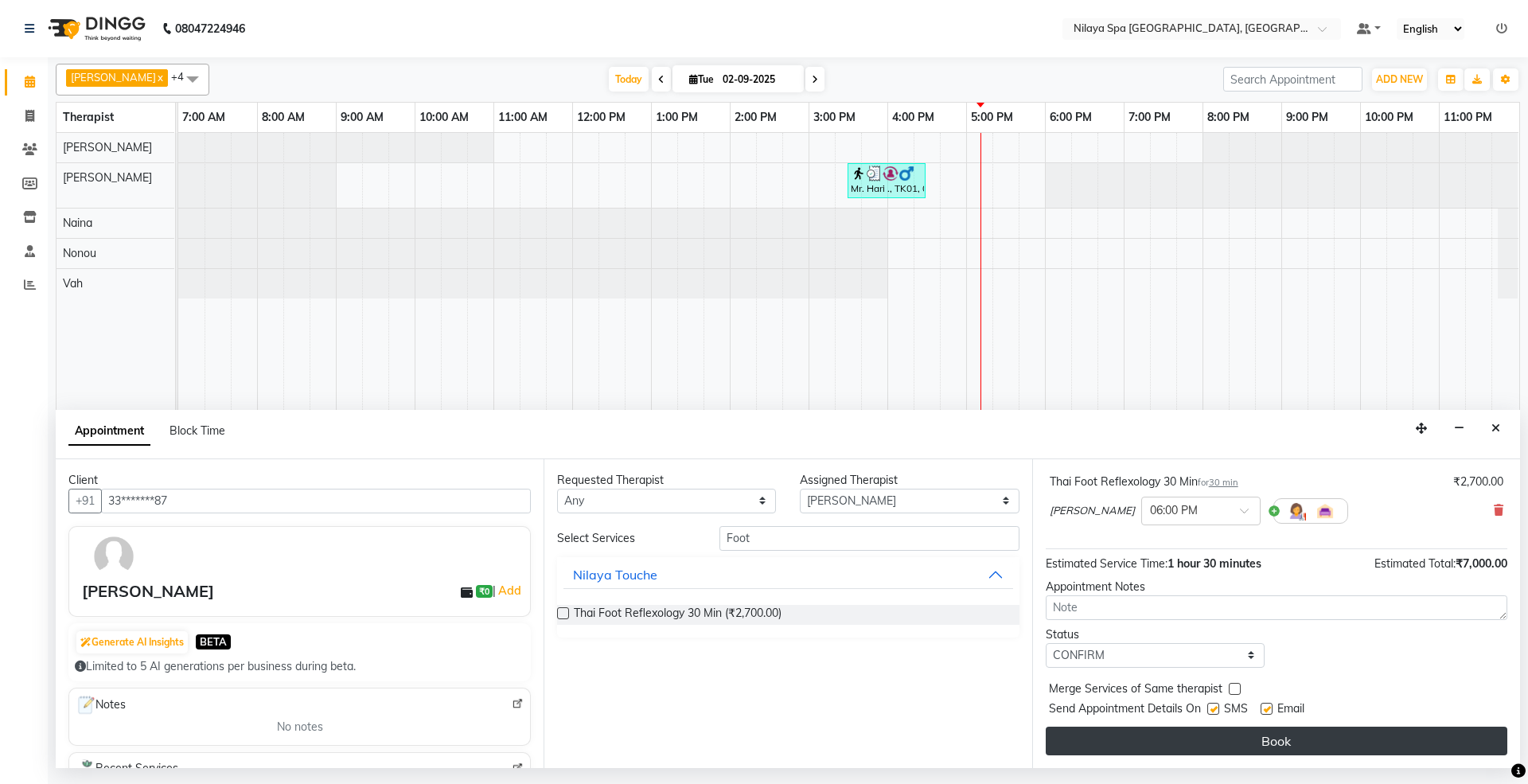
click at [1137, 732] on button "Book" at bounding box center [1276, 741] width 462 height 29
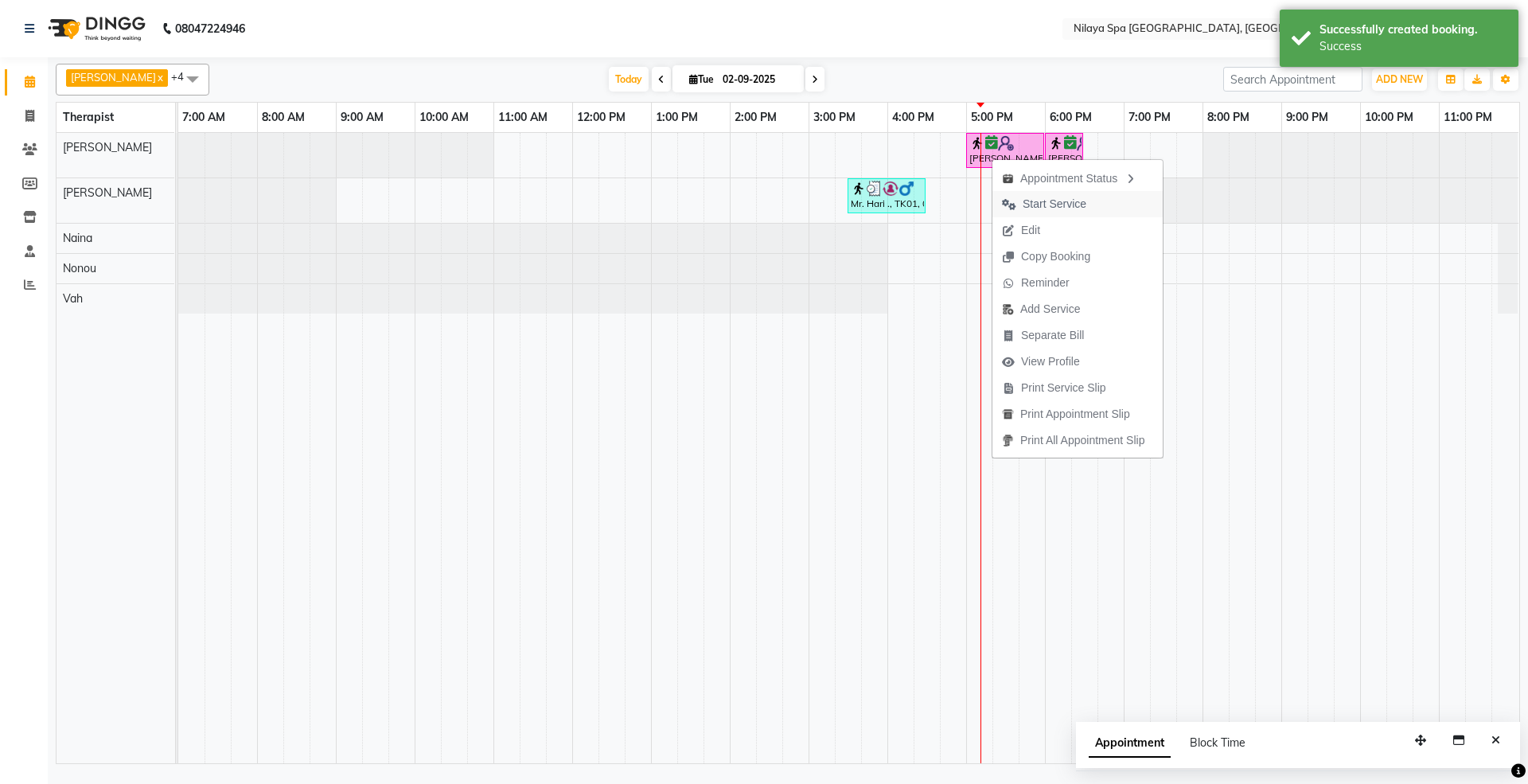
click at [1047, 194] on span "Start Service" at bounding box center [1044, 204] width 103 height 26
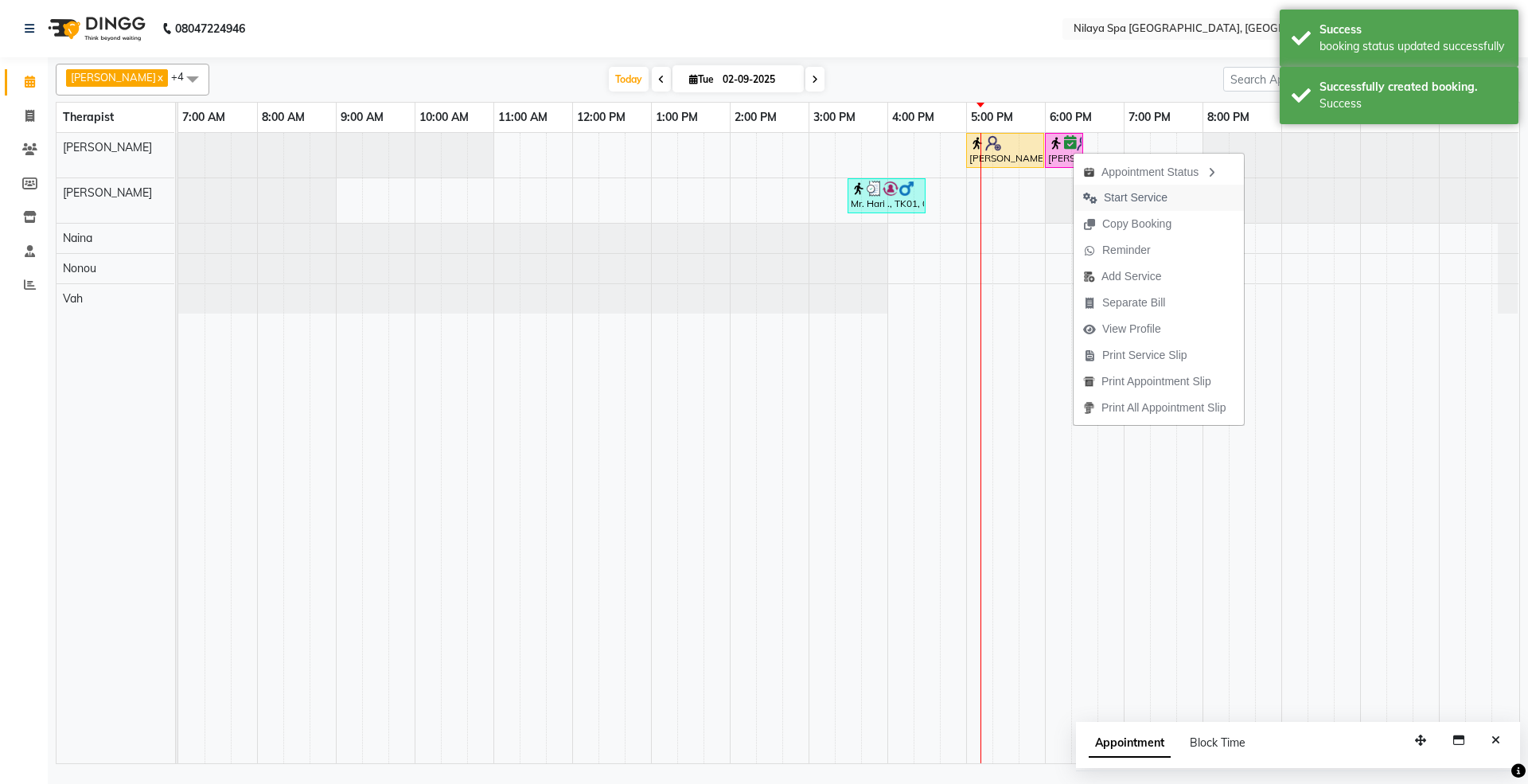
click at [1109, 202] on span "Start Service" at bounding box center [1135, 198] width 64 height 17
click at [178, 202] on div at bounding box center [178, 200] width 0 height 45
select select "71650"
select select "1125"
select select "tentative"
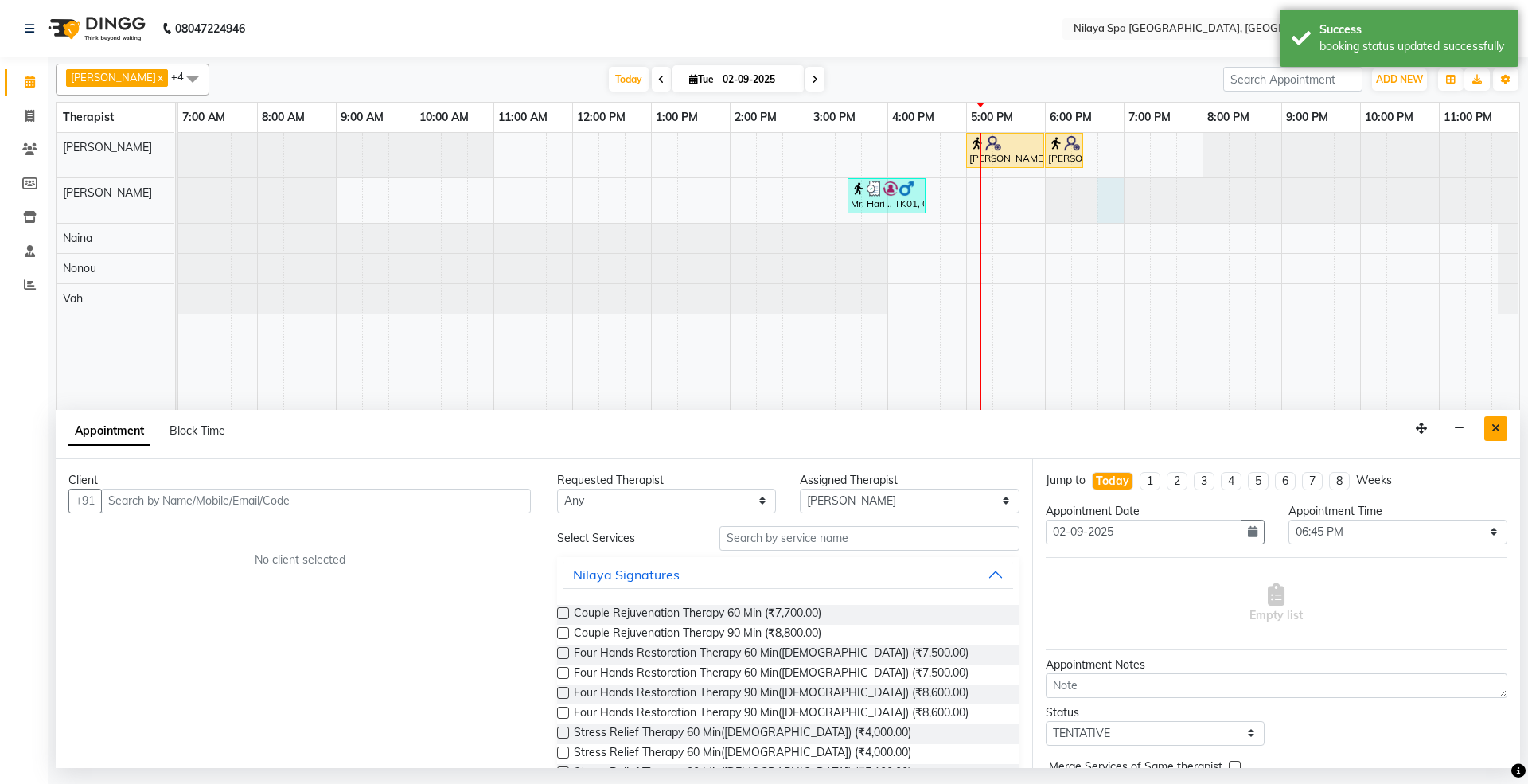
click at [1491, 434] on icon "Close" at bounding box center [1495, 428] width 8 height 11
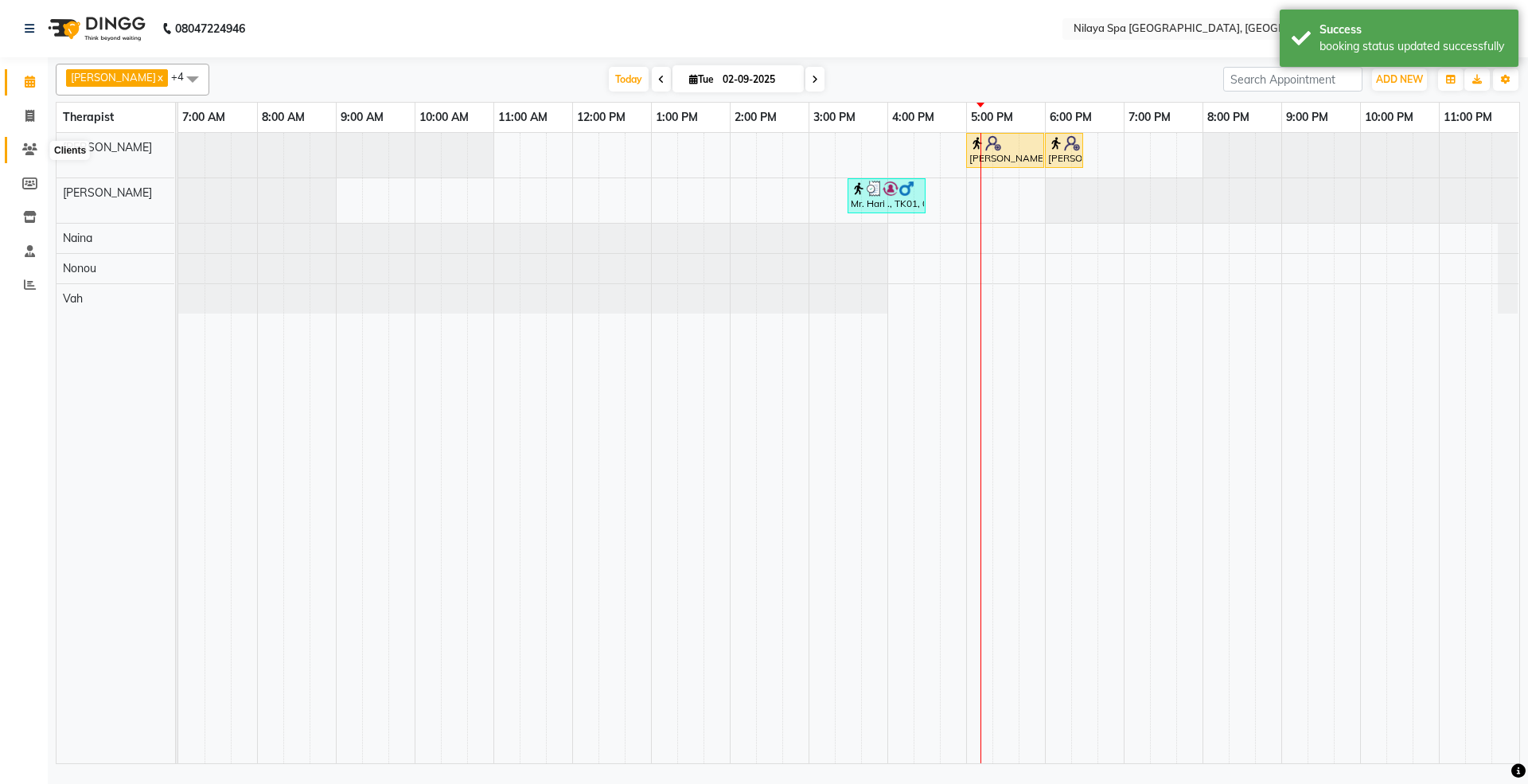
click at [30, 151] on icon at bounding box center [30, 149] width 15 height 12
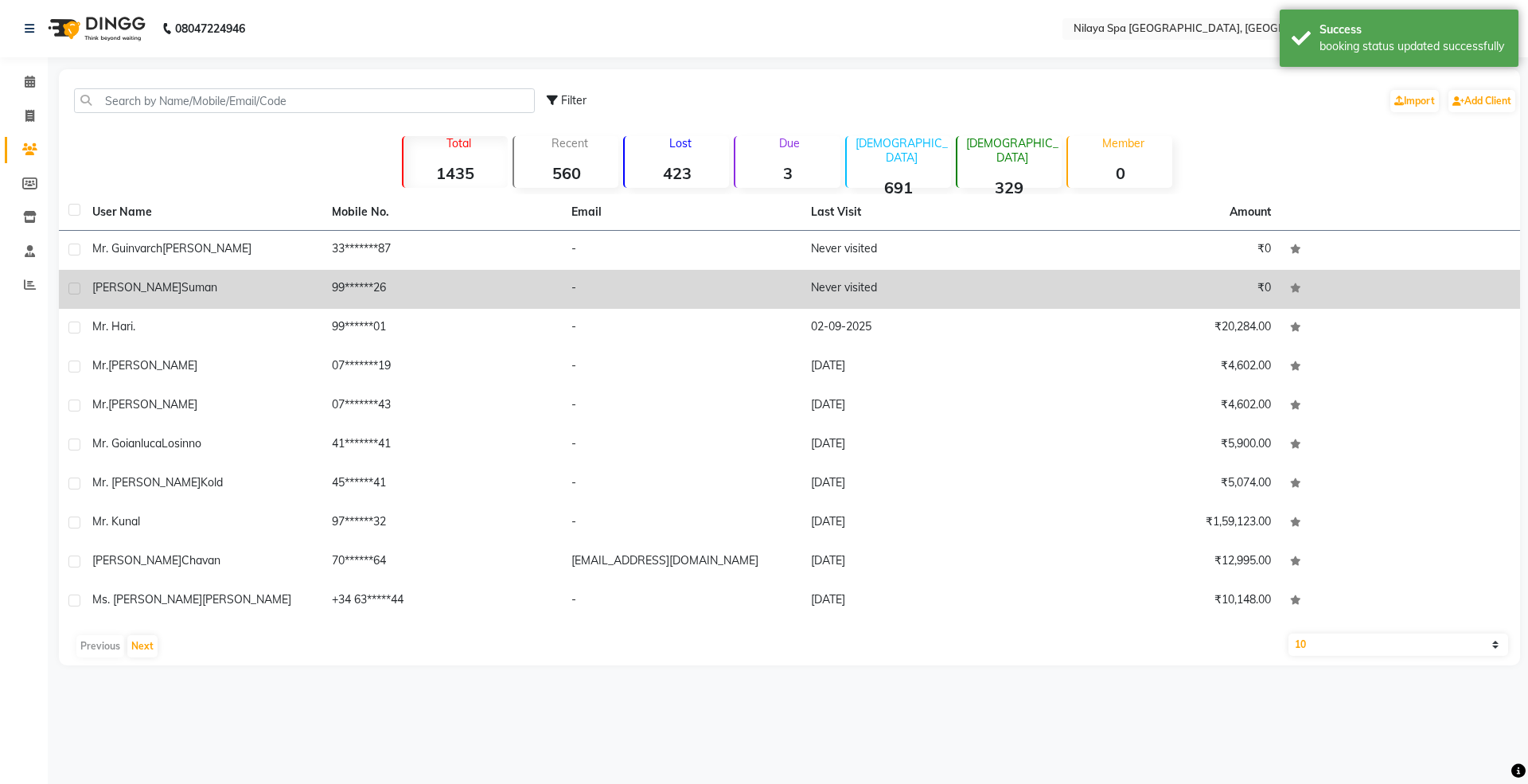
click at [141, 293] on span "[PERSON_NAME]" at bounding box center [137, 287] width 89 height 14
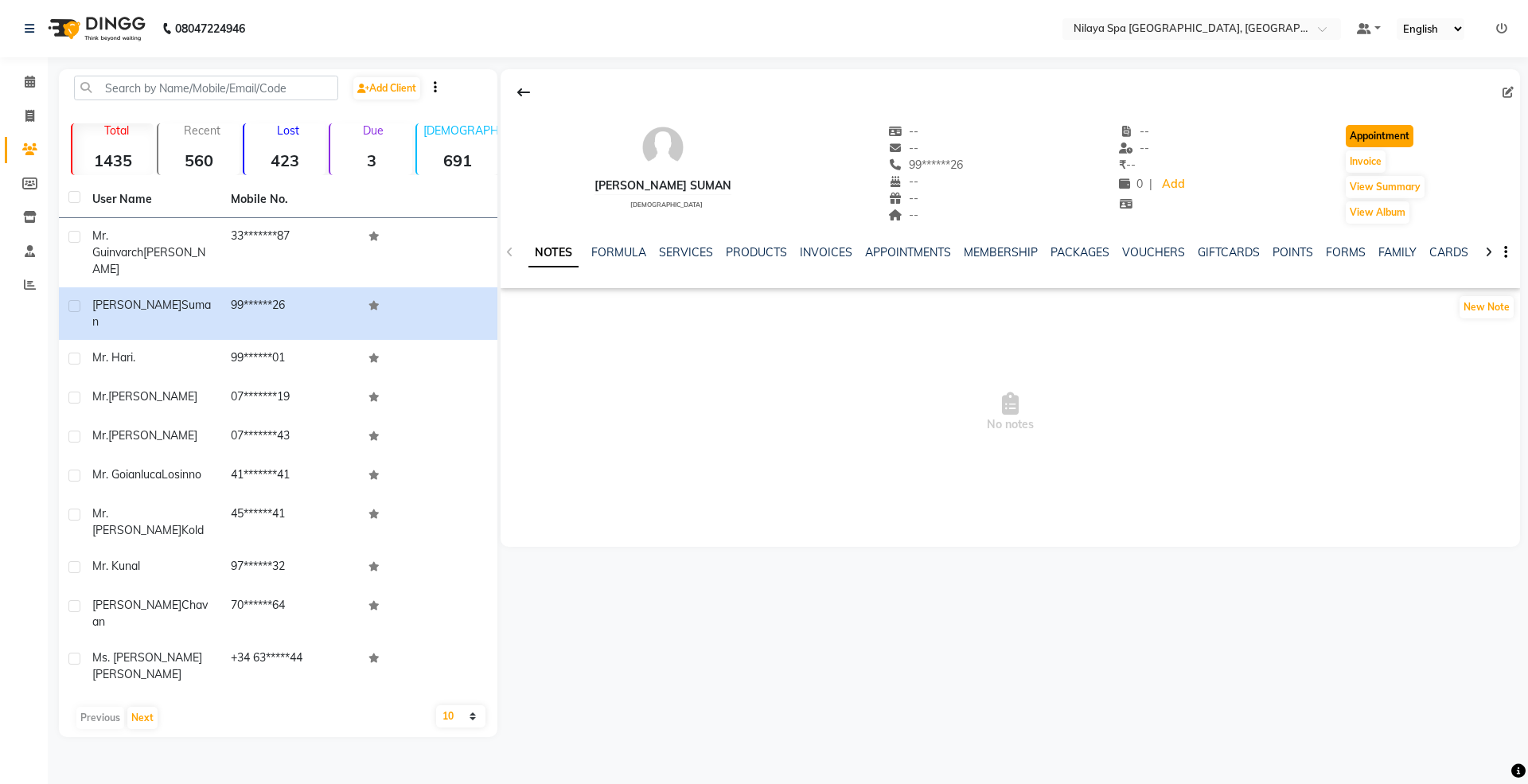
click at [1394, 138] on button "Appointment" at bounding box center [1379, 136] width 67 height 22
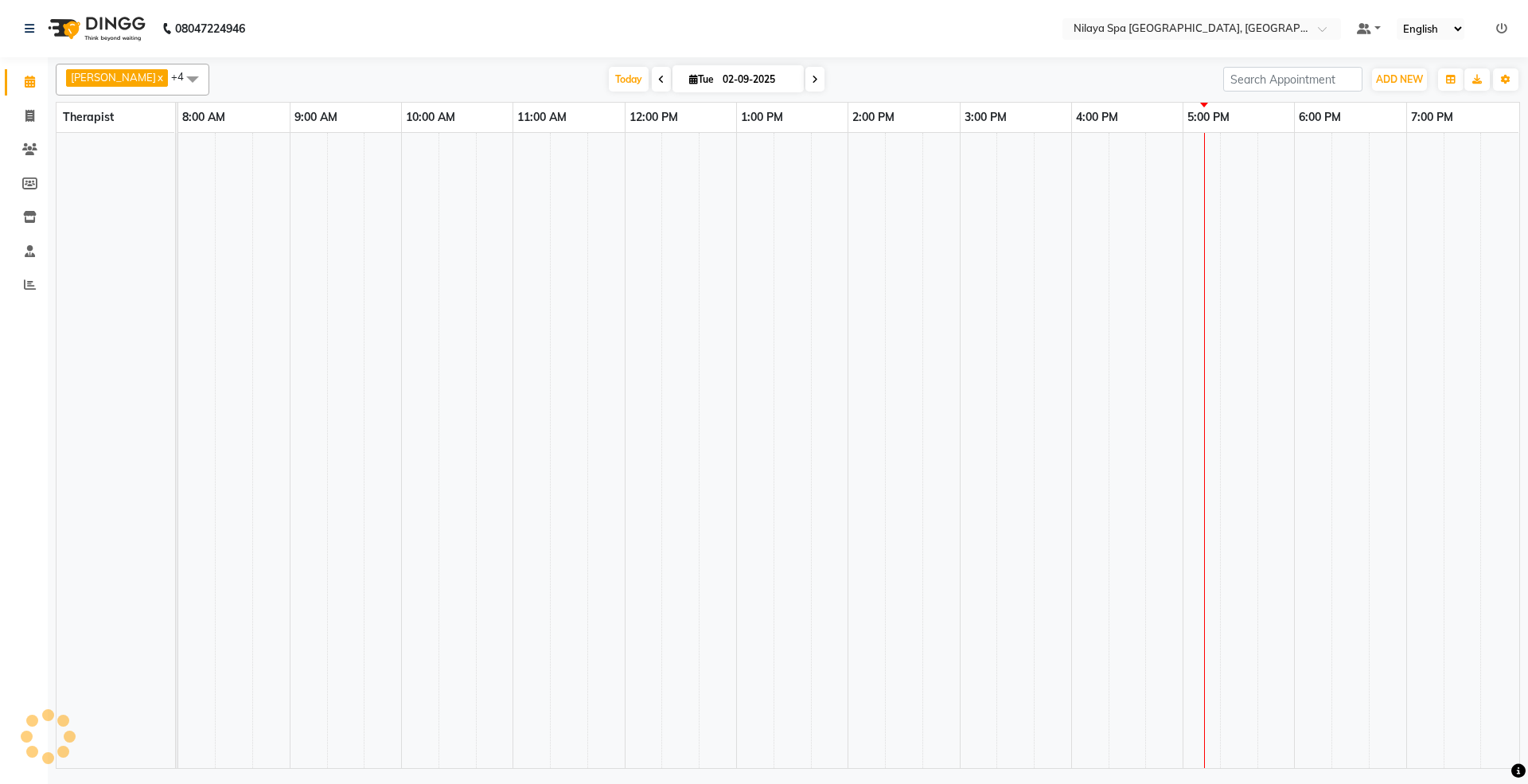
select select "480"
select select "tentative"
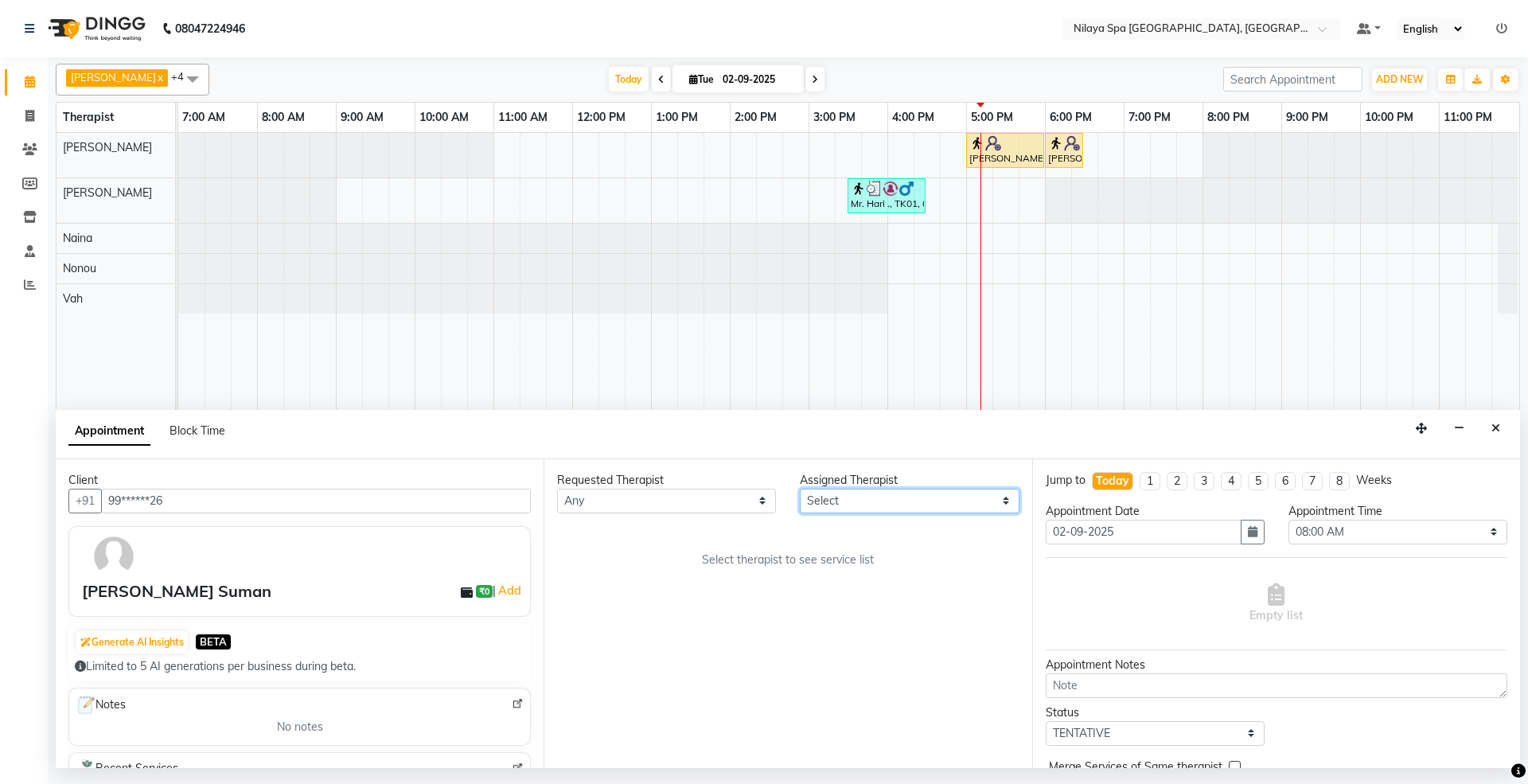
click at [813, 505] on select "Select [PERSON_NAME] [PERSON_NAME] [PERSON_NAME] Parhoi Vah" at bounding box center [910, 501] width 219 height 24
select select "71648"
click at [800, 489] on select "Select [PERSON_NAME] [PERSON_NAME] [PERSON_NAME] Parhoi Vah" at bounding box center [910, 501] width 219 height 24
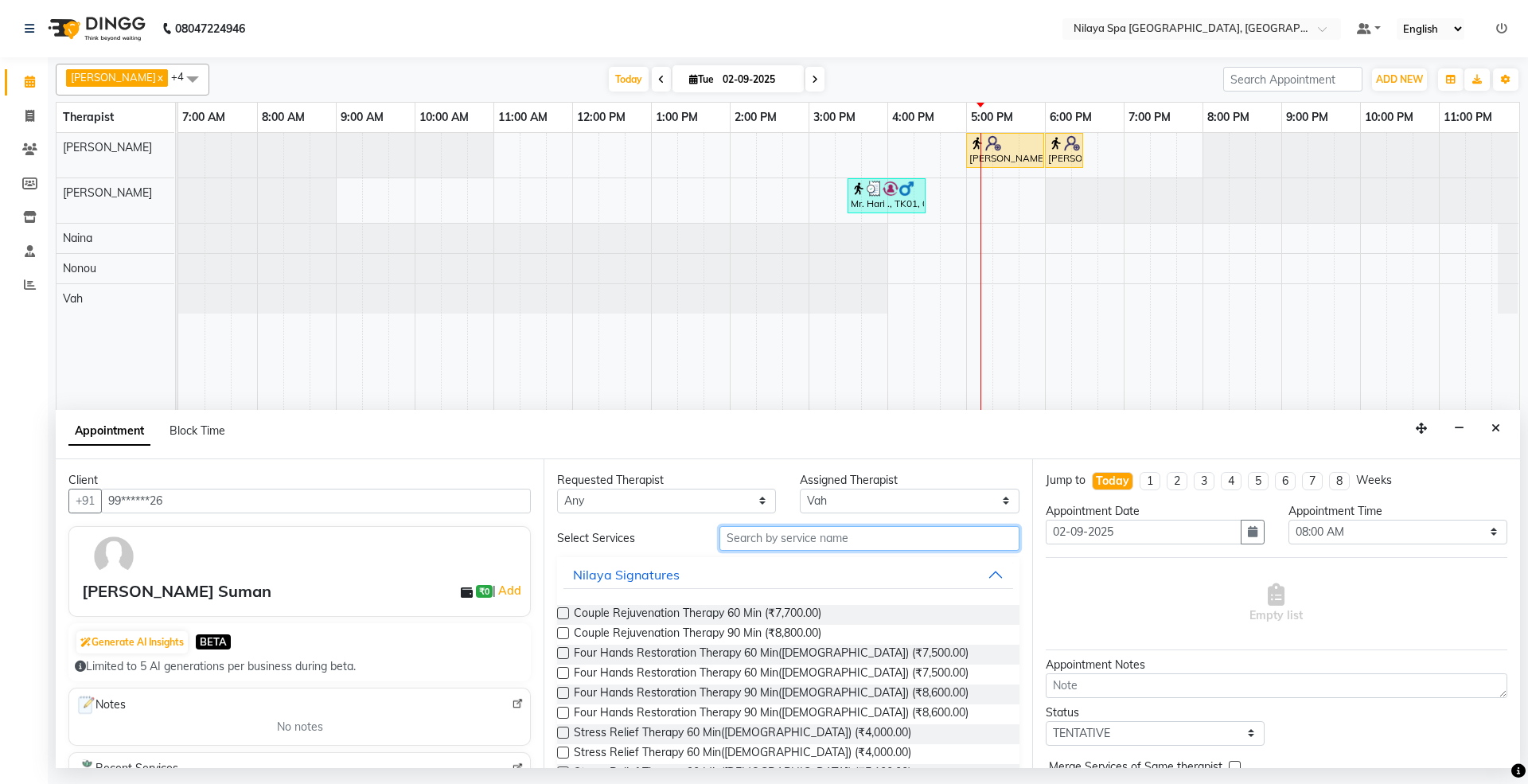
click at [738, 547] on input "text" at bounding box center [869, 538] width 300 height 24
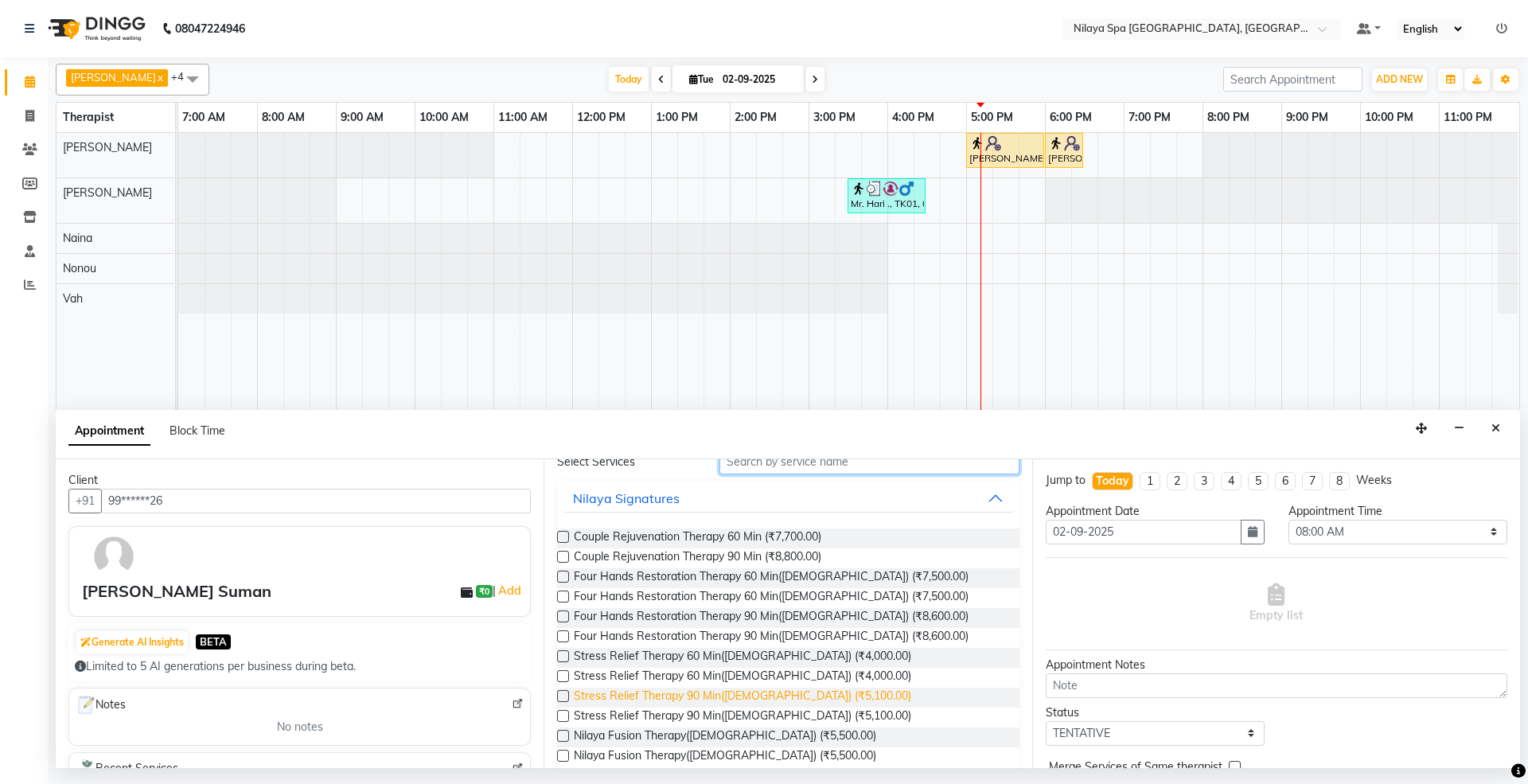
scroll to position [106, 0]
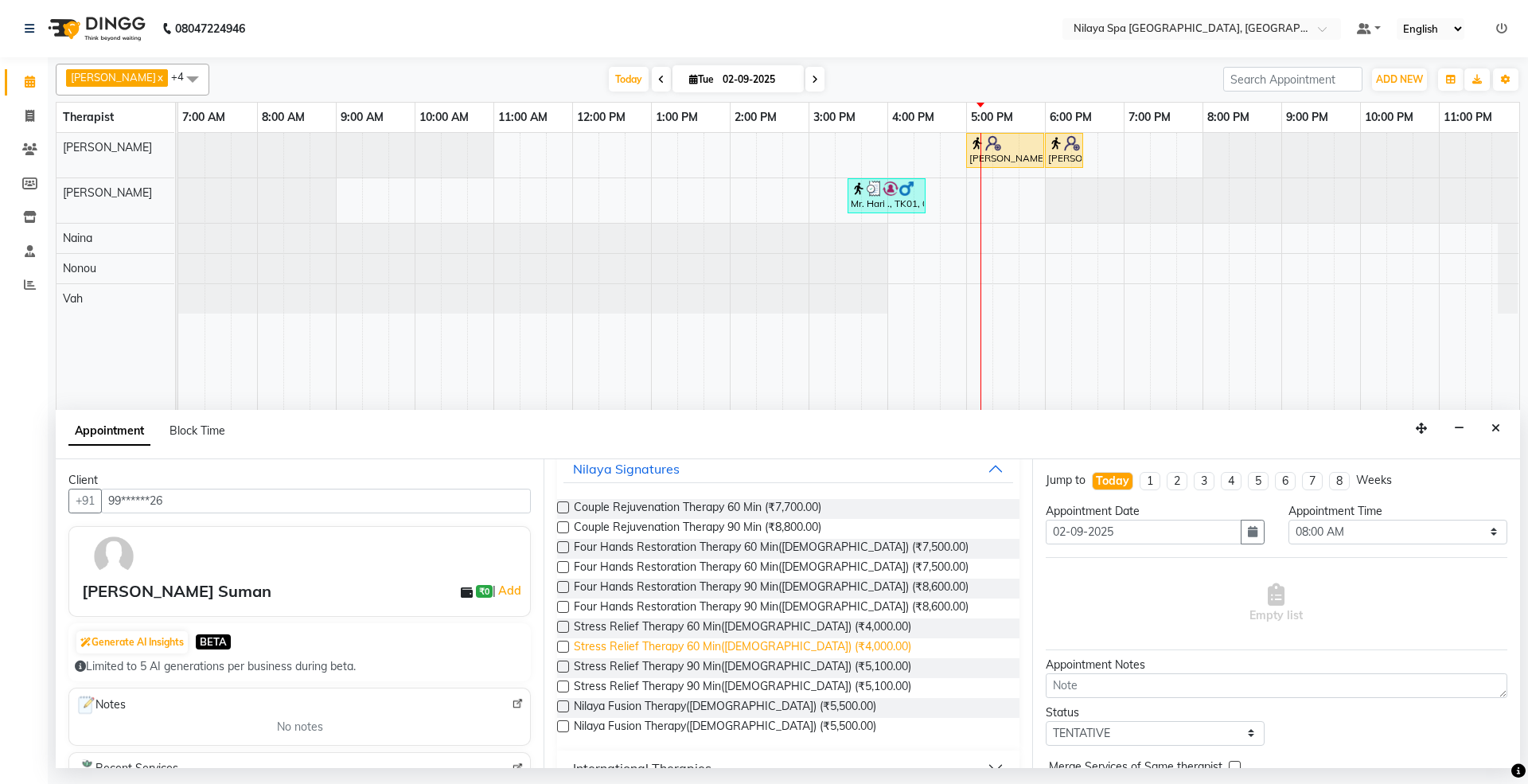
click at [684, 647] on span "Stress Relief Therapy 60 Min([DEMOGRAPHIC_DATA]) (₹4,000.00)" at bounding box center [742, 647] width 337 height 20
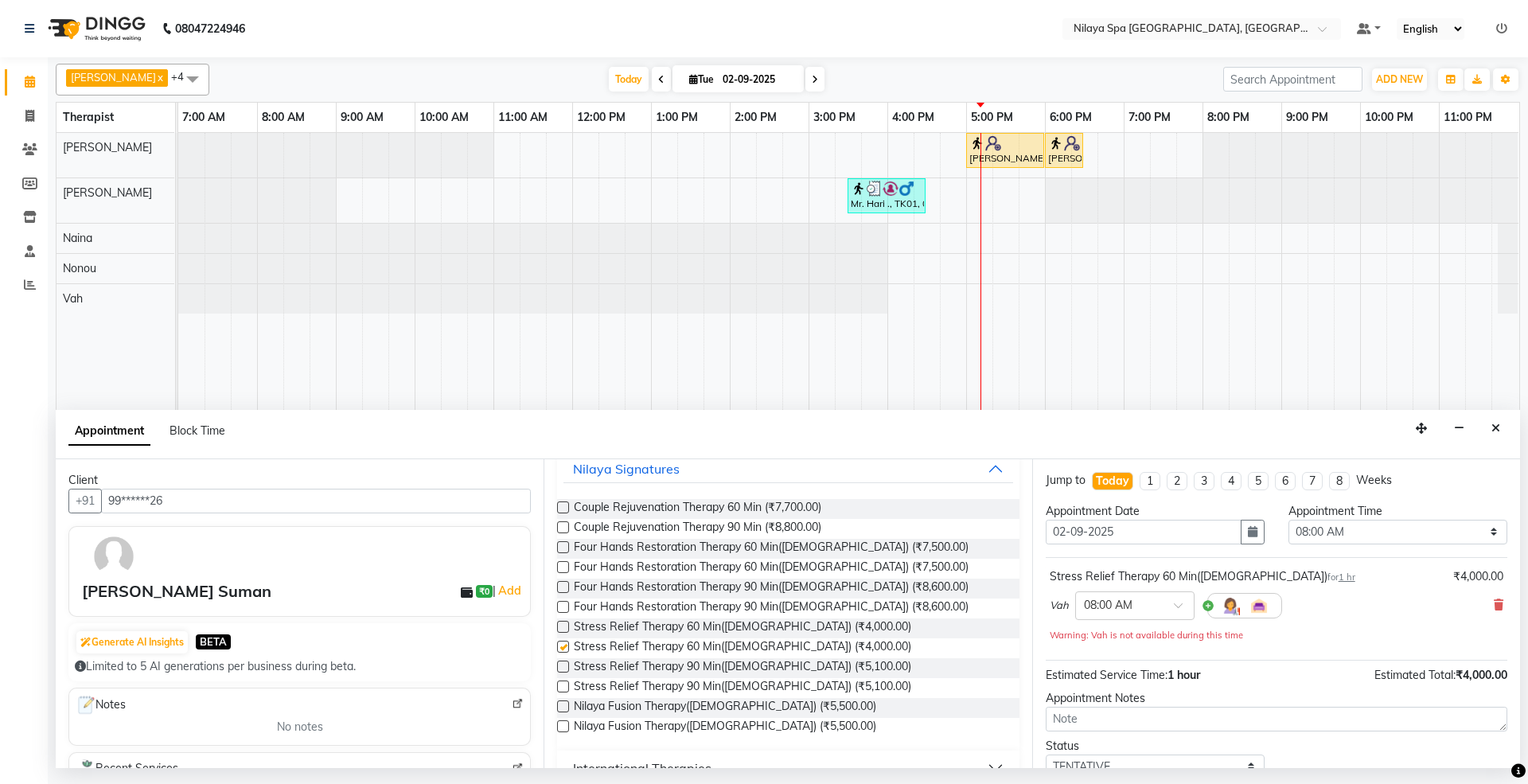
checkbox input "false"
click at [1318, 526] on select "Select 08:00 AM 08:15 AM 08:30 AM 08:45 AM 09:00 AM 09:15 AM 09:30 AM 09:45 AM …" at bounding box center [1398, 532] width 219 height 24
select select "1050"
click at [1288, 521] on select "Select 08:00 AM 08:15 AM 08:30 AM 08:45 AM 09:00 AM 09:15 AM 09:30 AM 09:45 AM …" at bounding box center [1398, 532] width 219 height 24
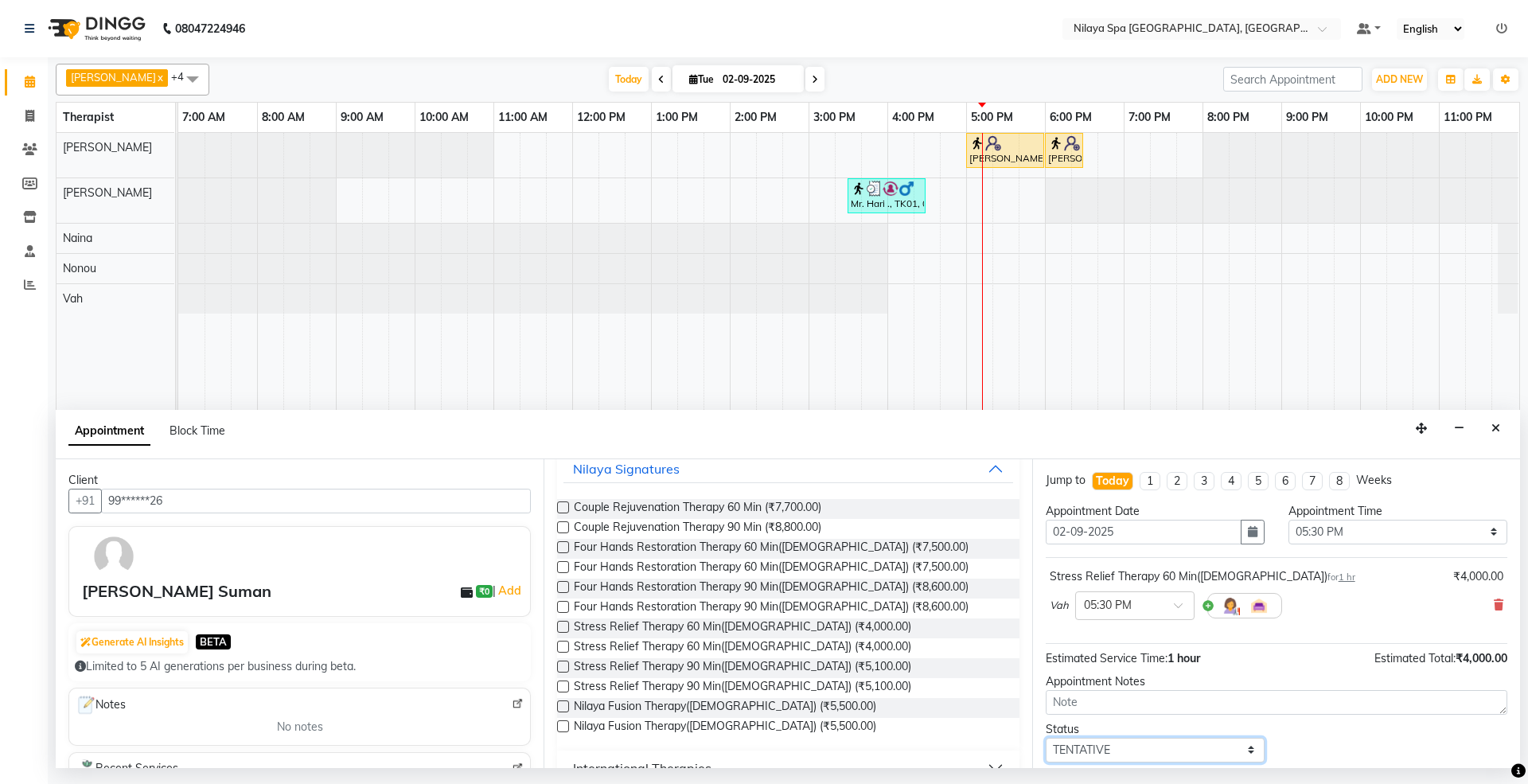
click at [1102, 748] on select "Select TENTATIVE CONFIRM CHECK-IN UPCOMING" at bounding box center [1155, 749] width 219 height 24
select select "confirm booking"
click at [1046, 741] on select "Select TENTATIVE CONFIRM CHECK-IN UPCOMING" at bounding box center [1155, 749] width 219 height 24
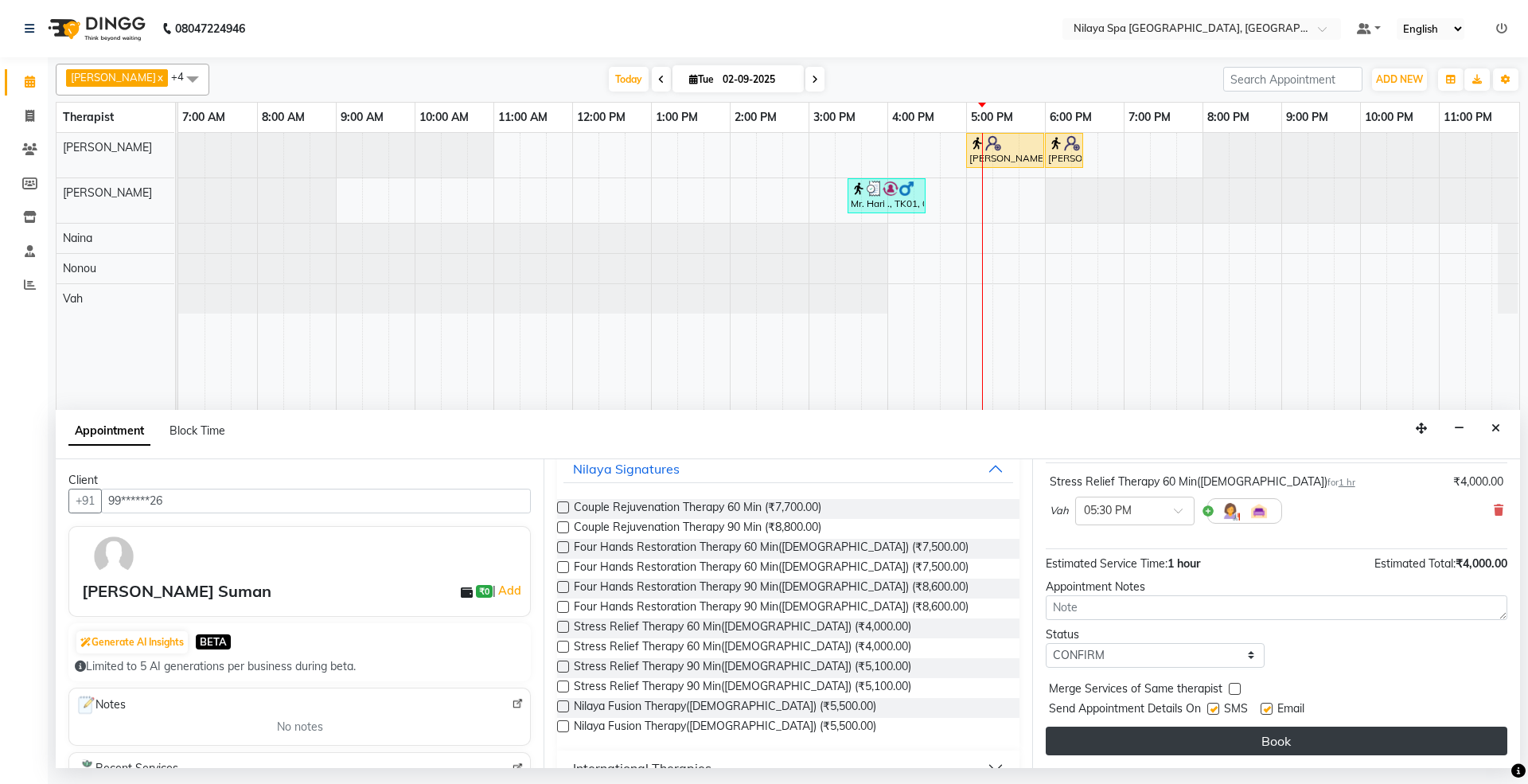
click at [1120, 746] on button "Book" at bounding box center [1276, 741] width 462 height 29
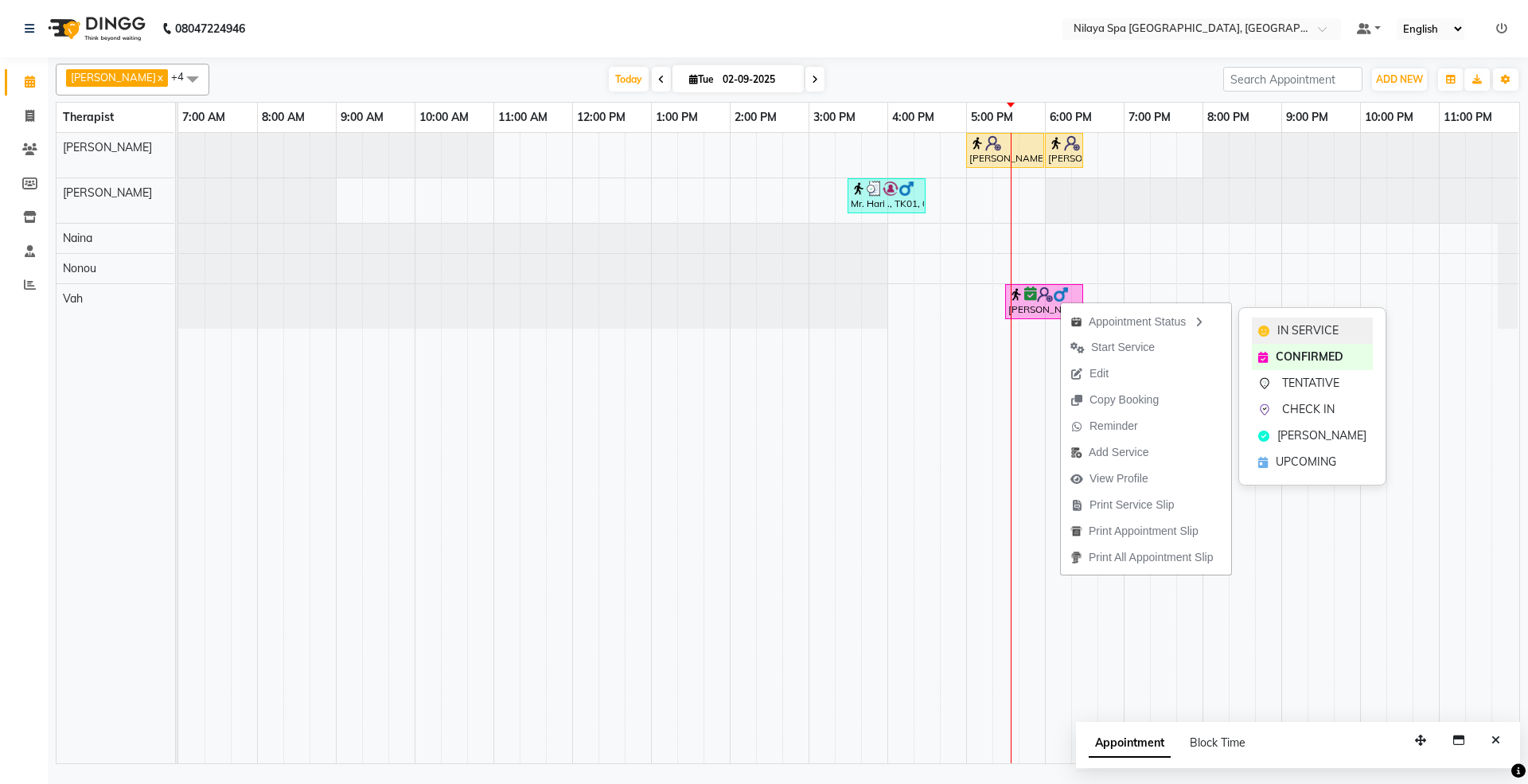
click at [1287, 328] on span "IN SERVICE" at bounding box center [1307, 331] width 61 height 17
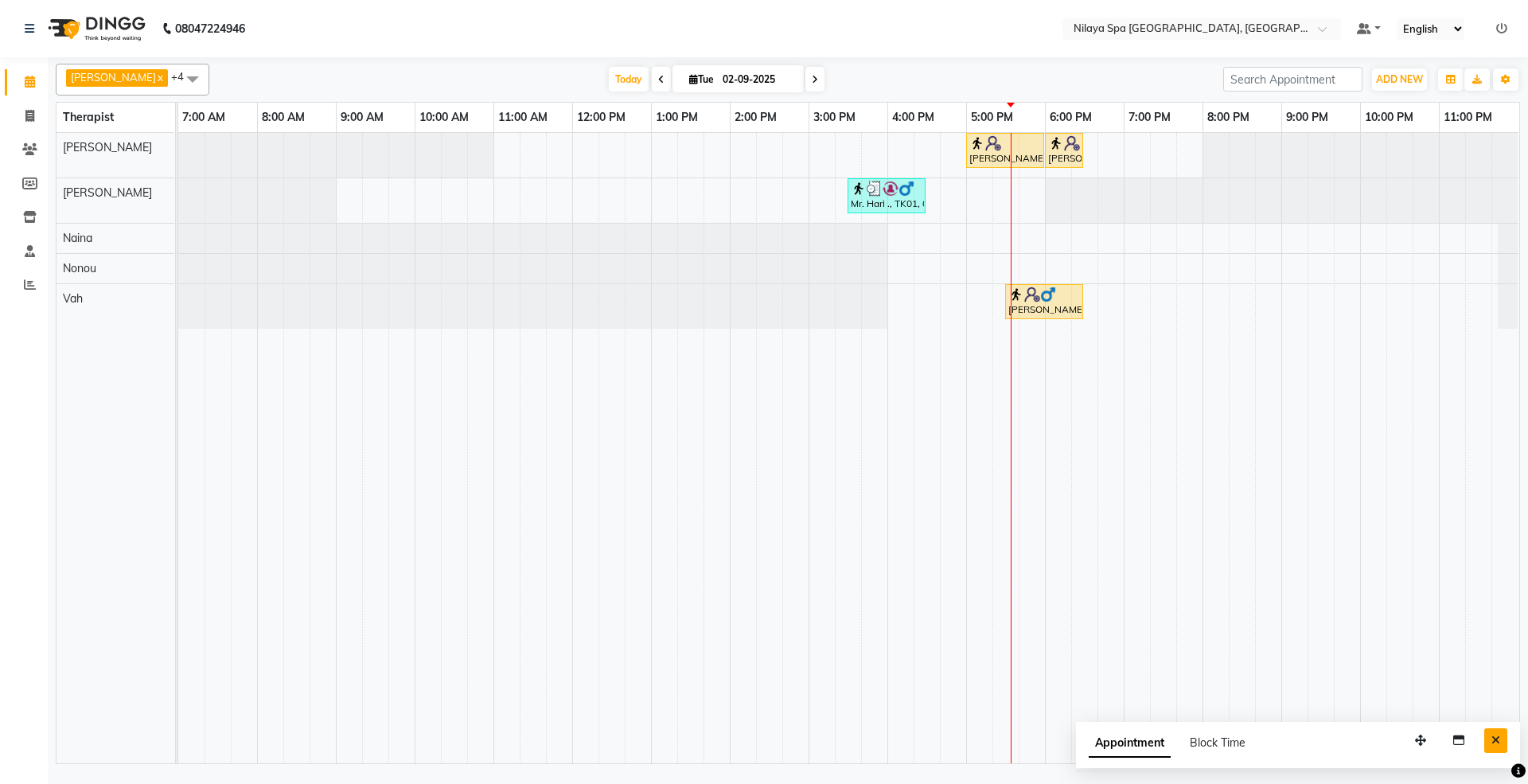
click at [1488, 738] on button "Close" at bounding box center [1495, 740] width 23 height 24
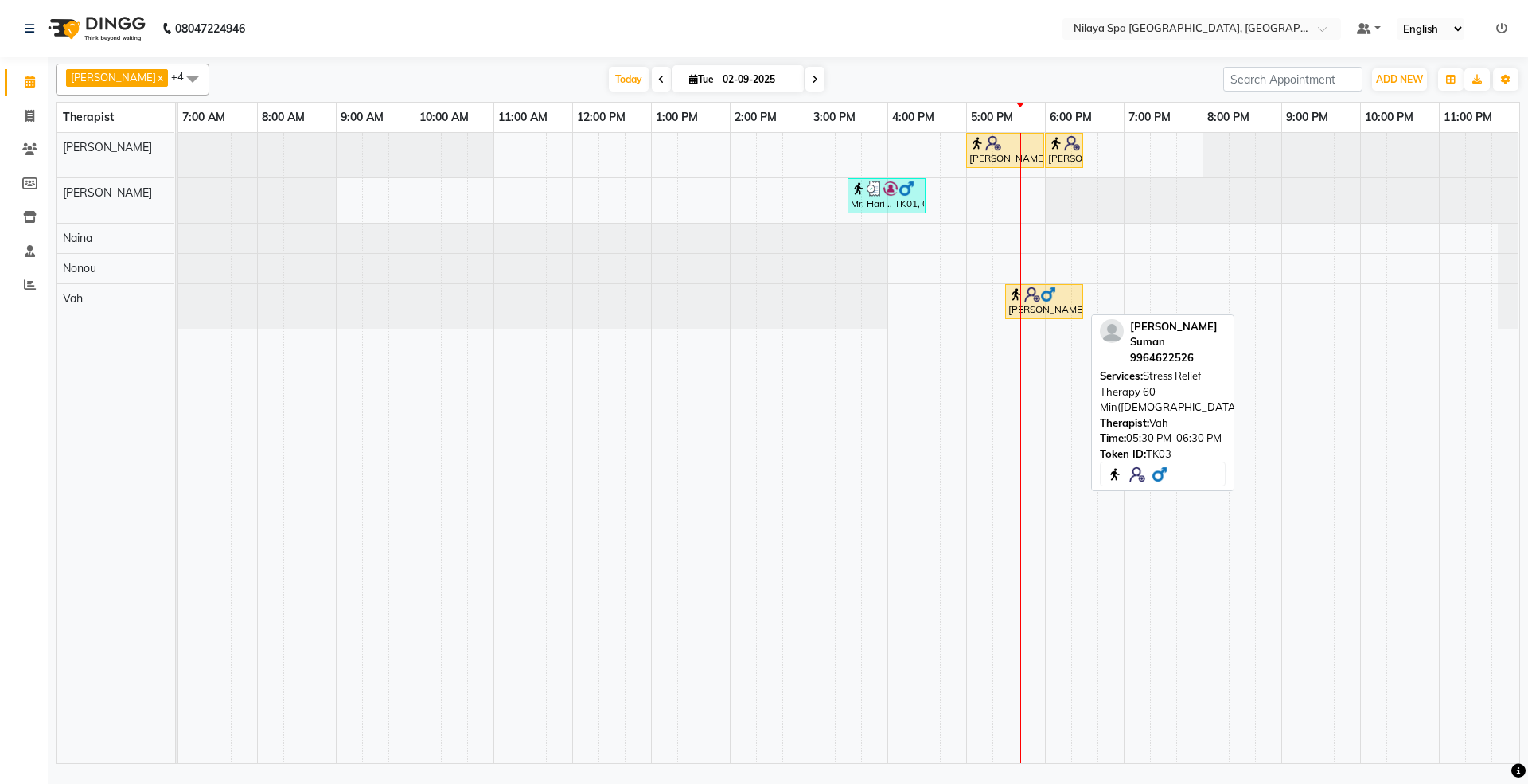
click at [1052, 310] on div "[PERSON_NAME], TK03, 05:30 PM-06:30 PM, Stress Relief Therapy 60 Min([DEMOGRAPH…" at bounding box center [1045, 302] width 75 height 30
select select "1"
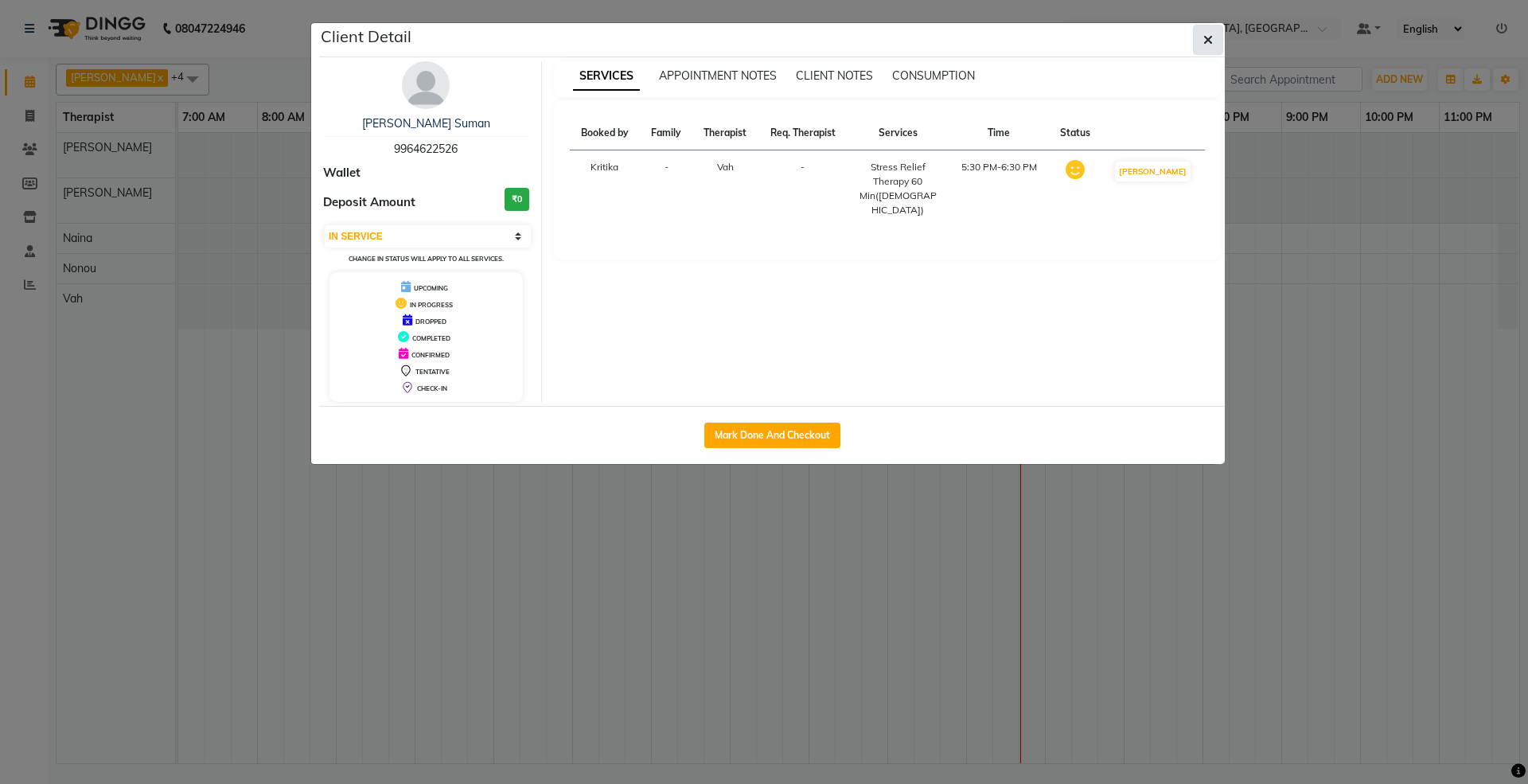
click at [1207, 30] on button "button" at bounding box center [1208, 39] width 30 height 30
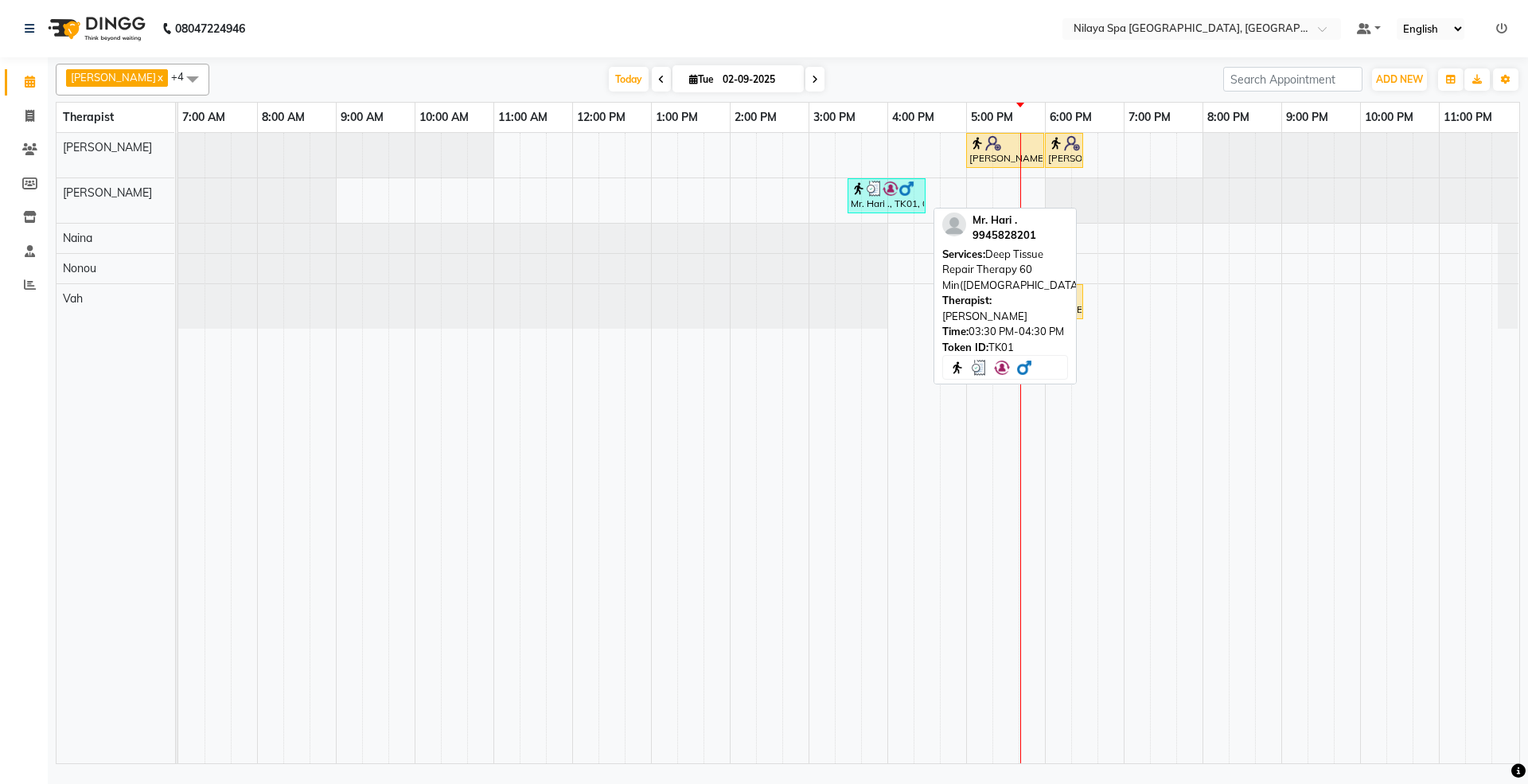
click at [851, 197] on img at bounding box center [858, 188] width 16 height 16
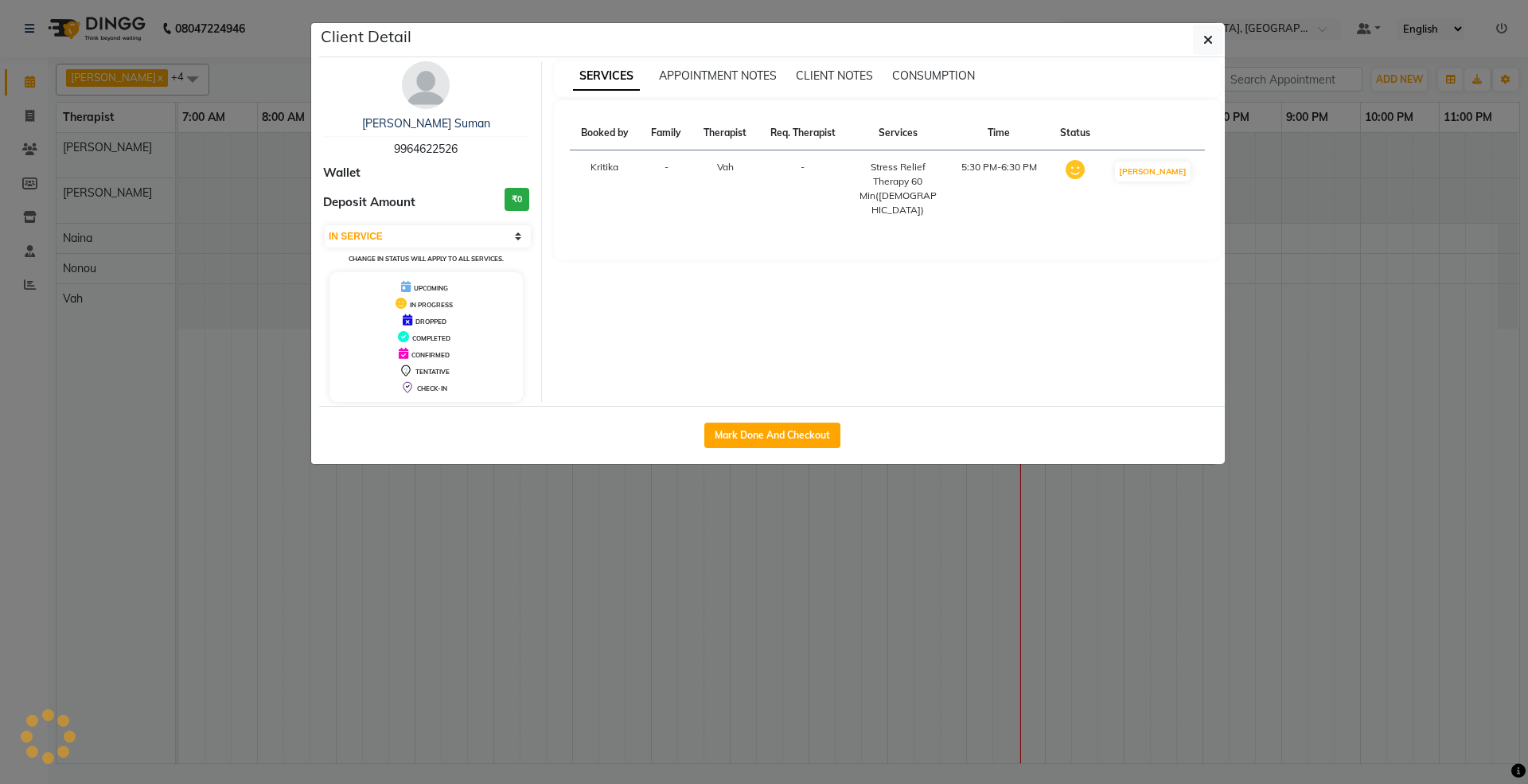
select select "3"
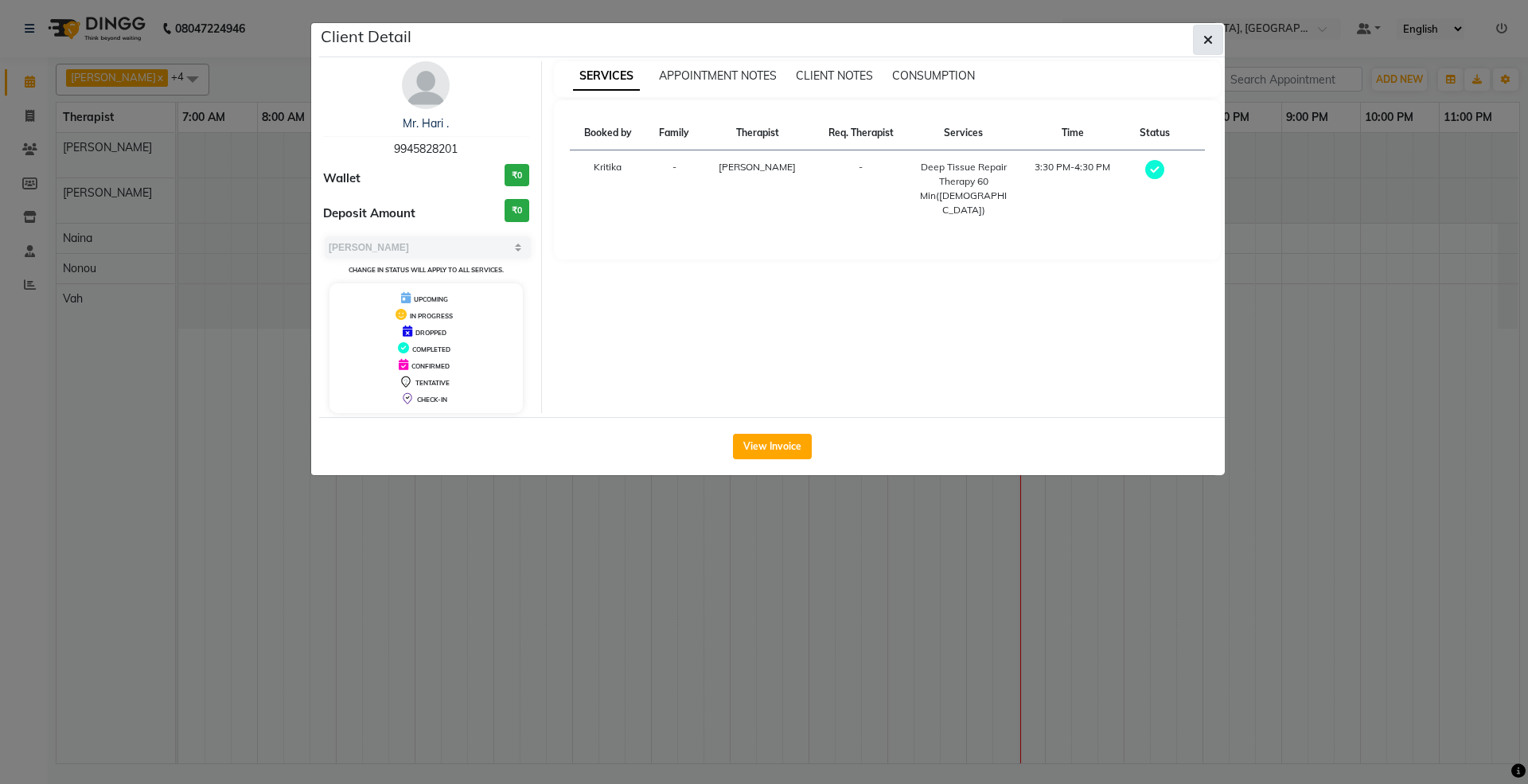
click at [1205, 43] on icon "button" at bounding box center [1208, 40] width 9 height 13
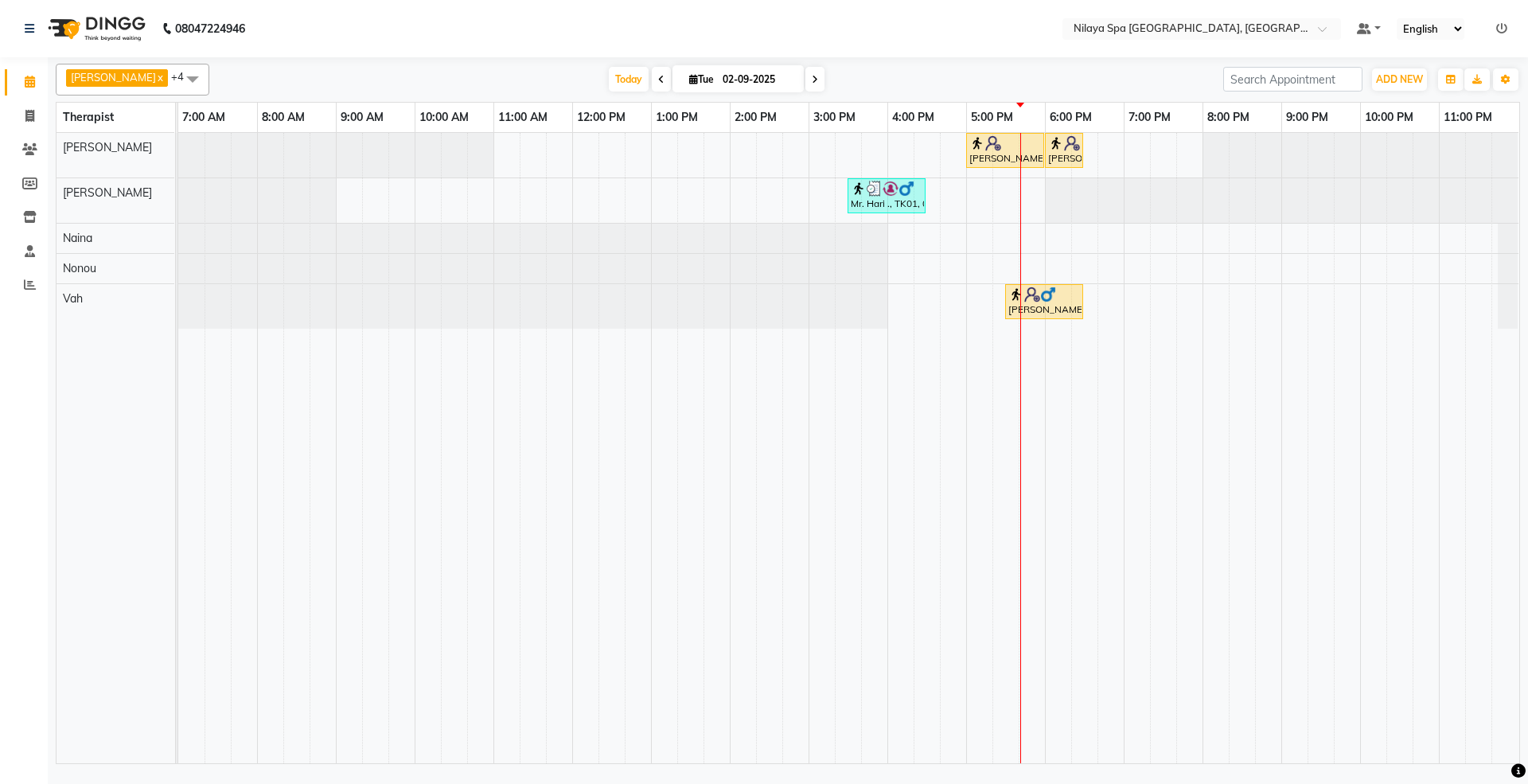
click at [1507, 32] on ul "Default Panel My Panel English ENGLISH Español العربية मराठी हिंदी ગુજરાતી தமிழ…" at bounding box center [1432, 29] width 167 height 22
click at [1507, 30] on ul "Default Panel My Panel English ENGLISH Español العربية मराठी हिंदी ગુજરાતી தமிழ…" at bounding box center [1432, 29] width 167 height 22
click at [1500, 23] on icon at bounding box center [1502, 29] width 11 height 11
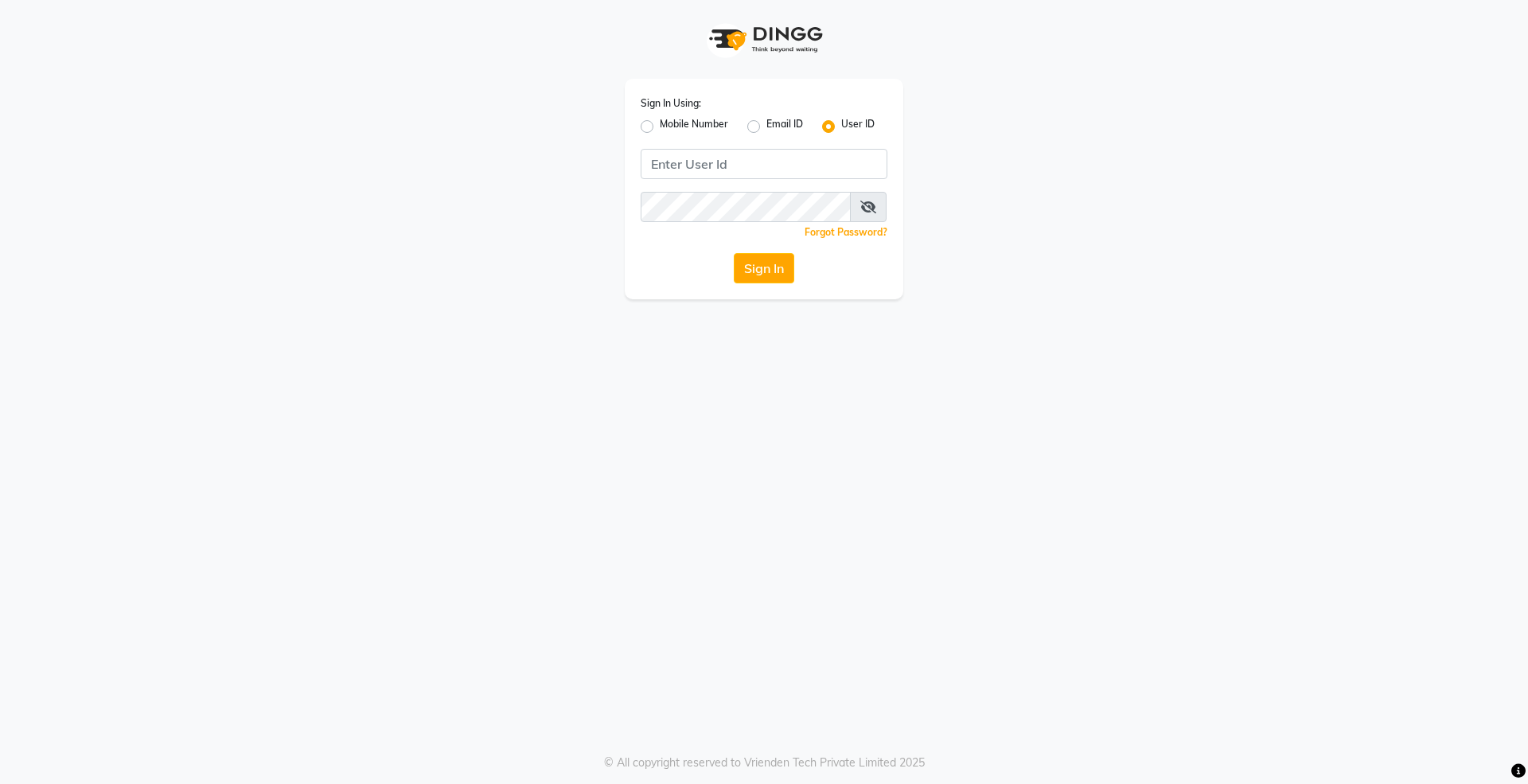
click at [660, 130] on label "Mobile Number" at bounding box center [693, 126] width 68 height 19
click at [660, 127] on input "Mobile Number" at bounding box center [664, 122] width 10 height 10
radio input "true"
radio input "false"
click at [724, 162] on input "Username" at bounding box center [791, 164] width 193 height 30
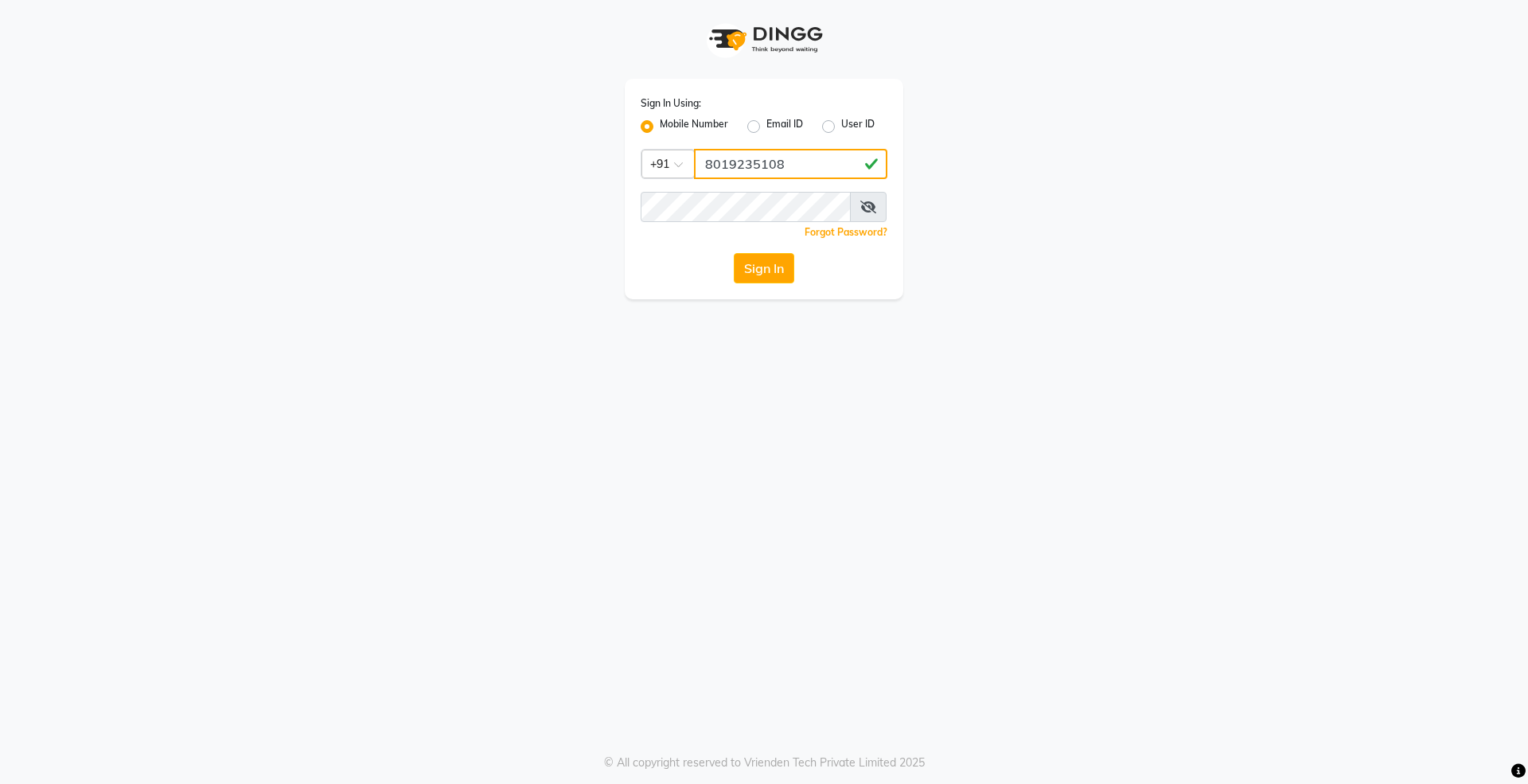
type input "8019235108"
click at [755, 266] on button "Sign In" at bounding box center [764, 268] width 61 height 30
